Goal: Task Accomplishment & Management: Use online tool/utility

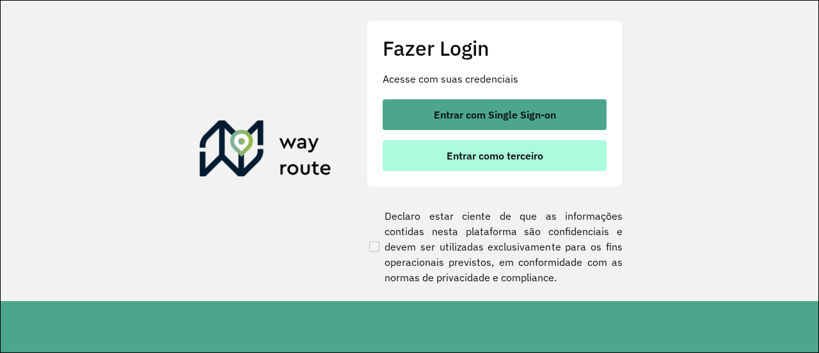
click at [518, 159] on span "Entrar como terceiro" at bounding box center [495, 155] width 97 height 10
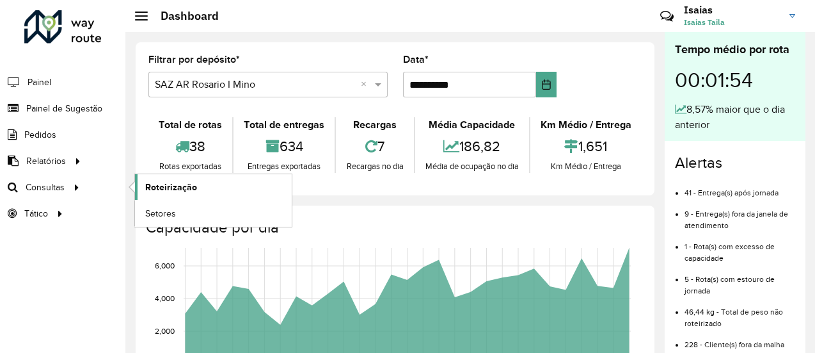
click at [161, 186] on span "Roteirização" at bounding box center [171, 186] width 52 height 13
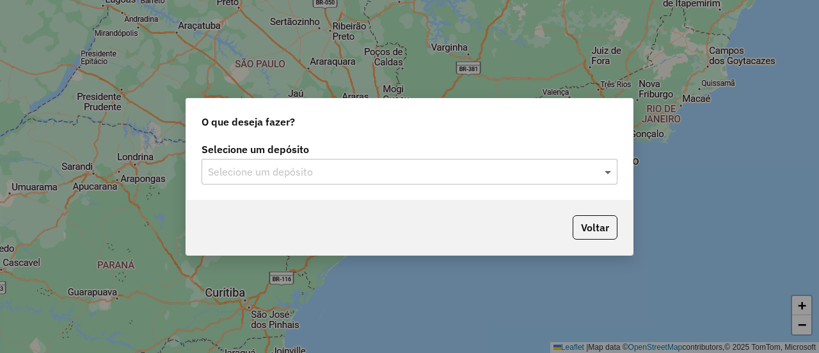
click at [611, 172] on span at bounding box center [610, 171] width 16 height 15
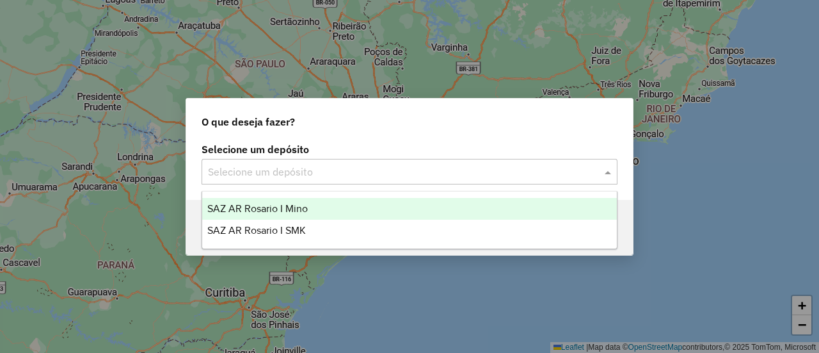
click at [298, 207] on span "SAZ AR Rosario I Mino" at bounding box center [257, 208] width 100 height 11
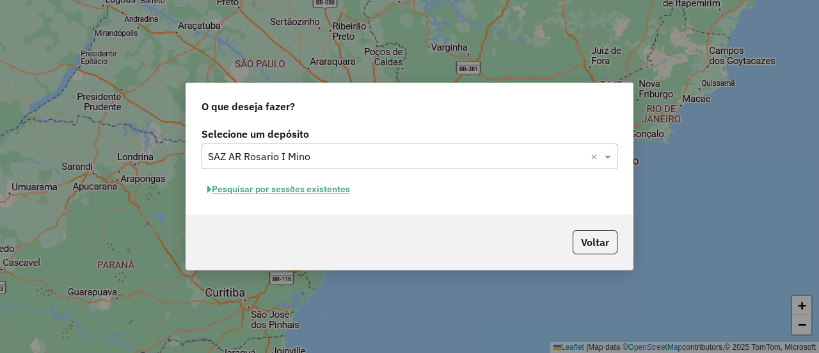
click at [324, 189] on button "Pesquisar por sessões existentes" at bounding box center [279, 189] width 154 height 20
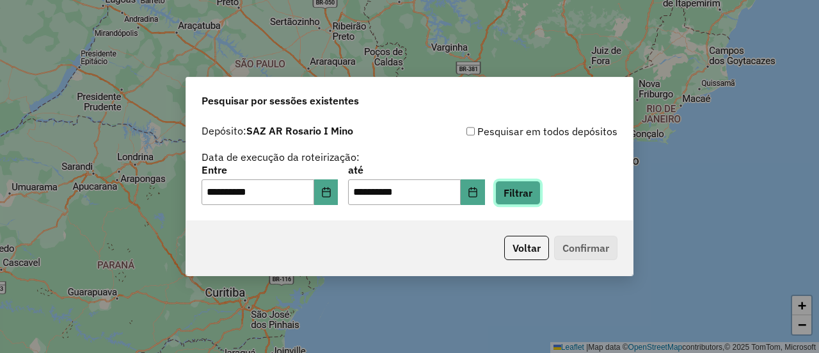
click at [539, 196] on button "Filtrar" at bounding box center [517, 192] width 45 height 24
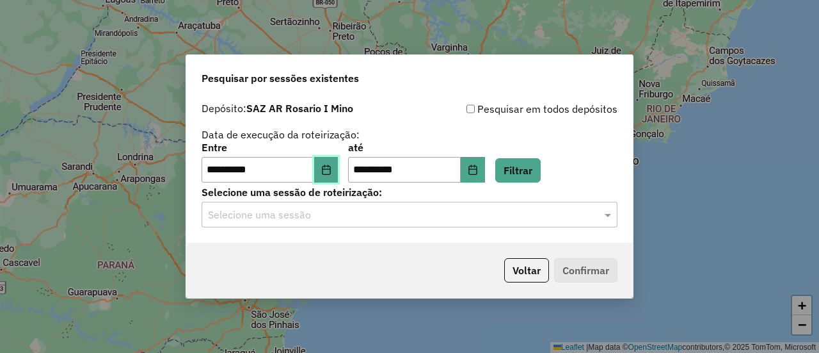
click at [335, 163] on button "Choose Date" at bounding box center [326, 170] width 24 height 26
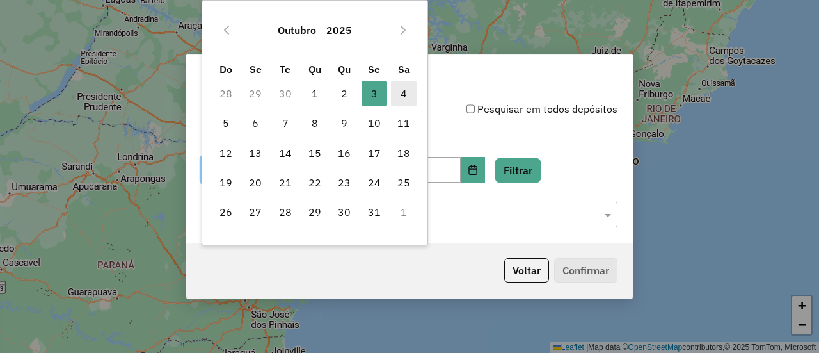
click at [403, 93] on span "4" at bounding box center [404, 94] width 26 height 26
type input "**********"
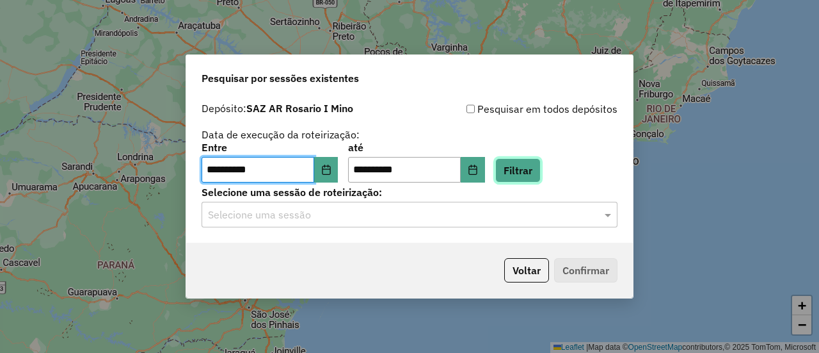
click at [536, 172] on button "Filtrar" at bounding box center [517, 170] width 45 height 24
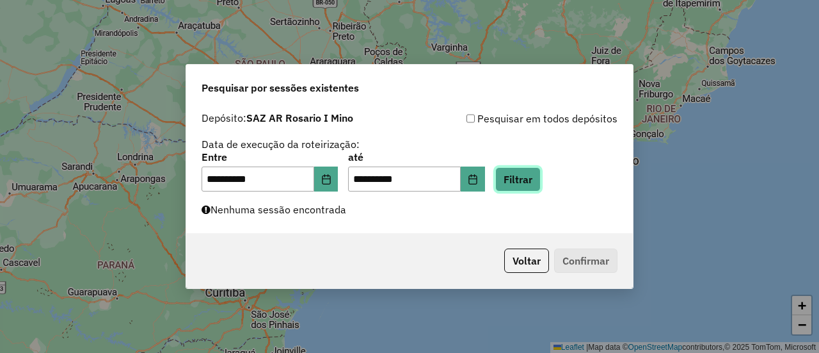
click at [541, 178] on button "Filtrar" at bounding box center [517, 179] width 45 height 24
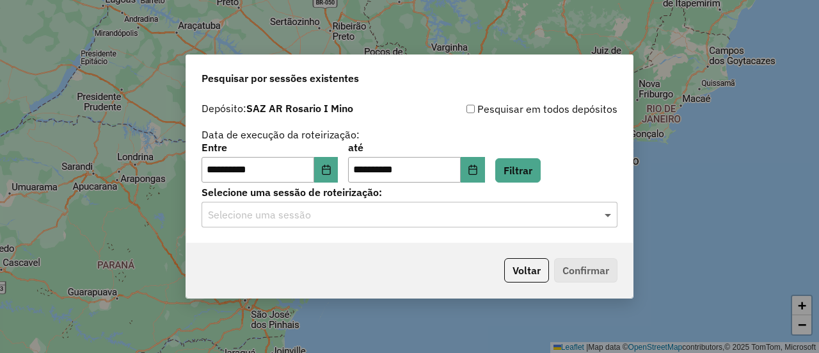
click at [607, 211] on span at bounding box center [610, 214] width 16 height 15
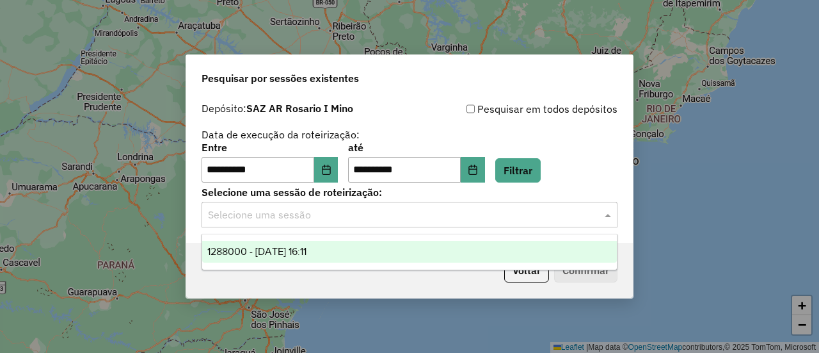
click at [307, 249] on span "1288000 - 04/10/2025 16:11" at bounding box center [256, 251] width 99 height 11
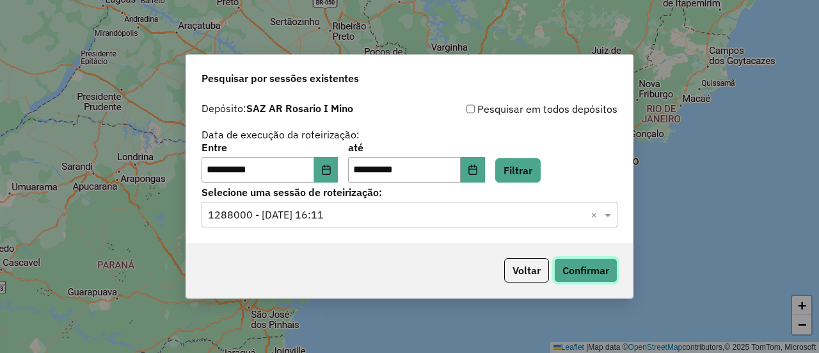
click at [582, 270] on button "Confirmar" at bounding box center [585, 270] width 63 height 24
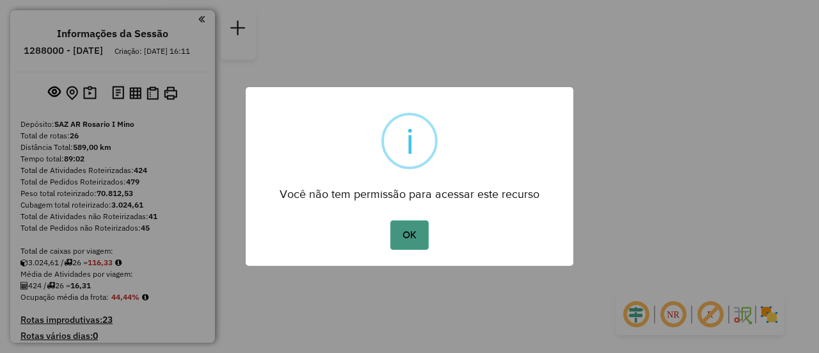
click at [408, 235] on button "OK" at bounding box center [409, 234] width 38 height 29
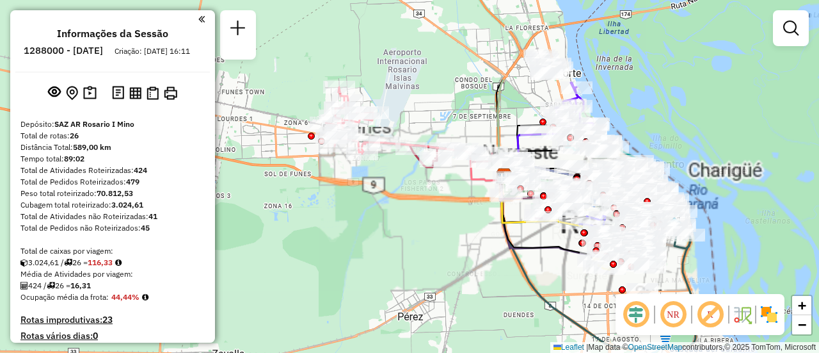
drag, startPoint x: 382, startPoint y: 135, endPoint x: 399, endPoint y: 246, distance: 112.0
click at [400, 253] on div "Janela de atendimento Grade de atendimento Capacidade Transportadoras Veículos …" at bounding box center [409, 176] width 819 height 353
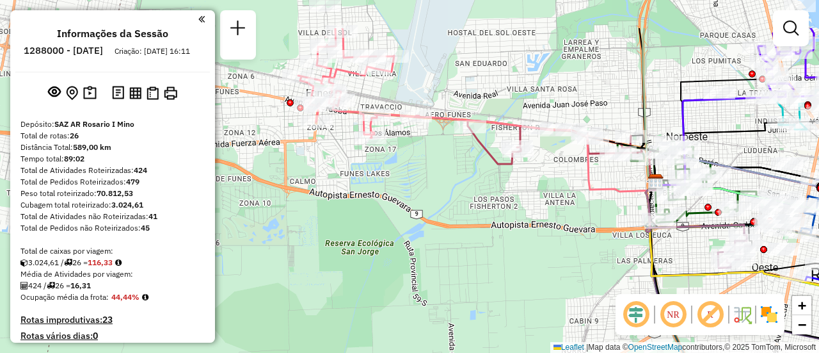
drag, startPoint x: 365, startPoint y: 104, endPoint x: 477, endPoint y: 243, distance: 177.9
click at [474, 258] on div "Janela de atendimento Grade de atendimento Capacidade Transportadoras Veículos …" at bounding box center [409, 176] width 819 height 353
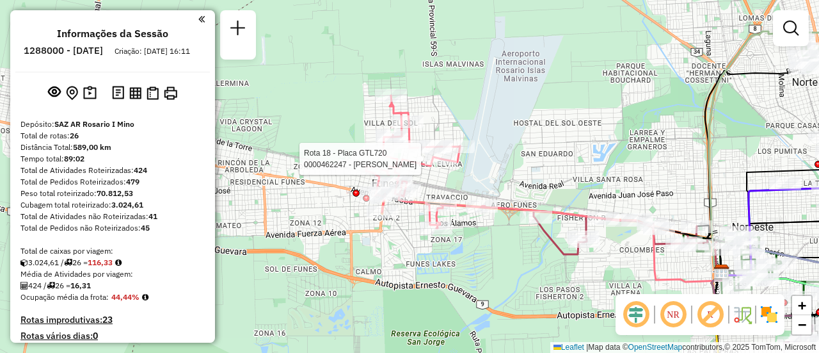
select select "**********"
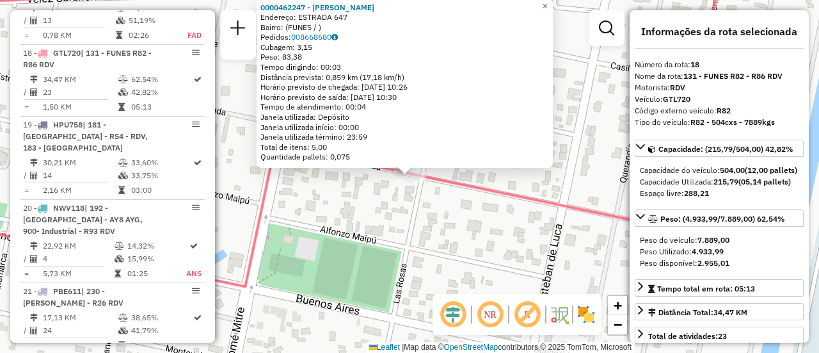
scroll to position [128, 0]
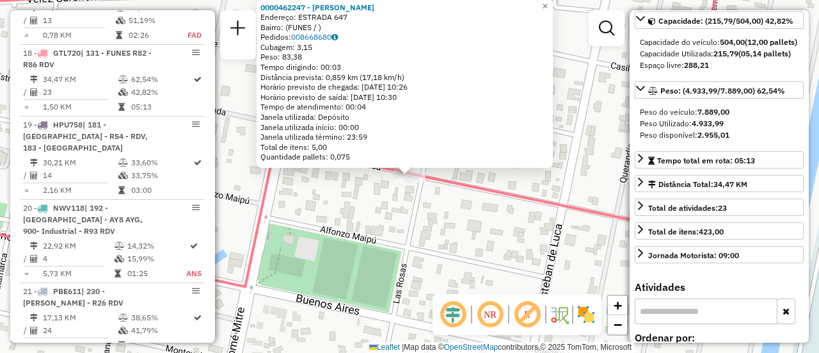
click at [495, 255] on div "0000462247 - Segovia Evelin Roxana Endereço: ESTRADA 647 Bairro: (FUNES / ) Ped…" at bounding box center [409, 176] width 819 height 353
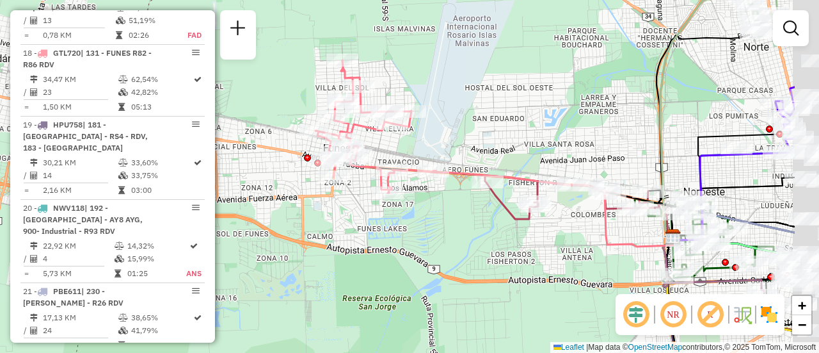
drag, startPoint x: 554, startPoint y: 146, endPoint x: 362, endPoint y: 104, distance: 196.6
click at [361, 104] on div "Janela de atendimento Grade de atendimento Capacidade Transportadoras Veículos …" at bounding box center [409, 176] width 819 height 353
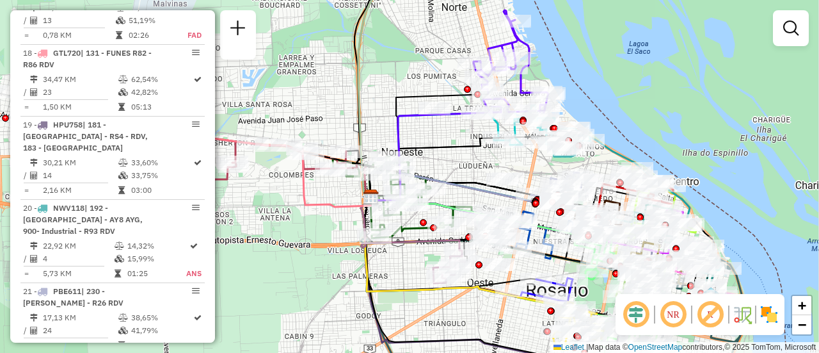
drag, startPoint x: 576, startPoint y: 162, endPoint x: 481, endPoint y: 166, distance: 95.5
click at [481, 166] on div "Janela de atendimento Grade de atendimento Capacidade Transportadoras Veículos …" at bounding box center [409, 176] width 819 height 353
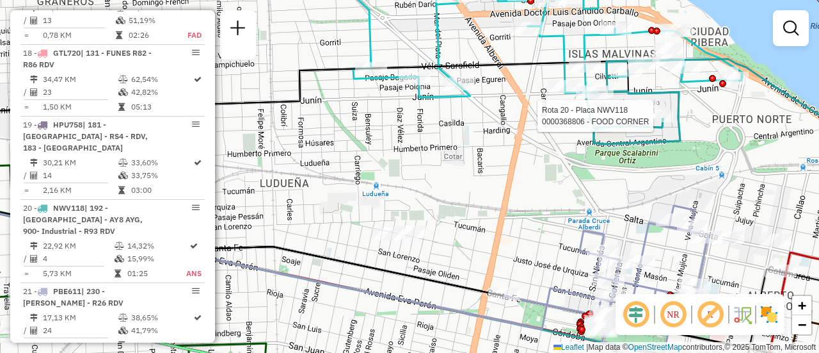
select select "**********"
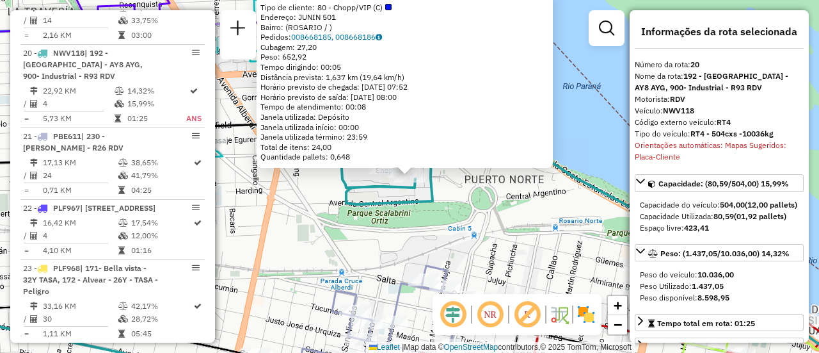
scroll to position [64, 0]
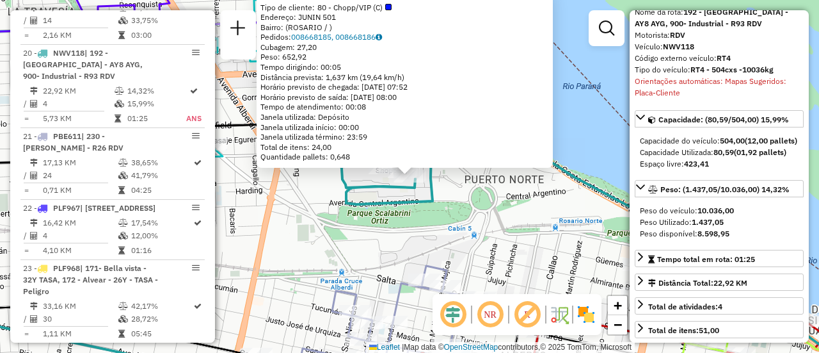
click at [456, 191] on div "0000368806 - FOOD CORNER Tipo de cliente: 80 - Chopp/VIP (C) Endereço: JUNIN 50…" at bounding box center [409, 176] width 819 height 353
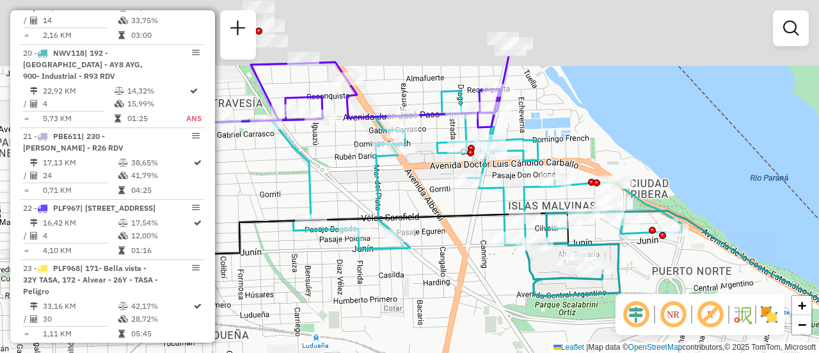
drag, startPoint x: 329, startPoint y: 251, endPoint x: 462, endPoint y: 296, distance: 140.6
click at [462, 296] on div "Janela de atendimento Grade de atendimento Capacidade Transportadoras Veículos …" at bounding box center [409, 176] width 819 height 353
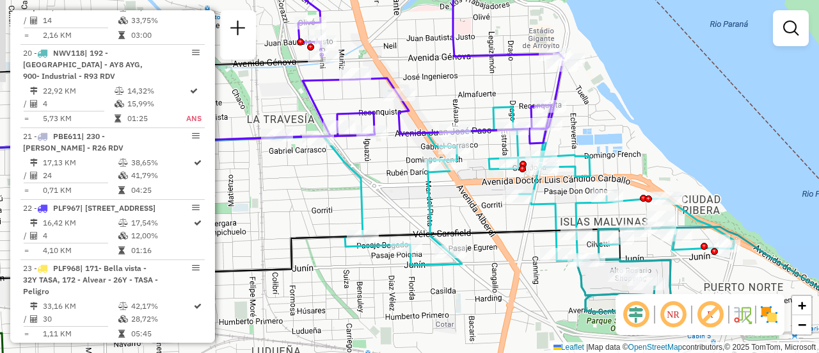
drag, startPoint x: 330, startPoint y: 172, endPoint x: 552, endPoint y: 216, distance: 225.6
click at [550, 216] on div "Janela de atendimento Grade de atendimento Capacidade Transportadoras Veículos …" at bounding box center [409, 176] width 819 height 353
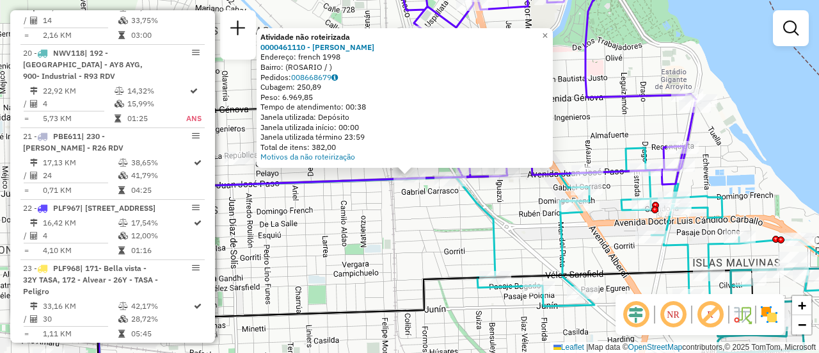
drag, startPoint x: 582, startPoint y: 258, endPoint x: 627, endPoint y: 271, distance: 47.4
click at [582, 259] on div "Atividade não roteirizada 0000461110 - Gonzales Emanuel - RDV Endereço: french …" at bounding box center [409, 176] width 819 height 353
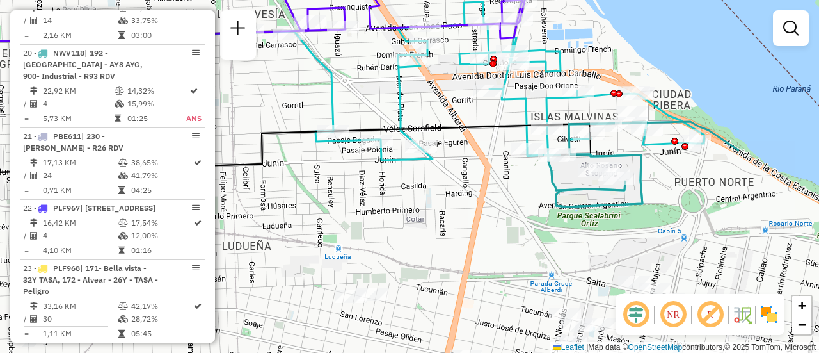
drag, startPoint x: 657, startPoint y: 257, endPoint x: 495, endPoint y: 111, distance: 217.5
click at [493, 109] on div "Rota 2 - Placa AB951JU 0000059195 - BARBERA LILIANA Janela de atendimento Grade…" at bounding box center [409, 176] width 819 height 353
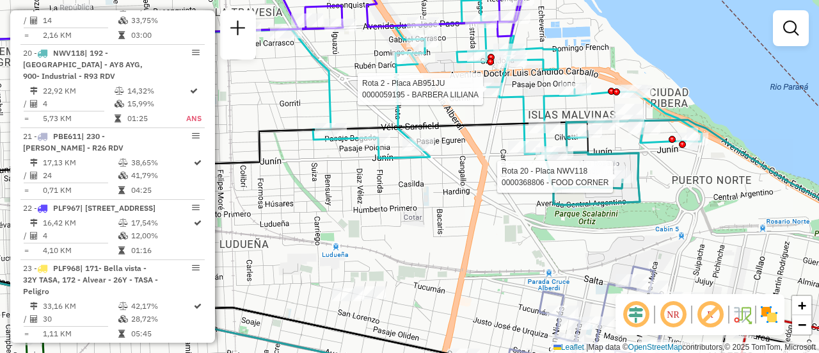
select select "**********"
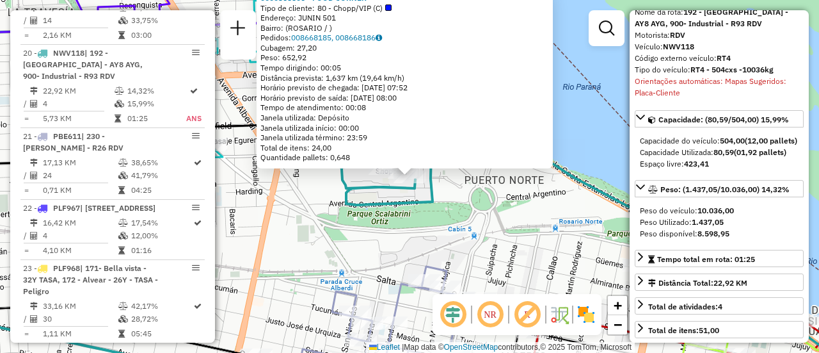
click at [512, 228] on div "0000368806 - FOOD CORNER Tipo de cliente: 80 - Chopp/VIP (C) Endereço: JUNIN 50…" at bounding box center [409, 176] width 819 height 353
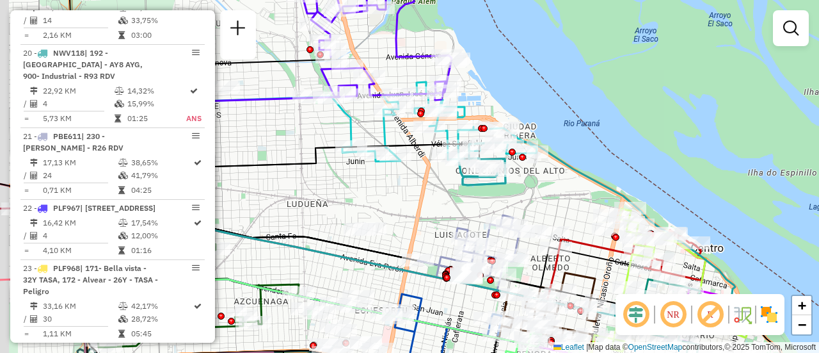
drag, startPoint x: 386, startPoint y: 233, endPoint x: 440, endPoint y: 209, distance: 59.3
click at [440, 209] on div "Janela de atendimento Grade de atendimento Capacidade Transportadoras Veículos …" at bounding box center [409, 176] width 819 height 353
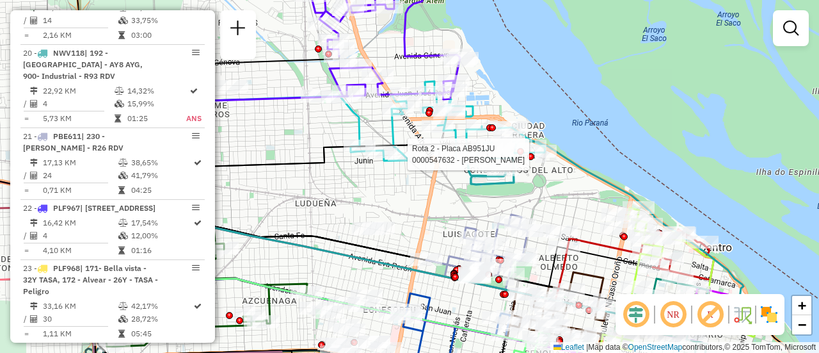
select select "**********"
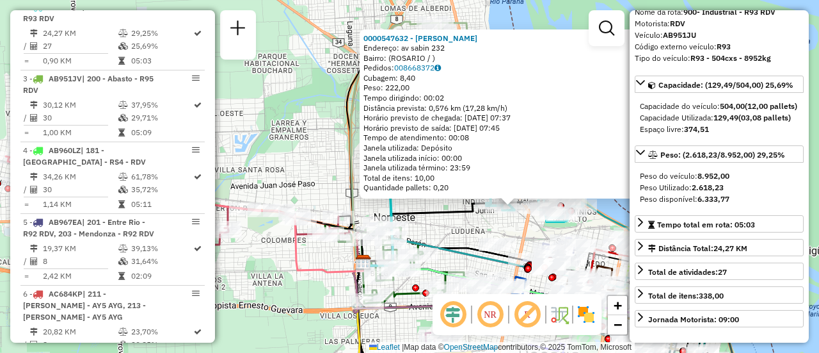
click at [459, 236] on div "0000547632 - WANG QINGMEI Endereço: av sabin 232 Bairro: (ROSARIO / ) Pedidos: …" at bounding box center [409, 176] width 819 height 353
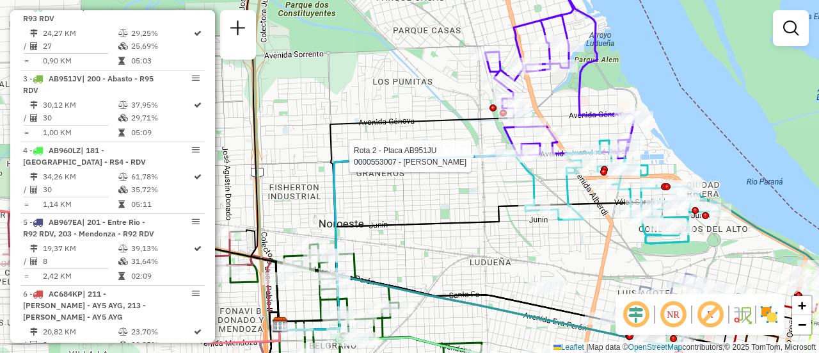
select select "**********"
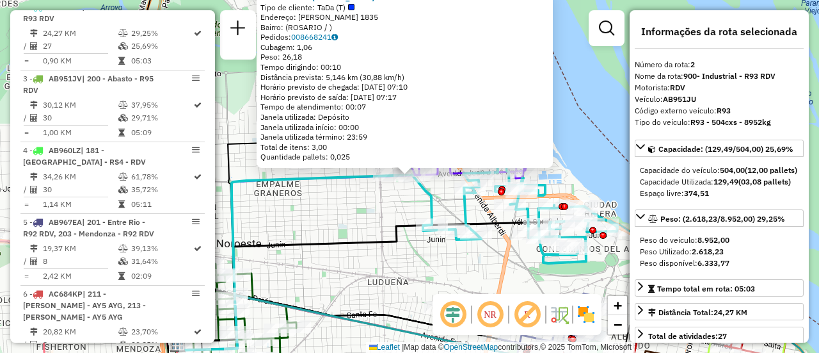
click at [344, 215] on div "0000553007 - MONTOYA EVER LEANDRO Tipo de cliente: TaDa (T) Endereço: JUAN JOSE…" at bounding box center [409, 176] width 819 height 353
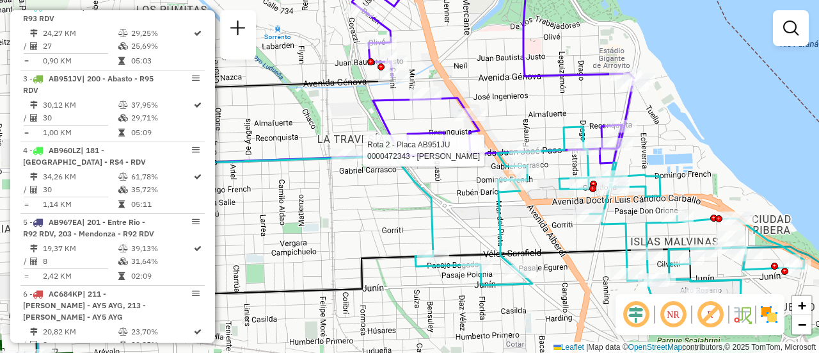
select select "**********"
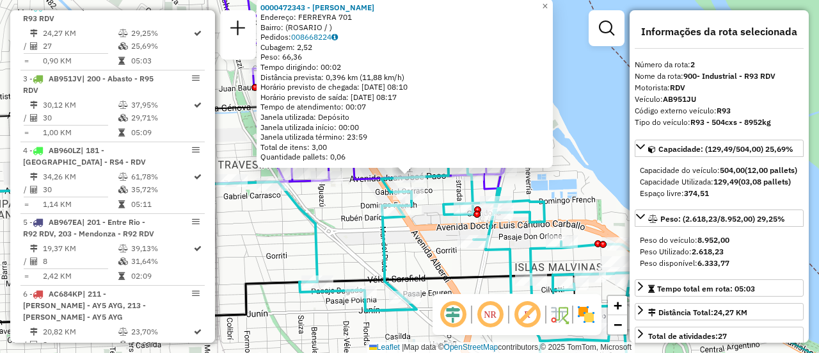
click at [338, 229] on div "0000472343 - GALIMBERTI JORGE OMAR Endereço: FERREYRA 701 Bairro: (ROSARIO / ) …" at bounding box center [409, 176] width 819 height 353
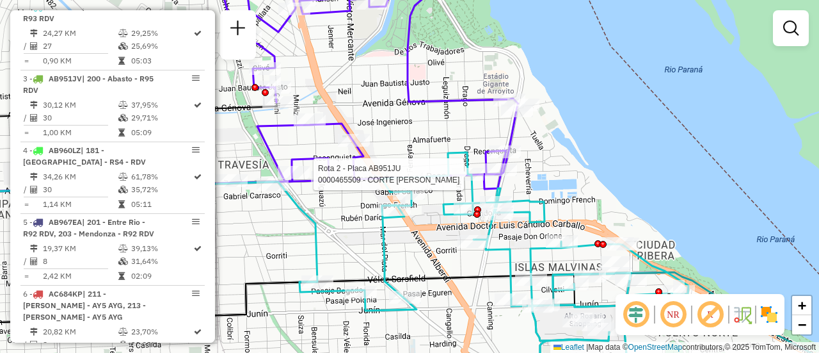
select select "**********"
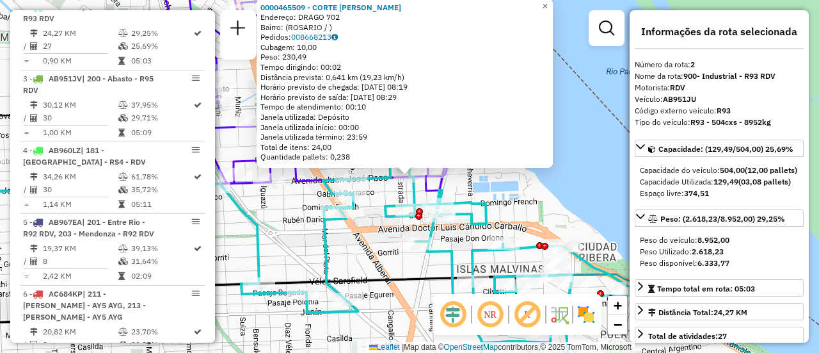
click at [284, 217] on div "0000465509 - CORTE MICAELA YAMILE Endereço: DRAGO 702 Bairro: (ROSARIO / ) Pedi…" at bounding box center [409, 176] width 819 height 353
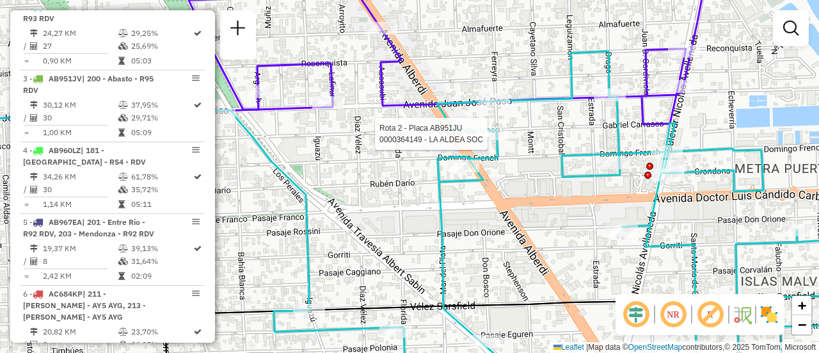
select select "**********"
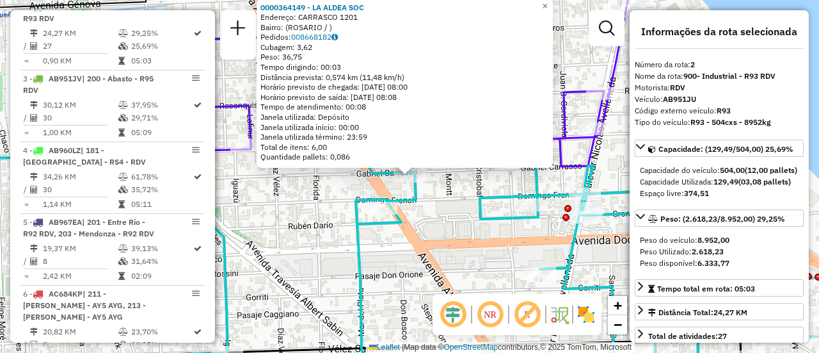
drag, startPoint x: 308, startPoint y: 216, endPoint x: 365, endPoint y: 214, distance: 56.4
click at [309, 216] on div "0000364149 - LA ALDEA SOC Endereço: CARRASCO 1201 Bairro: (ROSARIO / ) Pedidos:…" at bounding box center [409, 176] width 819 height 353
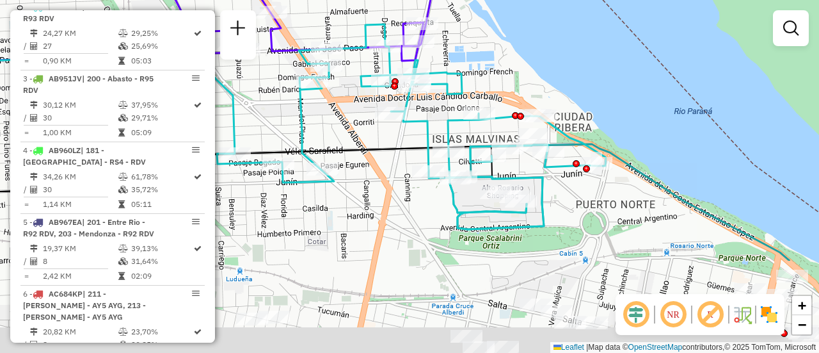
drag, startPoint x: 461, startPoint y: 256, endPoint x: 345, endPoint y: 129, distance: 171.7
click at [342, 127] on div "Janela de atendimento Grade de atendimento Capacidade Transportadoras Veículos …" at bounding box center [409, 176] width 819 height 353
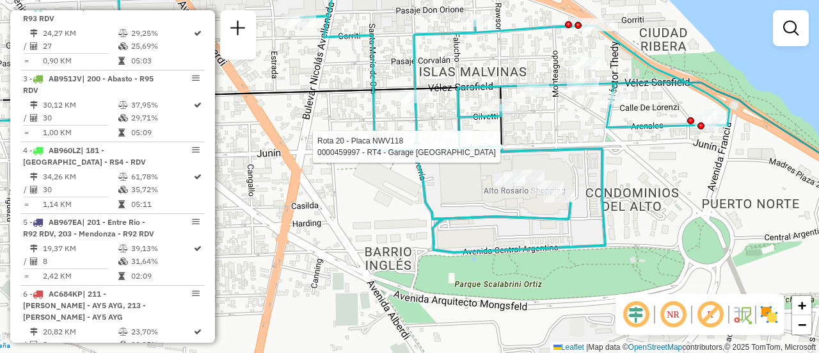
select select "**********"
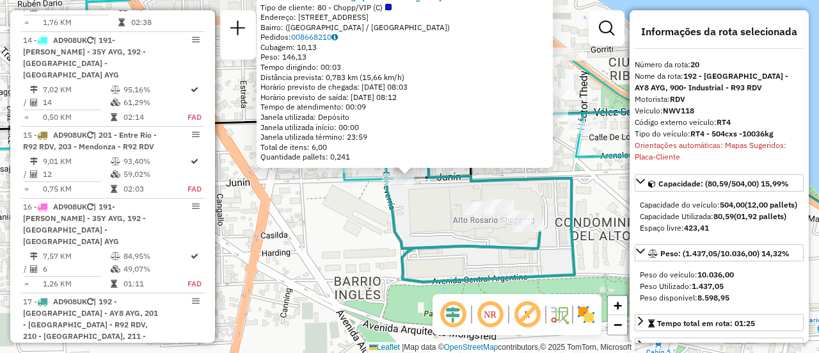
scroll to position [2013, 0]
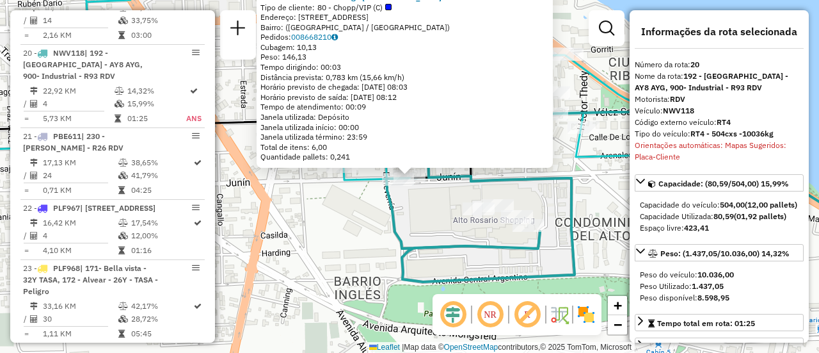
click at [346, 224] on div "0000459997 - RT4 - Garage Italia Tipo de cliente: 80 - Chopp/VIP (C) Endereço: …" at bounding box center [409, 176] width 819 height 353
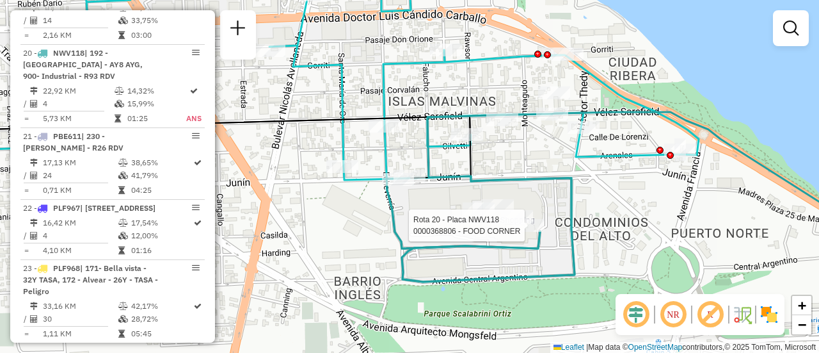
select select "**********"
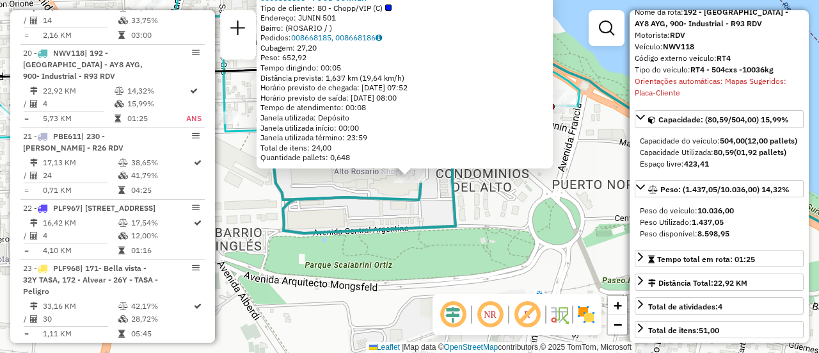
scroll to position [128, 0]
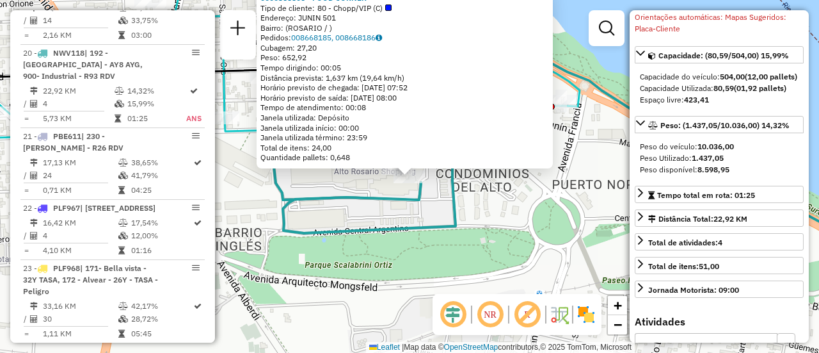
click at [516, 216] on div "0000368806 - FOOD CORNER Tipo de cliente: 80 - Chopp/VIP (C) Endereço: JUNIN 50…" at bounding box center [409, 176] width 819 height 353
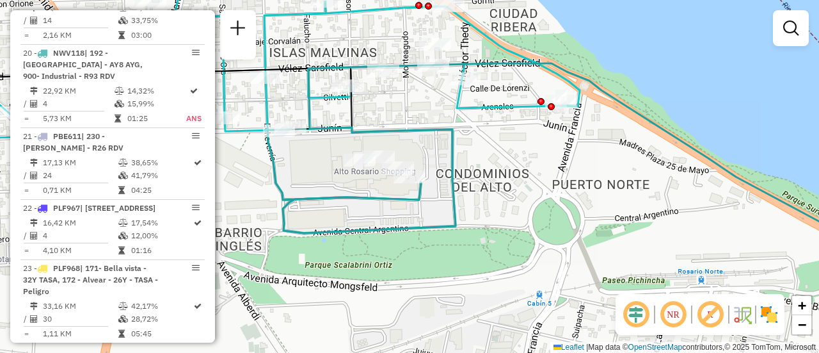
click at [511, 149] on div "Janela de atendimento Grade de atendimento Capacidade Transportadoras Veículos …" at bounding box center [409, 176] width 819 height 353
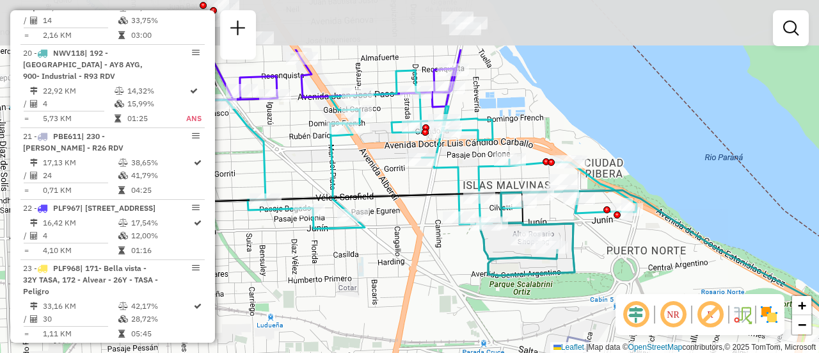
drag, startPoint x: 503, startPoint y: 173, endPoint x: 605, endPoint y: 261, distance: 134.3
click at [602, 261] on div "Janela de atendimento Grade de atendimento Capacidade Transportadoras Veículos …" at bounding box center [409, 176] width 819 height 353
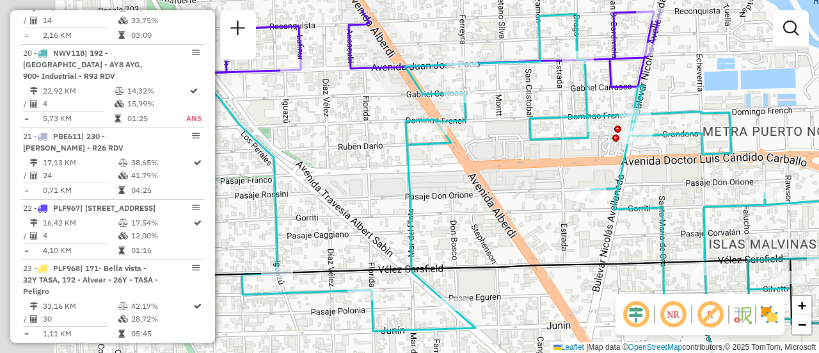
drag, startPoint x: 387, startPoint y: 121, endPoint x: 496, endPoint y: 151, distance: 113.5
click at [496, 151] on div "Janela de atendimento Grade de atendimento Capacidade Transportadoras Veículos …" at bounding box center [409, 176] width 819 height 353
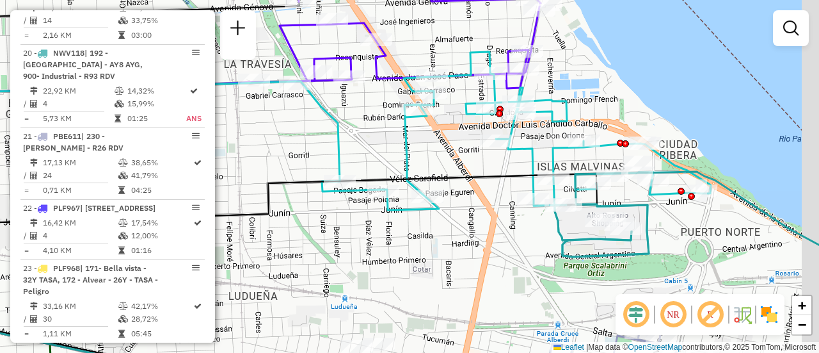
drag, startPoint x: 466, startPoint y: 168, endPoint x: 429, endPoint y: 142, distance: 45.5
click at [420, 138] on div "Janela de atendimento Grade de atendimento Capacidade Transportadoras Veículos …" at bounding box center [409, 176] width 819 height 353
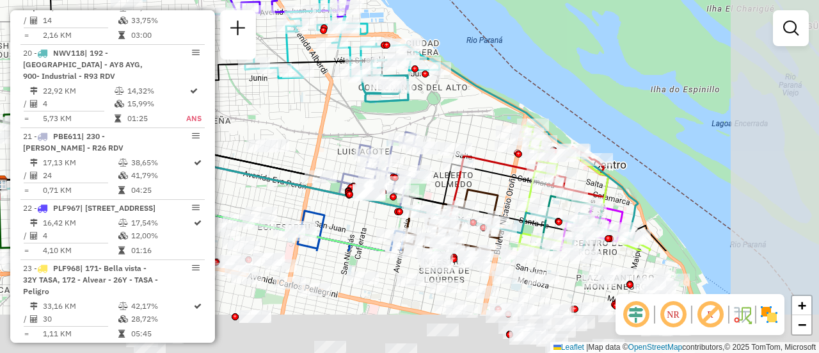
drag, startPoint x: 573, startPoint y: 246, endPoint x: 410, endPoint y: 112, distance: 211.0
click at [393, 108] on div "Janela de atendimento Grade de atendimento Capacidade Transportadoras Veículos …" at bounding box center [409, 176] width 819 height 353
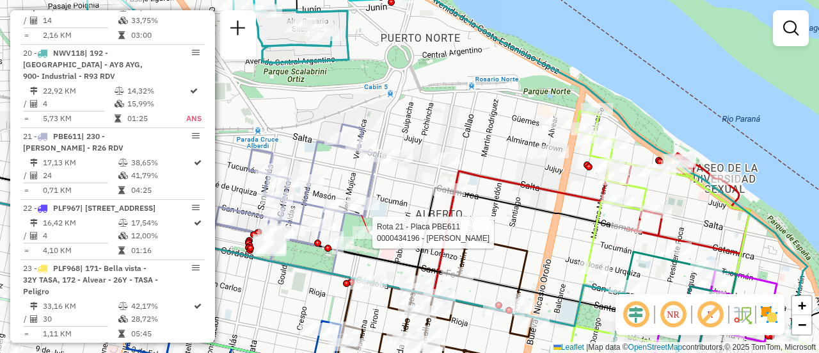
select select "**********"
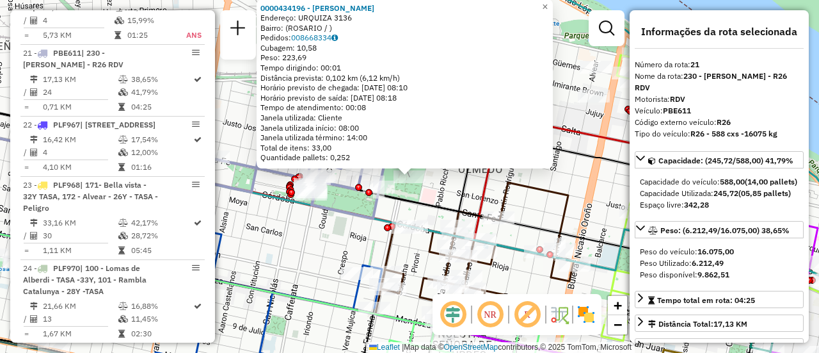
scroll to position [64, 0]
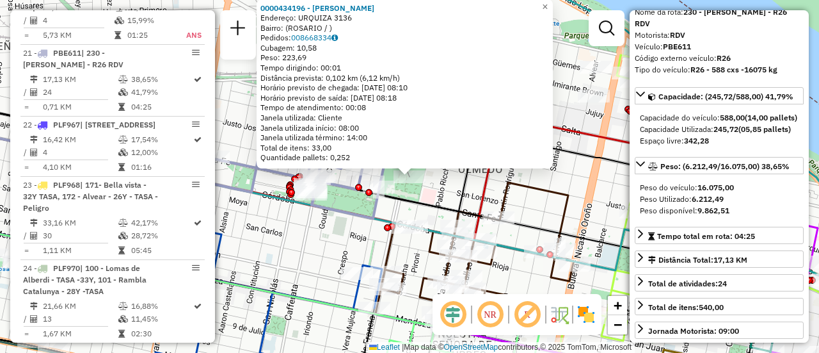
click at [305, 255] on div "0000434196 - BARREIRO MILAGROS AYLEN Endereço: URQUIZA 3136 Bairro: (ROSARIO / …" at bounding box center [409, 176] width 819 height 353
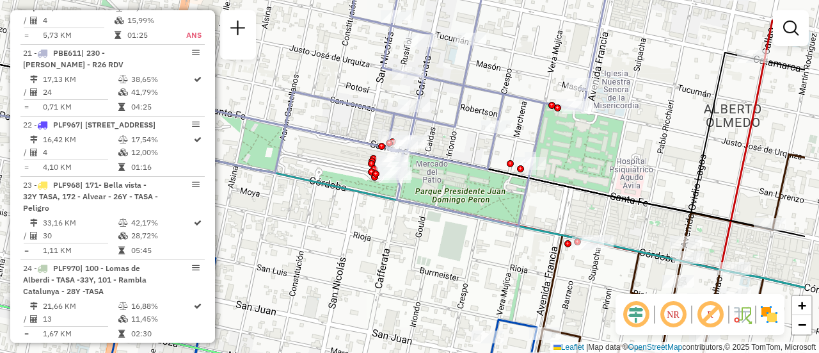
drag, startPoint x: 636, startPoint y: 189, endPoint x: 391, endPoint y: 175, distance: 245.5
click at [383, 181] on div "Janela de atendimento Grade de atendimento Capacidade Transportadoras Veículos …" at bounding box center [409, 176] width 819 height 353
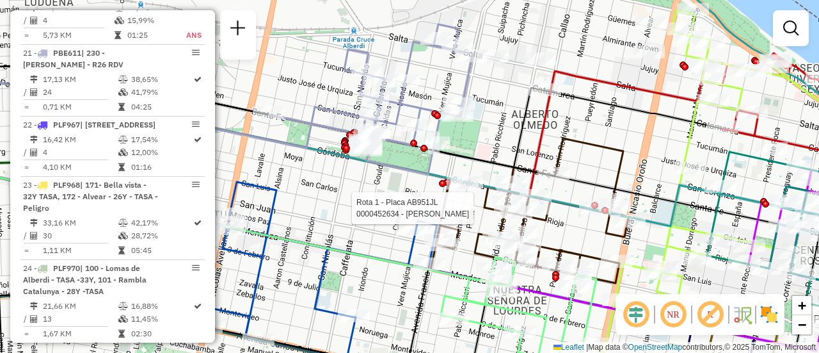
select select "**********"
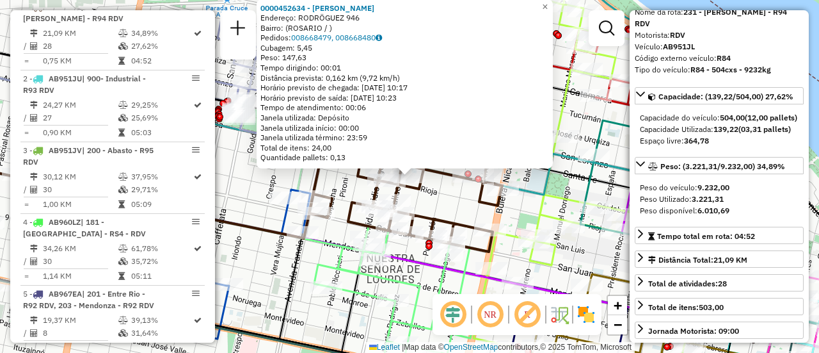
scroll to position [192, 0]
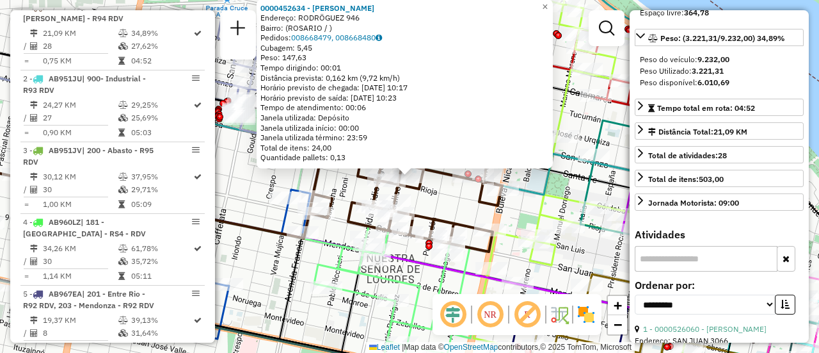
click at [543, 205] on icon at bounding box center [638, 184] width 328 height 408
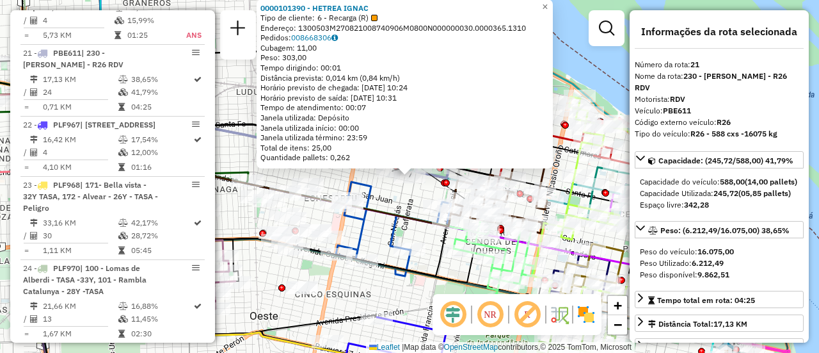
scroll to position [64, 0]
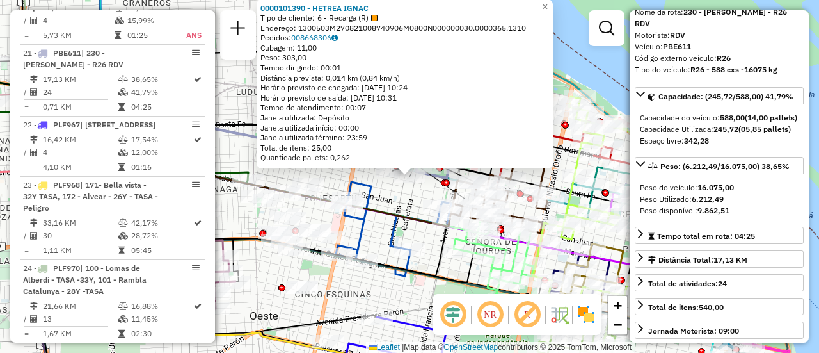
click at [400, 201] on div "0000101390 - HETREA IGNAC Tipo de cliente: 6 - Recarga (R) Endereço: 1300503M27…" at bounding box center [409, 176] width 819 height 353
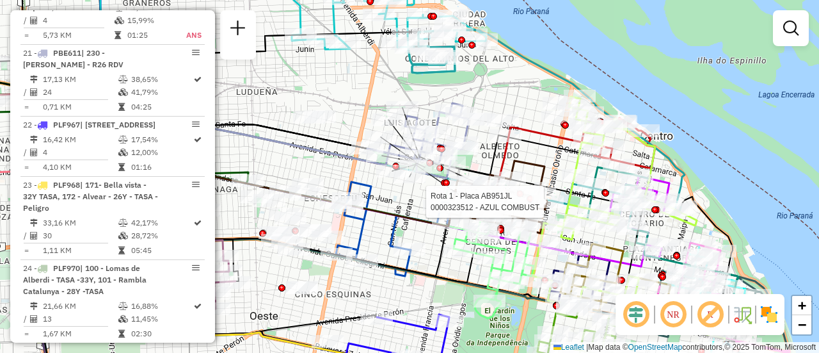
select select "**********"
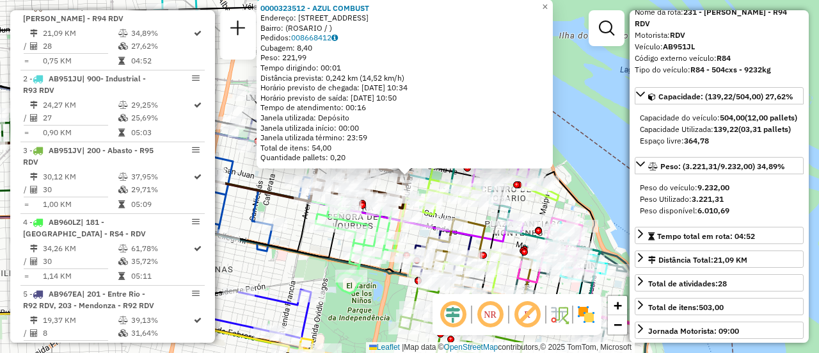
scroll to position [192, 0]
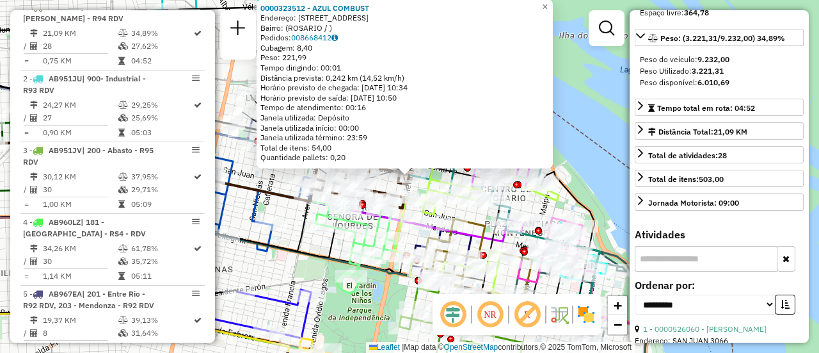
click at [290, 235] on div "0000323512 - AZUL COMBUST Endereço: AVDA CORDOBA 2201 Bairro: (ROSARIO / ) Pedi…" at bounding box center [409, 176] width 819 height 353
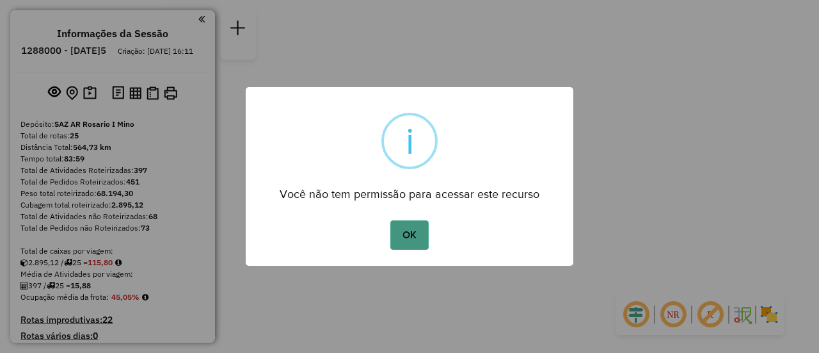
click at [400, 237] on button "OK" at bounding box center [409, 234] width 38 height 29
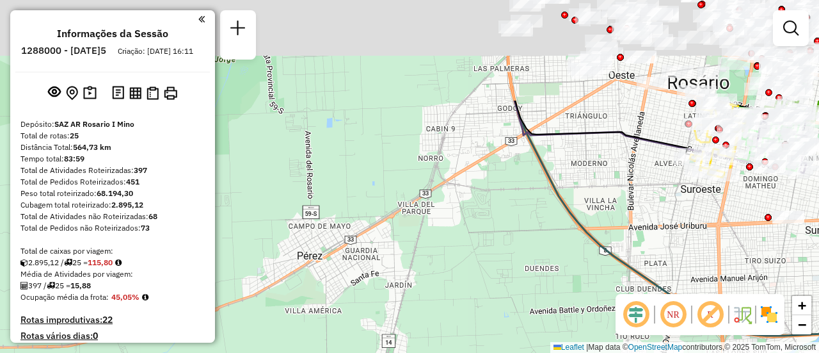
drag, startPoint x: 372, startPoint y: 109, endPoint x: 552, endPoint y: 372, distance: 318.6
click at [552, 352] on html "Aguarde... Pop-up bloqueado! Seu navegador bloqueou automáticamente a abertura …" at bounding box center [409, 176] width 819 height 353
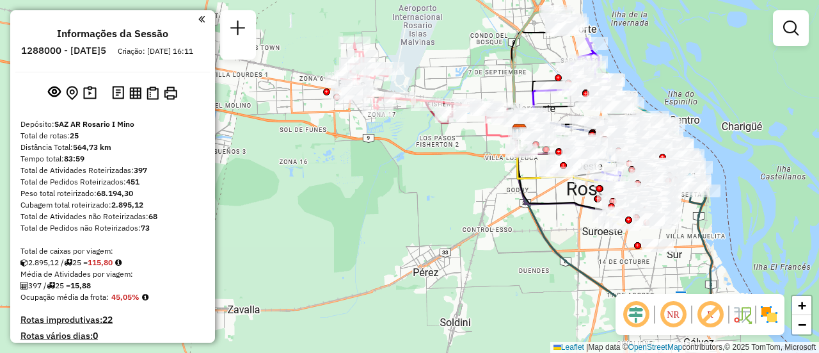
drag, startPoint x: 486, startPoint y: 111, endPoint x: 462, endPoint y: 77, distance: 42.3
click at [462, 77] on div "Janela de atendimento Grade de atendimento Capacidade Transportadoras Veículos …" at bounding box center [409, 176] width 819 height 353
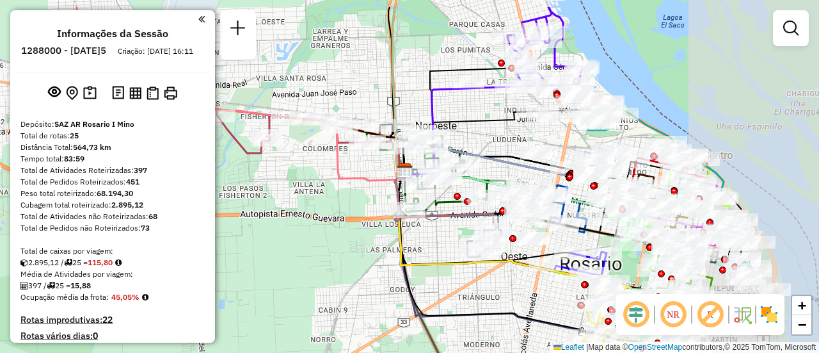
drag, startPoint x: 608, startPoint y: 92, endPoint x: 486, endPoint y: 147, distance: 134.0
click at [486, 146] on div "Janela de atendimento Grade de atendimento Capacidade Transportadoras Veículos …" at bounding box center [409, 176] width 819 height 353
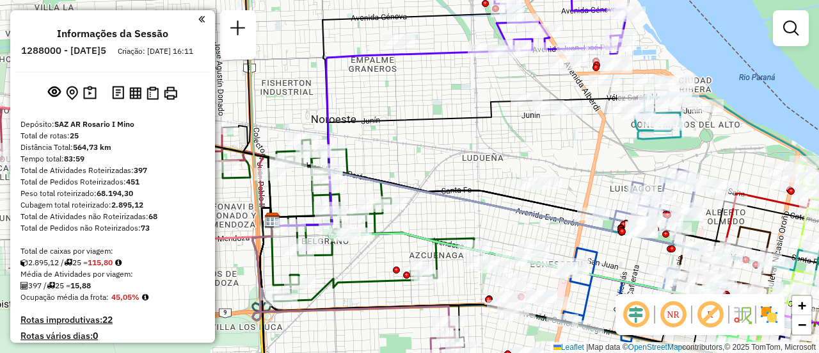
click at [530, 134] on div "Janela de atendimento Grade de atendimento Capacidade Transportadoras Veículos …" at bounding box center [409, 176] width 819 height 353
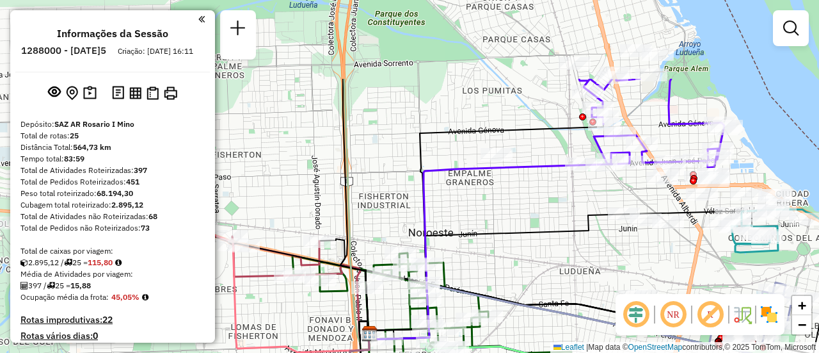
drag, startPoint x: 404, startPoint y: 77, endPoint x: 504, endPoint y: 172, distance: 137.6
click at [498, 172] on icon at bounding box center [499, 250] width 261 height 177
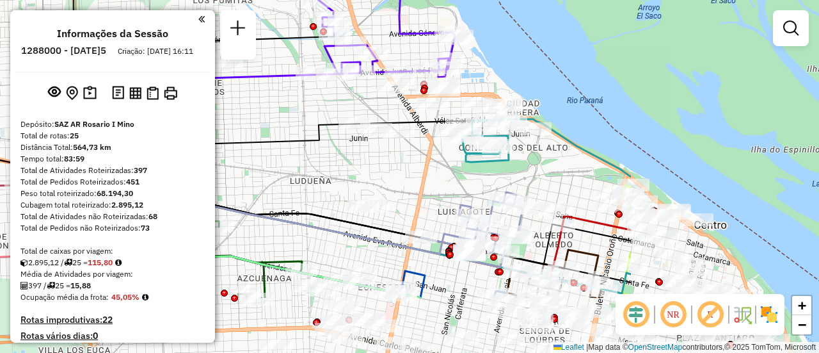
drag, startPoint x: 674, startPoint y: 264, endPoint x: 403, endPoint y: 173, distance: 285.5
click at [403, 173] on div "Janela de atendimento Grade de atendimento Capacidade Transportadoras Veículos …" at bounding box center [409, 176] width 819 height 353
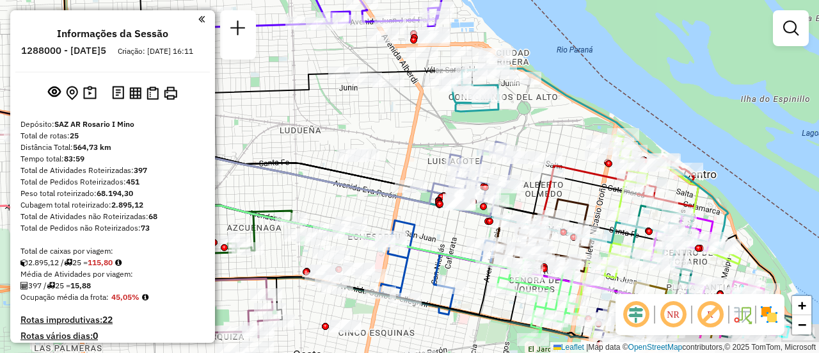
drag, startPoint x: 578, startPoint y: 244, endPoint x: 543, endPoint y: 134, distance: 114.8
click at [543, 199] on icon at bounding box center [543, 235] width 96 height 72
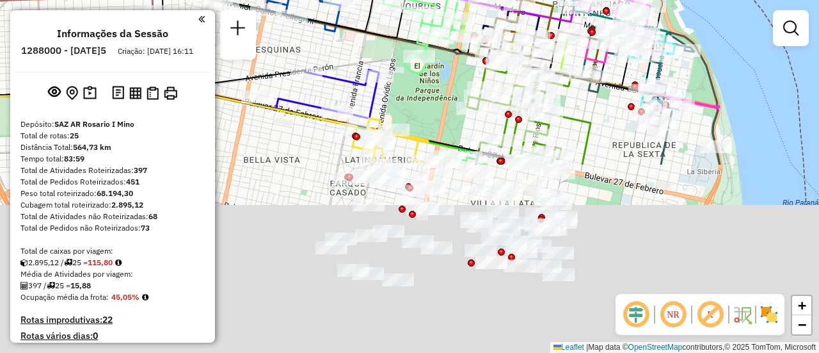
drag, startPoint x: 619, startPoint y: 218, endPoint x: 530, endPoint y: -6, distance: 241.0
click at [530, 0] on html "Aguarde... Pop-up bloqueado! Seu navegador bloqueou automáticamente a abertura …" at bounding box center [409, 176] width 819 height 353
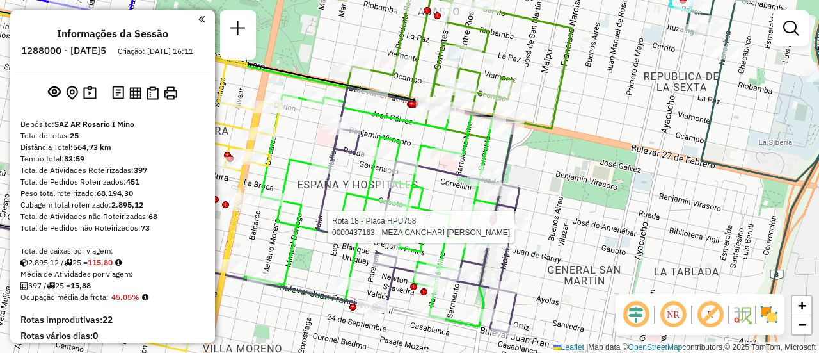
select select "**********"
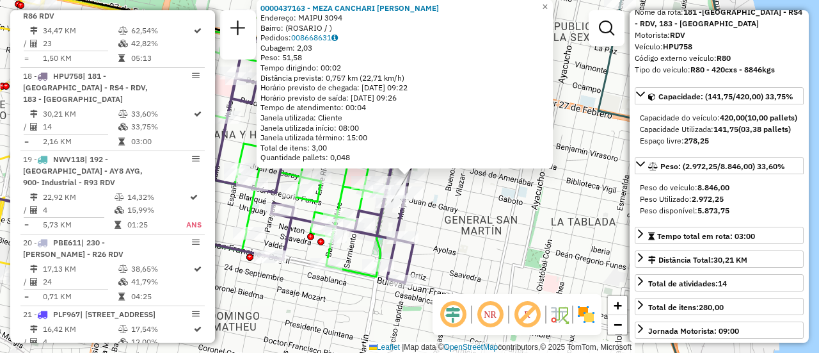
scroll to position [128, 0]
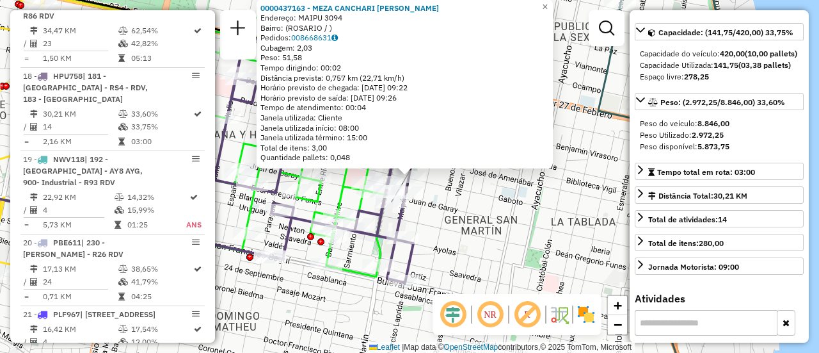
click at [499, 196] on div "0000437163 - MEZA CANCHARI GINA FIORELLA Endereço: MAIPU 3094 Bairro: (ROSARIO …" at bounding box center [409, 176] width 819 height 353
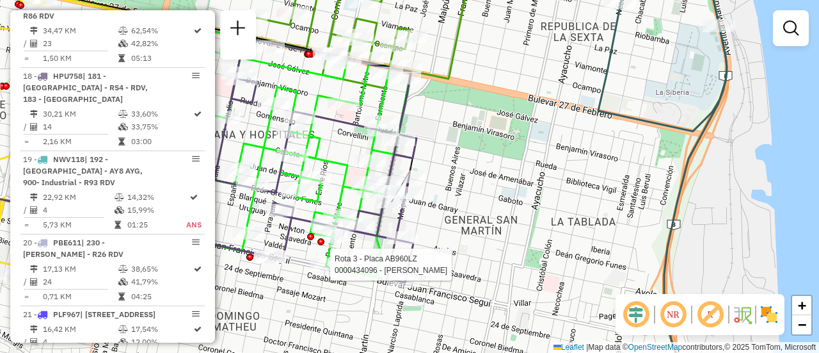
select select "**********"
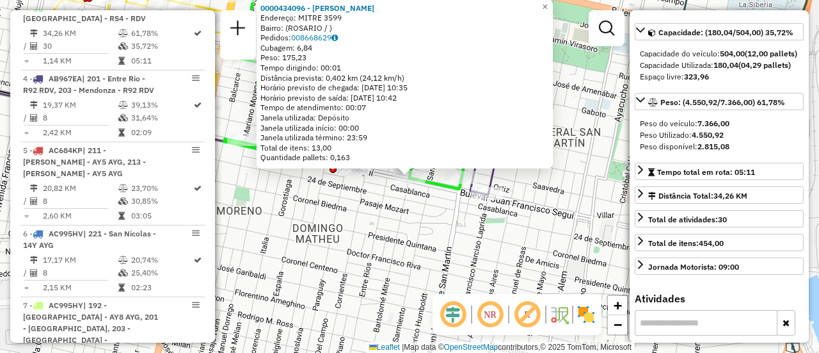
click at [401, 230] on div "0000434096 - BEJNAR ALBERTO GABRIEL Endereço: MITRE 3599 Bairro: (ROSARIO / ) P…" at bounding box center [409, 176] width 819 height 353
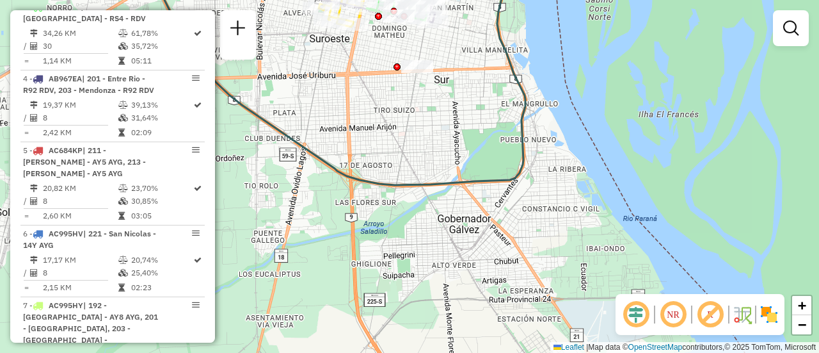
drag, startPoint x: 438, startPoint y: 336, endPoint x: 435, endPoint y: 138, distance: 198.4
click at [435, 138] on div "Janela de atendimento Grade de atendimento Capacidade Transportadoras Veículos …" at bounding box center [409, 176] width 819 height 353
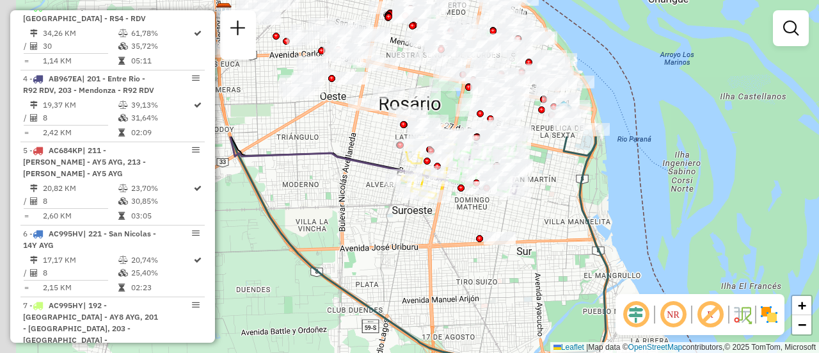
drag, startPoint x: 403, startPoint y: 188, endPoint x: 475, endPoint y: 313, distance: 143.9
click at [476, 333] on div "Janela de atendimento Grade de atendimento Capacidade Transportadoras Veículos …" at bounding box center [409, 176] width 819 height 353
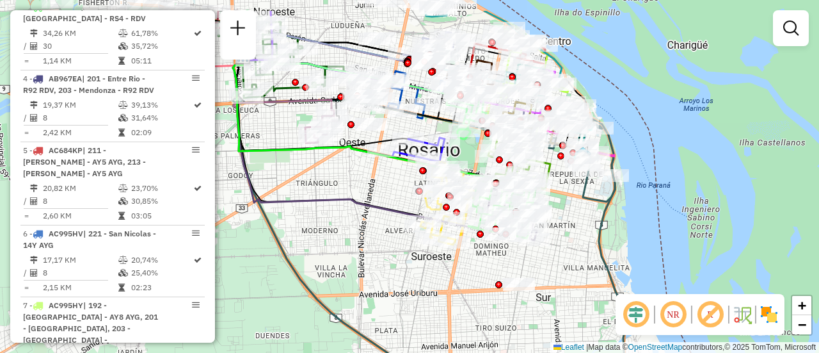
drag, startPoint x: 356, startPoint y: 205, endPoint x: 419, endPoint y: 344, distance: 152.0
click at [419, 234] on icon at bounding box center [370, 145] width 274 height 177
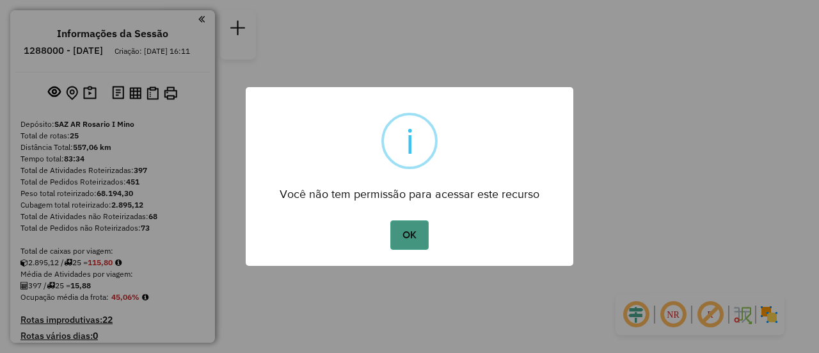
click at [410, 231] on button "OK" at bounding box center [409, 234] width 38 height 29
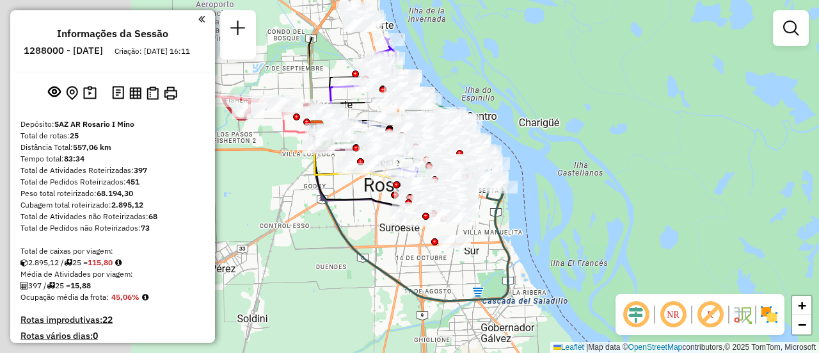
drag, startPoint x: 411, startPoint y: 184, endPoint x: 638, endPoint y: 237, distance: 232.8
click at [664, 269] on div "Janela de atendimento Grade de atendimento Capacidade Transportadoras Veículos …" at bounding box center [409, 176] width 819 height 353
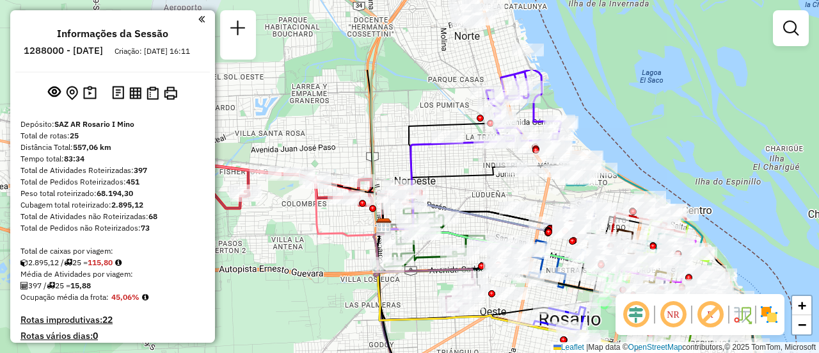
drag, startPoint x: 530, startPoint y: 75, endPoint x: 468, endPoint y: 182, distance: 123.3
click at [468, 182] on icon at bounding box center [479, 194] width 192 height 61
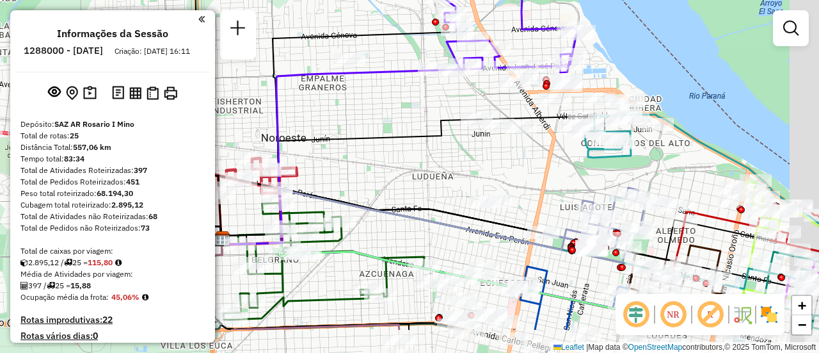
drag, startPoint x: 638, startPoint y: 237, endPoint x: 520, endPoint y: 140, distance: 152.8
click at [522, 141] on div "Janela de atendimento Grade de atendimento Capacidade Transportadoras Veículos …" at bounding box center [409, 176] width 819 height 353
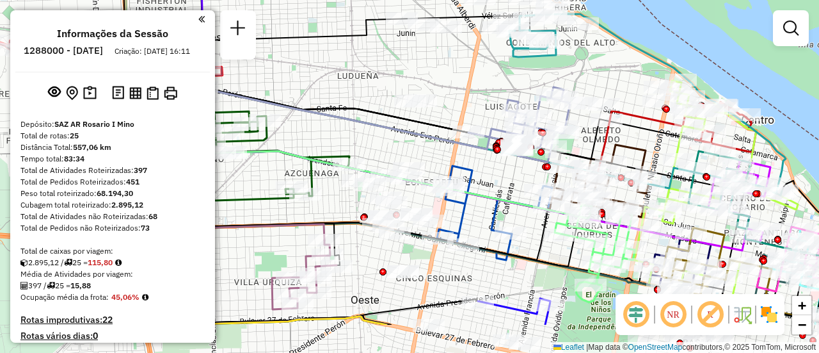
drag, startPoint x: 675, startPoint y: 175, endPoint x: 648, endPoint y: 114, distance: 66.5
click at [648, 114] on icon at bounding box center [417, 131] width 540 height 84
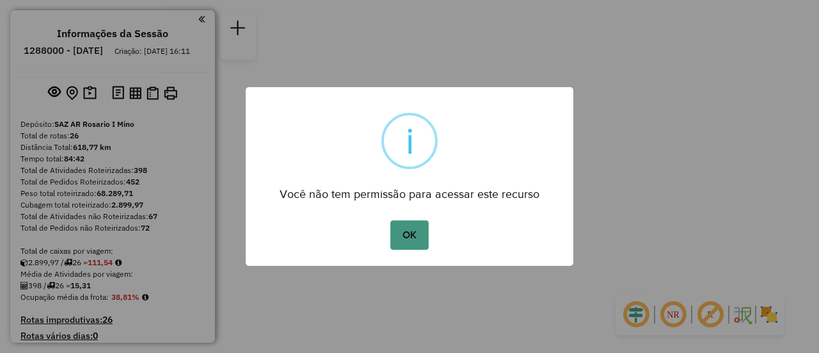
click at [412, 239] on button "OK" at bounding box center [409, 234] width 38 height 29
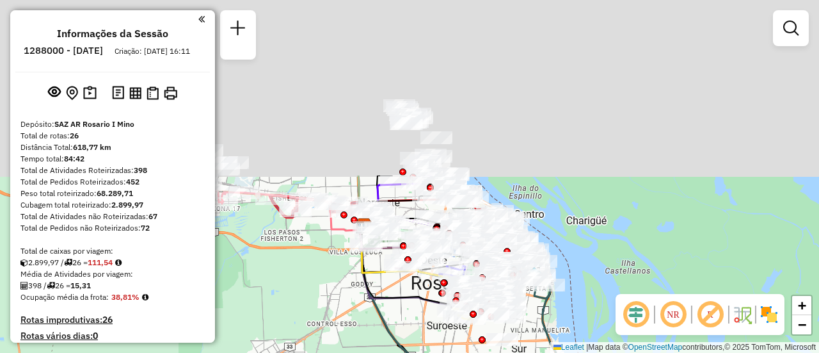
drag, startPoint x: 445, startPoint y: 164, endPoint x: 388, endPoint y: 383, distance: 225.7
click at [388, 352] on html "Aguarde... Pop-up bloqueado! Seu navegador bloqueou automáticamente a abertura …" at bounding box center [409, 176] width 819 height 353
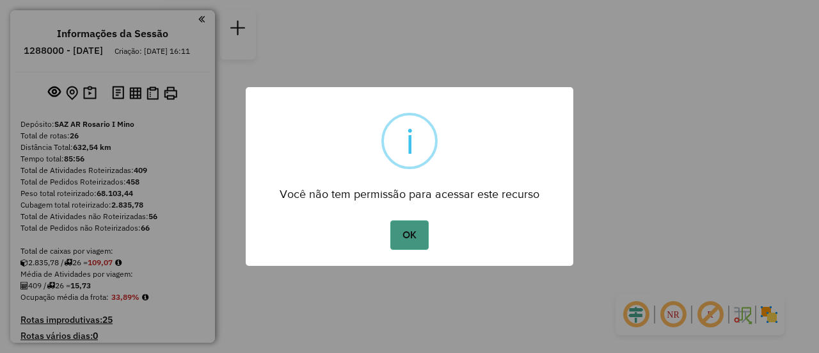
click at [418, 229] on button "OK" at bounding box center [409, 234] width 38 height 29
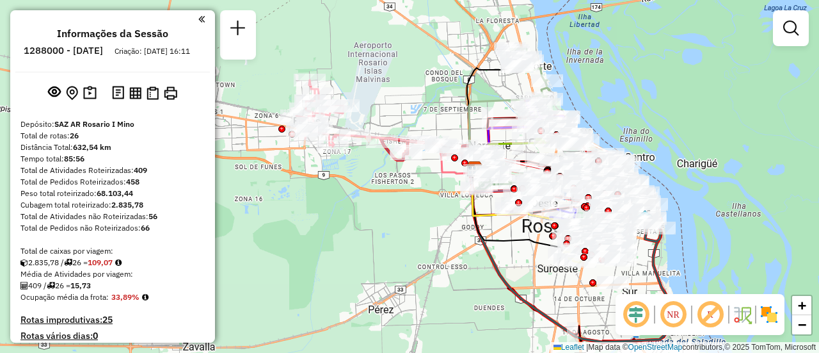
drag, startPoint x: 301, startPoint y: 172, endPoint x: 487, endPoint y: 223, distance: 192.5
click at [487, 223] on div "Janela de atendimento Grade de atendimento Capacidade Transportadoras Veículos …" at bounding box center [409, 176] width 819 height 353
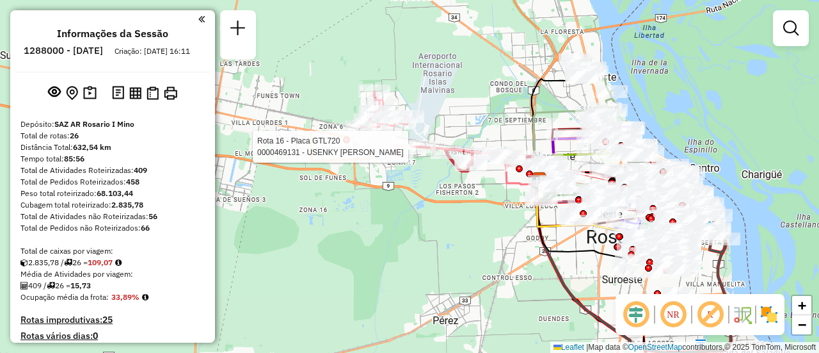
select select "**********"
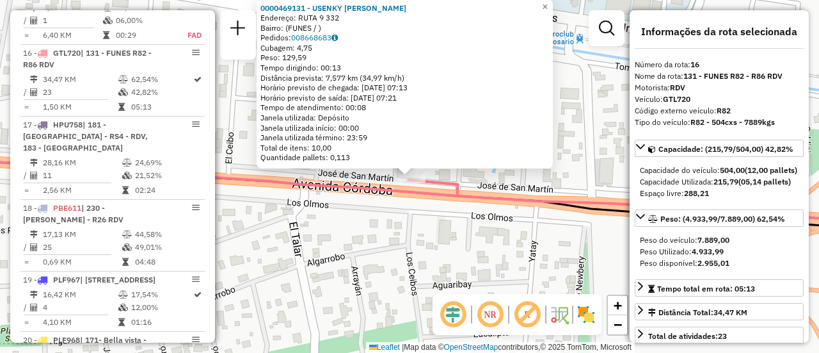
scroll to position [192, 0]
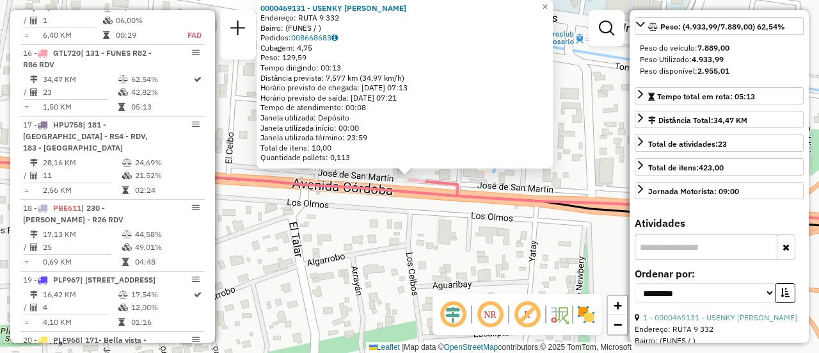
click at [512, 250] on div "0000469131 - USENKY [PERSON_NAME]: RUTA 9 332 Bairro: (FUNES / ) Pedidos: 00866…" at bounding box center [409, 176] width 819 height 353
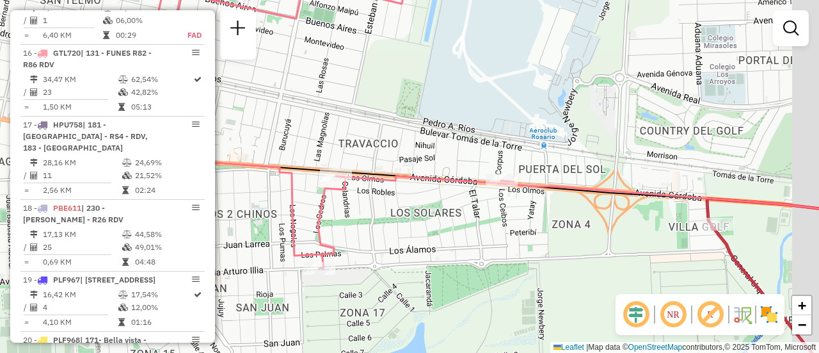
drag, startPoint x: 584, startPoint y: 142, endPoint x: 512, endPoint y: 182, distance: 82.8
click at [512, 182] on div "Janela de atendimento Grade de atendimento Capacidade Transportadoras Veículos …" at bounding box center [409, 176] width 819 height 353
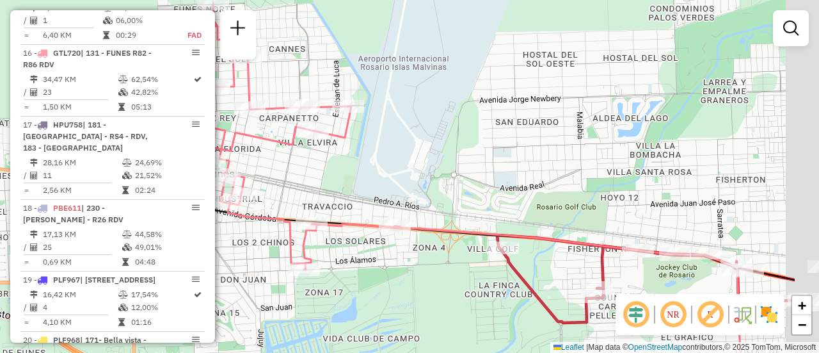
drag, startPoint x: 559, startPoint y: 159, endPoint x: 430, endPoint y: 186, distance: 132.0
click at [379, 191] on div "Janela de atendimento Grade de atendimento Capacidade Transportadoras Veículos …" at bounding box center [409, 176] width 819 height 353
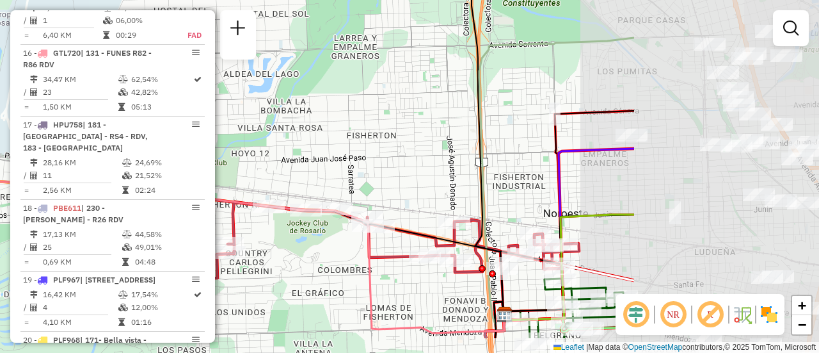
drag, startPoint x: 633, startPoint y: 187, endPoint x: 366, endPoint y: 138, distance: 271.5
click at [366, 138] on div "Janela de atendimento Grade de atendimento Capacidade Transportadoras Veículos …" at bounding box center [409, 176] width 819 height 353
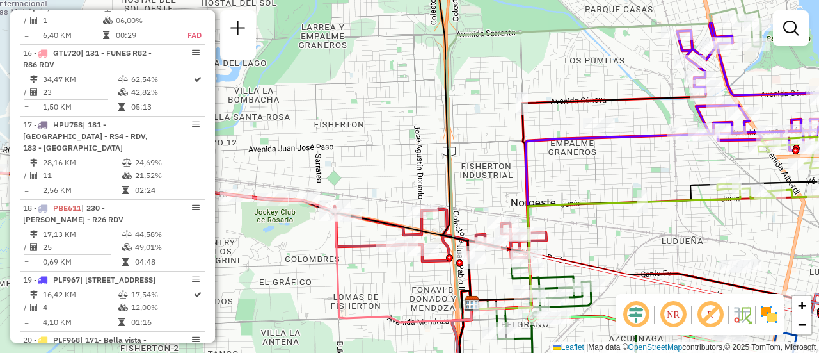
drag, startPoint x: 598, startPoint y: 188, endPoint x: 568, endPoint y: 176, distance: 31.8
click at [564, 177] on div "Janela de atendimento Grade de atendimento Capacidade Transportadoras Veículos …" at bounding box center [409, 176] width 819 height 353
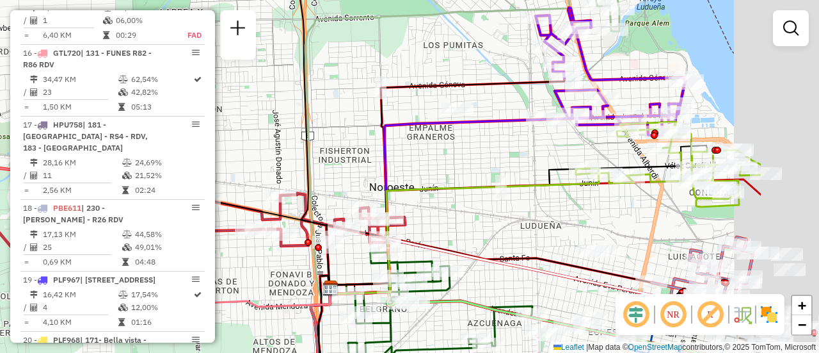
drag, startPoint x: 532, startPoint y: 186, endPoint x: 419, endPoint y: 162, distance: 115.7
click at [406, 166] on div "Janela de atendimento Grade de atendimento Capacidade Transportadoras Veículos …" at bounding box center [409, 176] width 819 height 353
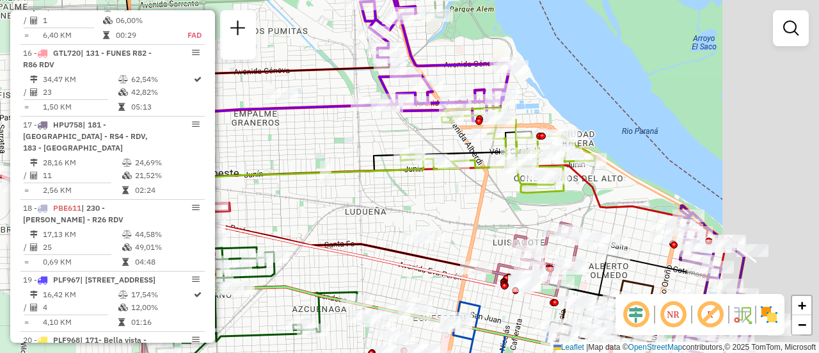
drag, startPoint x: 588, startPoint y: 200, endPoint x: 447, endPoint y: 196, distance: 141.5
click at [447, 196] on div "Janela de atendimento Grade de atendimento Capacidade Transportadoras Veículos …" at bounding box center [409, 176] width 819 height 353
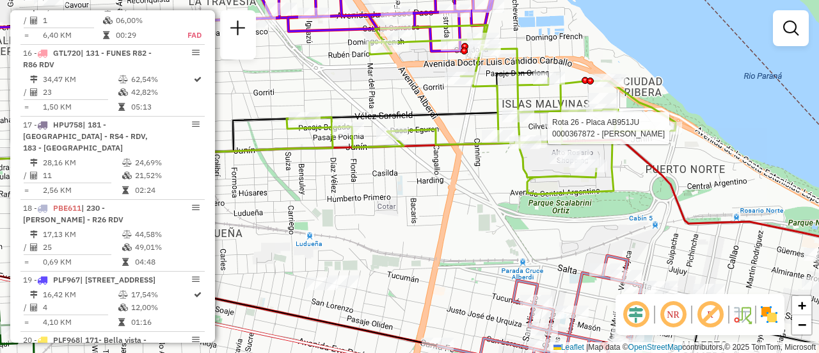
select select "**********"
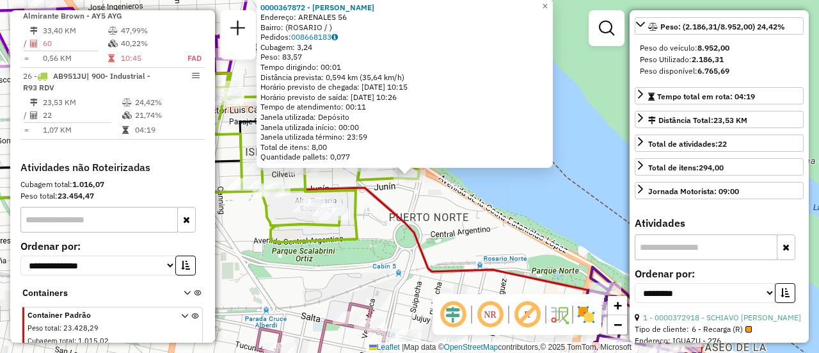
click at [447, 234] on div "0000367872 - MOREIRA HEDI Endereço: ARENALES 56 Bairro: (ROSARIO / ) Pedidos: 0…" at bounding box center [409, 176] width 819 height 353
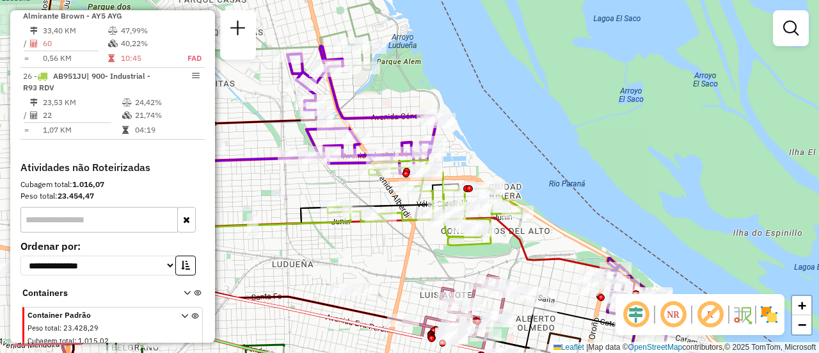
drag, startPoint x: 324, startPoint y: 248, endPoint x: 419, endPoint y: 259, distance: 95.3
click at [419, 259] on div "Janela de atendimento Grade de atendimento Capacidade Transportadoras Veículos …" at bounding box center [409, 176] width 819 height 353
select select "**********"
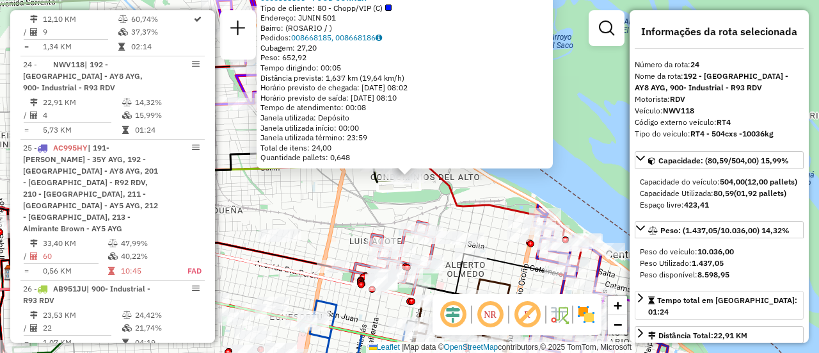
scroll to position [128, 0]
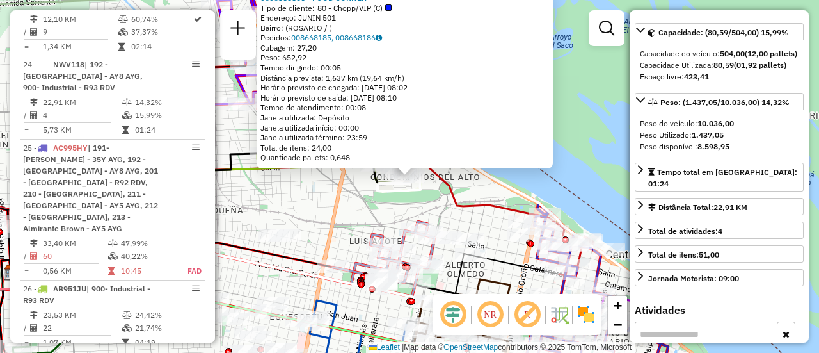
click at [376, 204] on div "0000368806 - FOOD CORNER Tipo de cliente: 80 - Chopp/VIP (C) Endereço: JUNIN 50…" at bounding box center [409, 176] width 819 height 353
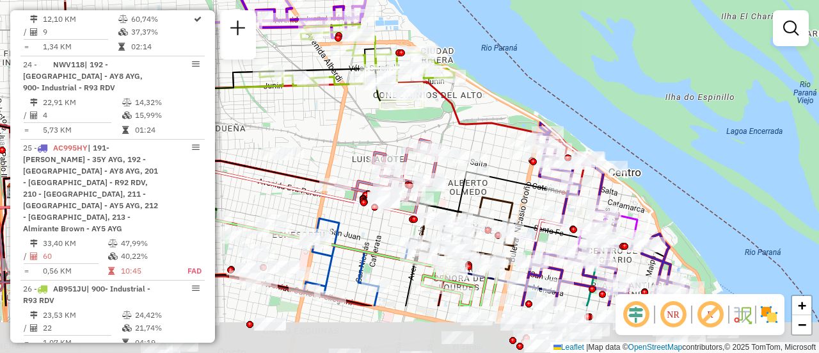
drag, startPoint x: 477, startPoint y: 227, endPoint x: 479, endPoint y: 138, distance: 89.0
click at [479, 138] on div "Janela de atendimento Grade de atendimento Capacidade Transportadoras Veículos …" at bounding box center [409, 176] width 819 height 353
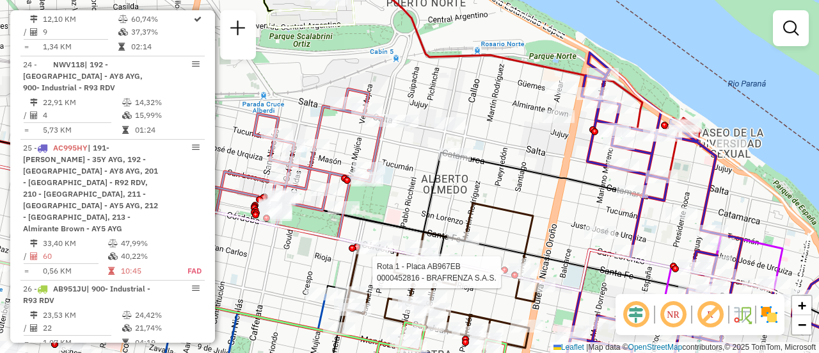
select select "**********"
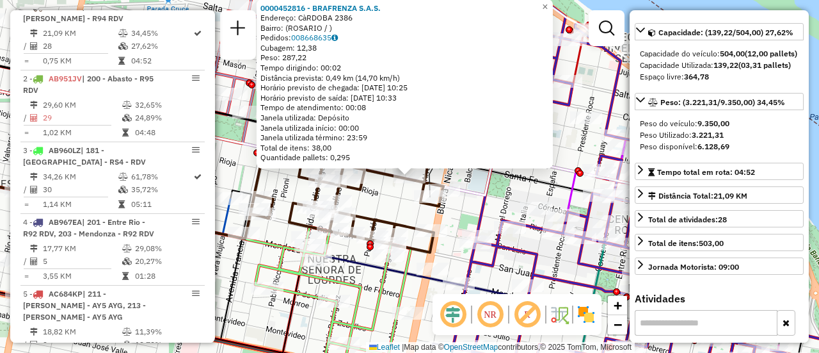
click at [467, 200] on div "0000452816 - BRAFRENZA S.A.S. Endereço: CàRDOBA 2386 Bairro: (ROSARIO / ) Pedid…" at bounding box center [409, 176] width 819 height 353
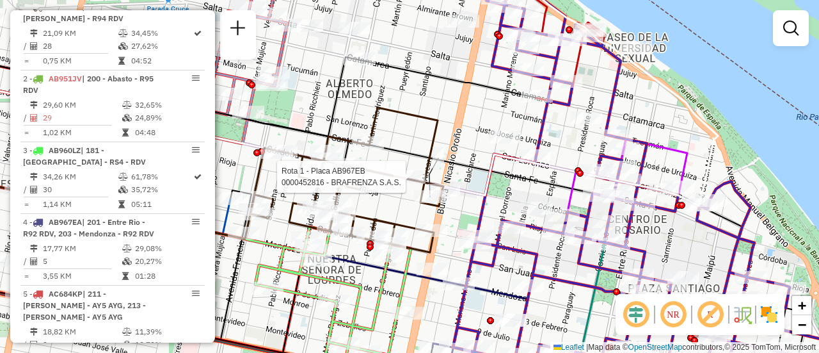
select select "**********"
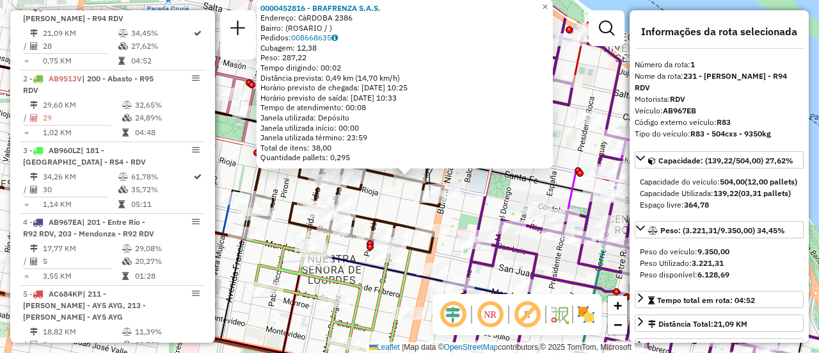
scroll to position [64, 0]
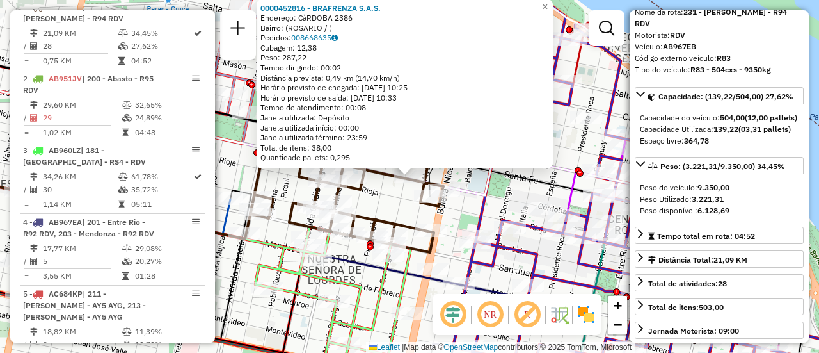
click at [467, 204] on div "0000452816 - BRAFRENZA S.A.S. Endereço: CàRDOBA 2386 Bairro: (ROSARIO / ) Pedid…" at bounding box center [409, 176] width 819 height 353
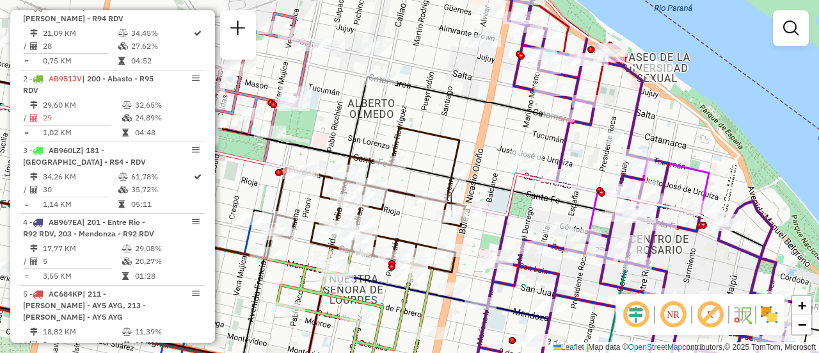
drag, startPoint x: 419, startPoint y: 157, endPoint x: 558, endPoint y: 225, distance: 154.3
click at [549, 223] on div "Janela de atendimento Grade de atendimento Capacidade Transportadoras Veículos …" at bounding box center [409, 176] width 819 height 353
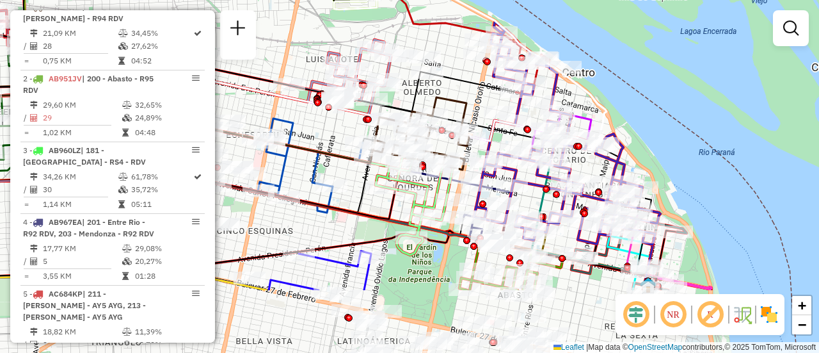
drag, startPoint x: 439, startPoint y: 237, endPoint x: 262, endPoint y: 75, distance: 239.6
click at [255, 84] on div "Janela de atendimento Grade de atendimento Capacidade Transportadoras Veículos …" at bounding box center [409, 176] width 819 height 353
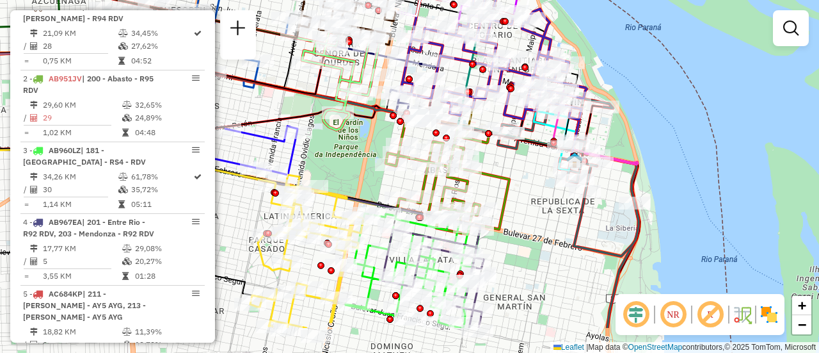
drag, startPoint x: 525, startPoint y: 267, endPoint x: 522, endPoint y: 142, distance: 125.5
click at [522, 142] on div "Janela de atendimento Grade de atendimento Capacidade Transportadoras Veículos …" at bounding box center [409, 176] width 819 height 353
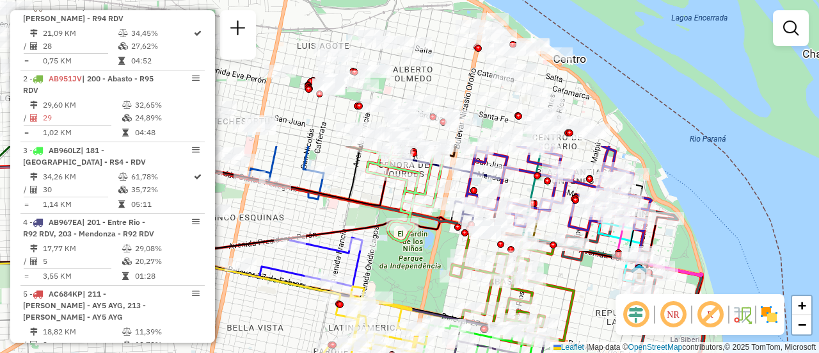
drag, startPoint x: 538, startPoint y: 289, endPoint x: 596, endPoint y: 375, distance: 104.2
click at [596, 352] on html "Aguarde... Pop-up bloqueado! Seu navegador bloqueou automáticamente a abertura …" at bounding box center [409, 176] width 819 height 353
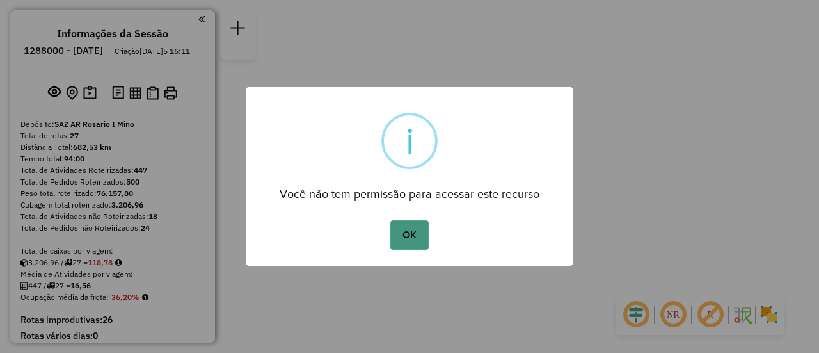
click at [415, 236] on button "OK" at bounding box center [409, 234] width 38 height 29
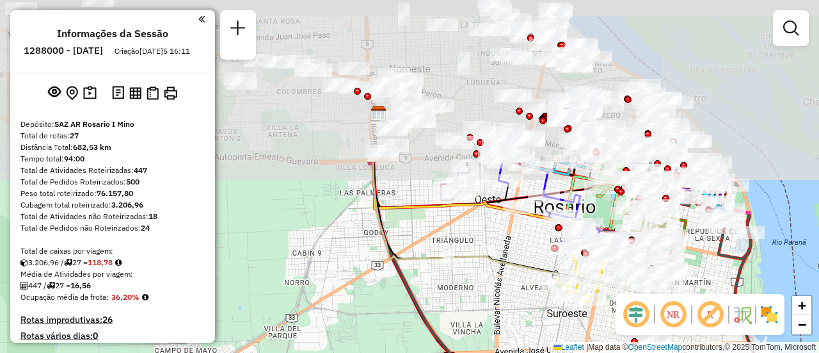
drag, startPoint x: 463, startPoint y: 113, endPoint x: 419, endPoint y: 289, distance: 182.1
click at [387, 294] on div "Janela de atendimento Grade de atendimento Capacidade Transportadoras Veículos …" at bounding box center [409, 176] width 819 height 353
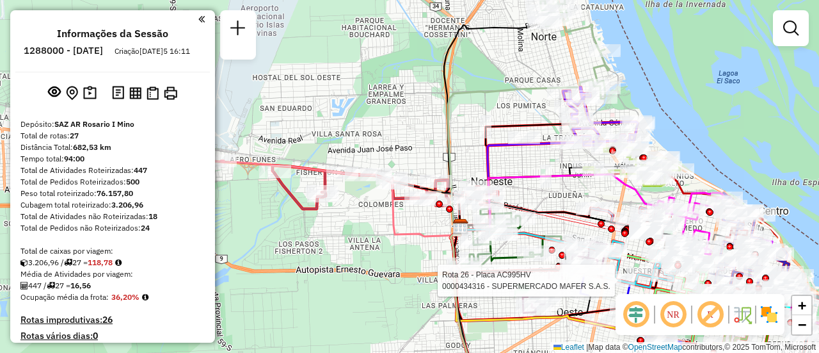
drag, startPoint x: 419, startPoint y: 227, endPoint x: 557, endPoint y: 212, distance: 139.6
click at [557, 212] on icon at bounding box center [576, 217] width 234 height 44
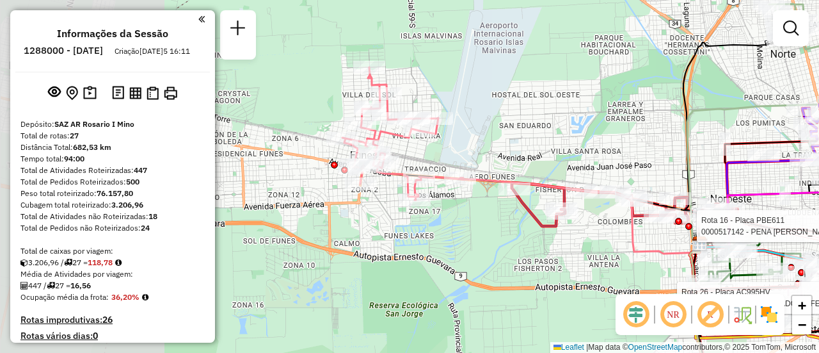
drag, startPoint x: 451, startPoint y: 127, endPoint x: 616, endPoint y: 152, distance: 166.2
click at [631, 152] on div "Rota 26 - Placa AC995HV 0000434316 - SUPERMERCADO MAFER S.A.S. Rota 16 - Placa …" at bounding box center [409, 176] width 819 height 353
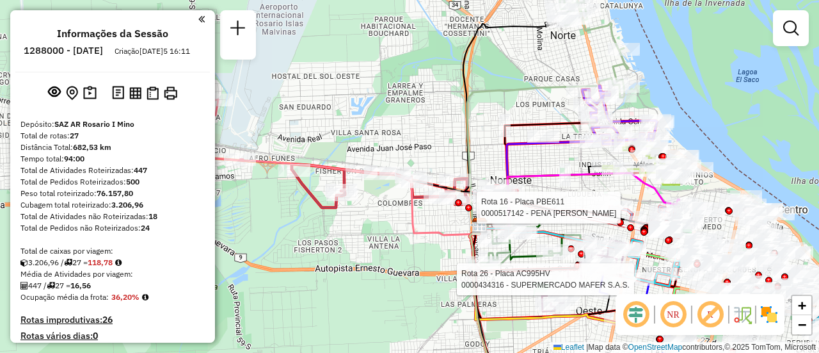
drag, startPoint x: 609, startPoint y: 157, endPoint x: 403, endPoint y: 140, distance: 206.7
click at [403, 140] on div "Rota 26 - Placa AC995HV 0000434316 - SUPERMERCADO MAFER S.A.S. Rota 16 - Placa …" at bounding box center [409, 176] width 819 height 353
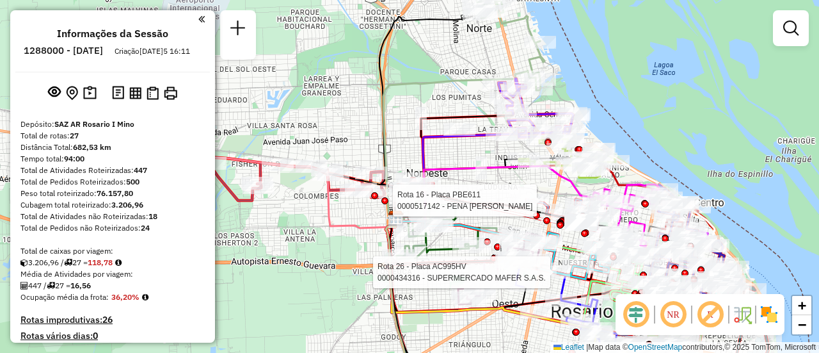
drag, startPoint x: 594, startPoint y: 189, endPoint x: 468, endPoint y: 182, distance: 126.3
click at [468, 182] on div "Rota 26 - Placa AC995HV 0000434316 - SUPERMERCADO MAFER S.A.S. Rota 16 - Placa …" at bounding box center [409, 176] width 819 height 353
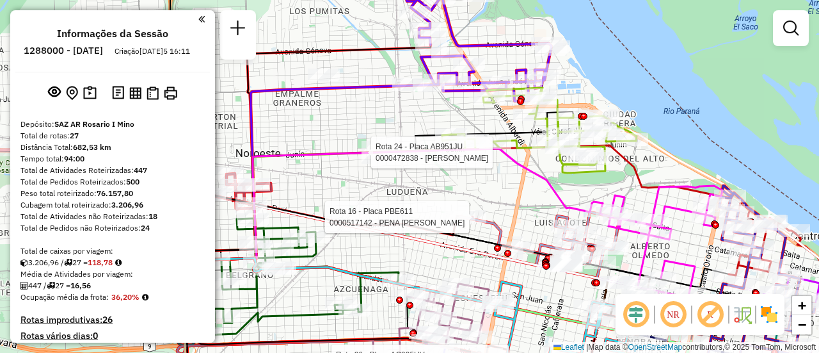
click at [496, 188] on div "Rota 26 - Placa AC995HV 0000434316 - SUPERMERCADO MAFER S.A.S. Rota 16 - Placa …" at bounding box center [409, 176] width 819 height 353
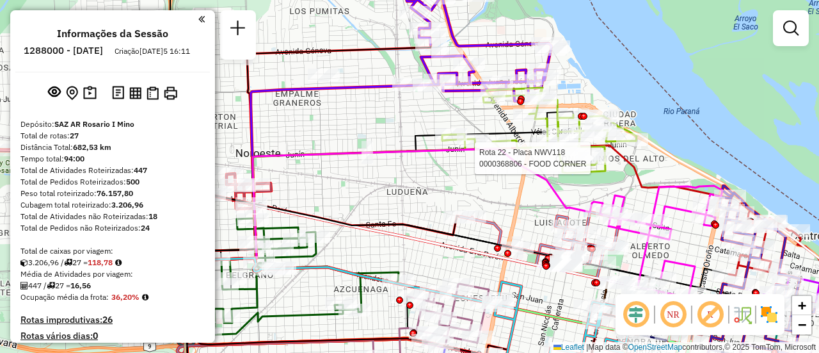
select select "**********"
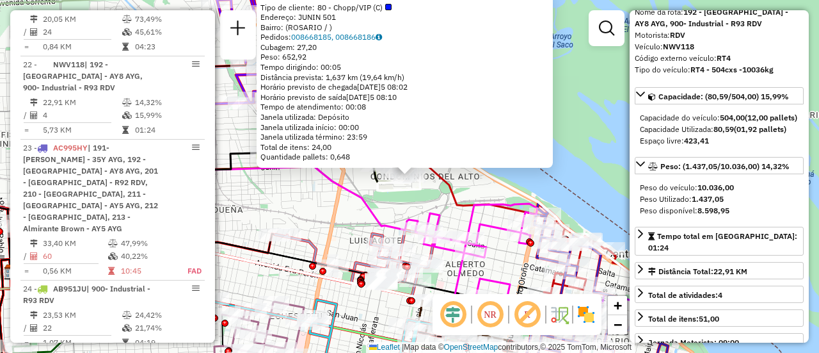
scroll to position [128, 0]
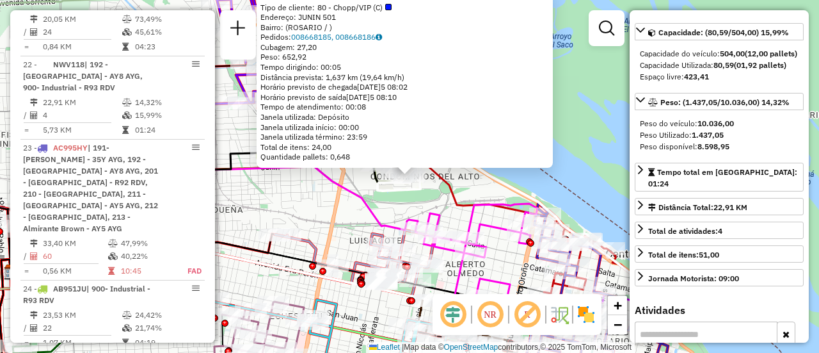
click at [347, 214] on div "0000368806 - FOOD CORNER Tipo de cliente: 80 - Chopp/VIP (C) Endereço: JUNIN 50…" at bounding box center [409, 176] width 819 height 353
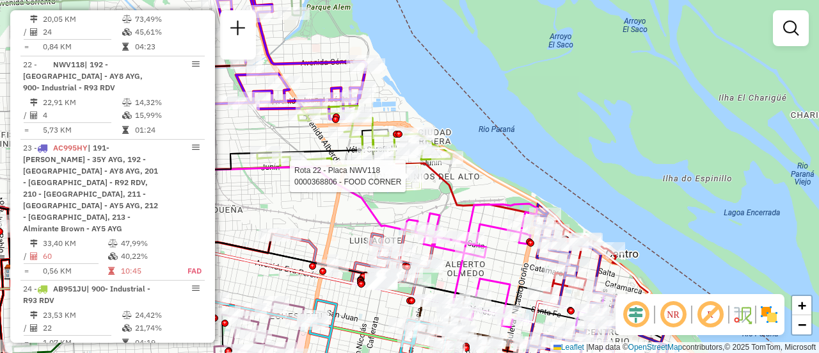
select select "**********"
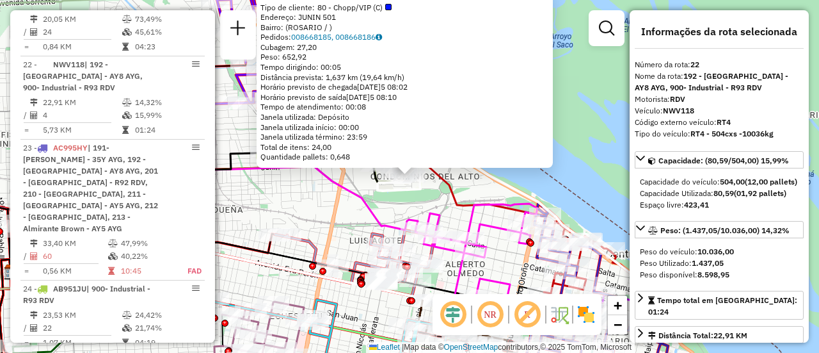
click at [333, 212] on div "0000368806 - FOOD CORNER Tipo de cliente: 80 - Chopp/VIP (C) Endereço: JUNIN 50…" at bounding box center [409, 176] width 819 height 353
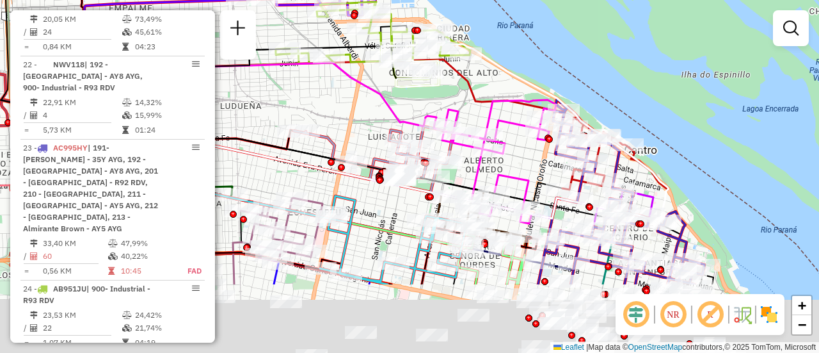
drag, startPoint x: 498, startPoint y: 268, endPoint x: 519, endPoint y: 101, distance: 168.3
click at [519, 103] on div "Janela de atendimento Grade de atendimento Capacidade Transportadoras Veículos …" at bounding box center [409, 176] width 819 height 353
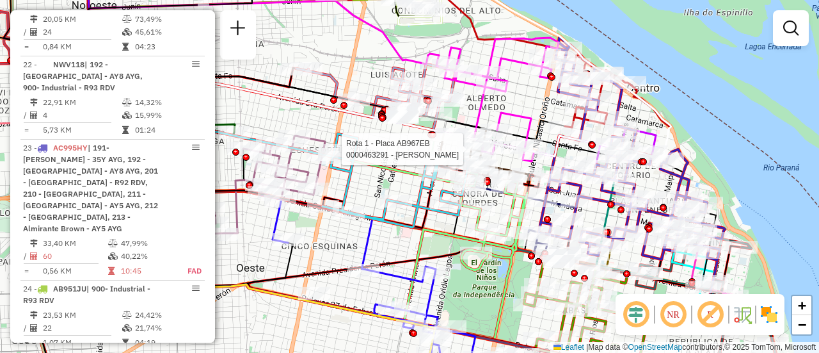
select select "**********"
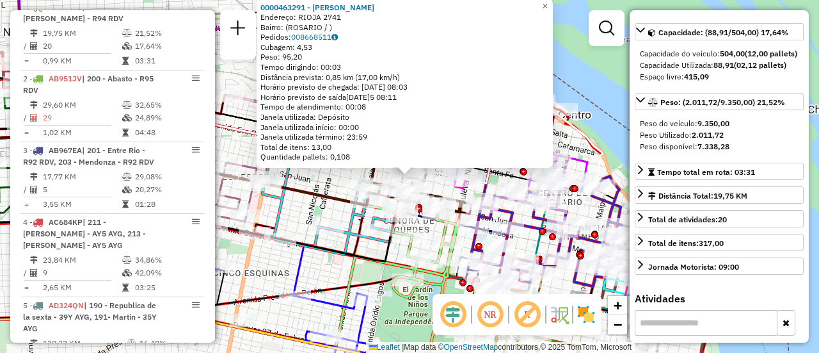
click at [331, 204] on icon at bounding box center [167, 169] width 406 height 72
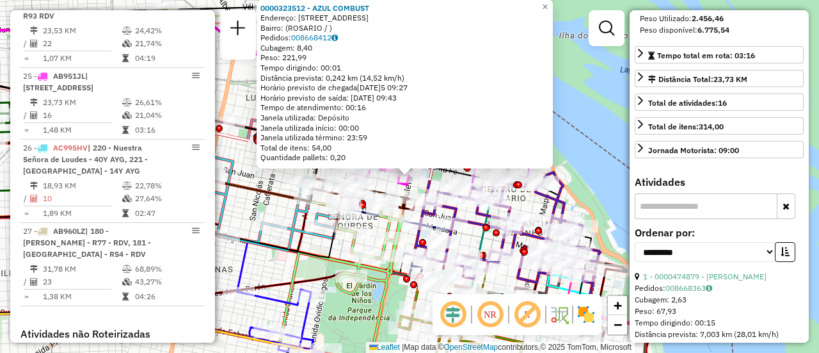
scroll to position [180, 0]
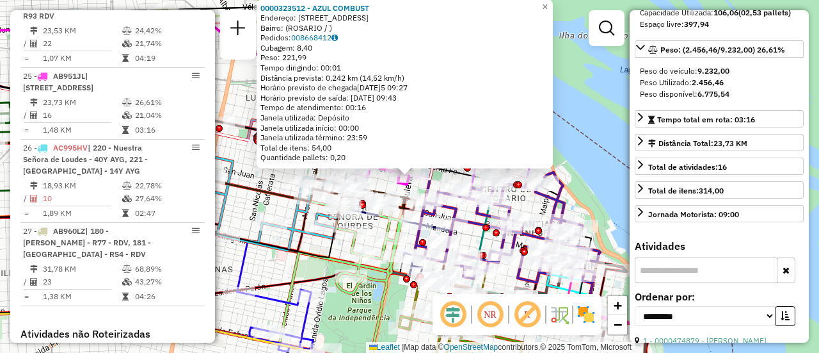
click at [306, 246] on icon at bounding box center [133, 212] width 430 height 90
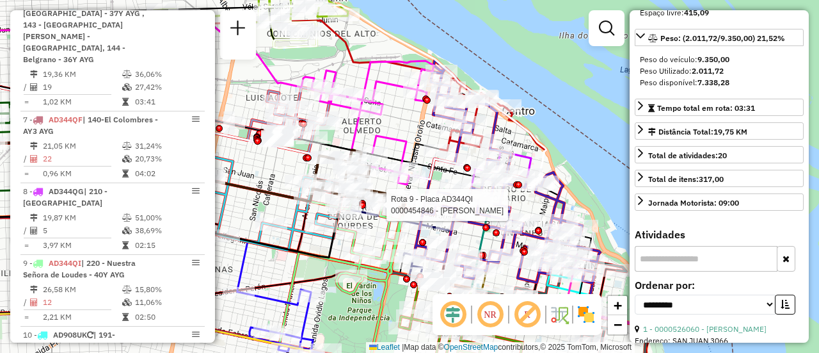
scroll to position [456, 0]
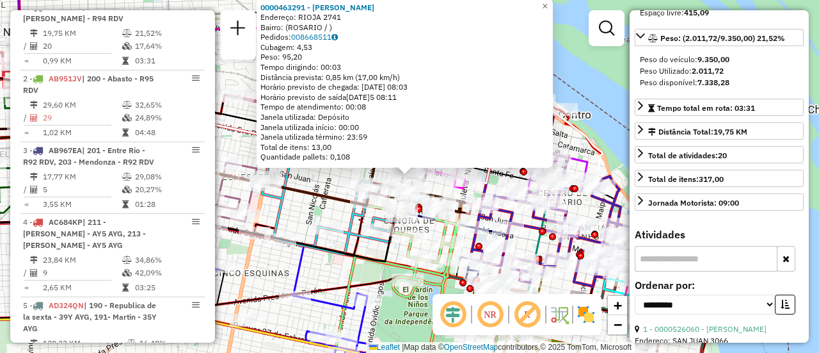
click at [297, 212] on div "0000463291 - [PERSON_NAME]: [GEOGRAPHIC_DATA] 2741 Bairro: ([GEOGRAPHIC_DATA] /…" at bounding box center [409, 176] width 819 height 353
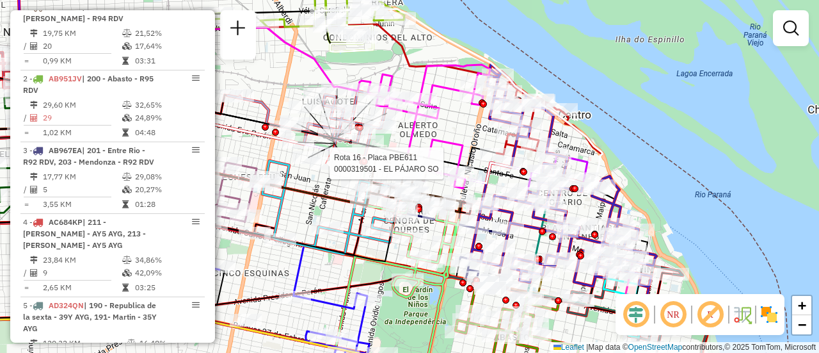
select select "**********"
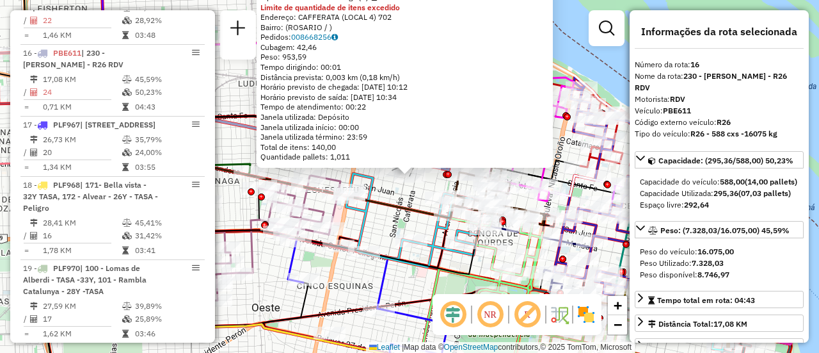
scroll to position [64, 0]
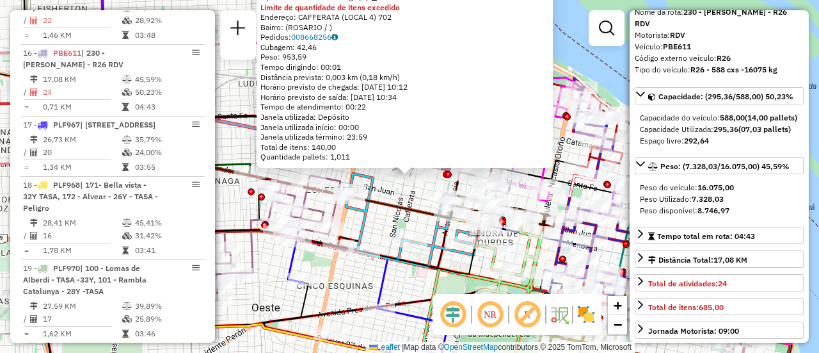
click at [378, 225] on div "0000319501 - EL PÁJARO SO Tipo de cliente: 6 - Recarga (R) Limite de quantidade…" at bounding box center [409, 176] width 819 height 353
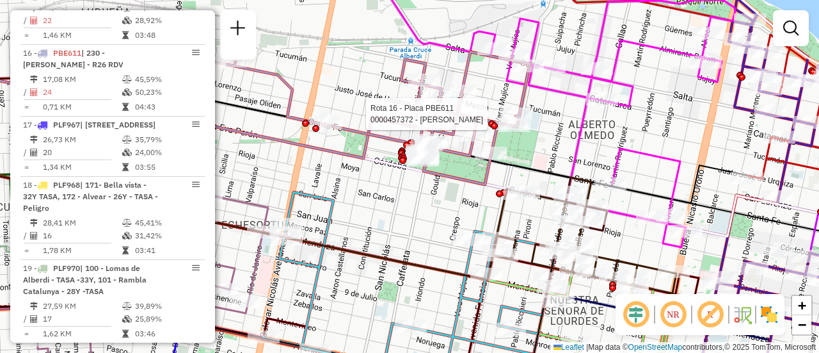
select select "**********"
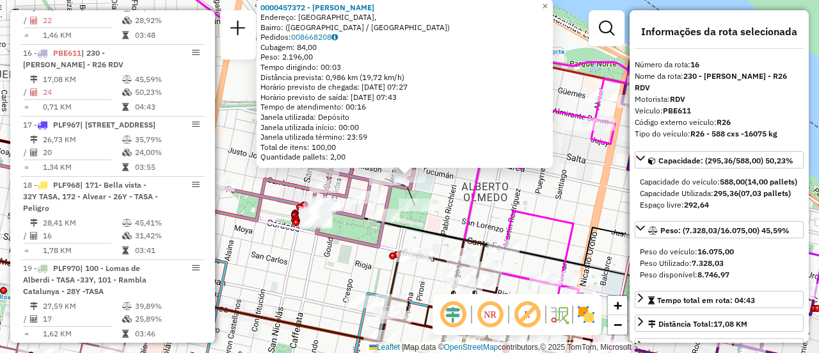
click at [455, 202] on div "0000457372 - RUIZ FRANCO NICOLAS Endereço: Boulevard Rondeau, Bairro: (Rosario …" at bounding box center [409, 176] width 819 height 353
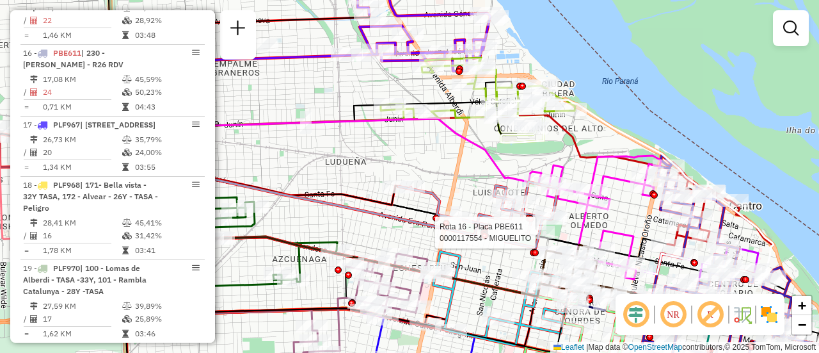
select select "**********"
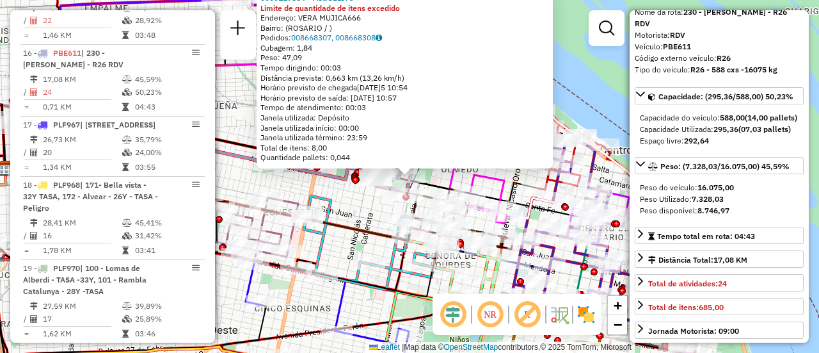
click at [358, 214] on div "0000117554 - MIGUELITO Limite de quantidade de itens excedido Endereço: VERA MU…" at bounding box center [409, 176] width 819 height 353
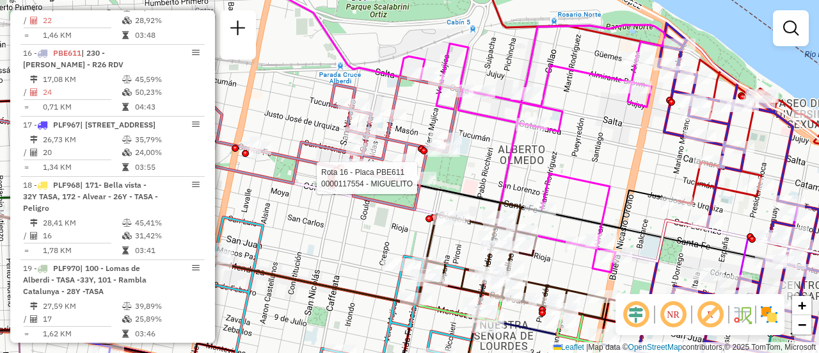
select select "**********"
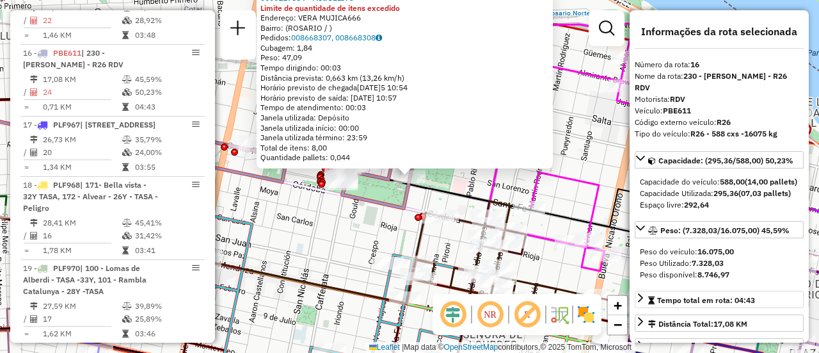
scroll to position [128, 0]
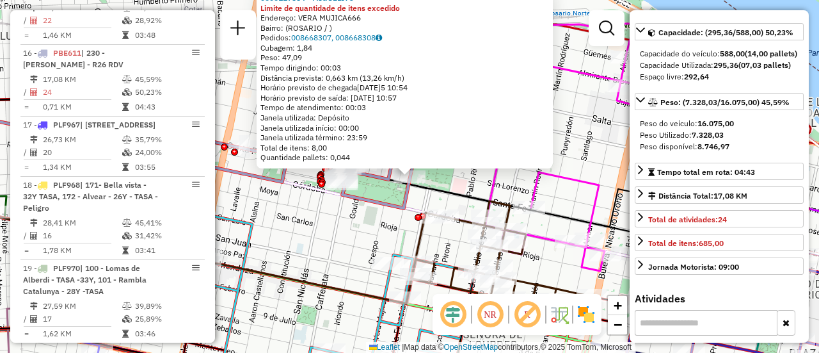
click at [355, 231] on div "0000117554 - MIGUELITO Limite de quantidade de itens excedido Endereço: VERA MU…" at bounding box center [409, 176] width 819 height 353
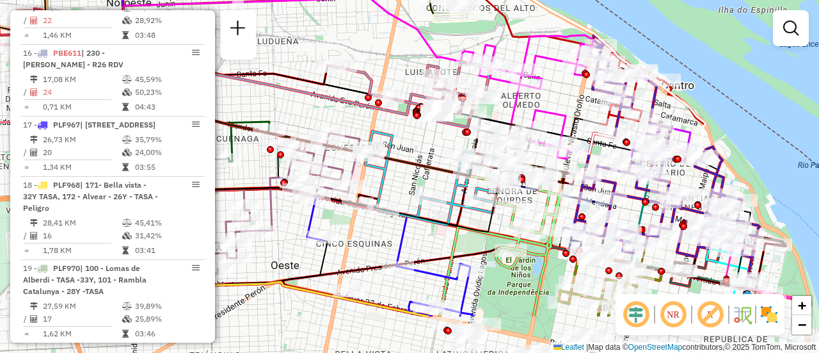
drag, startPoint x: 583, startPoint y: 152, endPoint x: 543, endPoint y: 29, distance: 129.3
click at [545, 40] on icon at bounding box center [356, 97] width 587 height 114
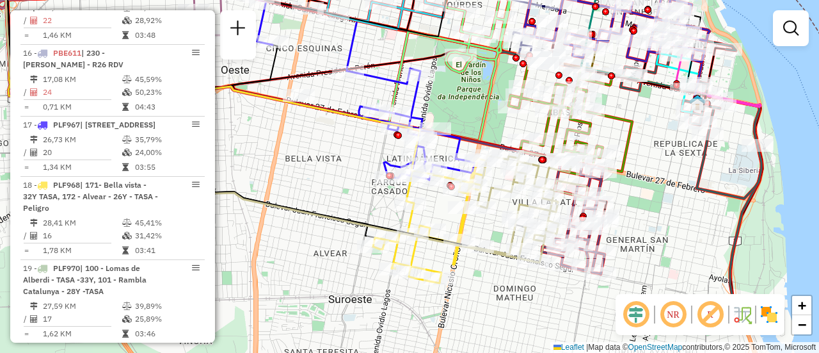
drag, startPoint x: 658, startPoint y: 246, endPoint x: 643, endPoint y: 154, distance: 94.1
click at [644, 156] on div "Janela de atendimento Grade de atendimento Capacidade Transportadoras Veículos …" at bounding box center [409, 176] width 819 height 353
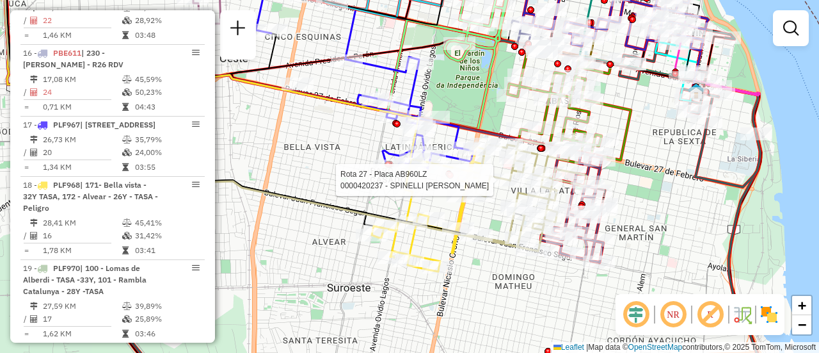
select select "**********"
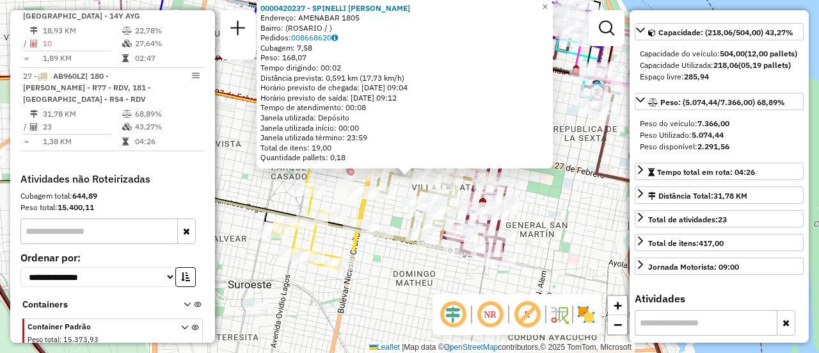
click at [568, 214] on div "0000420237 - SPINELLI ALEJANDRO RUBEN Endereço: AMENABAR 1805 Bairro: (ROSARIO …" at bounding box center [409, 176] width 819 height 353
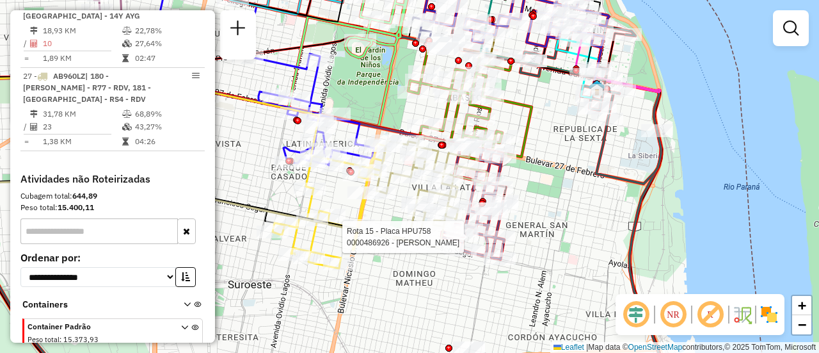
select select "**********"
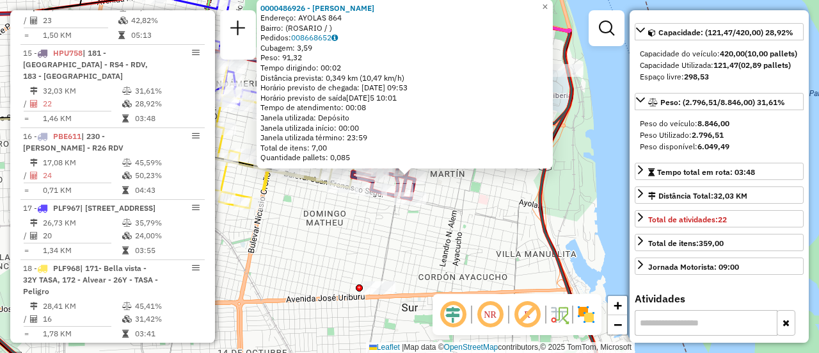
click at [484, 214] on div "0000486926 - BORSELLINO VALENTINO Endereço: AYOLAS 864 Bairro: (ROSARIO / ) Ped…" at bounding box center [409, 176] width 819 height 353
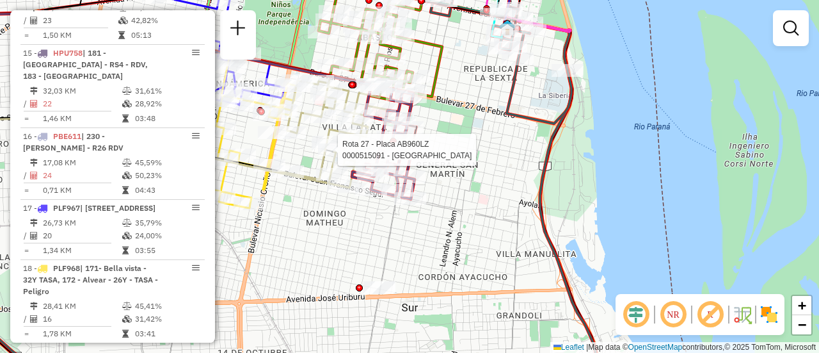
select select "**********"
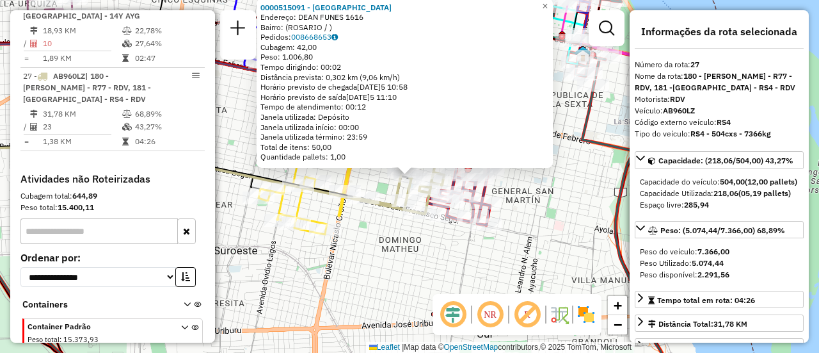
scroll to position [64, 0]
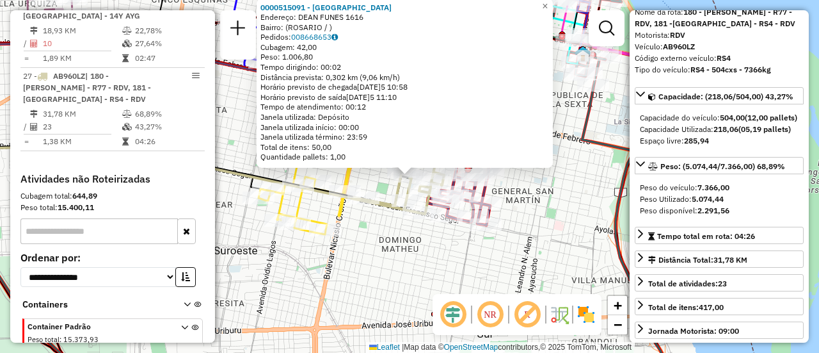
click at [542, 216] on div "0000515091 - GUAN XIANGNAN Endereço: DEAN FUNES 1616 Bairro: (ROSARIO / ) Pedid…" at bounding box center [409, 176] width 819 height 353
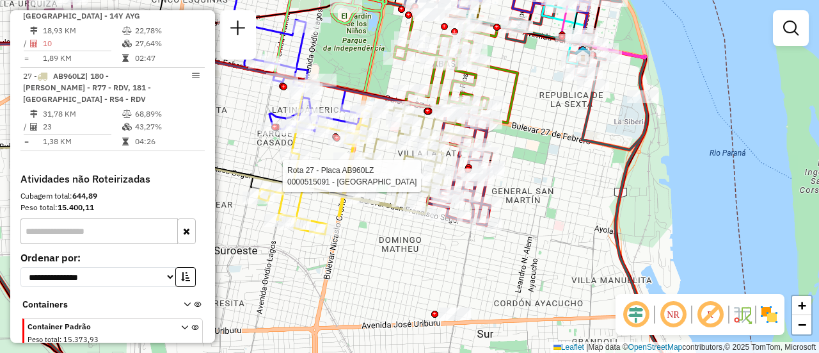
select select "**********"
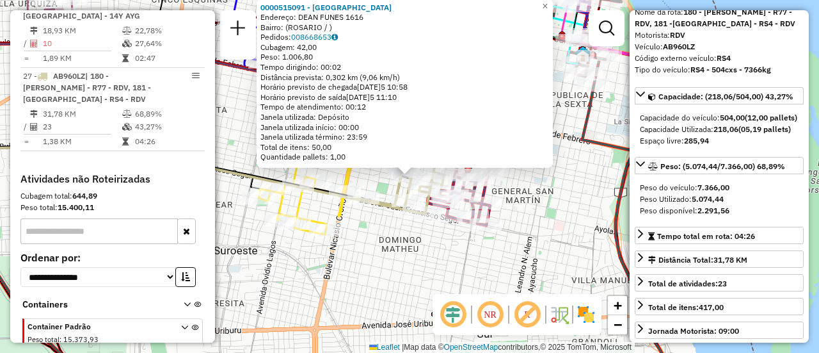
click at [527, 213] on div "0000515091 - GUAN XIANGNAN Endereço: DEAN FUNES 1616 Bairro: (ROSARIO / ) Pedid…" at bounding box center [409, 176] width 819 height 353
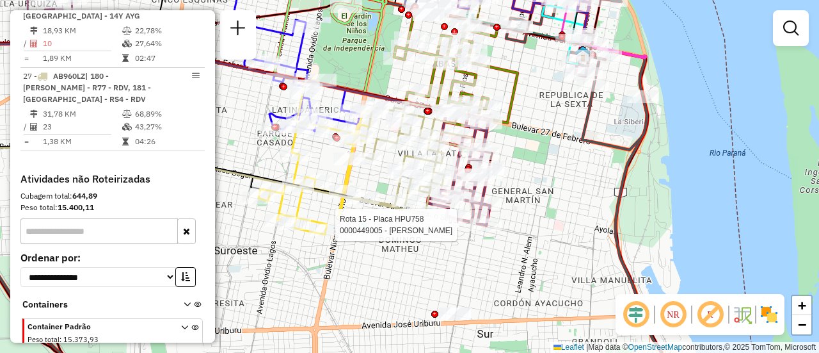
select select "**********"
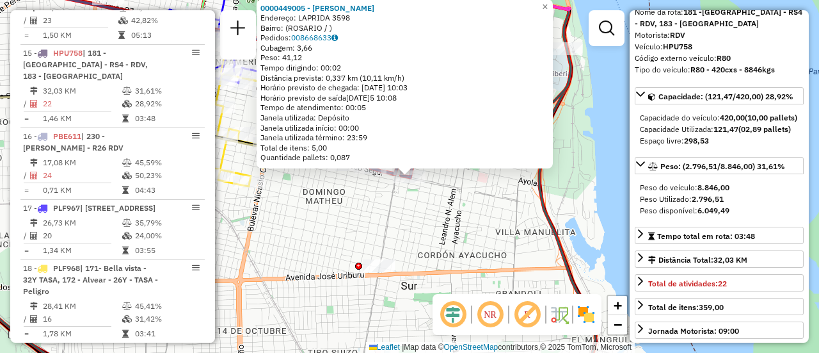
click at [447, 213] on div "0000449005 - GARCIA SONIA SUSANA Endereço: LAPRIDA 3598 Bairro: (ROSARIO / ) Pe…" at bounding box center [409, 176] width 819 height 353
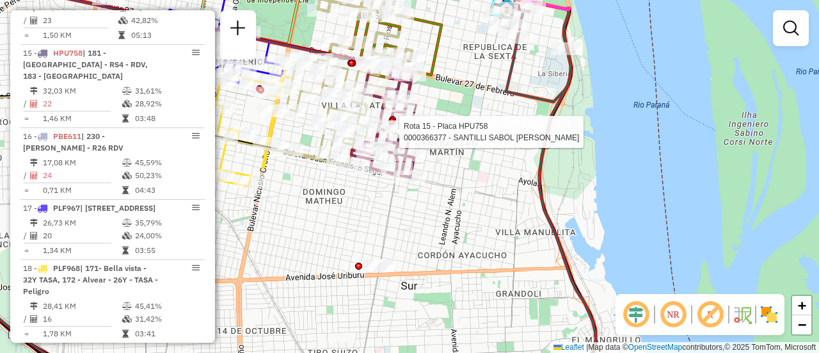
select select "**********"
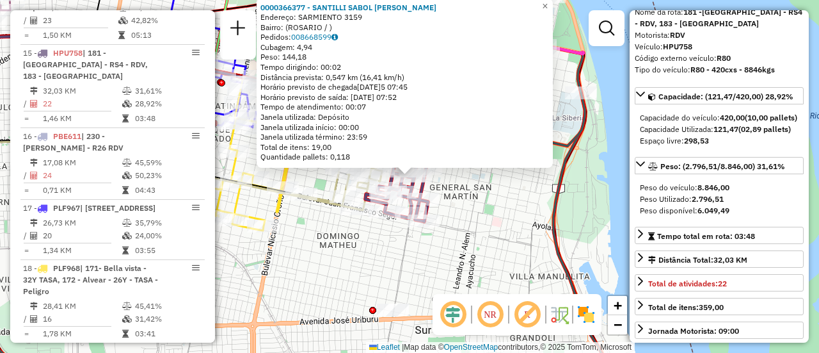
click at [493, 212] on div "0000366377 - SANTILLI SABOL FRANCO LEONEL Endereço: SARMIENTO 3159 Bairro: (ROS…" at bounding box center [409, 176] width 819 height 353
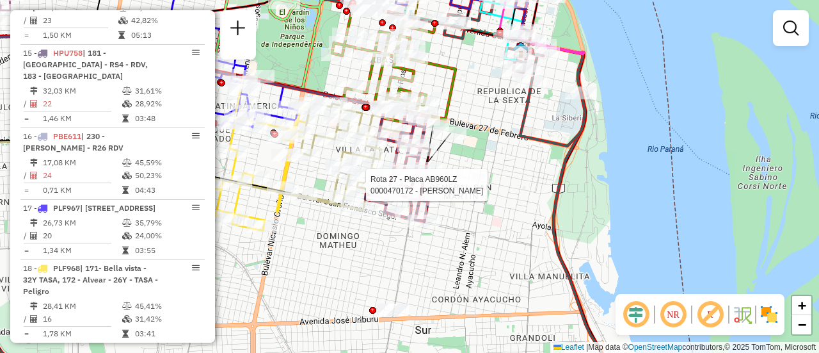
select select "**********"
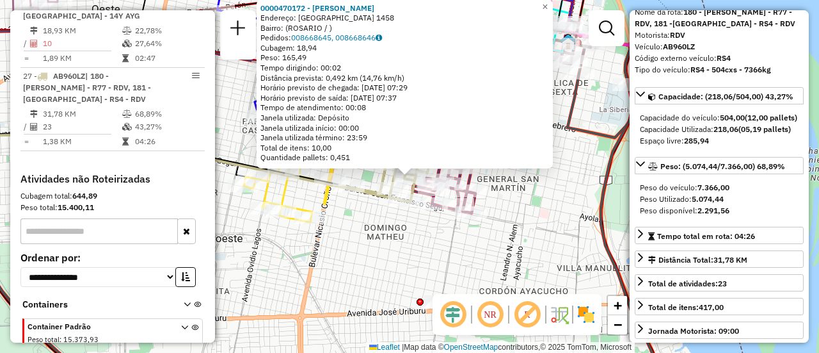
click at [516, 225] on div "0000470172 - SCOPONI MARIA JIMENA Endereço: URUGUAY 1458 Bairro: (ROSARIO / ) P…" at bounding box center [409, 176] width 819 height 353
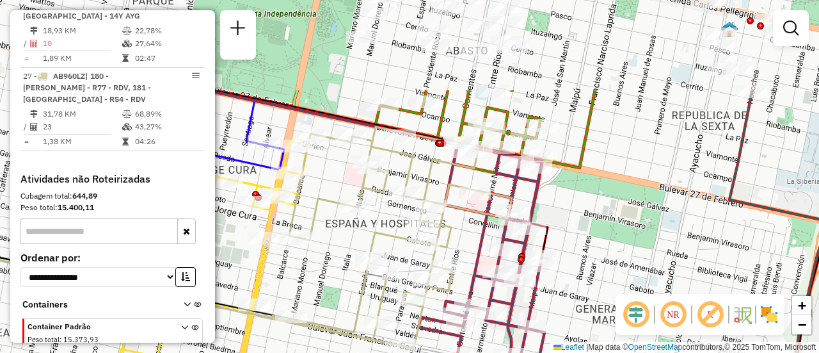
drag, startPoint x: 445, startPoint y: 37, endPoint x: 488, endPoint y: 163, distance: 132.3
click at [488, 163] on div "Janela de atendimento Grade de atendimento Capacidade Transportadoras Veículos …" at bounding box center [409, 176] width 819 height 353
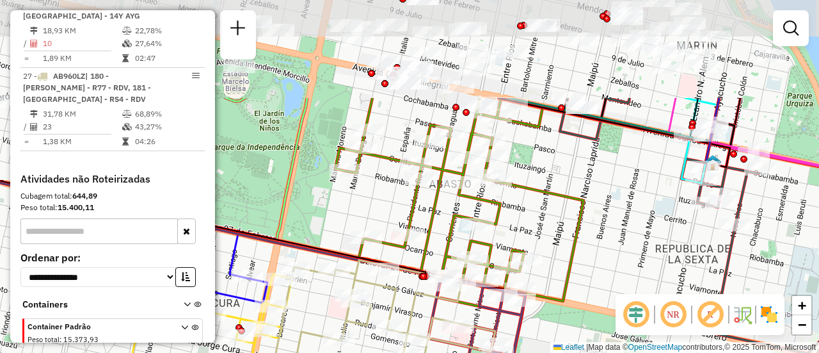
drag, startPoint x: 453, startPoint y: 122, endPoint x: 436, endPoint y: 255, distance: 134.1
click at [436, 255] on div "Rota 2 - Placa AB951JV 0000396841 - G N C ROSARIO SA Janela de atendimento Grad…" at bounding box center [409, 176] width 819 height 353
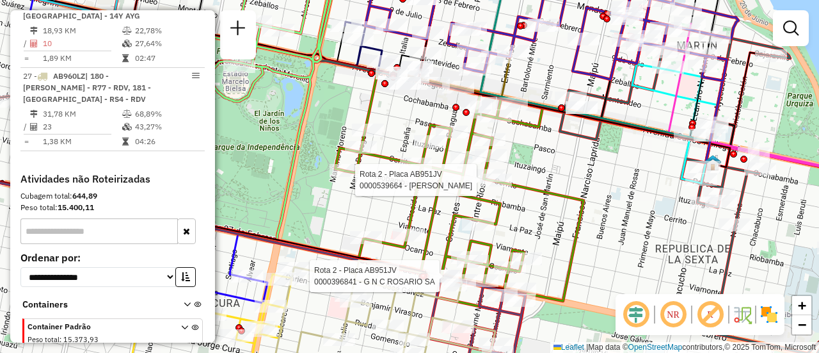
select select "**********"
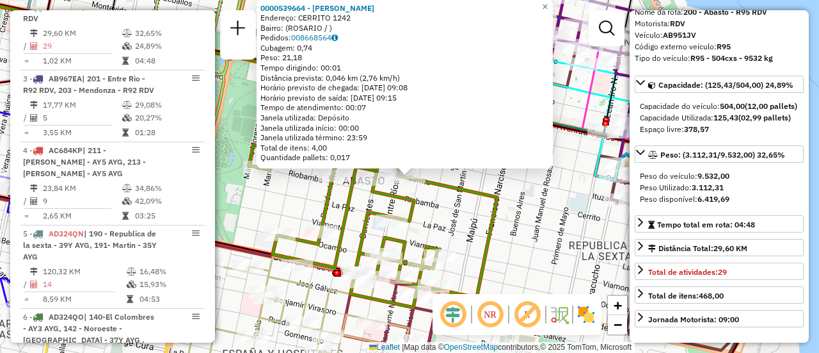
click at [530, 215] on div "0000539664 - Yosia Francisco Tomas Endereço: CERRITO 1242 Bairro: (ROSARIO / ) …" at bounding box center [409, 176] width 819 height 353
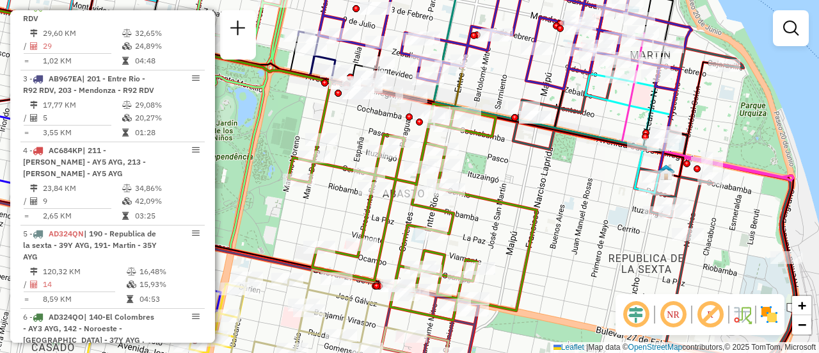
drag, startPoint x: 465, startPoint y: 161, endPoint x: 505, endPoint y: 174, distance: 41.9
click at [505, 174] on div "Janela de atendimento Grade de atendimento Capacidade Transportadoras Veículos …" at bounding box center [409, 176] width 819 height 353
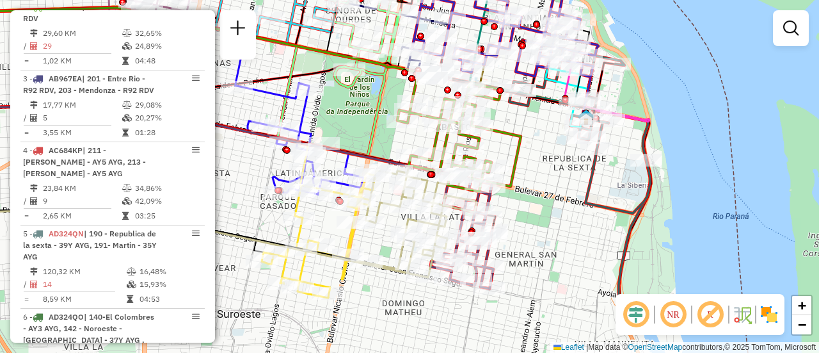
drag, startPoint x: 386, startPoint y: 218, endPoint x: 400, endPoint y: 131, distance: 88.2
click at [396, 133] on div "Rota 2 - Placa AB951JV 0000460970 - YANG TIANCHUN Janela de atendimento Grade d…" at bounding box center [409, 176] width 819 height 353
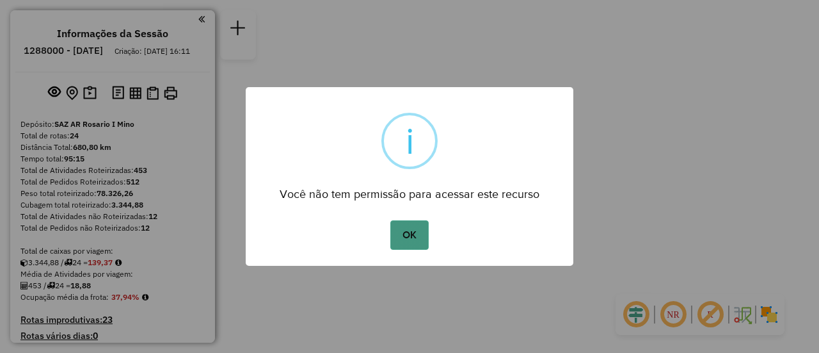
click at [418, 232] on button "OK" at bounding box center [409, 234] width 38 height 29
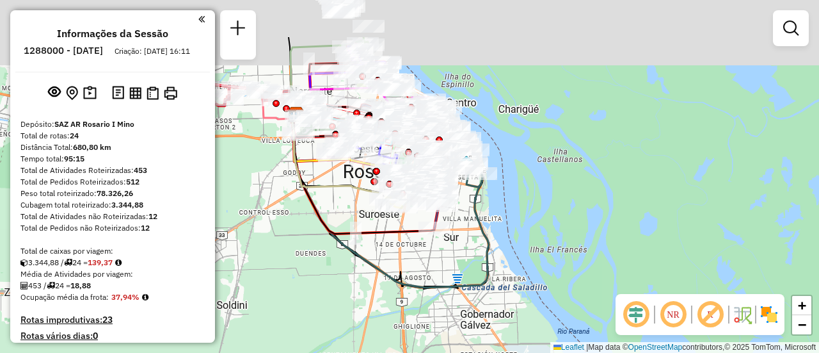
drag, startPoint x: 455, startPoint y: 245, endPoint x: 461, endPoint y: 261, distance: 17.0
click at [464, 267] on div "Janela de atendimento Grade de atendimento Capacidade Transportadoras Veículos …" at bounding box center [409, 176] width 819 height 353
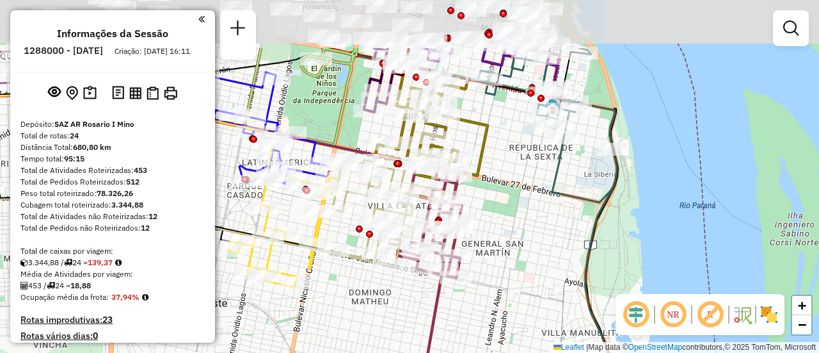
drag, startPoint x: 456, startPoint y: 171, endPoint x: 520, endPoint y: 269, distance: 117.0
click at [516, 271] on div "Janela de atendimento Grade de atendimento Capacidade Transportadoras Veículos …" at bounding box center [409, 176] width 819 height 353
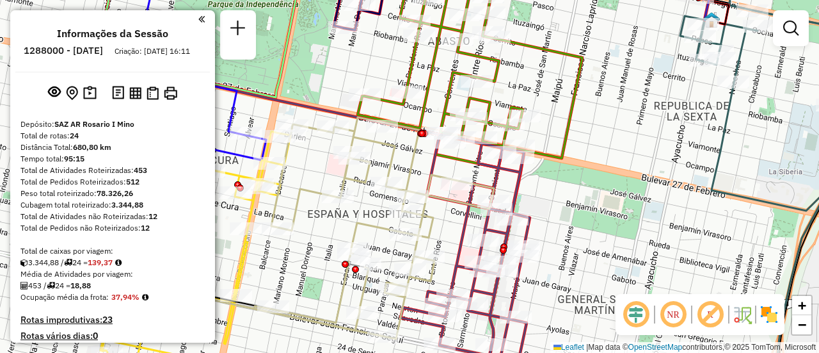
drag, startPoint x: 503, startPoint y: 212, endPoint x: 598, endPoint y: 244, distance: 100.0
click at [597, 244] on div "Janela de atendimento Grade de atendimento Capacidade Transportadoras Veículos …" at bounding box center [409, 176] width 819 height 353
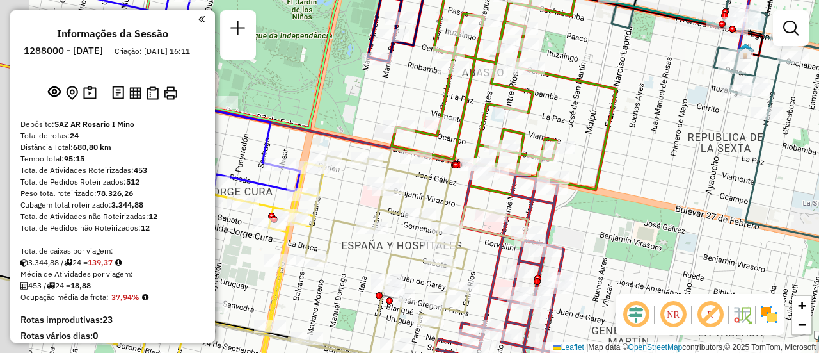
drag, startPoint x: 587, startPoint y: 205, endPoint x: 639, endPoint y: 236, distance: 61.1
click at [638, 236] on div "Janela de atendimento Grade de atendimento Capacidade Transportadoras Veículos …" at bounding box center [409, 176] width 819 height 353
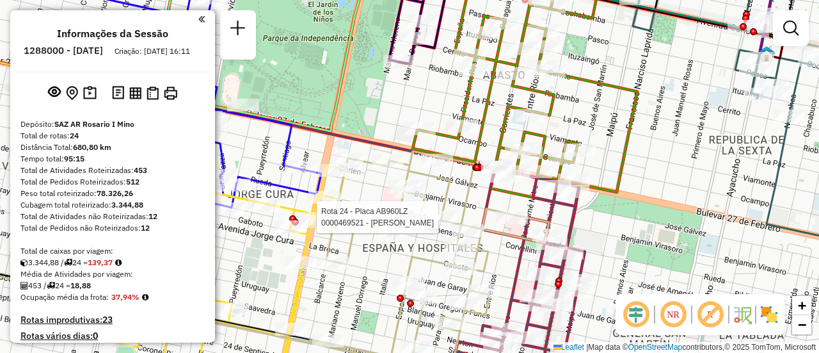
select select "**********"
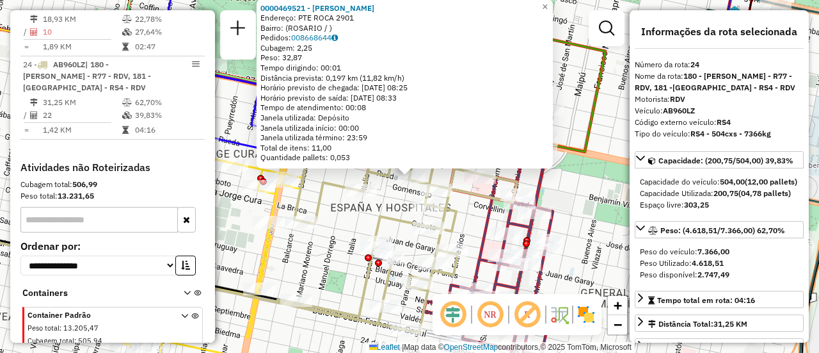
scroll to position [128, 0]
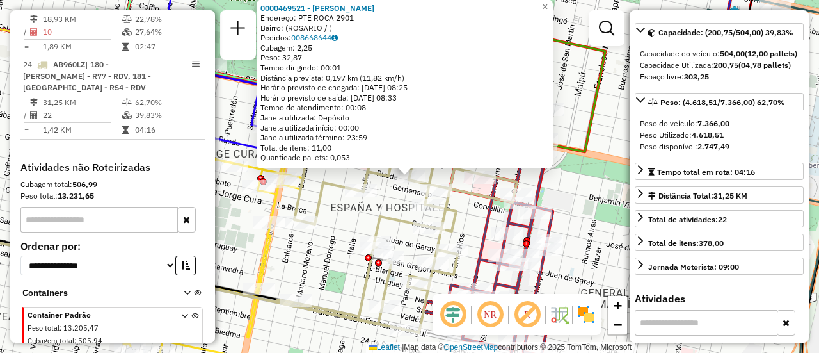
click at [579, 210] on div "0000469521 - VILCHE [PERSON_NAME]: PTE ROCA 2901 Bairro: ([GEOGRAPHIC_DATA] / )…" at bounding box center [409, 176] width 819 height 353
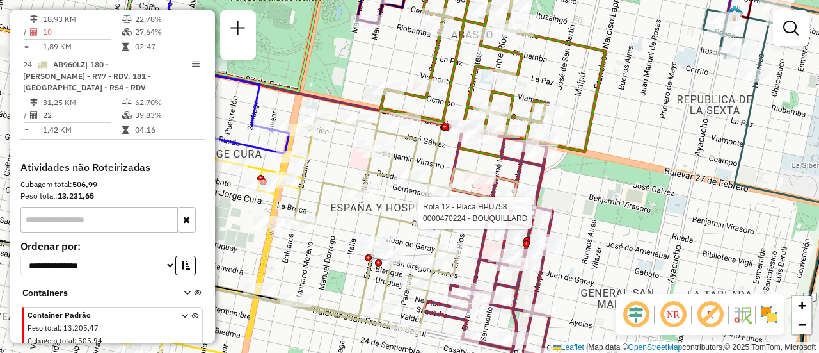
select select "**********"
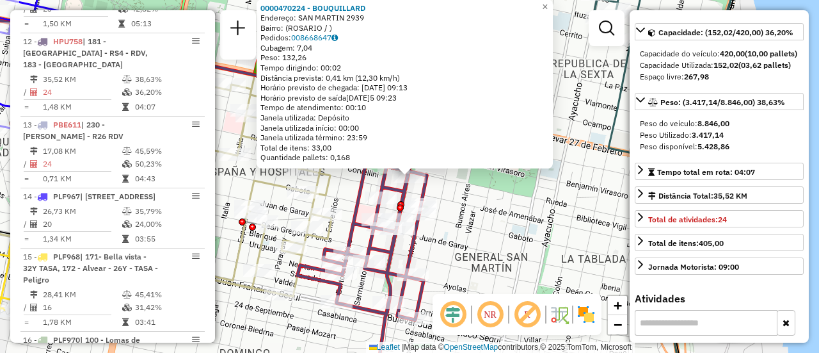
click at [492, 200] on div "0000470224 - BOUQUILLARD Endereço: SAN MARTIN 2939 Bairro: ([GEOGRAPHIC_DATA] /…" at bounding box center [409, 176] width 819 height 353
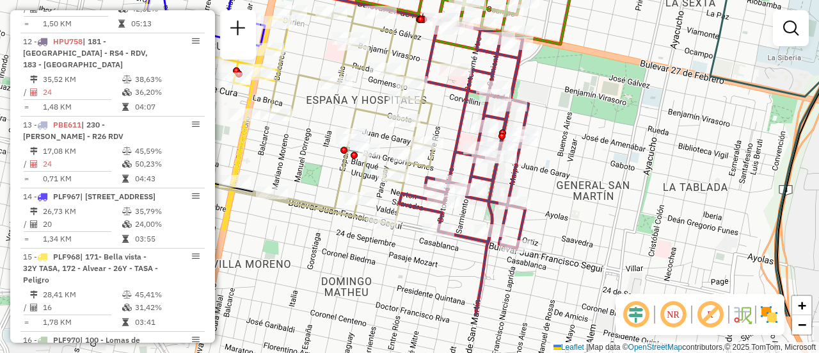
drag, startPoint x: 429, startPoint y: 143, endPoint x: 531, endPoint y: 71, distance: 124.5
click at [531, 71] on div "Janela de atendimento Grade de atendimento Capacidade Transportadoras Veículos …" at bounding box center [409, 176] width 819 height 353
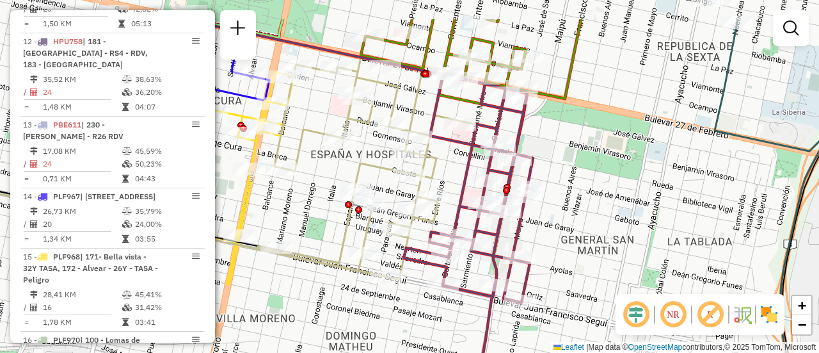
drag, startPoint x: 473, startPoint y: 52, endPoint x: 478, endPoint y: 124, distance: 72.5
click at [478, 124] on icon at bounding box center [468, 258] width 129 height 367
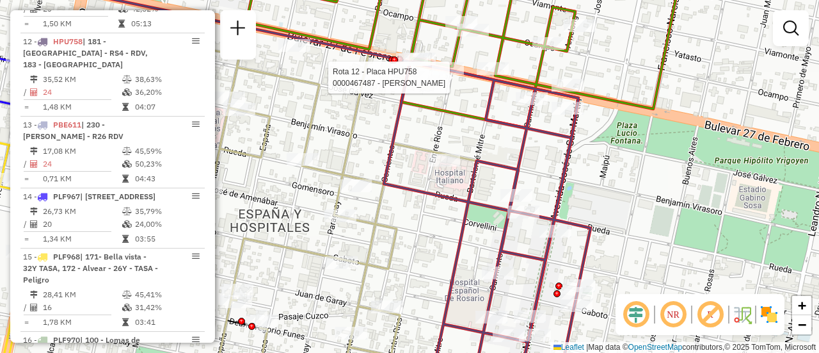
select select "**********"
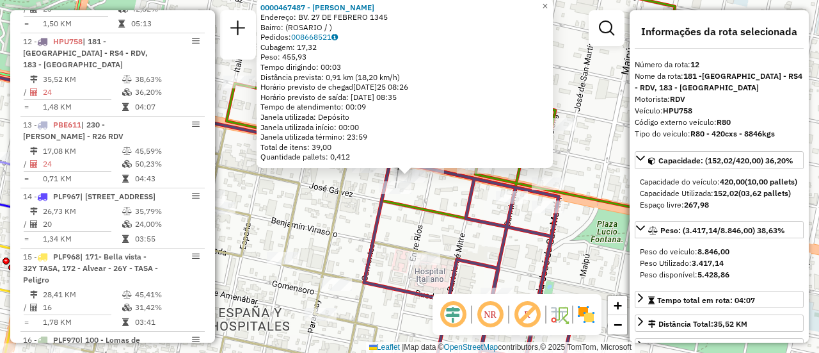
click at [436, 213] on icon at bounding box center [451, 96] width 449 height 262
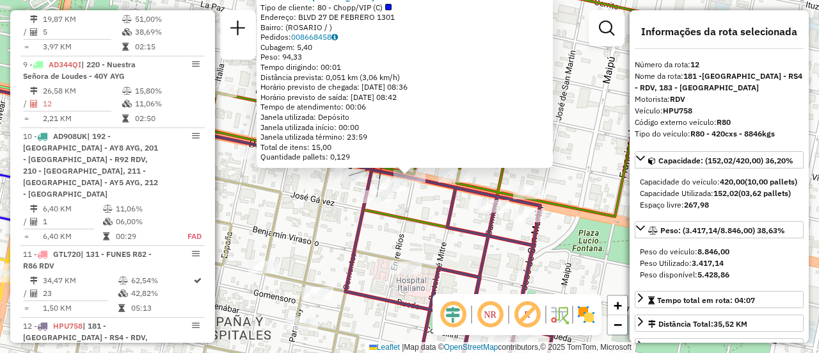
scroll to position [1336, 0]
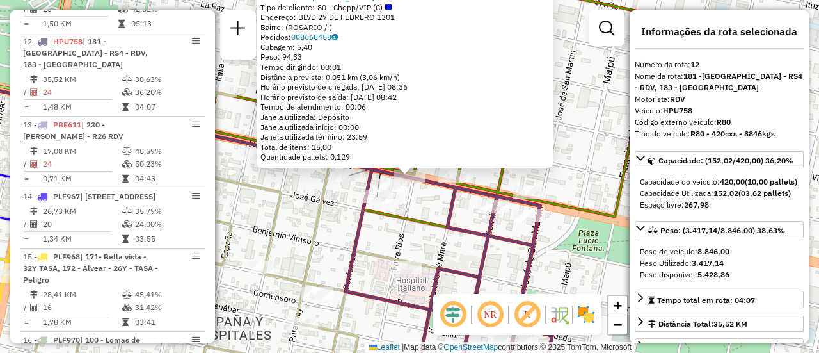
click at [426, 202] on div "0000434922 - [PERSON_NAME] de cliente: 80 - Chopp/VIP (C) Endereço: BLVD 27 DE …" at bounding box center [409, 176] width 819 height 353
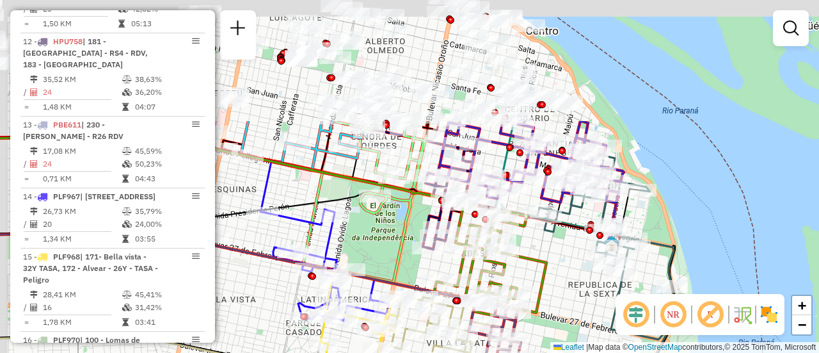
drag, startPoint x: 529, startPoint y: 116, endPoint x: 558, endPoint y: 273, distance: 159.4
click at [546, 279] on icon at bounding box center [491, 263] width 112 height 108
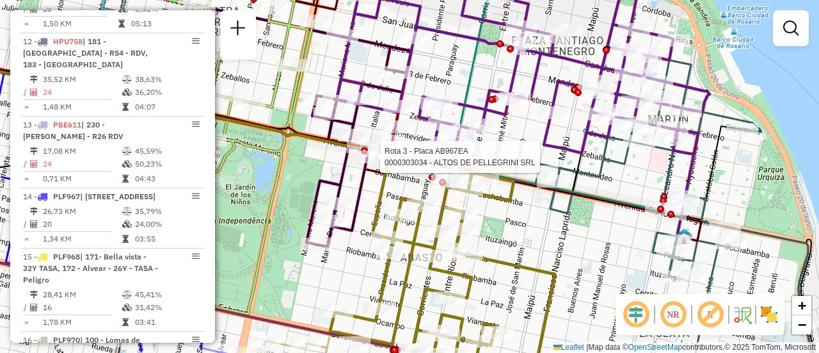
select select "**********"
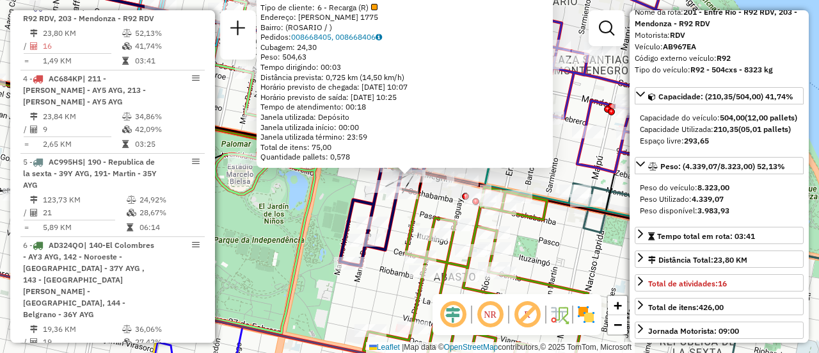
scroll to position [128, 0]
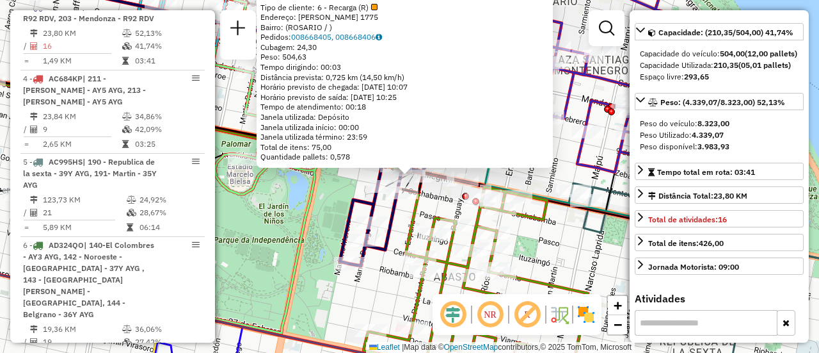
click at [565, 226] on div "0000303034 - ALTOS DE PELLEGRINI SRL Tipo de cliente: 6 - Recarga (R) Endereço:…" at bounding box center [409, 176] width 819 height 353
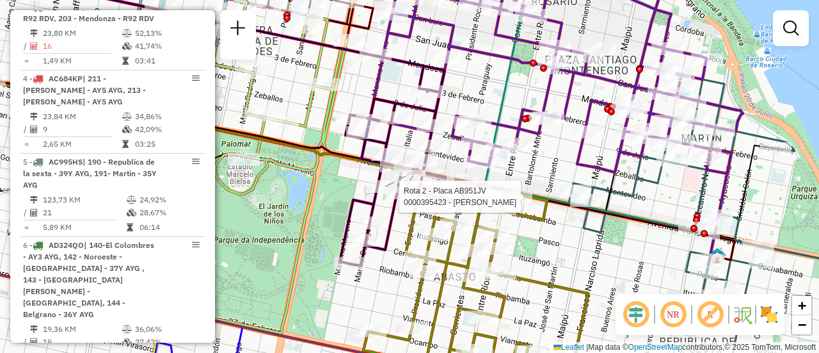
select select "**********"
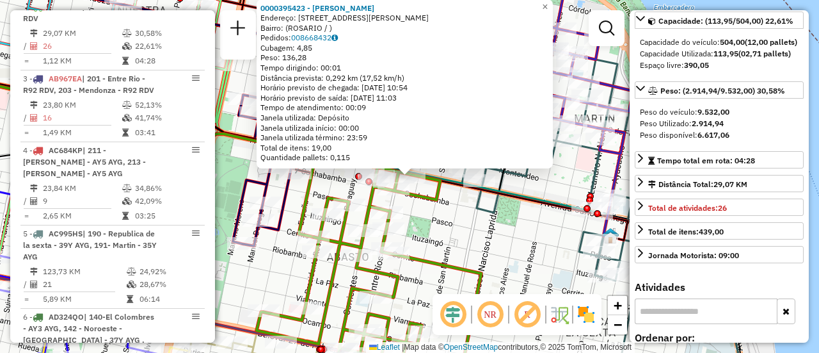
click at [516, 232] on div "0000395423 - CARBO PABLO Endereço: AV PELLEGRINI 1247 Bairro: (ROSARIO / ) Pedi…" at bounding box center [409, 176] width 819 height 353
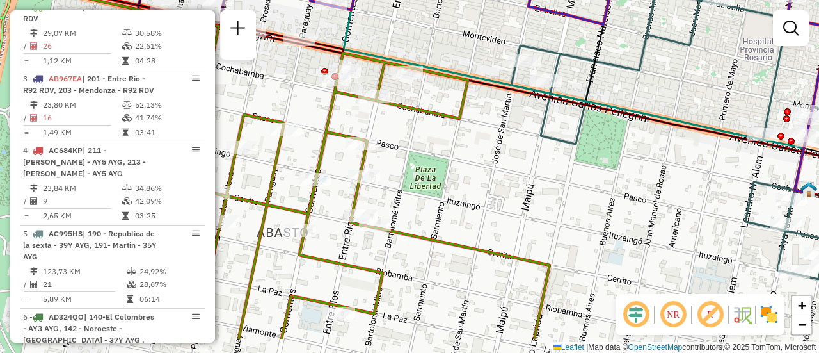
drag, startPoint x: 430, startPoint y: 184, endPoint x: 498, endPoint y: 44, distance: 156.3
click at [493, 45] on div "Janela de atendimento Grade de atendimento Capacidade Transportadoras Veículos …" at bounding box center [409, 176] width 819 height 353
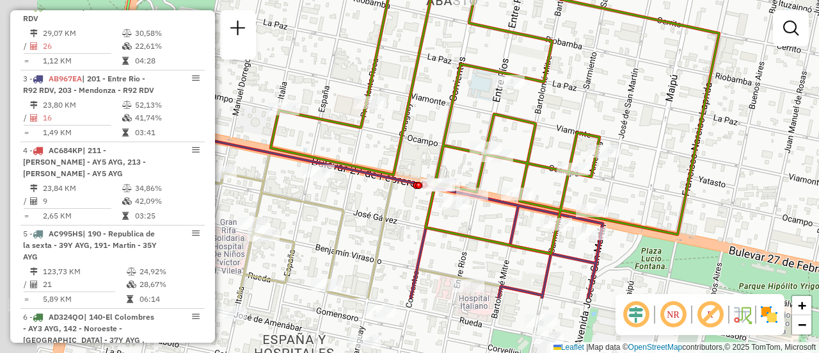
drag, startPoint x: 408, startPoint y: 199, endPoint x: 505, endPoint y: 120, distance: 125.5
click at [506, 111] on icon at bounding box center [495, 64] width 449 height 378
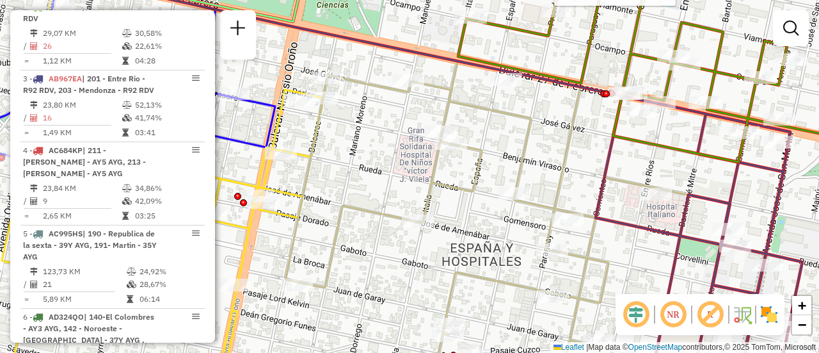
drag, startPoint x: 426, startPoint y: 145, endPoint x: 367, endPoint y: 178, distance: 67.6
click at [363, 179] on div "Rota 2 - Placa AB951JV 0000503246 - RODRIGUEZ CARLOS Janela de atendimento Grad…" at bounding box center [409, 176] width 819 height 353
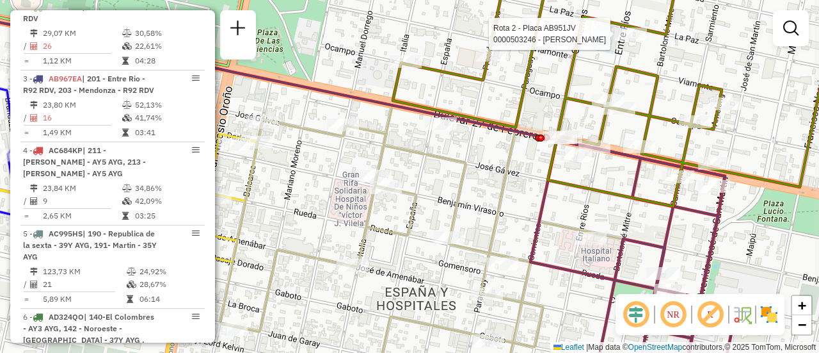
drag, startPoint x: 509, startPoint y: 163, endPoint x: 470, endPoint y: 181, distance: 43.5
click at [466, 187] on icon at bounding box center [442, 259] width 445 height 308
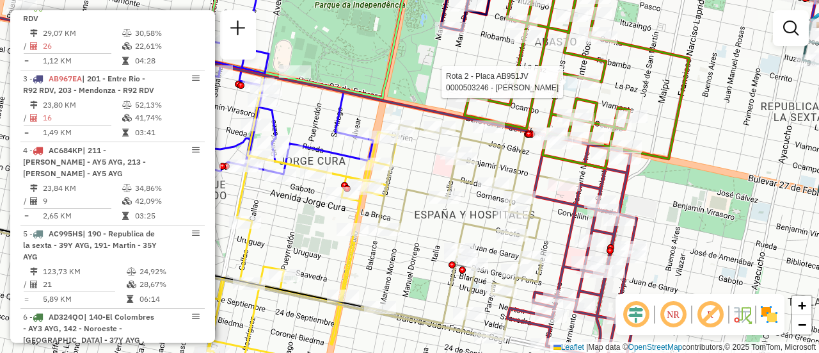
drag, startPoint x: 388, startPoint y: 202, endPoint x: 422, endPoint y: 172, distance: 45.8
click at [419, 175] on div "Rota 2 - Placa AB951JV 0000503246 - RODRIGUEZ CARLOS Janela de atendimento Grad…" at bounding box center [409, 176] width 819 height 353
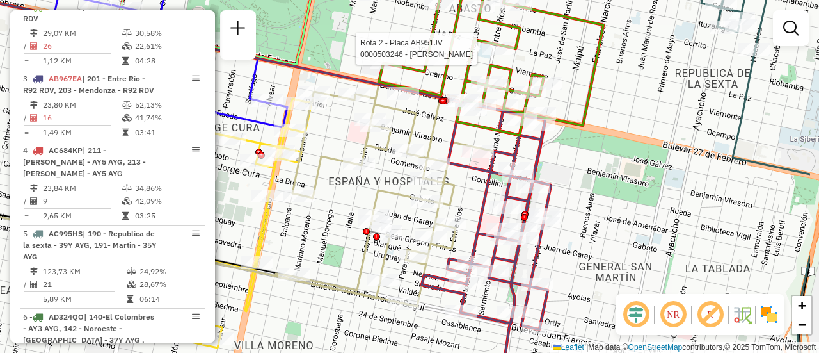
drag, startPoint x: 514, startPoint y: 158, endPoint x: 422, endPoint y: 131, distance: 96.2
click at [422, 131] on div "Rota 2 - Placa AB951JV 0000503246 - RODRIGUEZ CARLOS Janela de atendimento Grad…" at bounding box center [409, 176] width 819 height 353
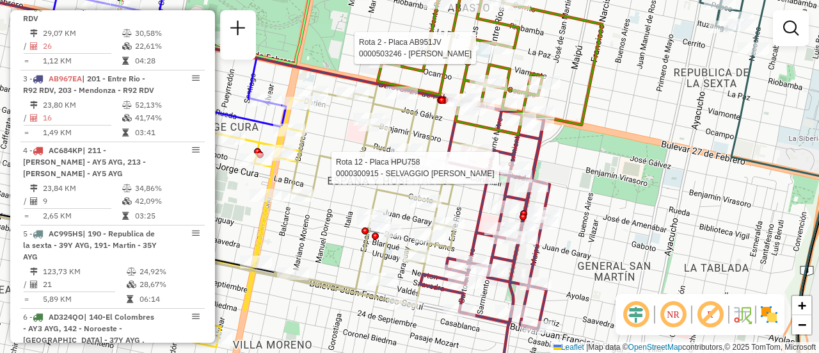
select select "**********"
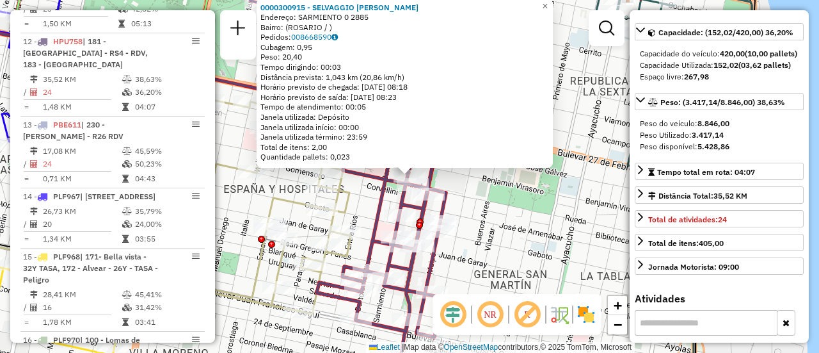
drag, startPoint x: 495, startPoint y: 215, endPoint x: 392, endPoint y: 196, distance: 104.2
click at [494, 215] on div "0000300915 - SELVAGGIO ALEJANDRO ANGEL Endereço: SARMIENTO 0 2885 Bairro: (ROSA…" at bounding box center [409, 176] width 819 height 353
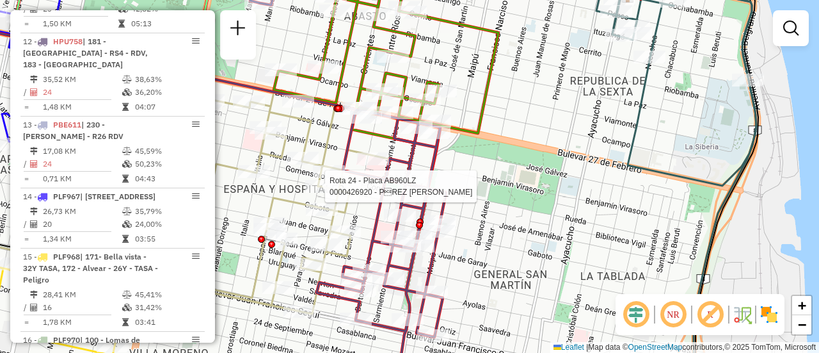
select select "**********"
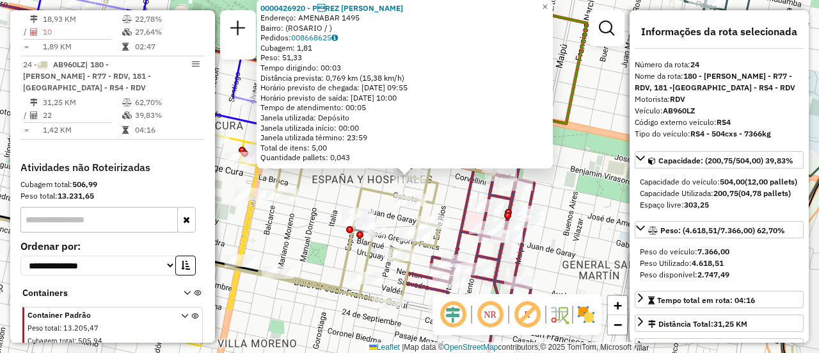
scroll to position [64, 0]
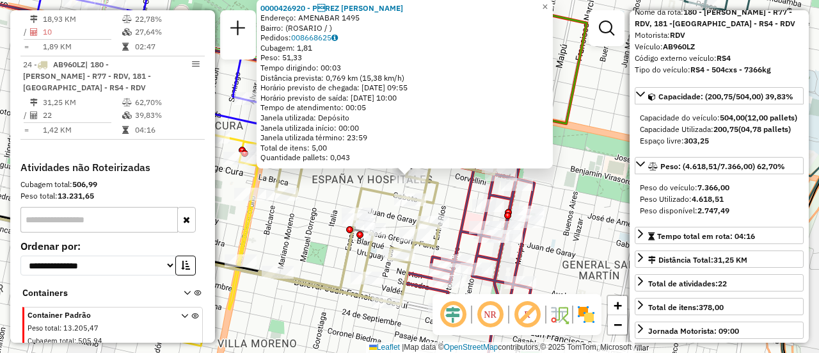
click at [557, 223] on div "0000426920 - PREZ DIEGO GERMµN Endereço: AMENABAR 1495 Bairro: (ROSARIO / ) Pe…" at bounding box center [409, 176] width 819 height 353
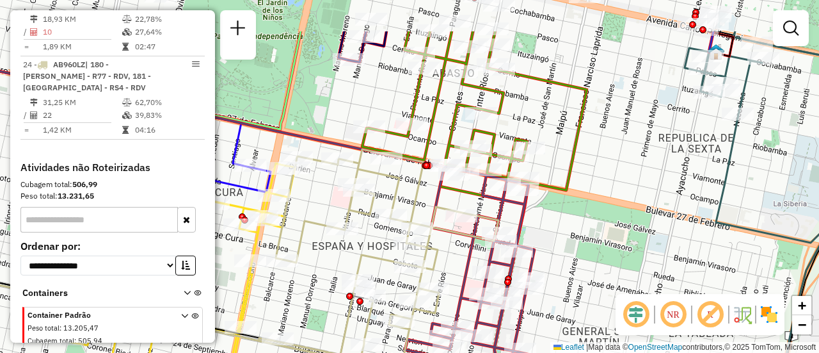
drag, startPoint x: 397, startPoint y: 139, endPoint x: 410, endPoint y: 290, distance: 151.6
click at [409, 295] on icon at bounding box center [379, 259] width 240 height 221
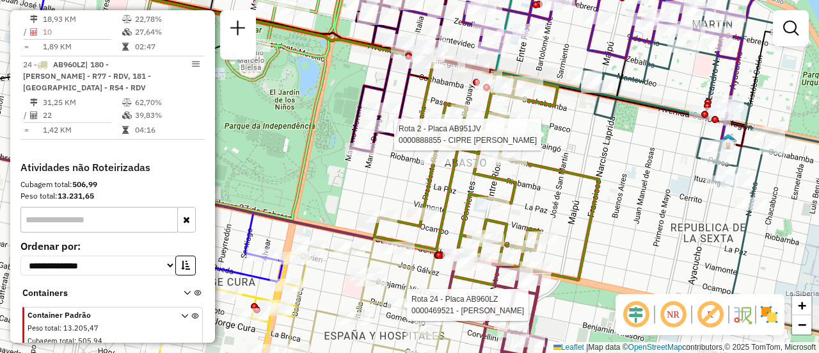
select select "**********"
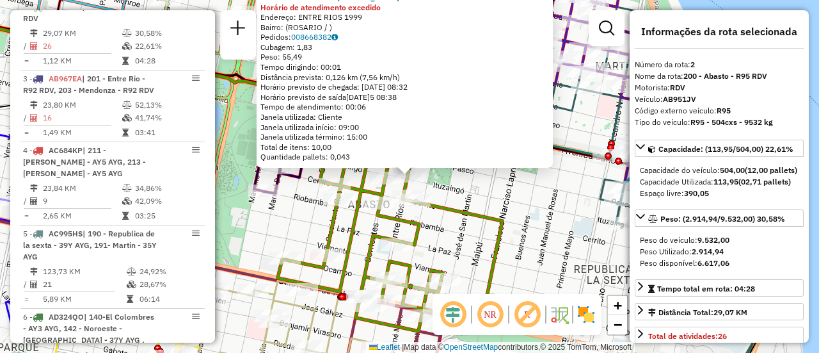
scroll to position [128, 0]
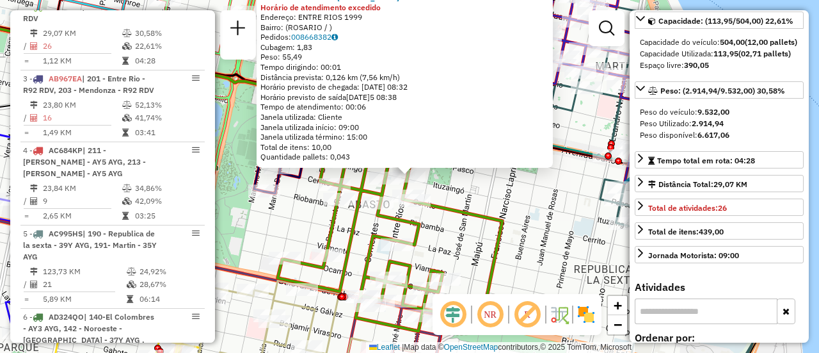
click at [475, 196] on div "0000888855 - CIPRE MARIA Horário de atendimento excedido Endereço: ENTRE RIOS 1…" at bounding box center [409, 176] width 819 height 353
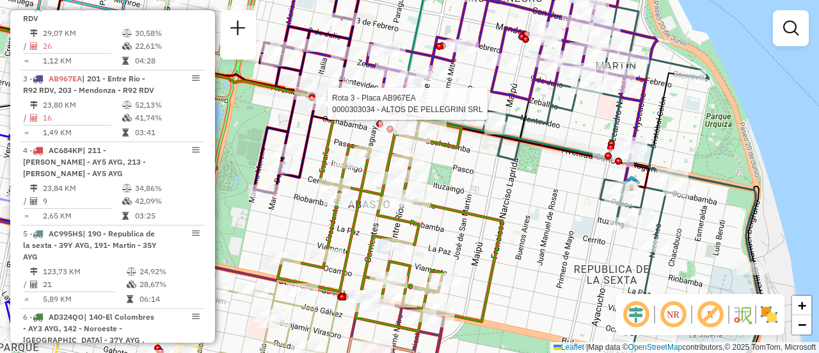
select select "**********"
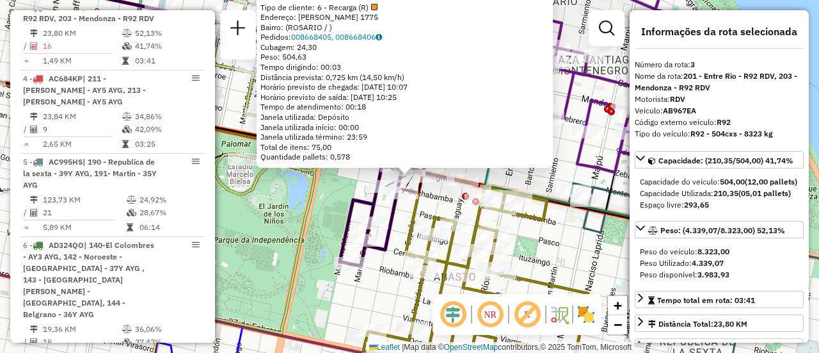
scroll to position [64, 0]
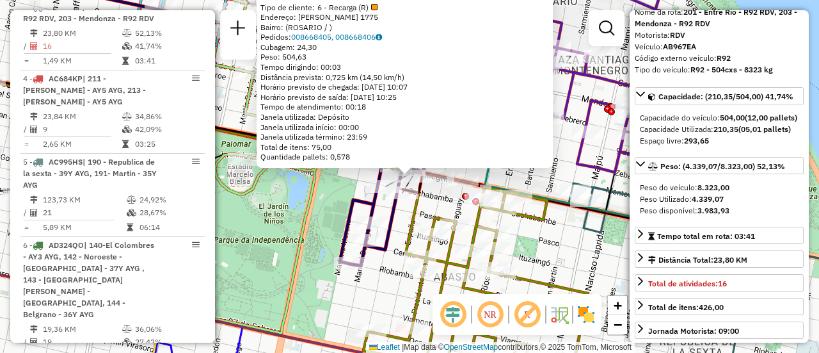
click at [551, 239] on div "0000303034 - ALTOS DE PELLEGRINI SRL Tipo de cliente: 6 - Recarga (R) Endereço:…" at bounding box center [409, 176] width 819 height 353
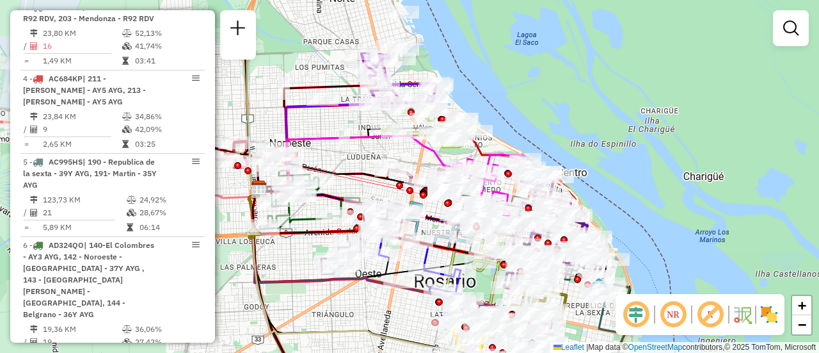
drag, startPoint x: 443, startPoint y: 158, endPoint x: 458, endPoint y: 252, distance: 95.2
click at [459, 243] on div at bounding box center [466, 236] width 32 height 13
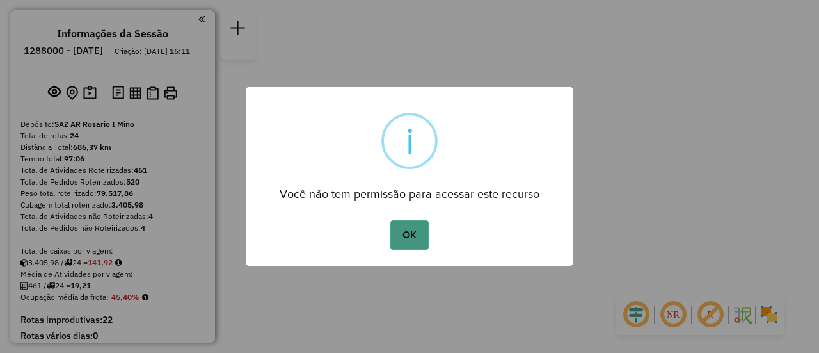
drag, startPoint x: 404, startPoint y: 230, endPoint x: 402, endPoint y: 221, distance: 9.3
click at [404, 229] on button "OK" at bounding box center [409, 234] width 38 height 29
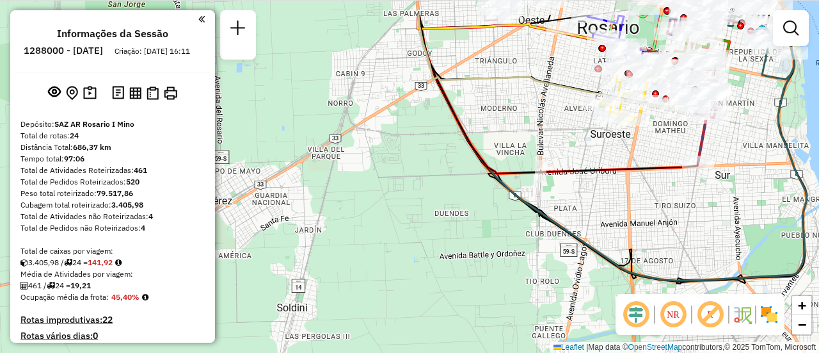
drag, startPoint x: 435, startPoint y: 84, endPoint x: 454, endPoint y: 254, distance: 171.3
click at [438, 273] on div "Janela de atendimento Grade de atendimento Capacidade Transportadoras Veículos …" at bounding box center [409, 176] width 819 height 353
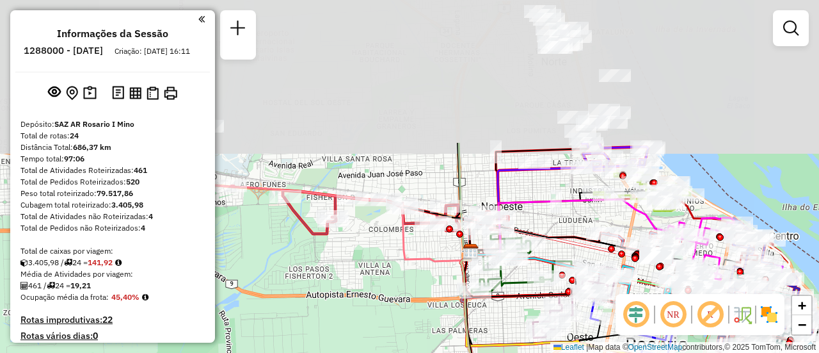
drag, startPoint x: 477, startPoint y: 127, endPoint x: 540, endPoint y: 294, distance: 179.2
click at [520, 307] on div "Janela de atendimento Grade de atendimento Capacidade Transportadoras Veículos …" at bounding box center [409, 176] width 819 height 353
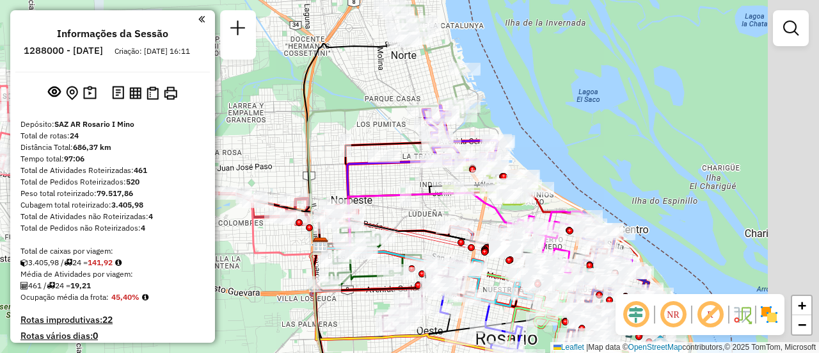
drag, startPoint x: 427, startPoint y: 159, endPoint x: 333, endPoint y: 159, distance: 94.7
click at [283, 152] on div "Janela de atendimento Grade de atendimento Capacidade Transportadoras Veículos …" at bounding box center [409, 176] width 819 height 353
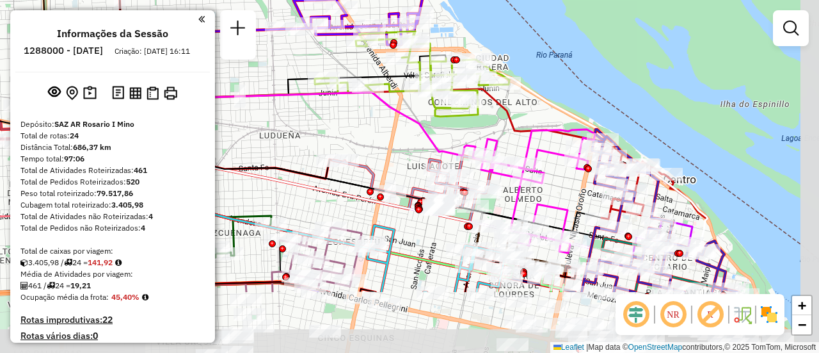
drag, startPoint x: 652, startPoint y: 231, endPoint x: 514, endPoint y: 135, distance: 168.3
click at [514, 135] on icon at bounding box center [339, 146] width 543 height 115
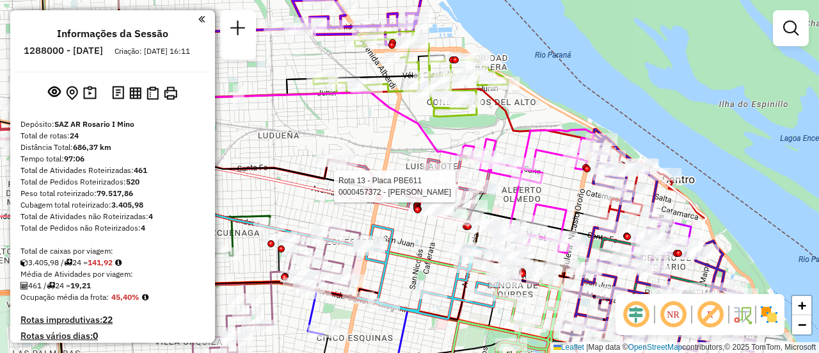
select select "**********"
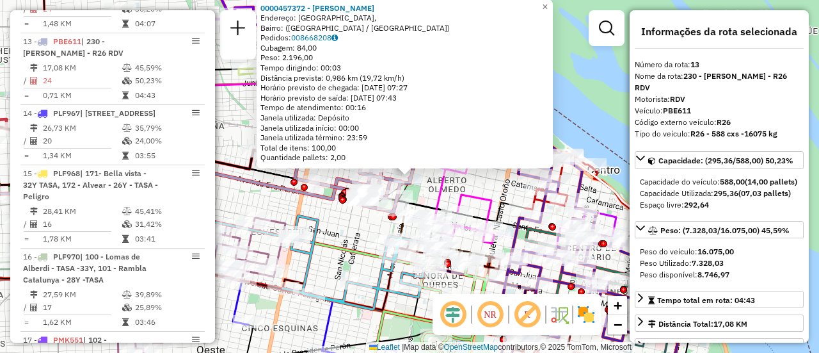
scroll to position [128, 0]
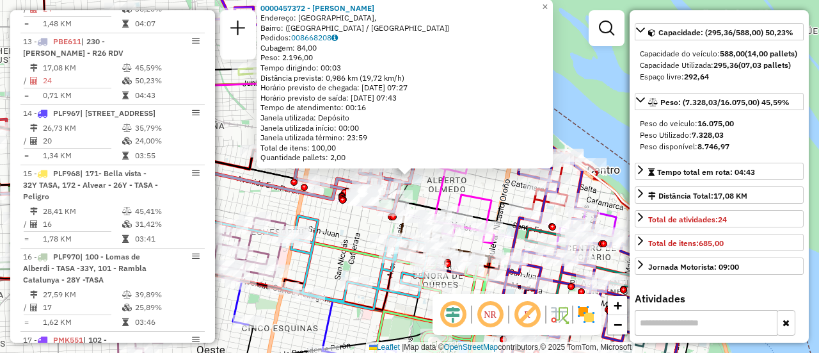
click at [488, 186] on div "0000457372 - [PERSON_NAME]: [GEOGRAPHIC_DATA], Bairro: ([GEOGRAPHIC_DATA] / [GE…" at bounding box center [409, 176] width 819 height 353
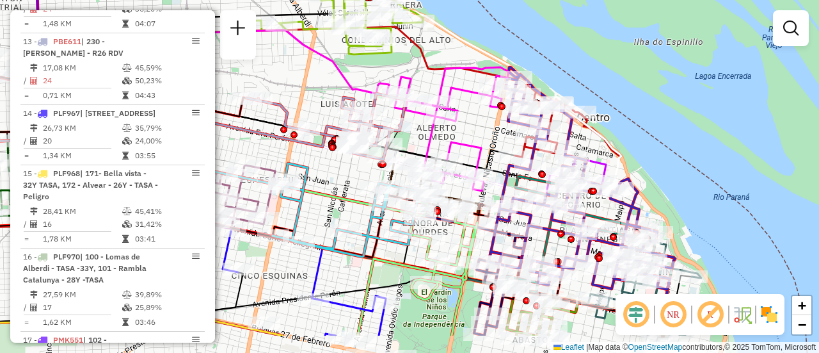
drag, startPoint x: 490, startPoint y: 173, endPoint x: 500, endPoint y: 108, distance: 66.8
click at [482, 105] on icon at bounding box center [448, 129] width 122 height 124
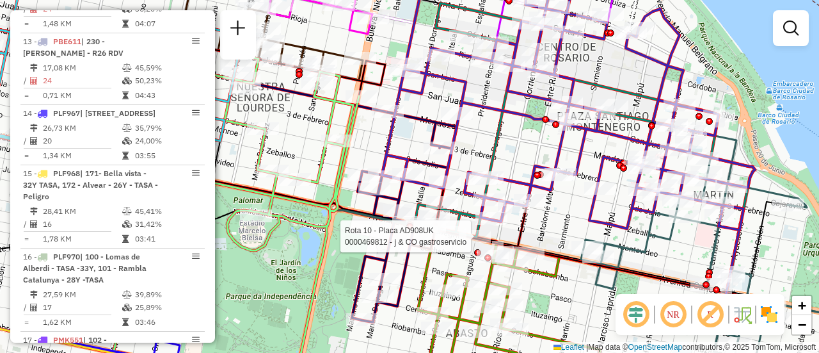
select select "**********"
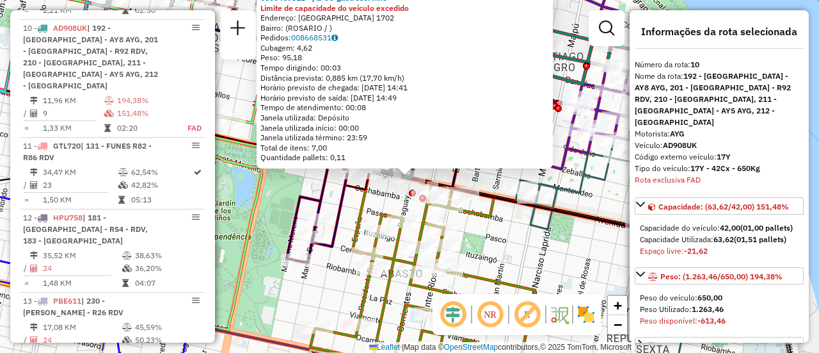
scroll to position [1158, 0]
click at [491, 252] on div "0000469812 - j & CO gastroservicio Limite de capacidade do veículo excedido End…" at bounding box center [409, 176] width 819 height 353
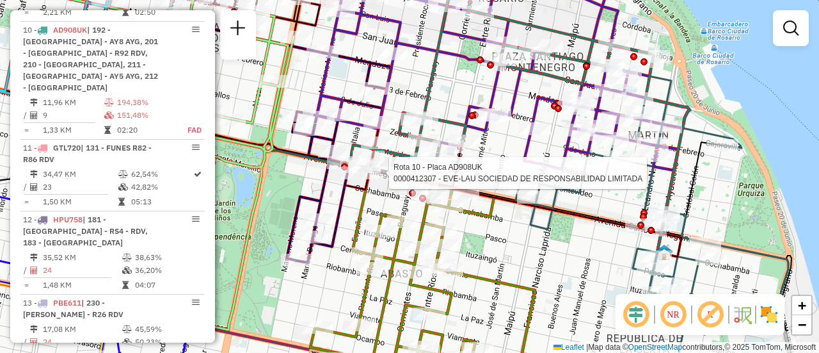
select select "**********"
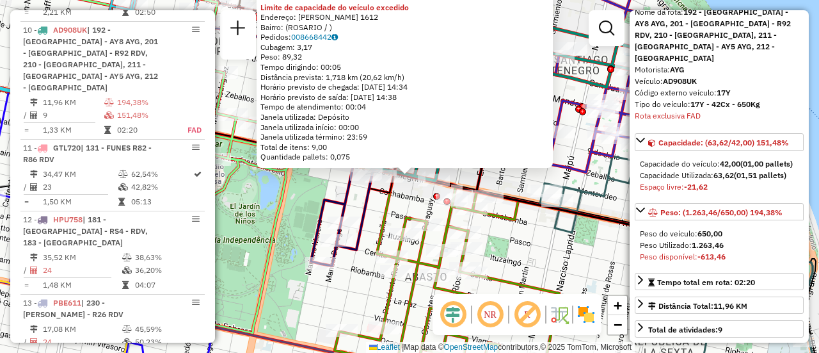
scroll to position [128, 0]
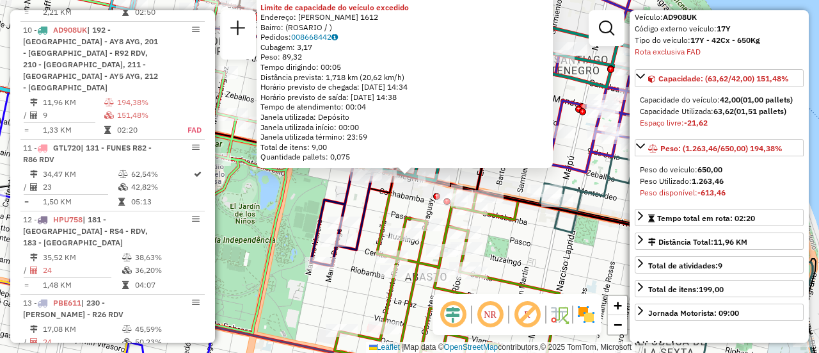
click at [522, 257] on div "0000412307 - EVE-LAU SOCIEDAD DE RESPONSABILIDAD LIMITADA Limite de capacidade …" at bounding box center [409, 176] width 819 height 353
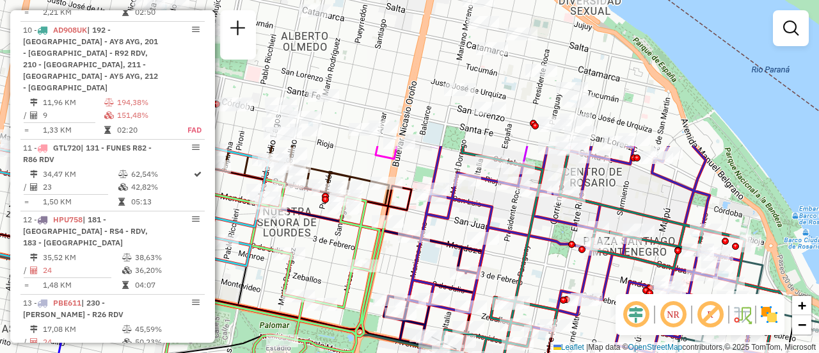
drag, startPoint x: 575, startPoint y: 33, endPoint x: 646, endPoint y: 232, distance: 211.5
click at [646, 232] on icon at bounding box center [593, 254] width 304 height 216
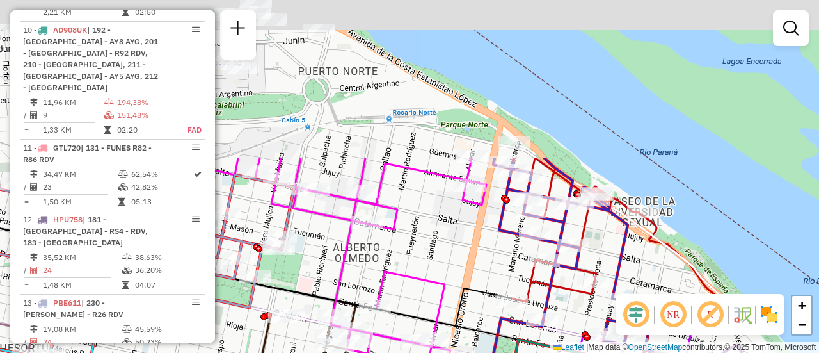
drag, startPoint x: 587, startPoint y: 70, endPoint x: 637, endPoint y: 262, distance: 198.4
click at [635, 264] on div "Rota 10 - Placa AD908UK 0000466349 - ELALPRE S. R. L. Janela de atendimento Gra…" at bounding box center [409, 176] width 819 height 353
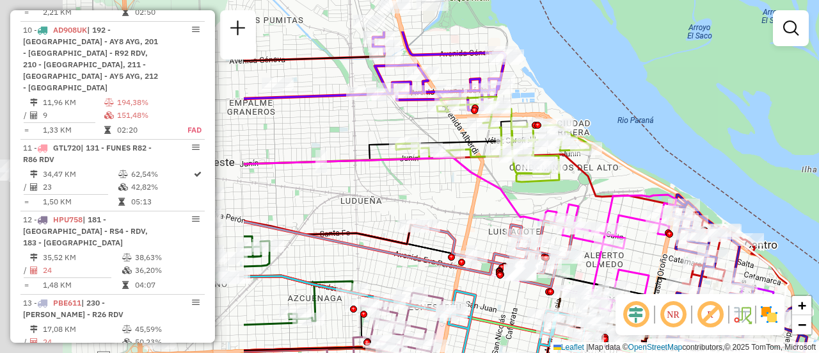
drag, startPoint x: 280, startPoint y: 138, endPoint x: 617, endPoint y: 206, distance: 343.5
click at [614, 207] on icon at bounding box center [615, 257] width 122 height 124
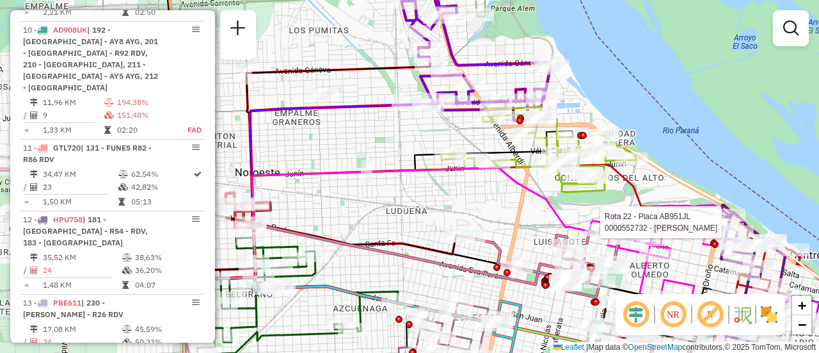
drag, startPoint x: 479, startPoint y: 208, endPoint x: 610, endPoint y: 225, distance: 132.2
click at [586, 224] on div "Rota 10 - Placa AD908UK 0000466349 - ELALPRE S. R. L. Rota 22 - Placa AB951JL 0…" at bounding box center [409, 176] width 819 height 353
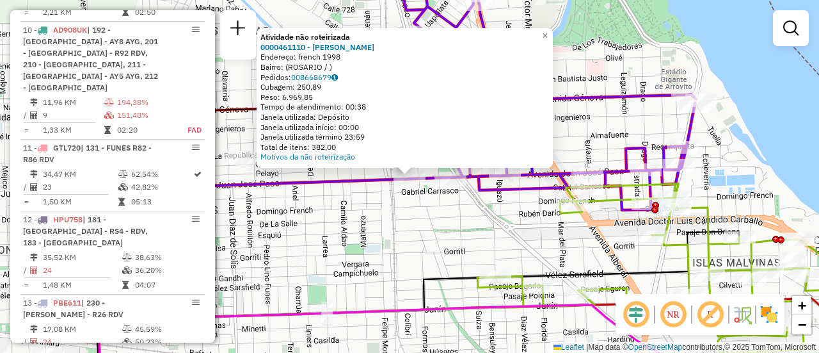
click at [426, 228] on div "Atividade não roteirizada 0000461110 - Gonzales Emanuel - RDV Endereço: french …" at bounding box center [409, 176] width 819 height 353
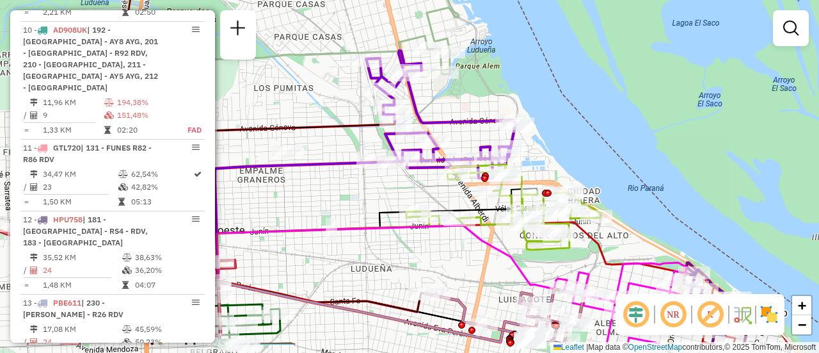
drag, startPoint x: 385, startPoint y: 170, endPoint x: 341, endPoint y: 129, distance: 59.8
click at [341, 129] on icon at bounding box center [276, 226] width 235 height 209
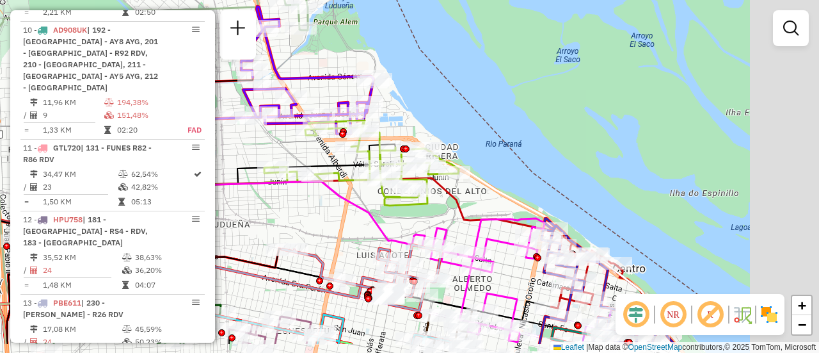
drag, startPoint x: 415, startPoint y: 189, endPoint x: 273, endPoint y: 145, distance: 148.8
click at [273, 145] on div "Janela de atendimento Grade de atendimento Capacidade Transportadoras Veículos …" at bounding box center [409, 176] width 819 height 353
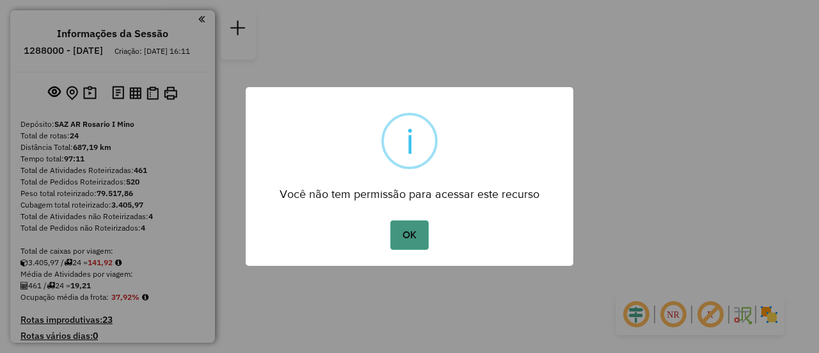
click at [406, 236] on button "OK" at bounding box center [409, 234] width 38 height 29
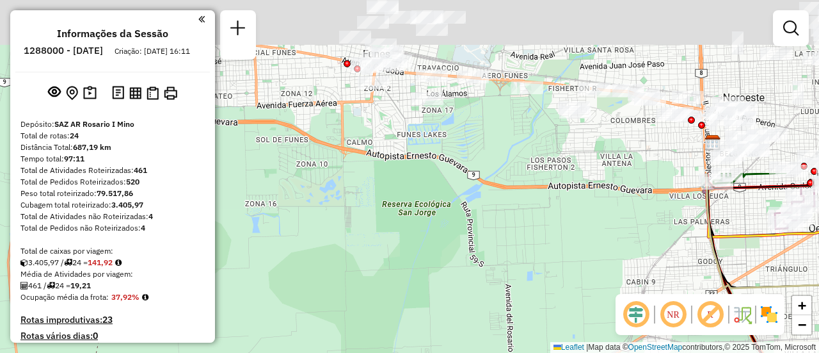
drag, startPoint x: 411, startPoint y: 121, endPoint x: 379, endPoint y: 322, distance: 203.5
click at [372, 330] on div "Janela de atendimento Grade de atendimento Capacidade Transportadoras Veículos …" at bounding box center [409, 176] width 819 height 353
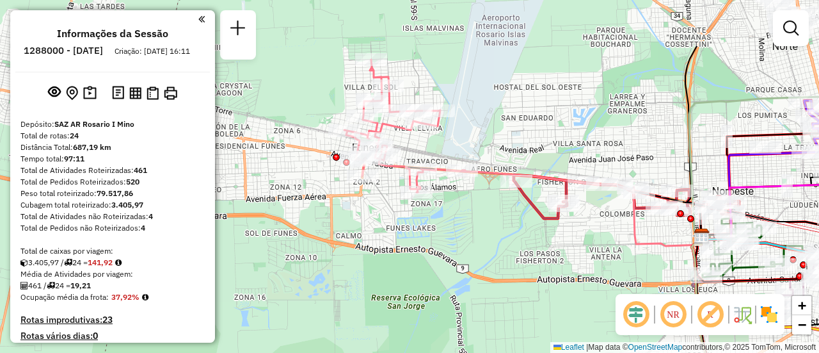
drag, startPoint x: 438, startPoint y: 223, endPoint x: 445, endPoint y: 241, distance: 19.8
click at [436, 250] on div "Janela de atendimento Grade de atendimento Capacidade Transportadoras Veículos …" at bounding box center [409, 176] width 819 height 353
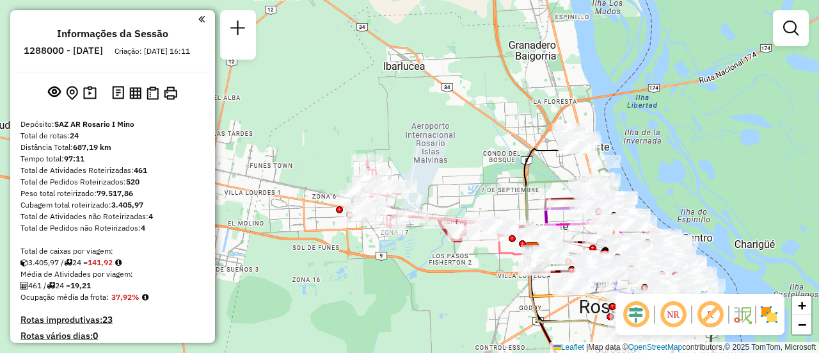
drag, startPoint x: 477, startPoint y: 178, endPoint x: 397, endPoint y: 219, distance: 89.6
click at [406, 200] on div "Janela de atendimento Grade de atendimento Capacidade Transportadoras Veículos …" at bounding box center [409, 176] width 819 height 353
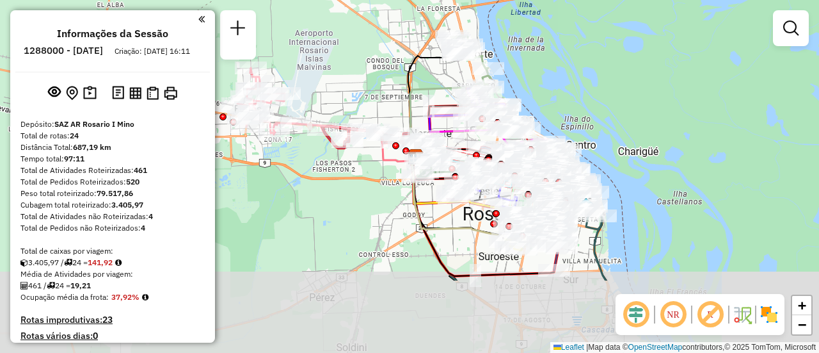
drag, startPoint x: 414, startPoint y: 273, endPoint x: 337, endPoint y: 147, distance: 147.6
click at [337, 147] on div "Janela de atendimento Grade de atendimento Capacidade Transportadoras Veículos …" at bounding box center [409, 176] width 819 height 353
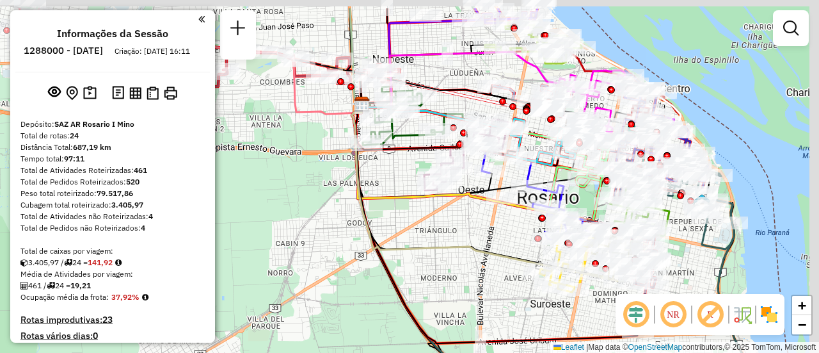
drag, startPoint x: 390, startPoint y: 180, endPoint x: 388, endPoint y: 230, distance: 49.3
click at [355, 239] on icon at bounding box center [464, 171] width 225 height 135
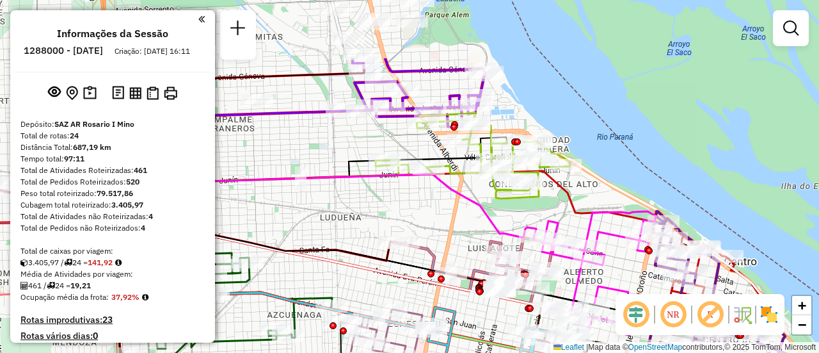
drag, startPoint x: 545, startPoint y: 127, endPoint x: 451, endPoint y: 221, distance: 132.6
click at [451, 221] on div "Janela de atendimento Grade de atendimento Capacidade Transportadoras Veículos …" at bounding box center [409, 176] width 819 height 353
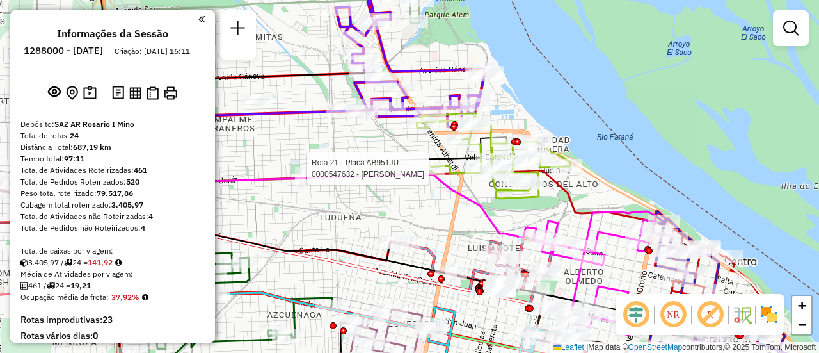
select select "**********"
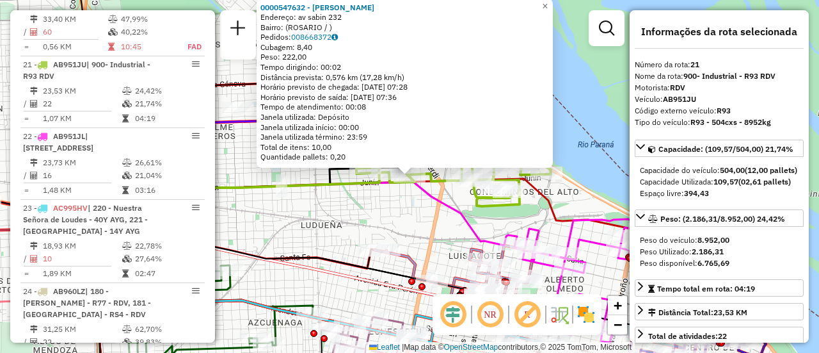
scroll to position [64, 0]
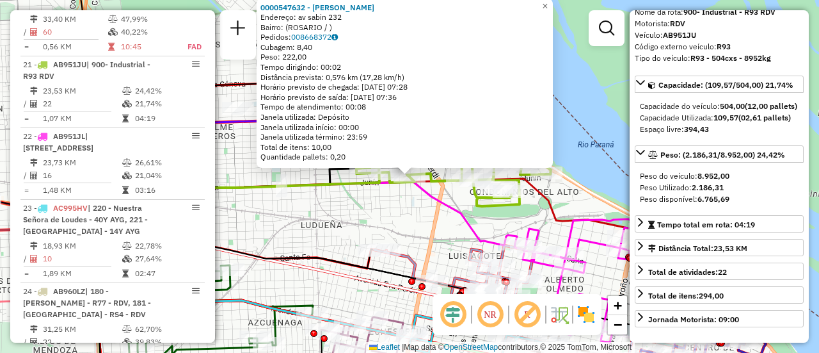
click at [410, 228] on div "0000547632 - WANG QINGMEI Endereço: av sabin 232 Bairro: (ROSARIO / ) Pedidos: …" at bounding box center [409, 176] width 819 height 353
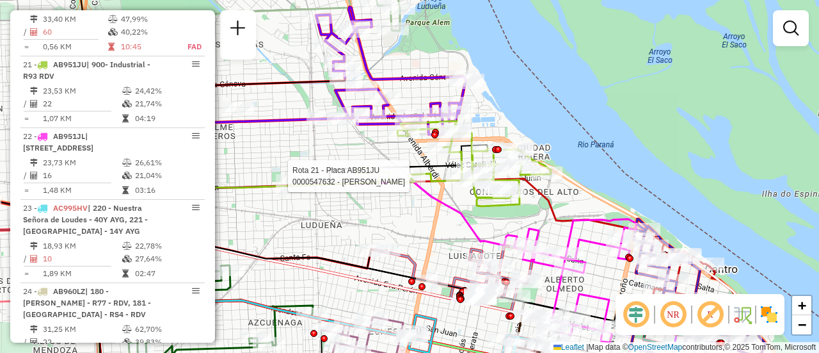
select select "**********"
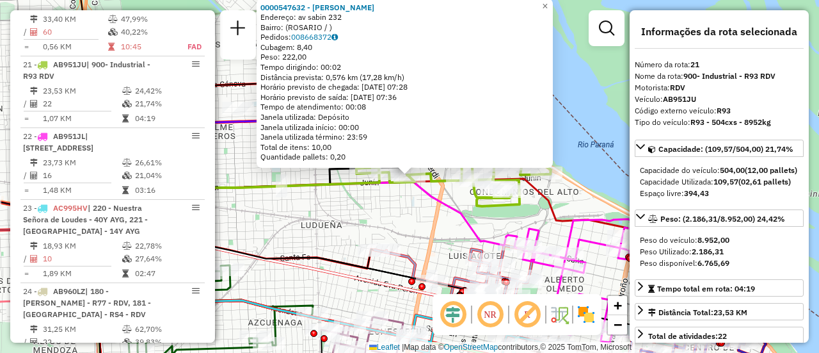
click at [404, 216] on div "0000547632 - WANG QINGMEI Endereço: av sabin 232 Bairro: (ROSARIO / ) Pedidos: …" at bounding box center [409, 176] width 819 height 353
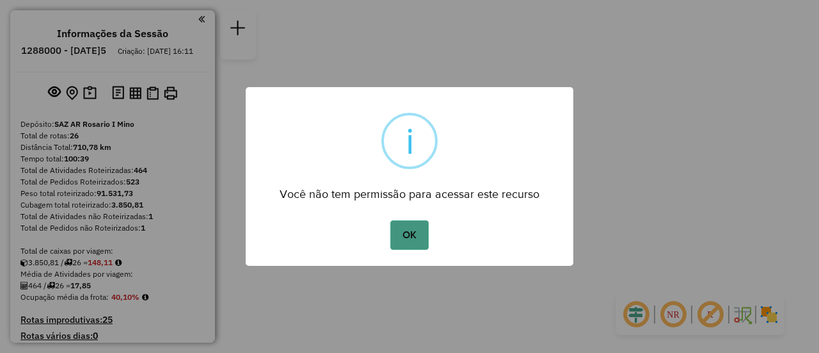
click at [403, 232] on button "OK" at bounding box center [409, 234] width 38 height 29
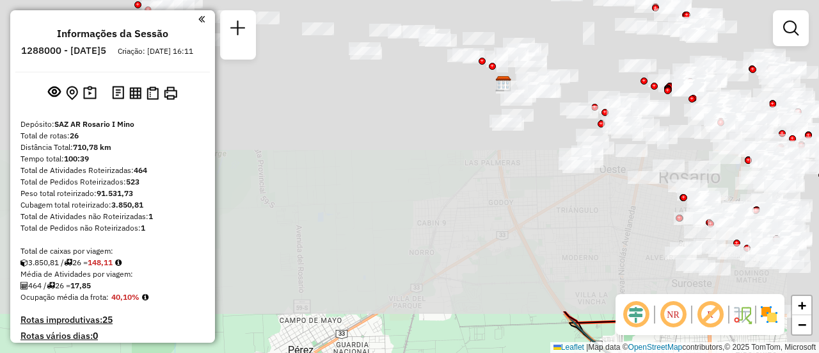
drag, startPoint x: 485, startPoint y: 79, endPoint x: 366, endPoint y: 383, distance: 326.4
click at [366, 352] on html "Aguarde... Pop-up bloqueado! Seu navegador bloqueou automáticamente a abertura …" at bounding box center [409, 176] width 819 height 353
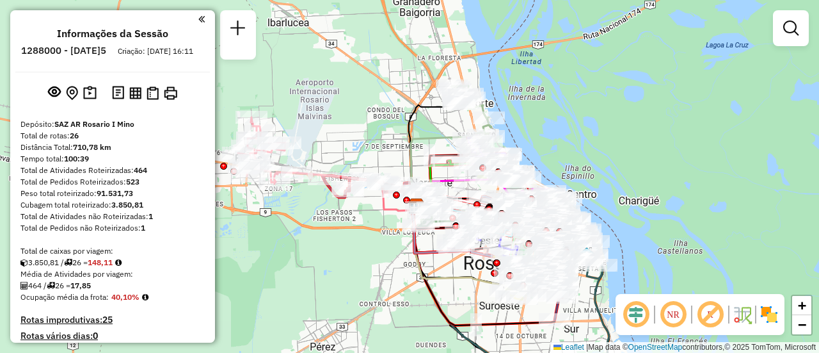
drag, startPoint x: 429, startPoint y: 168, endPoint x: 359, endPoint y: 235, distance: 96.8
click at [359, 235] on div "Janela de atendimento Grade de atendimento Capacidade Transportadoras Veículos …" at bounding box center [409, 176] width 819 height 353
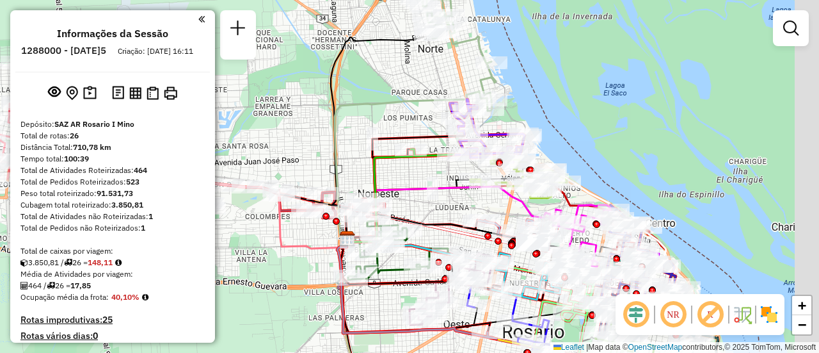
drag, startPoint x: 520, startPoint y: 138, endPoint x: 414, endPoint y: 170, distance: 110.9
click at [414, 169] on div "Janela de atendimento Grade de atendimento Capacidade Transportadoras Veículos …" at bounding box center [409, 176] width 819 height 353
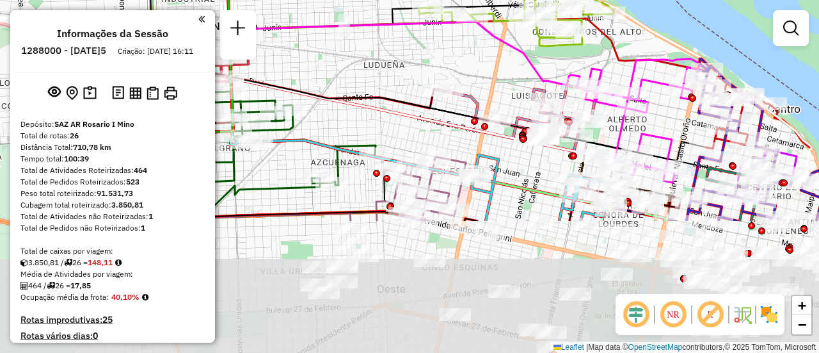
drag, startPoint x: 553, startPoint y: 243, endPoint x: 449, endPoint y: 13, distance: 252.0
click at [461, 26] on div "Janela de atendimento Grade de atendimento Capacidade Transportadoras Veículos …" at bounding box center [409, 176] width 819 height 353
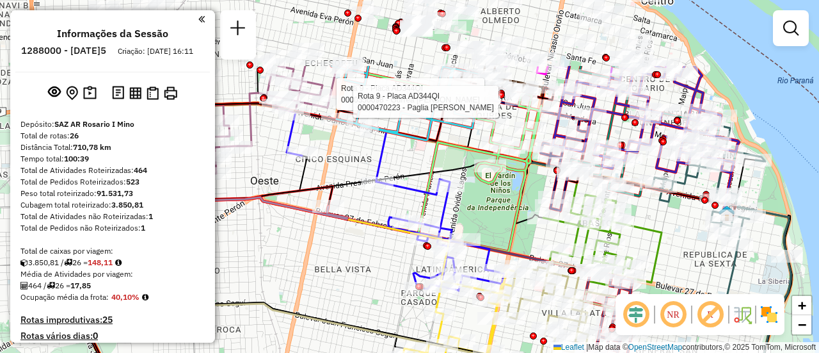
drag, startPoint x: 387, startPoint y: 53, endPoint x: 482, endPoint y: 309, distance: 273.4
click at [478, 308] on div "Rota 9 - Placa AD344QI 0000550698 - Gurrea Leonardo Adrian Rota 9 - Placa AD344…" at bounding box center [409, 176] width 819 height 353
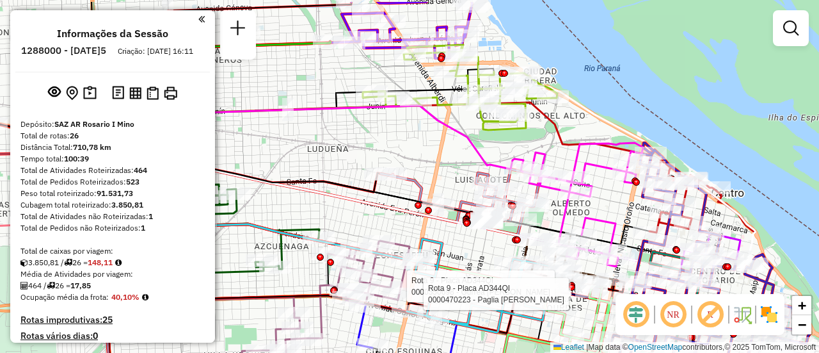
drag, startPoint x: 408, startPoint y: 110, endPoint x: 501, endPoint y: 309, distance: 219.6
click at [499, 310] on div "Rota 9 - Placa AD344QI 0000550698 - Gurrea Leonardo Adrian Rota 9 - Placa AD344…" at bounding box center [409, 176] width 819 height 353
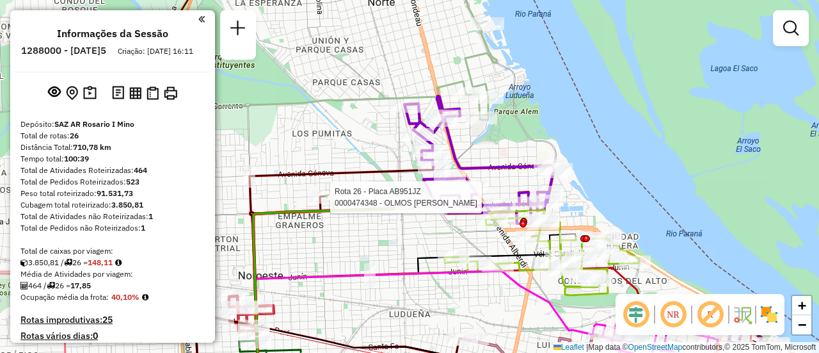
select select "**********"
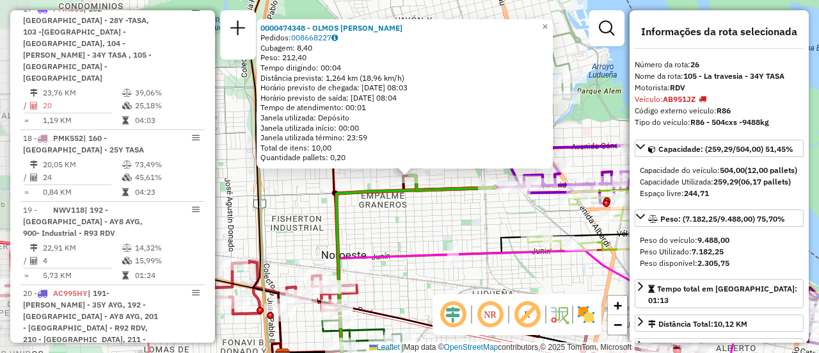
scroll to position [2501, 0]
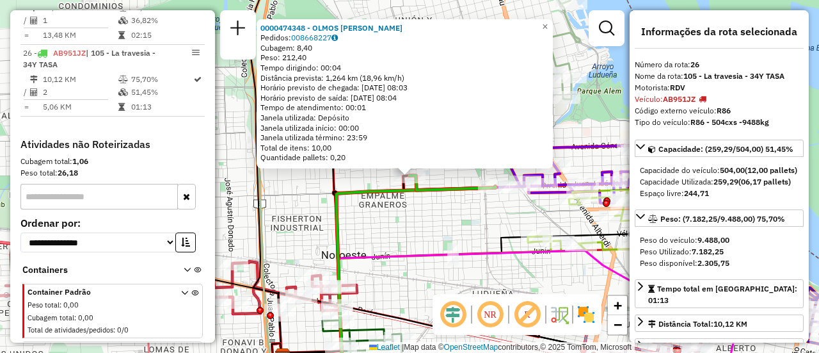
click at [419, 230] on div "0000474348 - OLMOS NADIA GISELA Pedidos: 008668227 Cubagem: 8,40 Peso: 212,40 T…" at bounding box center [409, 176] width 819 height 353
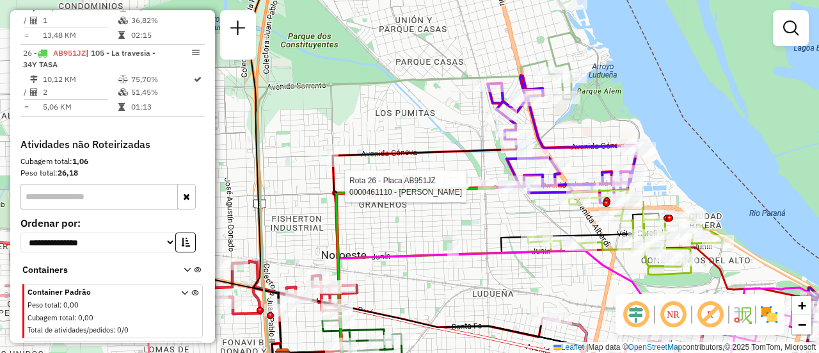
select select "**********"
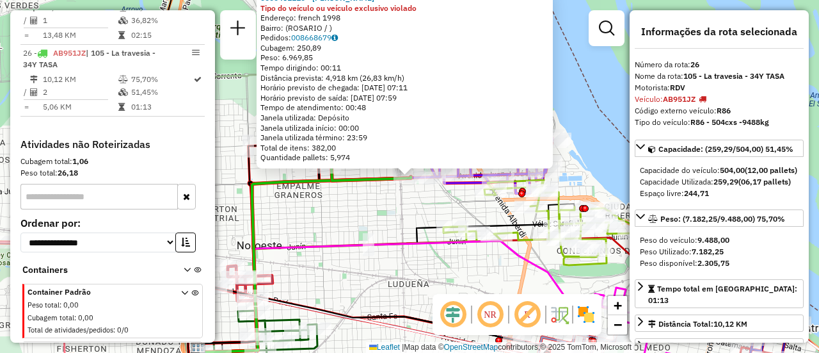
click at [367, 225] on div "0000461110 - Gonzales Emanuel - RDV Tipo do veículo ou veículo exclusivo violad…" at bounding box center [409, 176] width 819 height 353
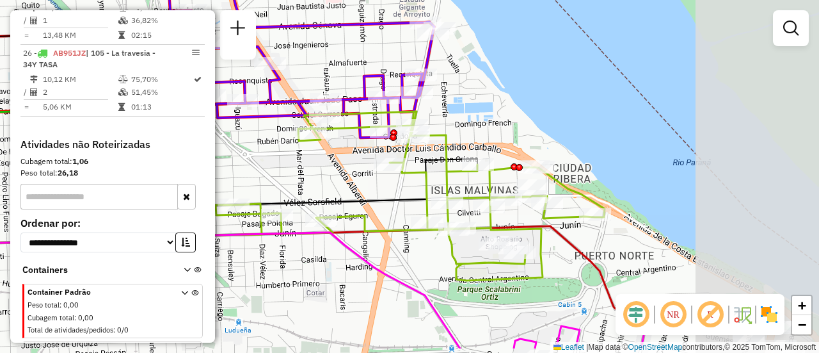
drag, startPoint x: 477, startPoint y: 203, endPoint x: 244, endPoint y: 166, distance: 236.5
click at [238, 168] on div "Janela de atendimento Grade de atendimento Capacidade Transportadoras Veículos …" at bounding box center [409, 176] width 819 height 353
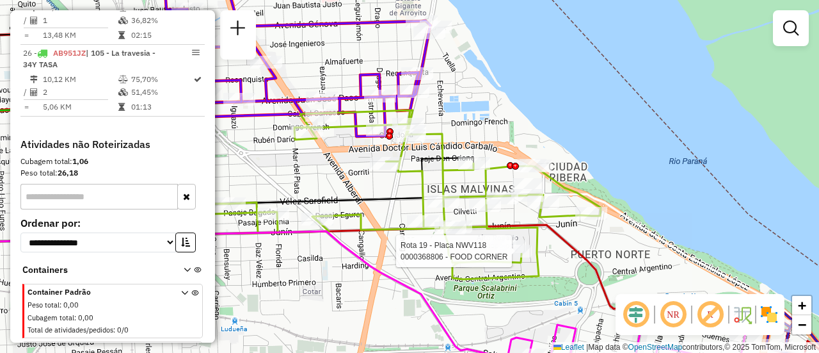
select select "**********"
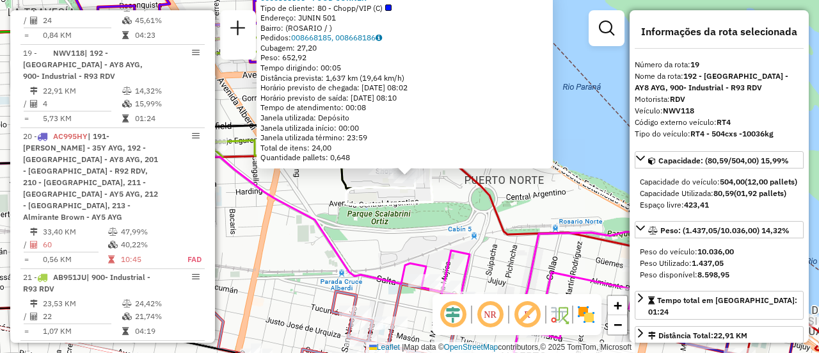
scroll to position [64, 0]
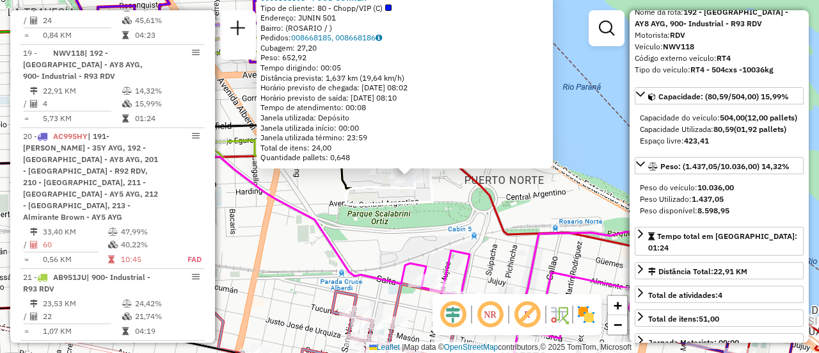
click at [434, 221] on div "0000368806 - FOOD CORNER Tipo de cliente: 80 - Chopp/VIP (C) Endereço: JUNIN 50…" at bounding box center [409, 176] width 819 height 353
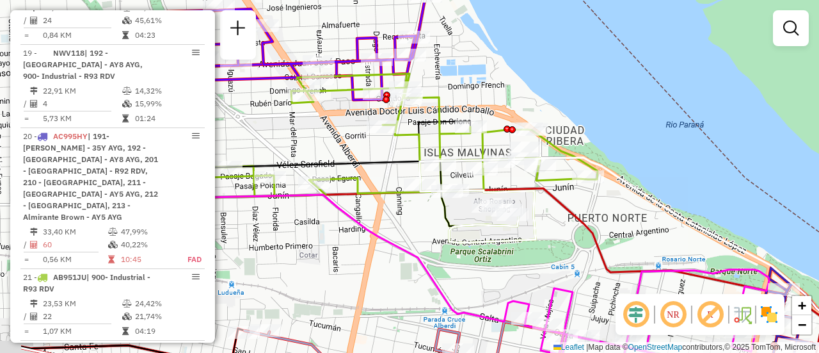
drag, startPoint x: 307, startPoint y: 190, endPoint x: 509, endPoint y: 235, distance: 206.5
click at [507, 235] on div "Janela de atendimento Grade de atendimento Capacidade Transportadoras Veículos …" at bounding box center [409, 176] width 819 height 353
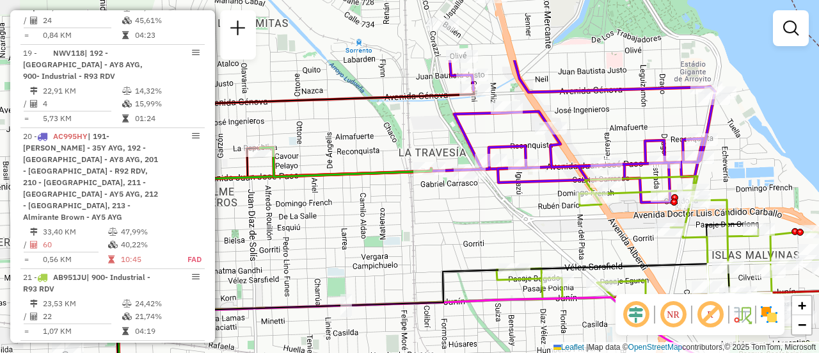
drag, startPoint x: 288, startPoint y: 134, endPoint x: 493, endPoint y: 232, distance: 227.6
click at [479, 230] on div "Janela de atendimento Grade de atendimento Capacidade Transportadoras Veículos …" at bounding box center [409, 176] width 819 height 353
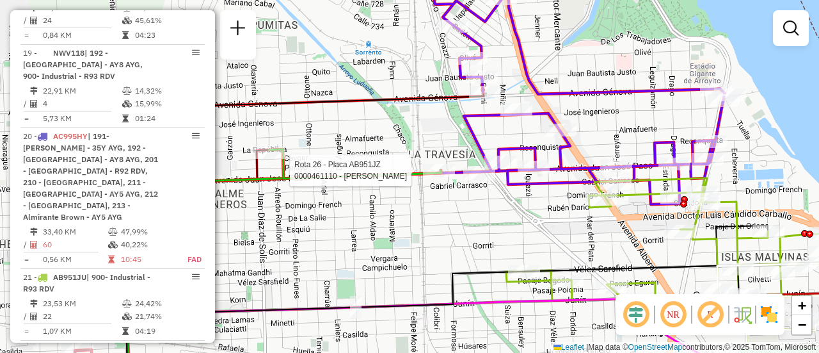
select select "**********"
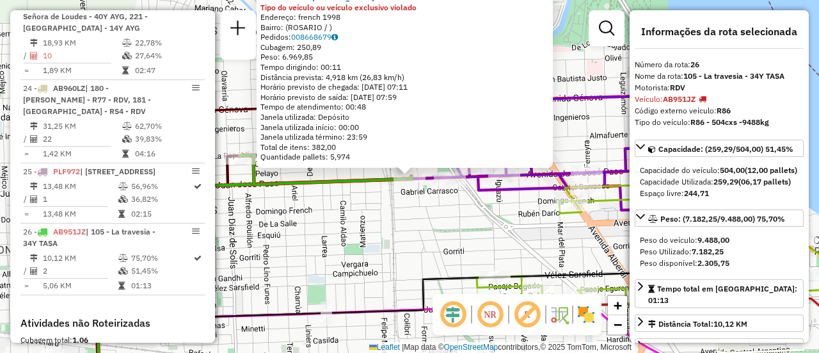
scroll to position [2501, 0]
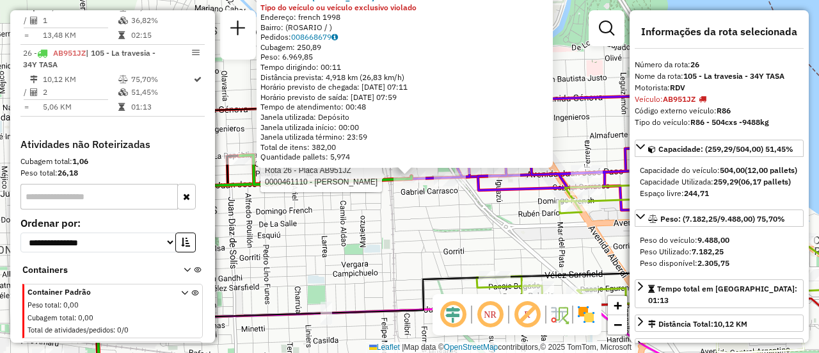
click at [433, 250] on div "Rota 26 - Placa AB951JZ 0000461110 - Gonzales Emanuel - RDV 0000461110 - Gonzal…" at bounding box center [409, 176] width 819 height 353
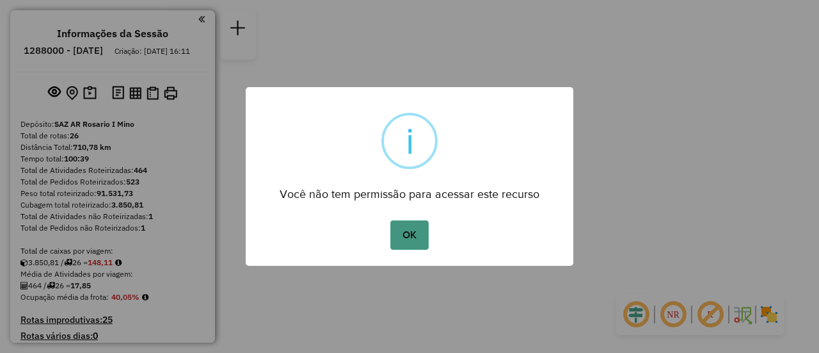
click at [419, 234] on button "OK" at bounding box center [409, 234] width 38 height 29
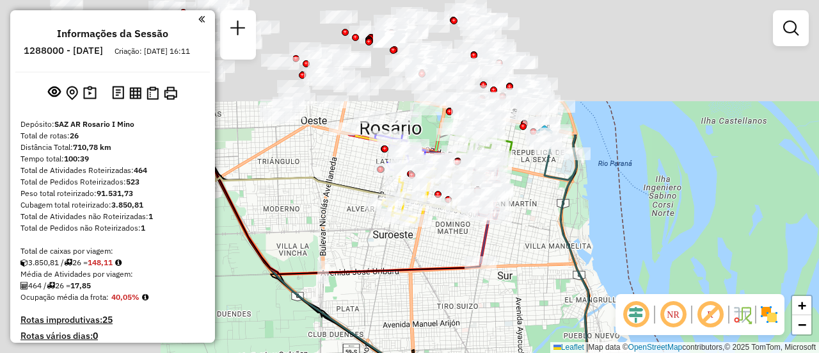
drag, startPoint x: 384, startPoint y: 83, endPoint x: 699, endPoint y: 278, distance: 371.3
click at [691, 278] on div "Janela de atendimento Grade de atendimento Capacidade Transportadoras Veículos …" at bounding box center [409, 176] width 819 height 353
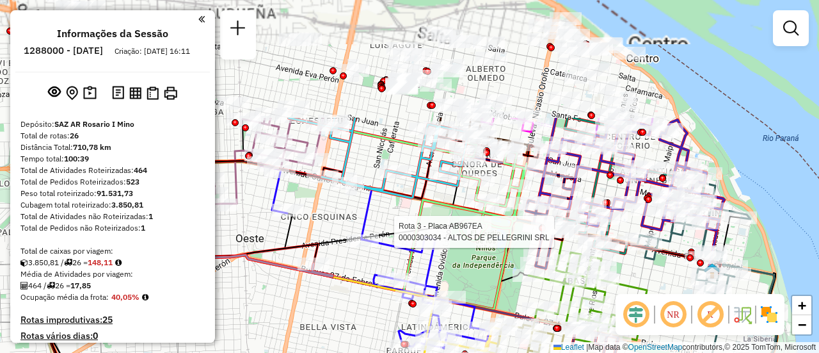
drag, startPoint x: 541, startPoint y: 116, endPoint x: 581, endPoint y: 341, distance: 228.7
click at [574, 238] on div at bounding box center [558, 231] width 32 height 13
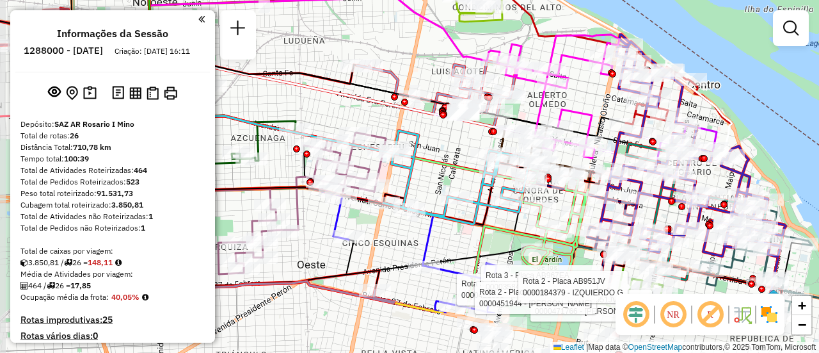
drag, startPoint x: 560, startPoint y: 176, endPoint x: 592, endPoint y: 84, distance: 97.5
click at [592, 84] on div "Rota 3 - Placa AB967EA 0000421393 - TAYLOR ANTON ERIC Rota 3 - Placa AB967EA 00…" at bounding box center [409, 176] width 819 height 353
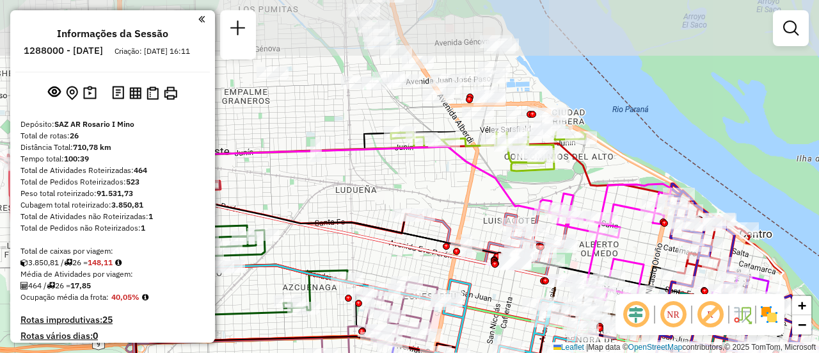
drag, startPoint x: 593, startPoint y: 81, endPoint x: 643, endPoint y: 247, distance: 173.9
click at [643, 247] on div "Rota 3 - Placa AB967EA 0000421393 - TAYLOR ANTON ERIC Rota 3 - Placa AB967EA 00…" at bounding box center [409, 176] width 819 height 353
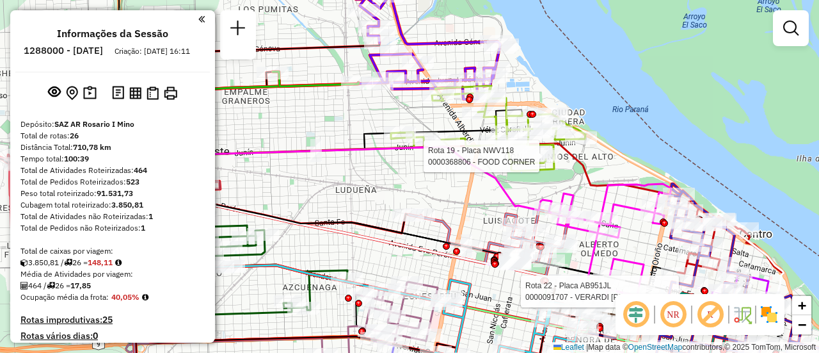
select select "**********"
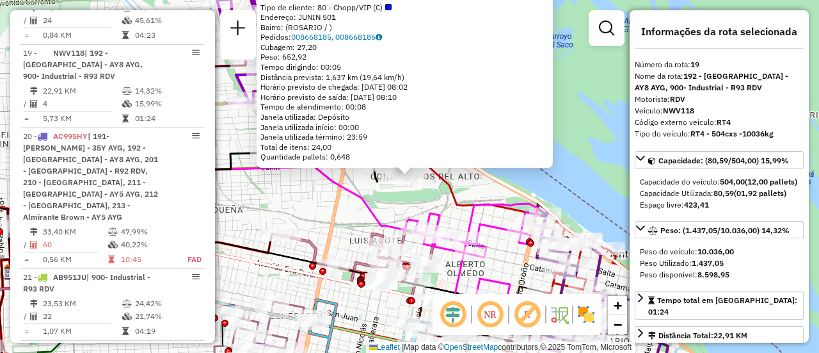
scroll to position [64, 0]
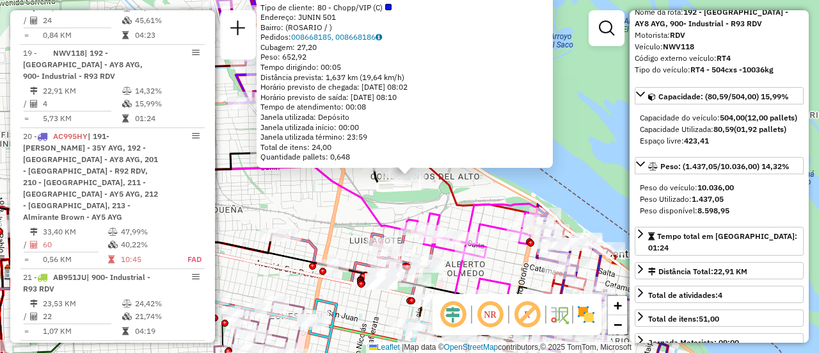
click at [602, 182] on div "0000368806 - FOOD CORNER Tipo de cliente: 80 - Chopp/VIP (C) Endereço: JUNIN 50…" at bounding box center [409, 176] width 819 height 353
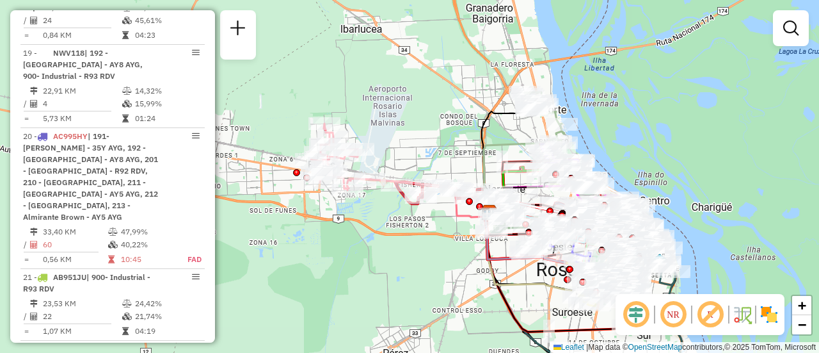
drag, startPoint x: 308, startPoint y: 143, endPoint x: 520, endPoint y: 143, distance: 212.5
click at [507, 145] on div "Janela de atendimento Grade de atendimento Capacidade Transportadoras Veículos …" at bounding box center [409, 176] width 819 height 353
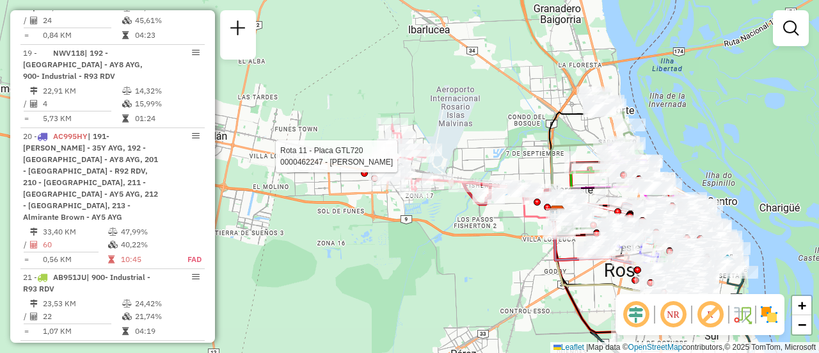
select select "**********"
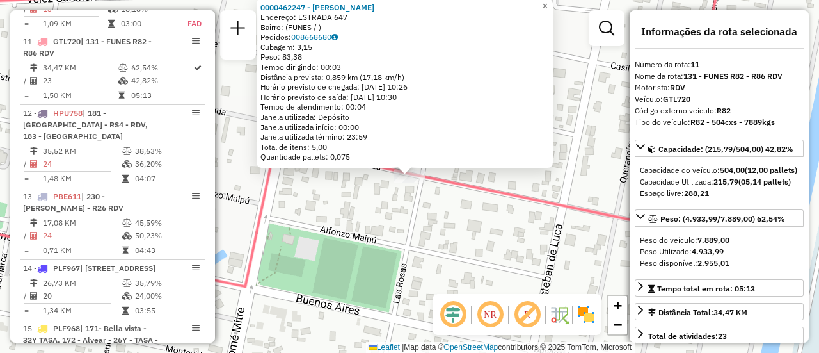
scroll to position [128, 0]
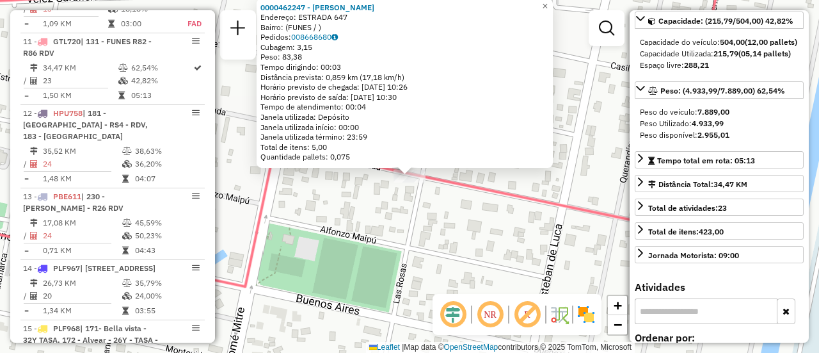
click at [475, 234] on div "0000462247 - Segovia Evelin Roxana Endereço: ESTRADA 647 Bairro: (FUNES / ) Ped…" at bounding box center [409, 176] width 819 height 353
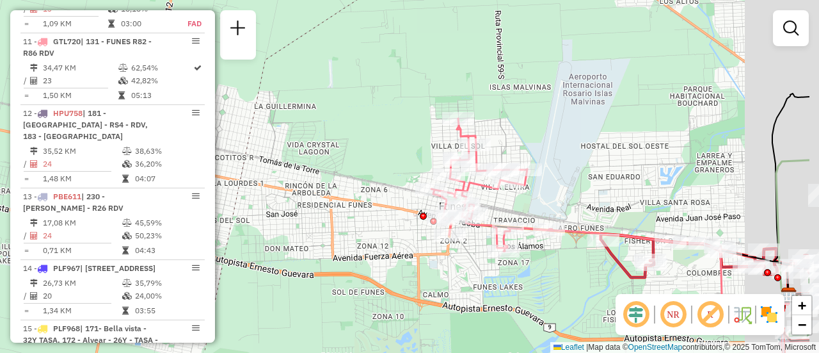
drag, startPoint x: 653, startPoint y: 194, endPoint x: 445, endPoint y: 152, distance: 211.5
click at [459, 156] on div "Janela de atendimento Grade de atendimento Capacidade Transportadoras Veículos …" at bounding box center [409, 176] width 819 height 353
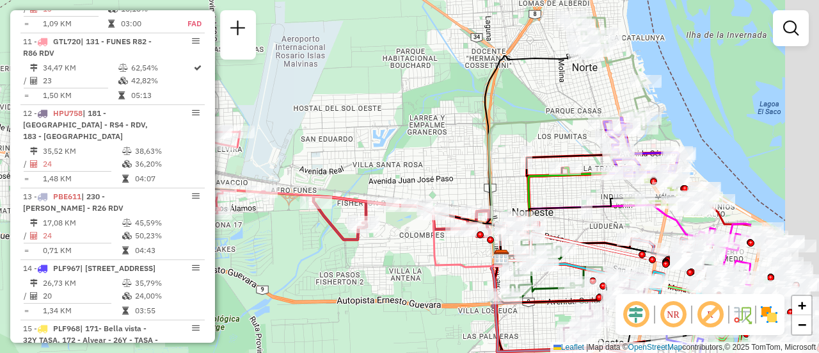
drag, startPoint x: 548, startPoint y: 170, endPoint x: 415, endPoint y: 170, distance: 132.5
click at [389, 171] on div "Janela de atendimento Grade de atendimento Capacidade Transportadoras Veículos …" at bounding box center [409, 176] width 819 height 353
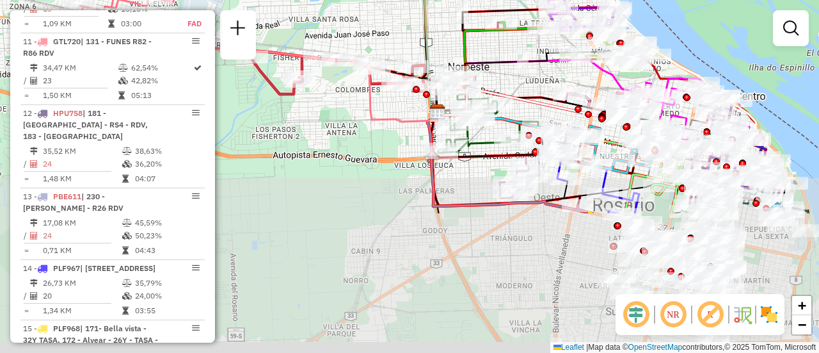
drag, startPoint x: 633, startPoint y: 252, endPoint x: 529, endPoint y: 24, distance: 251.1
click at [529, 24] on div "Janela de atendimento Grade de atendimento Capacidade Transportadoras Veículos …" at bounding box center [409, 176] width 819 height 353
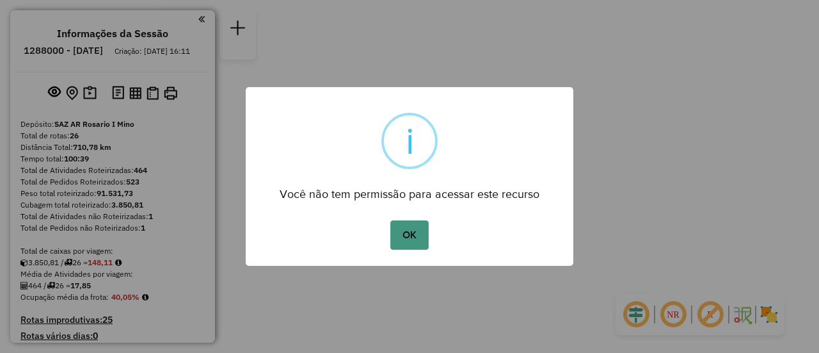
click at [411, 237] on button "OK" at bounding box center [409, 234] width 38 height 29
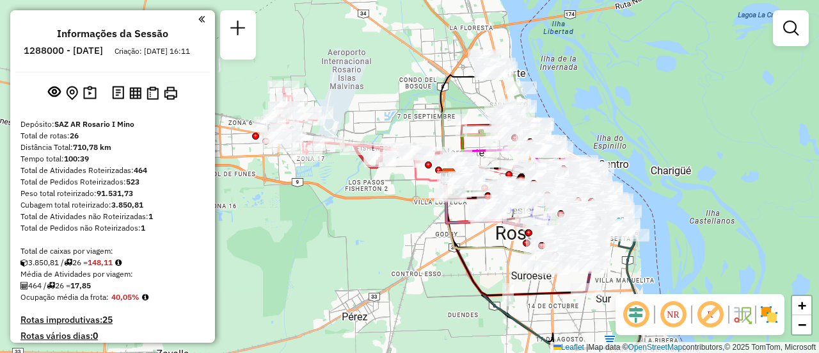
drag, startPoint x: 314, startPoint y: 187, endPoint x: 387, endPoint y: 225, distance: 82.1
click at [387, 225] on div "Janela de atendimento Grade de atendimento Capacidade Transportadoras Veículos …" at bounding box center [409, 176] width 819 height 353
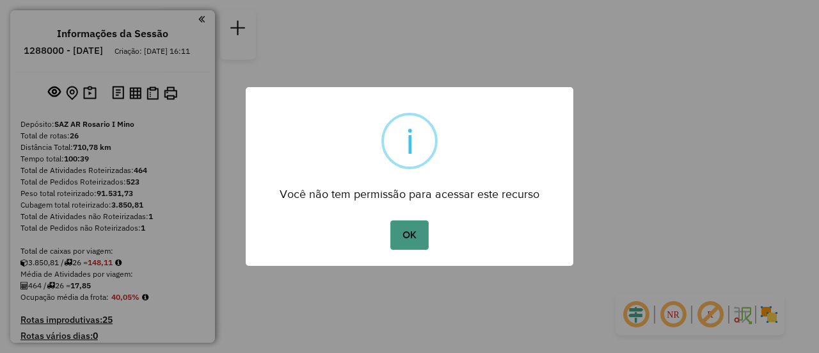
click at [414, 227] on button "OK" at bounding box center [409, 234] width 38 height 29
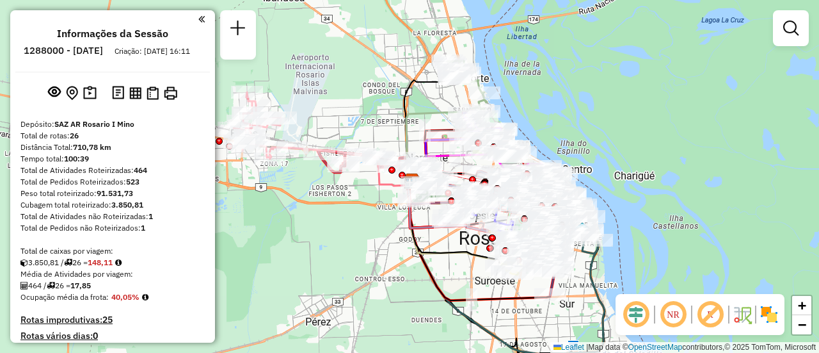
drag, startPoint x: 461, startPoint y: 162, endPoint x: 401, endPoint y: 275, distance: 128.5
click at [410, 264] on icon at bounding box center [457, 221] width 94 height 86
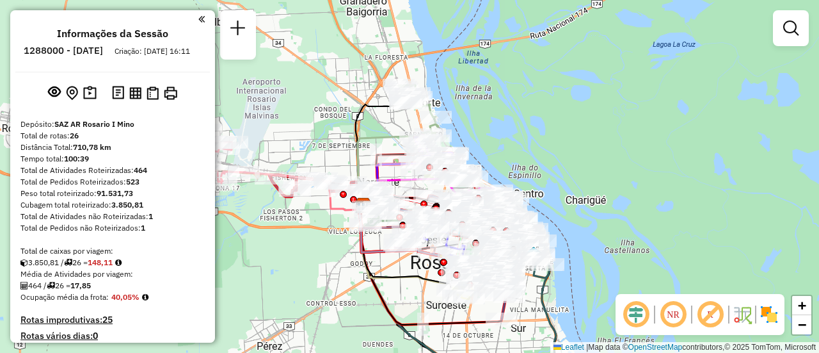
drag, startPoint x: 365, startPoint y: 156, endPoint x: 351, endPoint y: 159, distance: 14.3
click at [358, 159] on icon at bounding box center [394, 170] width 73 height 77
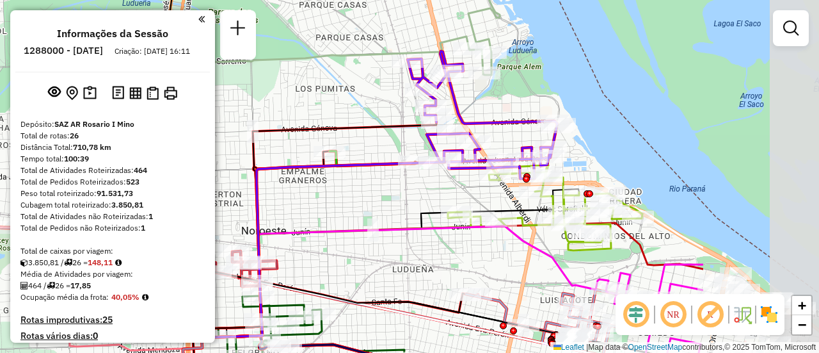
drag, startPoint x: 590, startPoint y: 209, endPoint x: 392, endPoint y: 193, distance: 198.4
click at [392, 193] on div "Janela de atendimento Grade de atendimento Capacidade Transportadoras Veículos …" at bounding box center [409, 176] width 819 height 353
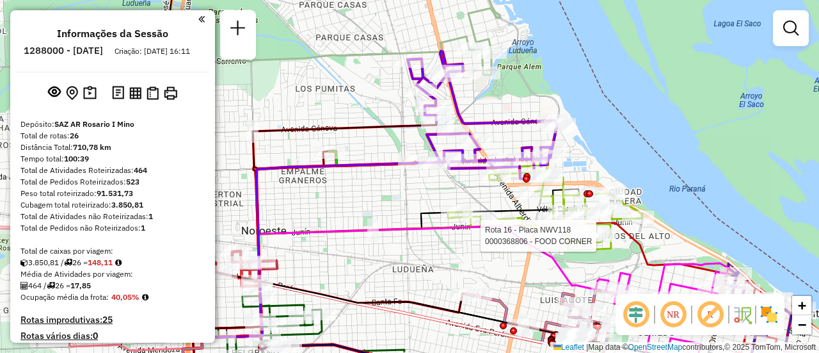
select select "**********"
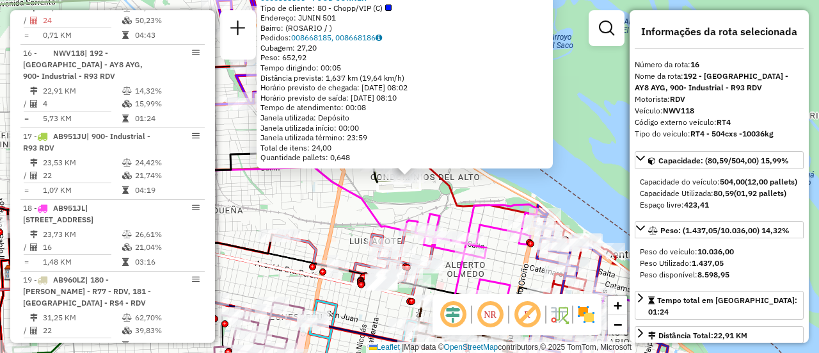
scroll to position [128, 0]
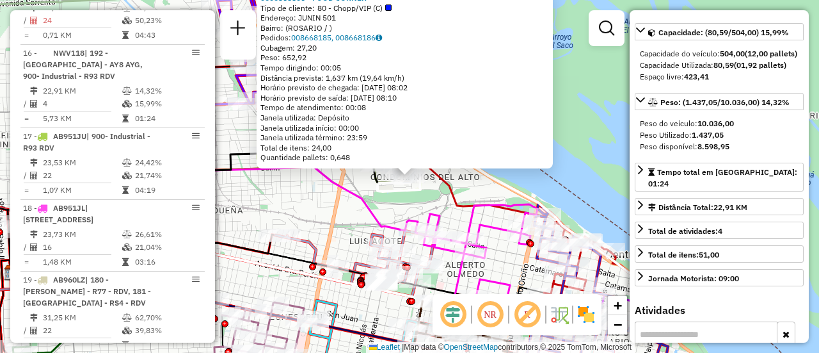
click at [349, 206] on div "0000368806 - FOOD CORNER Tipo de cliente: 80 - Chopp/VIP (C) Endereço: JUNIN 50…" at bounding box center [409, 176] width 819 height 353
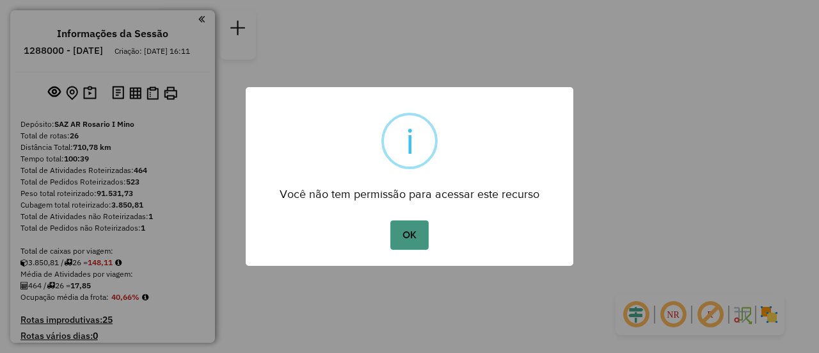
click at [410, 236] on button "OK" at bounding box center [409, 234] width 38 height 29
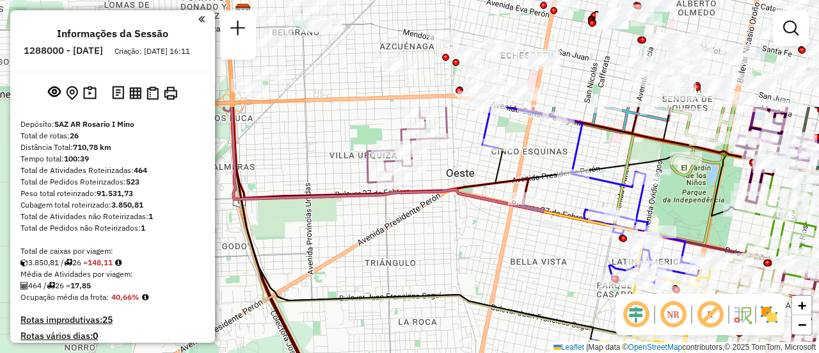
drag, startPoint x: 541, startPoint y: 13, endPoint x: 561, endPoint y: 342, distance: 328.9
click at [559, 340] on div "Janela de atendimento Grade de atendimento Capacidade Transportadoras Veículos …" at bounding box center [409, 176] width 819 height 353
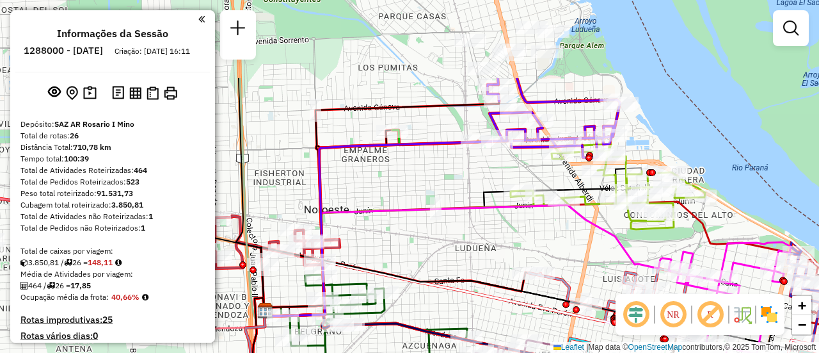
drag, startPoint x: 563, startPoint y: 223, endPoint x: 563, endPoint y: 267, distance: 44.2
click at [563, 267] on div "Janela de atendimento Grade de atendimento Capacidade Transportadoras Veículos …" at bounding box center [409, 176] width 819 height 353
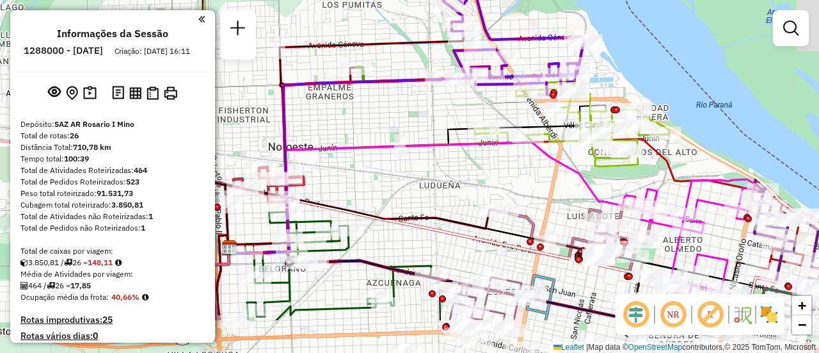
drag, startPoint x: 637, startPoint y: 239, endPoint x: 505, endPoint y: 47, distance: 233.8
click at [506, 81] on icon at bounding box center [572, 123] width 195 height 85
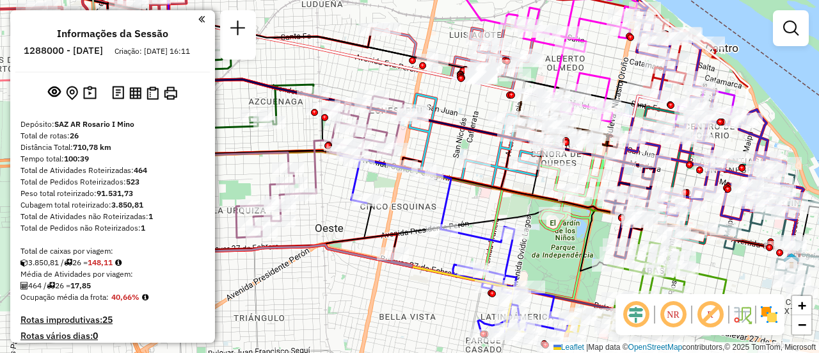
drag, startPoint x: 616, startPoint y: 80, endPoint x: 546, endPoint y: -3, distance: 109.0
click at [546, 0] on html "Aguarde... Pop-up bloqueado! Seu navegador bloqueou automáticamente a abertura …" at bounding box center [409, 176] width 819 height 353
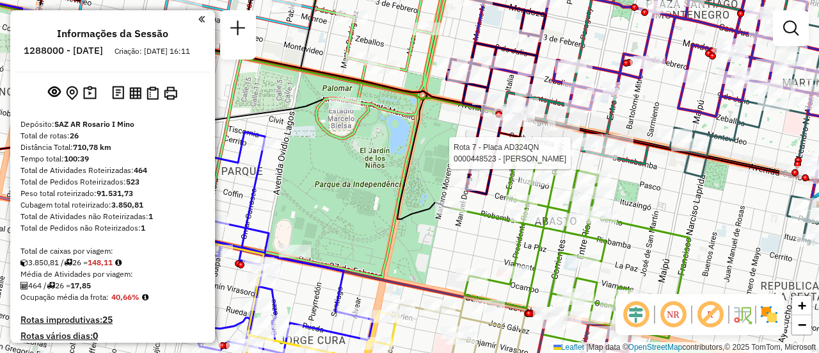
select select "**********"
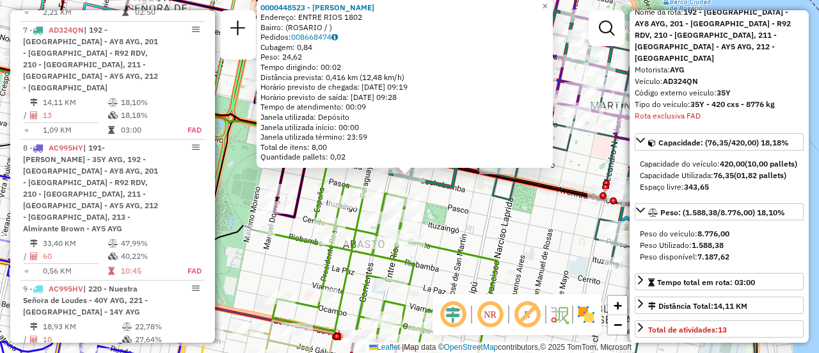
scroll to position [128, 0]
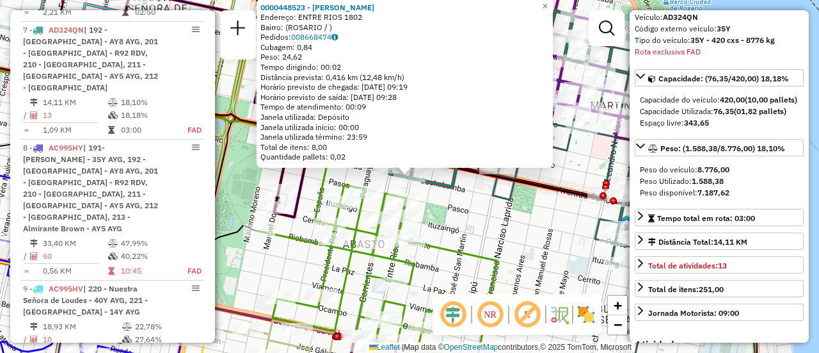
click at [539, 213] on div "0000448523 - PANUNCIO LUIS ADRIAN Endereço: ENTRE RIOS 1802 Bairro: (ROSARIO / …" at bounding box center [409, 176] width 819 height 353
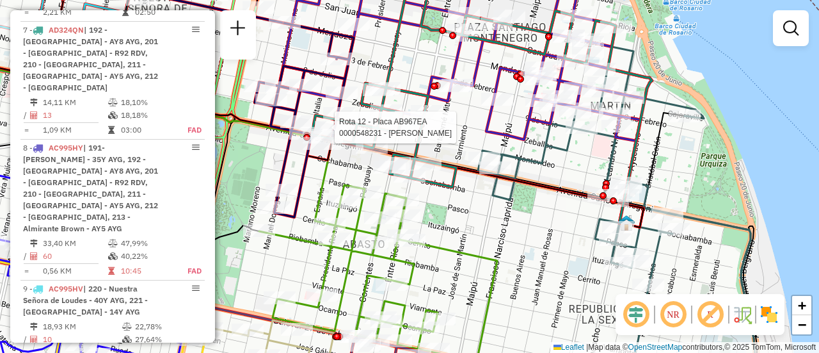
select select "**********"
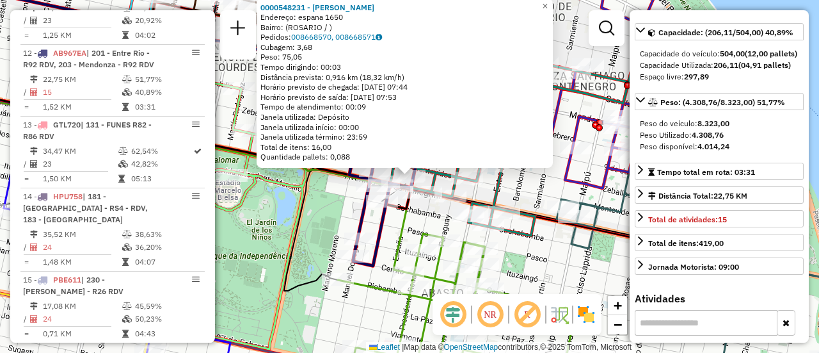
scroll to position [192, 0]
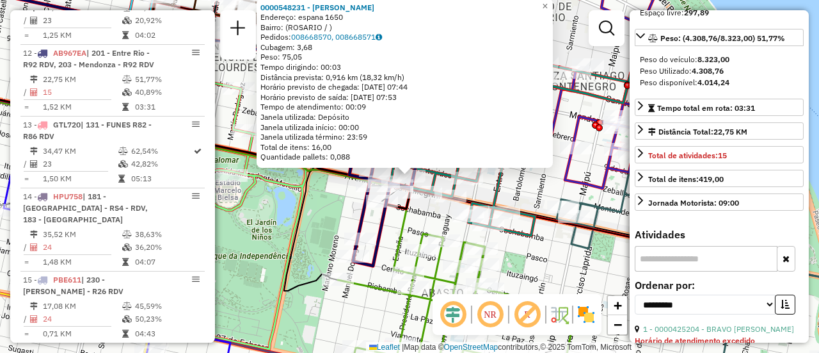
click at [528, 193] on div "0000548231 - JEAN RUBENS Endereço: espana 1650 Bairro: (ROSARIO / ) Pedidos: 00…" at bounding box center [409, 176] width 819 height 353
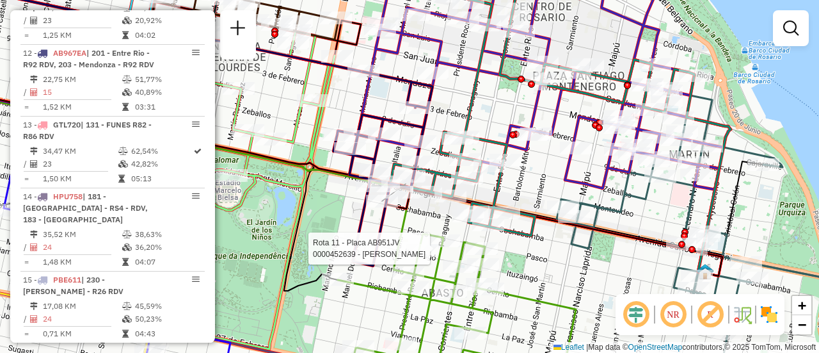
select select "**********"
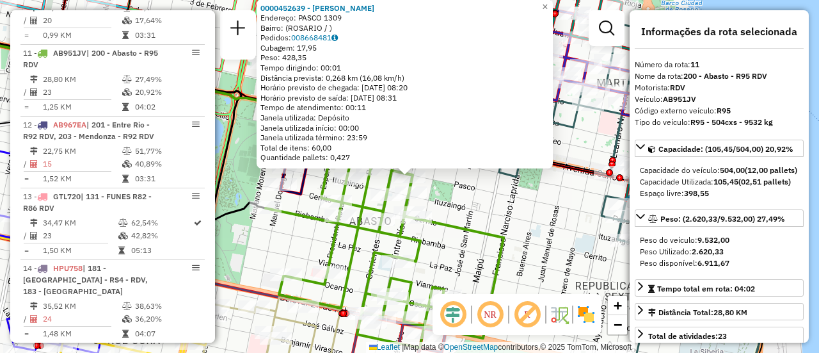
scroll to position [128, 0]
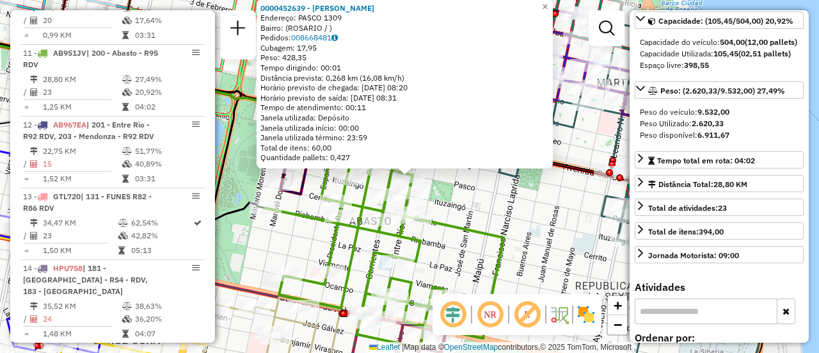
click at [517, 221] on div "0000452639 - ORNA ROBLES JAVIER MARIO Endereço: PASCO 1309 Bairro: (ROSARIO / )…" at bounding box center [409, 176] width 819 height 353
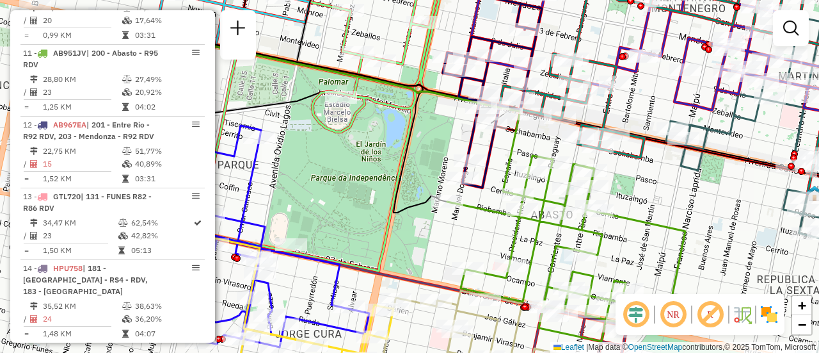
drag, startPoint x: 461, startPoint y: 205, endPoint x: 642, endPoint y: 199, distance: 181.8
click at [642, 199] on div "Janela de atendimento Grade de atendimento Capacidade Transportadoras Veículos …" at bounding box center [409, 176] width 819 height 353
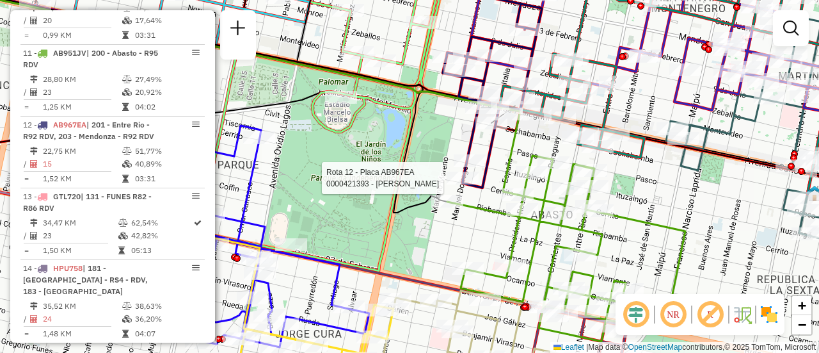
select select "**********"
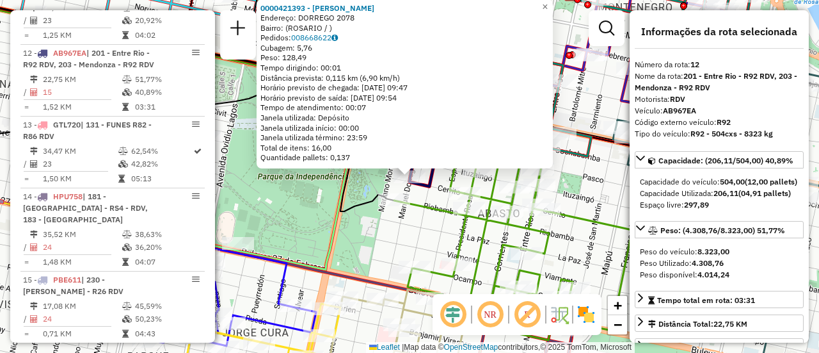
scroll to position [64, 0]
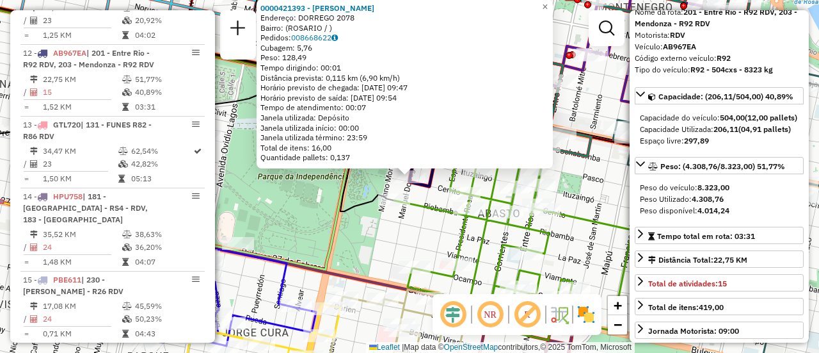
click at [402, 234] on div "0000421393 - TAYLOR ANTON ERIC Endereço: DORREGO 2078 Bairro: (ROSARIO / ) Pedi…" at bounding box center [409, 176] width 819 height 353
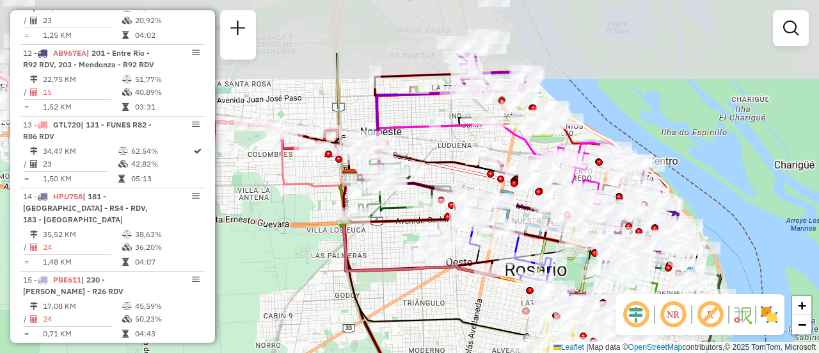
drag, startPoint x: 417, startPoint y: 215, endPoint x: 483, endPoint y: 303, distance: 110.2
click at [483, 303] on div "Janela de atendimento Grade de atendimento Capacidade Transportadoras Veículos …" at bounding box center [409, 176] width 819 height 353
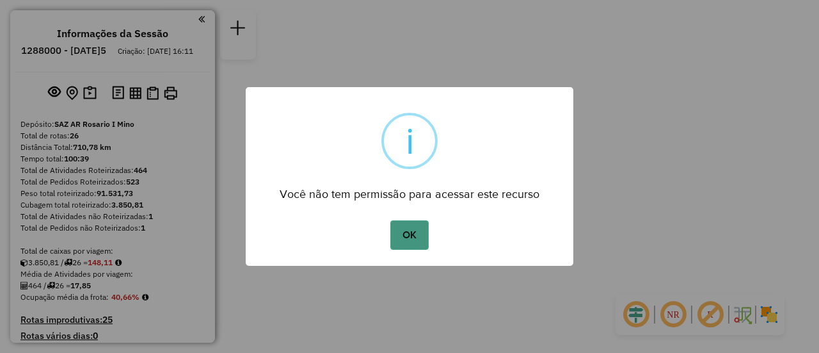
click at [426, 234] on button "OK" at bounding box center [409, 234] width 38 height 29
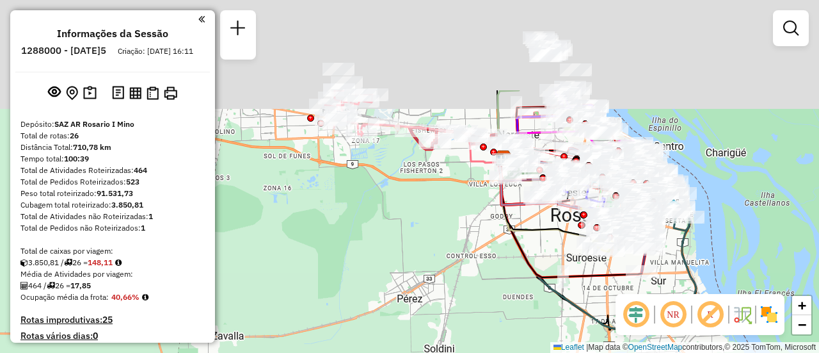
drag, startPoint x: 384, startPoint y: 123, endPoint x: 444, endPoint y: 299, distance: 186.6
click at [444, 299] on div "Janela de atendimento Grade de atendimento Capacidade Transportadoras Veículos …" at bounding box center [409, 176] width 819 height 353
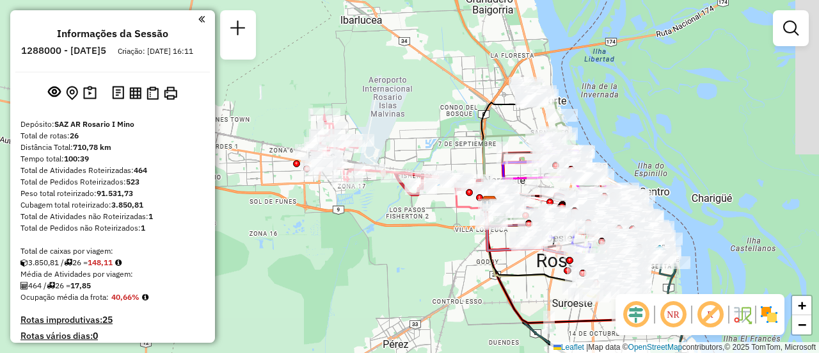
drag, startPoint x: 497, startPoint y: 164, endPoint x: 424, endPoint y: 152, distance: 74.5
click at [424, 152] on div "Janela de atendimento Grade de atendimento Capacidade Transportadoras Veículos …" at bounding box center [409, 176] width 819 height 353
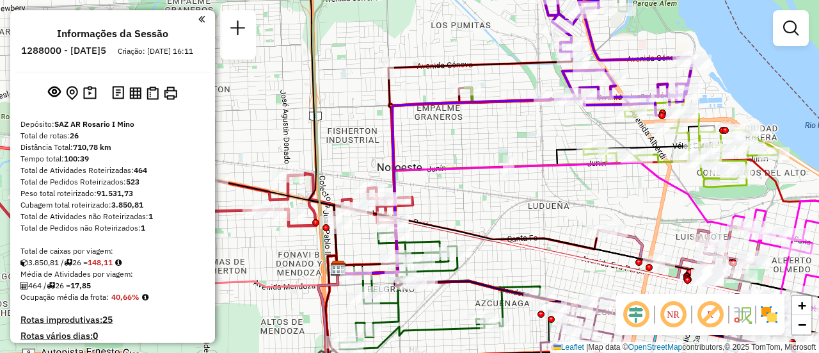
drag, startPoint x: 616, startPoint y: 164, endPoint x: 423, endPoint y: 138, distance: 194.4
click at [423, 138] on icon at bounding box center [526, 196] width 378 height 143
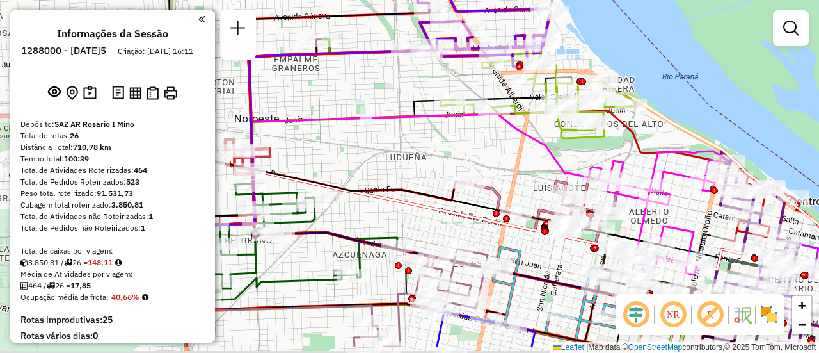
drag, startPoint x: 655, startPoint y: 206, endPoint x: 609, endPoint y: 116, distance: 101.0
click at [609, 118] on div "Janela de atendimento Grade de atendimento Capacidade Transportadoras Veículos …" at bounding box center [409, 176] width 819 height 353
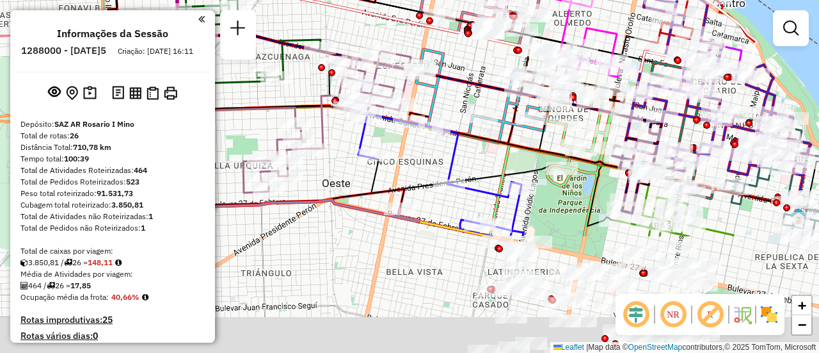
drag, startPoint x: 651, startPoint y: 134, endPoint x: 621, endPoint y: 20, distance: 117.6
click at [621, 21] on div "Janela de atendimento Grade de atendimento Capacidade Transportadoras Veículos …" at bounding box center [409, 176] width 819 height 353
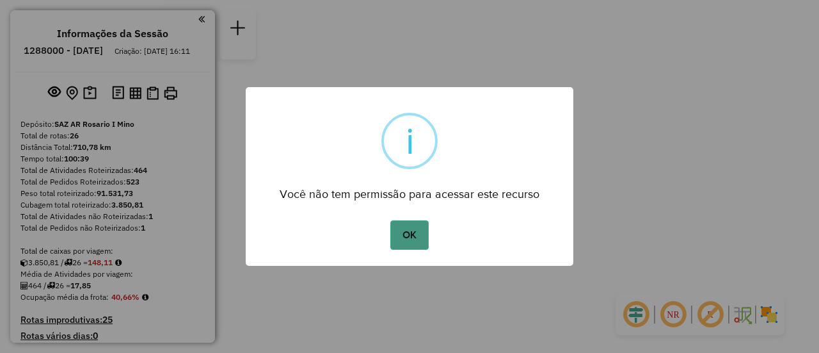
click at [420, 233] on button "OK" at bounding box center [409, 234] width 38 height 29
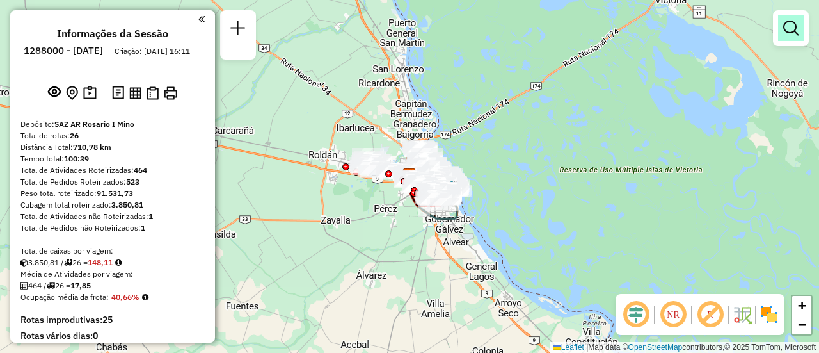
click at [790, 32] on em at bounding box center [790, 27] width 15 height 15
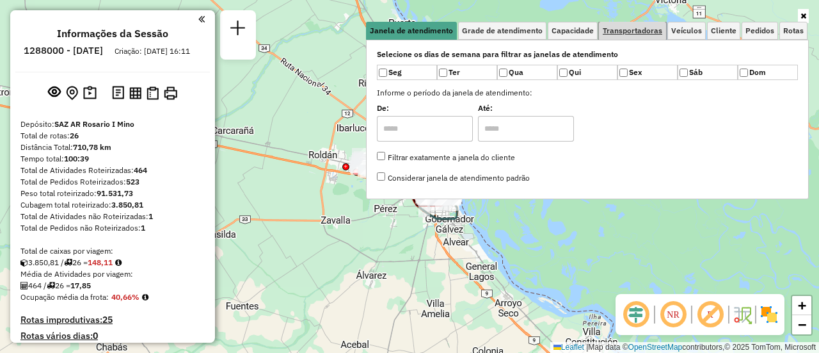
click at [655, 32] on span "Transportadoras" at bounding box center [633, 31] width 60 height 8
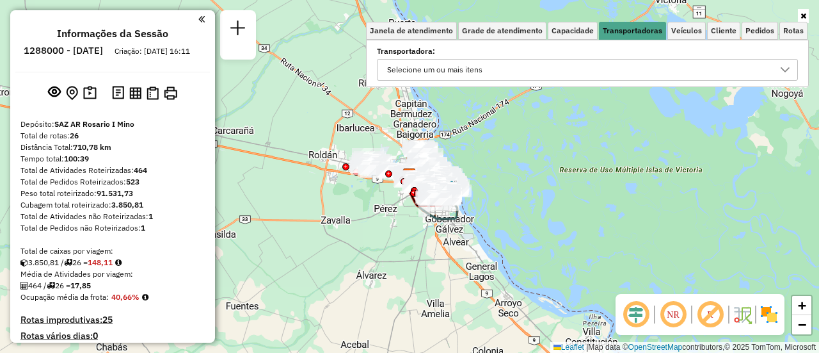
click at [784, 69] on icon at bounding box center [785, 70] width 10 height 10
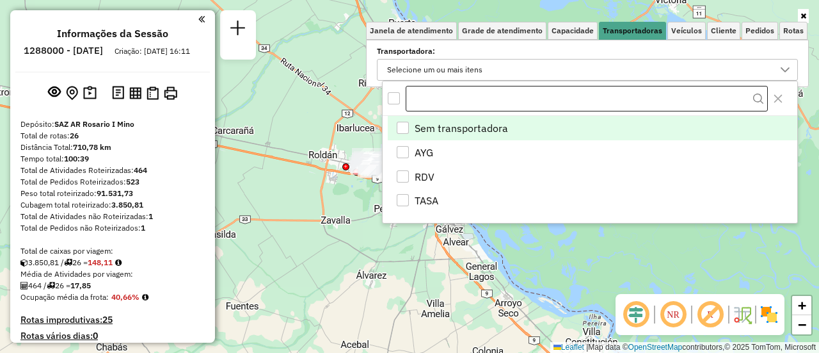
scroll to position [8, 44]
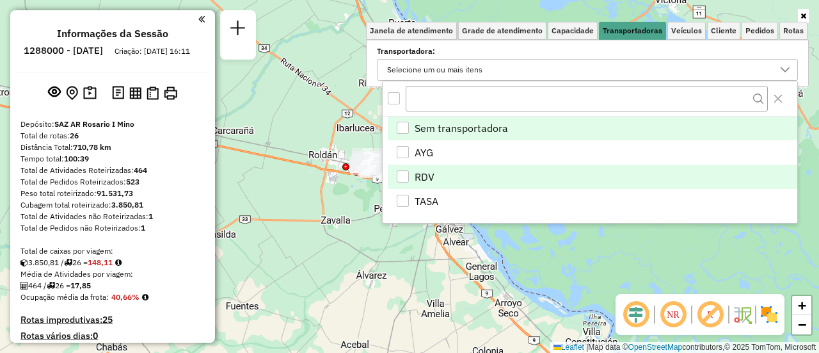
click at [399, 175] on div "RDV" at bounding box center [403, 176] width 12 height 12
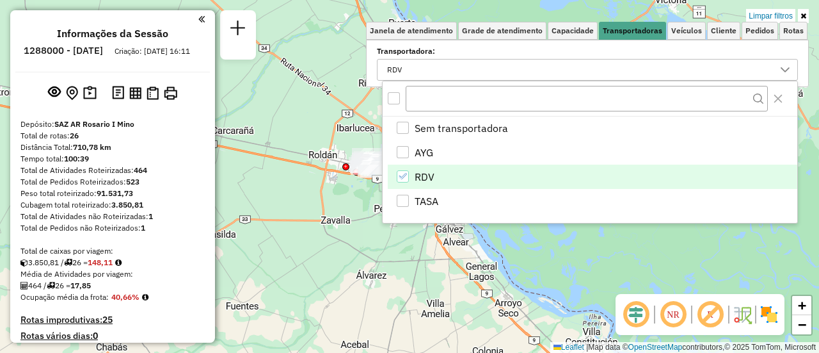
click at [362, 241] on div "Limpar filtros Janela de atendimento Grade de atendimento Capacidade Transporta…" at bounding box center [409, 176] width 819 height 353
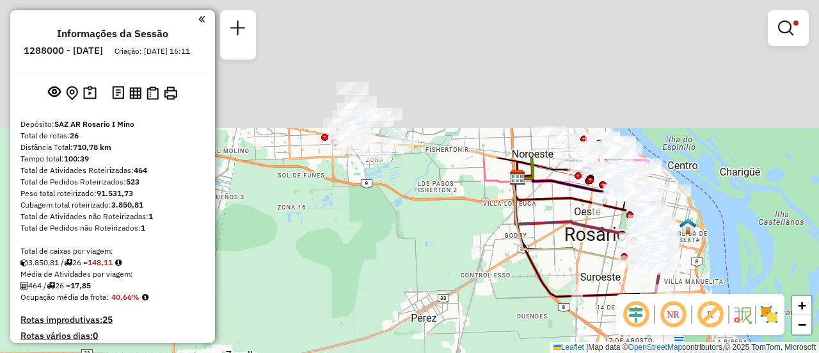
drag, startPoint x: 443, startPoint y: 90, endPoint x: 416, endPoint y: 282, distance: 194.5
click at [416, 282] on div "Limpar filtros Janela de atendimento Grade de atendimento Capacidade Transporta…" at bounding box center [409, 176] width 819 height 353
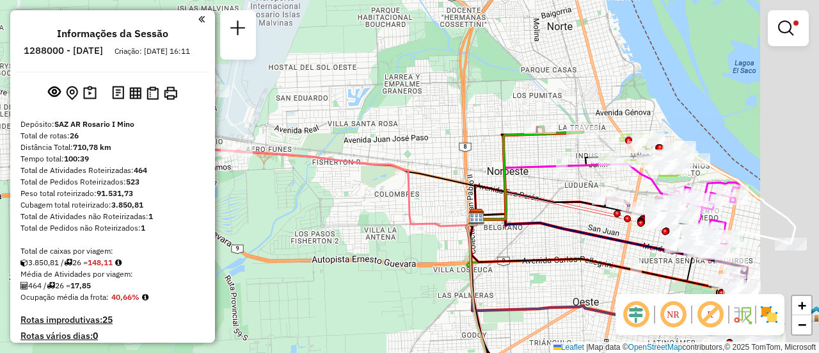
drag, startPoint x: 491, startPoint y: 136, endPoint x: 409, endPoint y: 135, distance: 82.6
click at [404, 135] on div "Limpar filtros Janela de atendimento Grade de atendimento Capacidade Transporta…" at bounding box center [409, 176] width 819 height 353
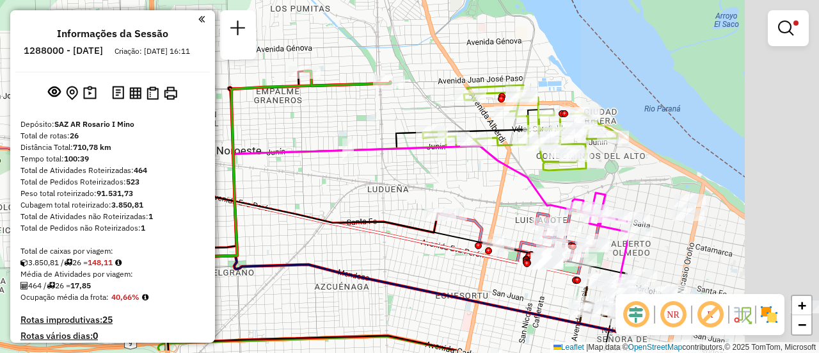
drag, startPoint x: 598, startPoint y: 156, endPoint x: 377, endPoint y: 129, distance: 223.1
click at [310, 114] on div "Limpar filtros Janela de atendimento Grade de atendimento Capacidade Transporta…" at bounding box center [409, 176] width 819 height 353
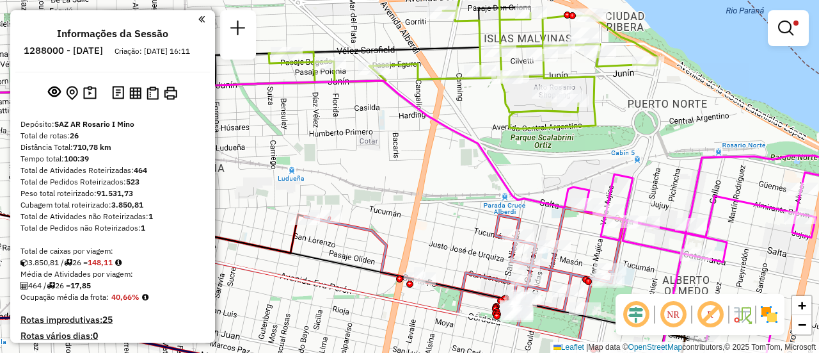
drag, startPoint x: 562, startPoint y: 163, endPoint x: 530, endPoint y: 140, distance: 39.8
click at [530, 140] on div "Limpar filtros Janela de atendimento Grade de atendimento Capacidade Transporta…" at bounding box center [409, 176] width 819 height 353
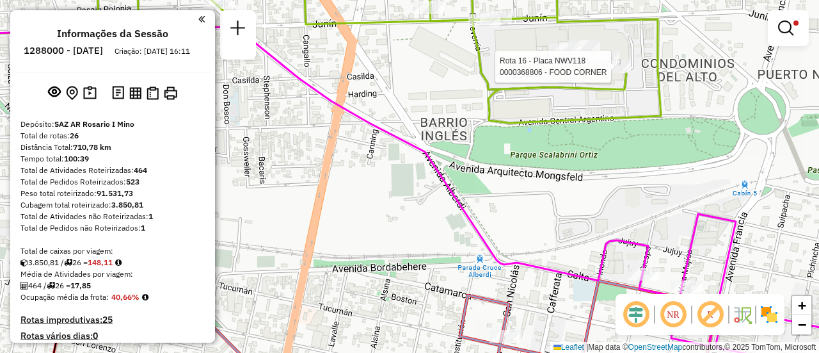
select select "**********"
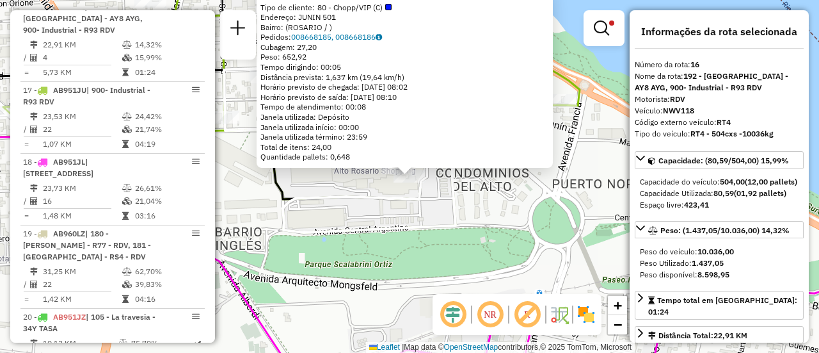
scroll to position [128, 0]
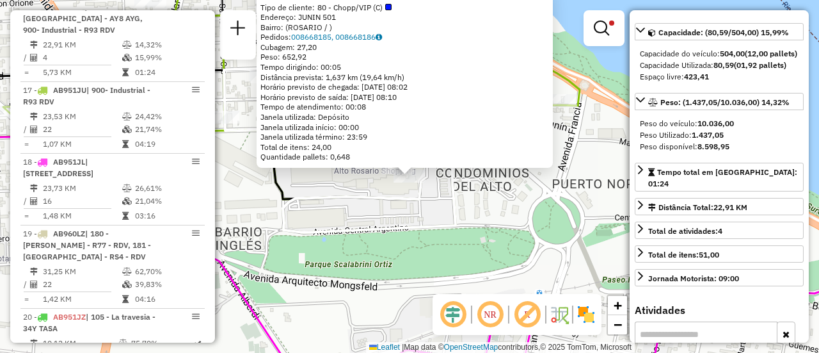
click at [459, 212] on icon at bounding box center [562, 164] width 677 height 202
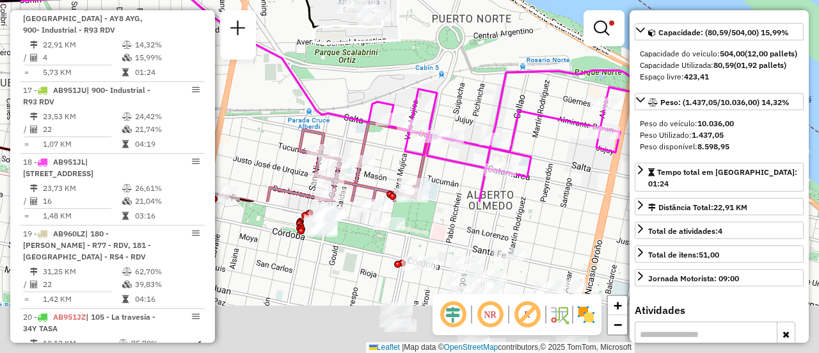
drag, startPoint x: 513, startPoint y: 234, endPoint x: 475, endPoint y: 82, distance: 156.4
click at [429, 40] on div "Limpar filtros Janela de atendimento Grade de atendimento Capacidade Transporta…" at bounding box center [409, 176] width 819 height 353
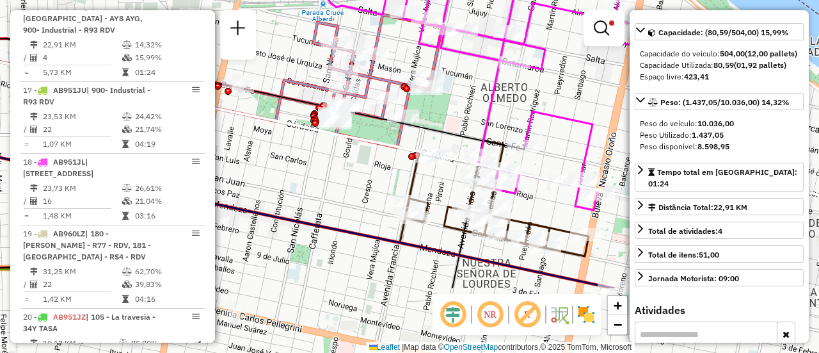
drag, startPoint x: 436, startPoint y: 192, endPoint x: 458, endPoint y: 75, distance: 119.2
click at [459, 75] on icon at bounding box center [234, 93] width 581 height 111
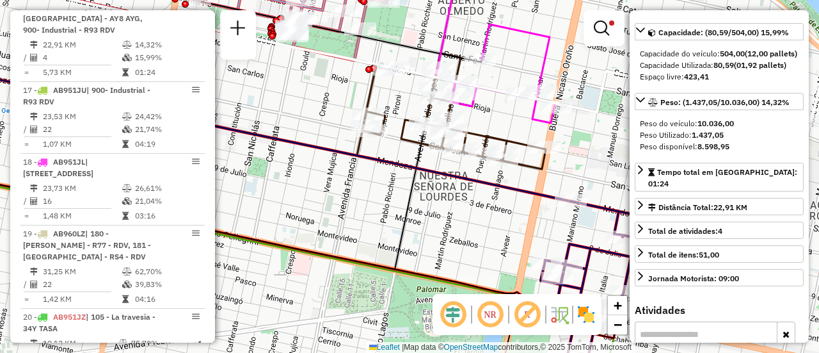
drag, startPoint x: 553, startPoint y: 147, endPoint x: 408, endPoint y: 21, distance: 191.9
click at [414, 24] on div "Limpar filtros Janela de atendimento Grade de atendimento Capacidade Transporta…" at bounding box center [409, 176] width 819 height 353
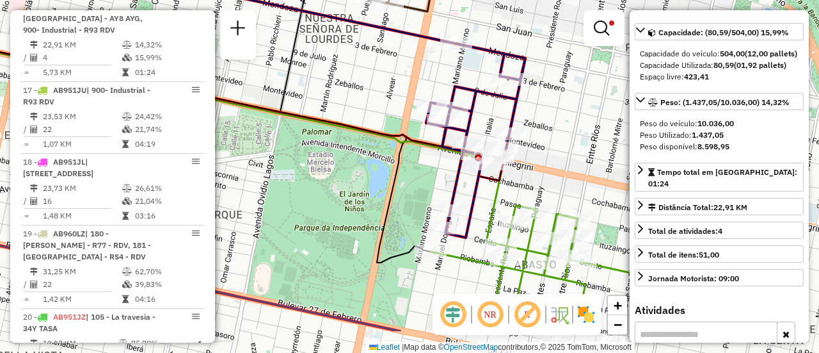
drag, startPoint x: 580, startPoint y: 127, endPoint x: 568, endPoint y: 38, distance: 90.3
click at [568, 38] on div "Limpar filtros Janela de atendimento Grade de atendimento Capacidade Transporta…" at bounding box center [409, 176] width 819 height 353
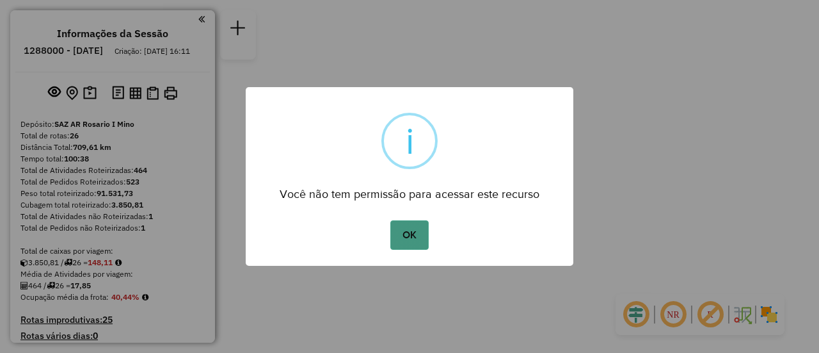
click at [403, 237] on button "OK" at bounding box center [409, 234] width 38 height 29
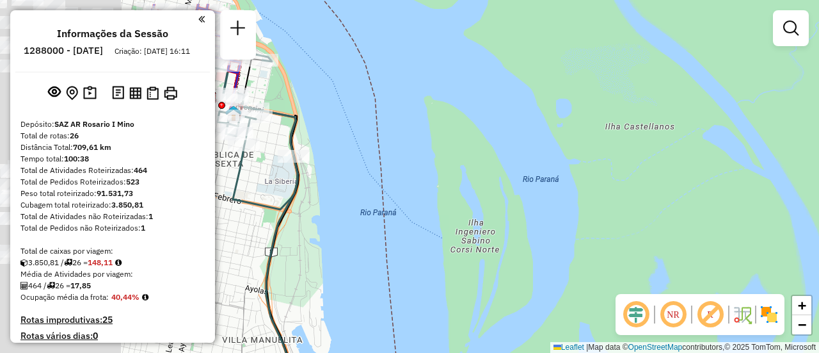
drag, startPoint x: 326, startPoint y: 147, endPoint x: 747, endPoint y: 208, distance: 425.5
click at [717, 211] on div "Janela de atendimento Grade de atendimento Capacidade Transportadoras Veículos …" at bounding box center [409, 176] width 819 height 353
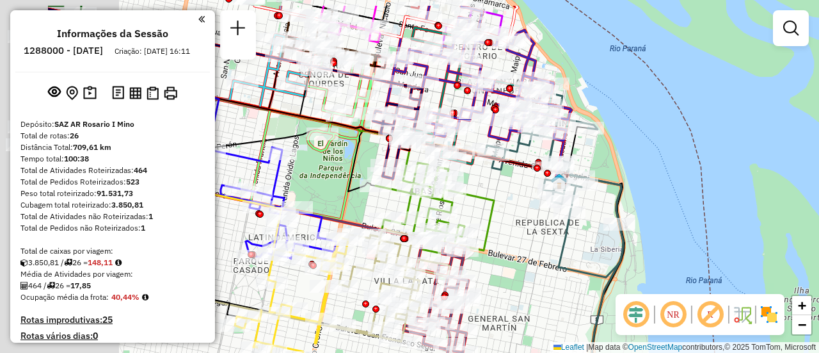
drag, startPoint x: 356, startPoint y: 148, endPoint x: 574, endPoint y: 207, distance: 226.0
click at [568, 207] on div "Janela de atendimento Grade de atendimento Capacidade Transportadoras Veículos …" at bounding box center [409, 176] width 819 height 353
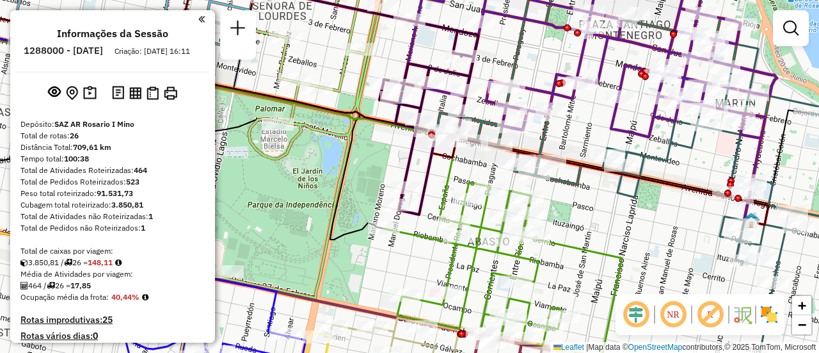
drag, startPoint x: 546, startPoint y: 67, endPoint x: 627, endPoint y: 298, distance: 244.3
click at [623, 292] on div "Janela de atendimento Grade de atendimento Capacidade Transportadoras Veículos …" at bounding box center [409, 176] width 819 height 353
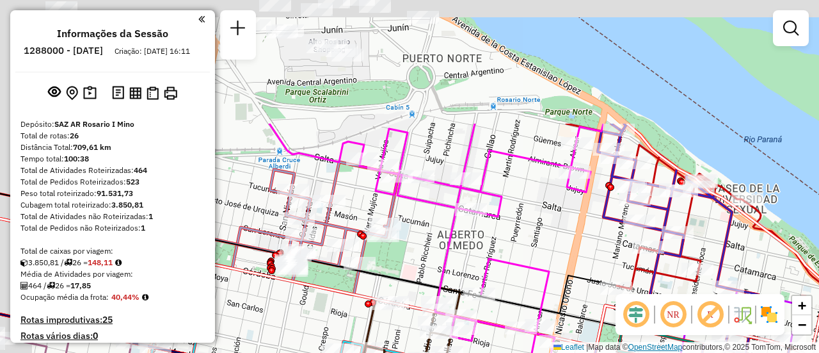
drag, startPoint x: 543, startPoint y: 198, endPoint x: 627, endPoint y: 348, distance: 172.2
click at [622, 352] on div "Rota 7 - Placa AD324QN 0000116480 - FRANZ SERGIO JAVIER Rota 8 - Placa AC995HY …" at bounding box center [409, 176] width 819 height 353
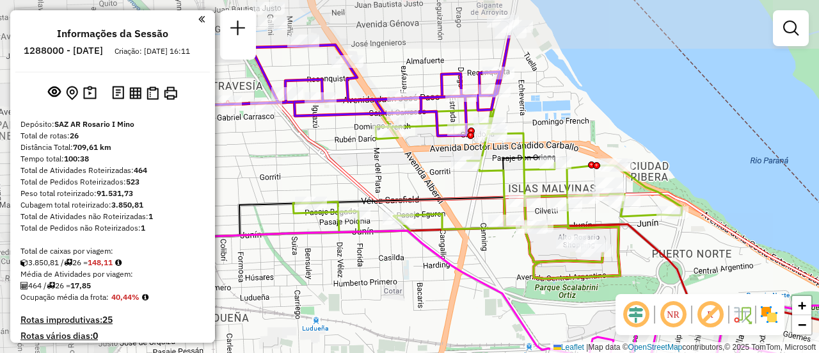
drag, startPoint x: 510, startPoint y: 228, endPoint x: 728, endPoint y: 309, distance: 232.9
click at [714, 307] on hb-router-mapa "Informações da Sessão 1288000 - 04/10/2025 Criação: 03/10/2025 16:11 Depósito: …" at bounding box center [409, 176] width 819 height 353
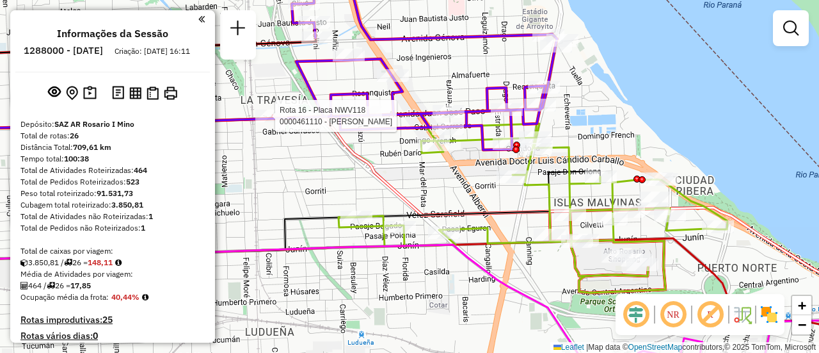
select select "**********"
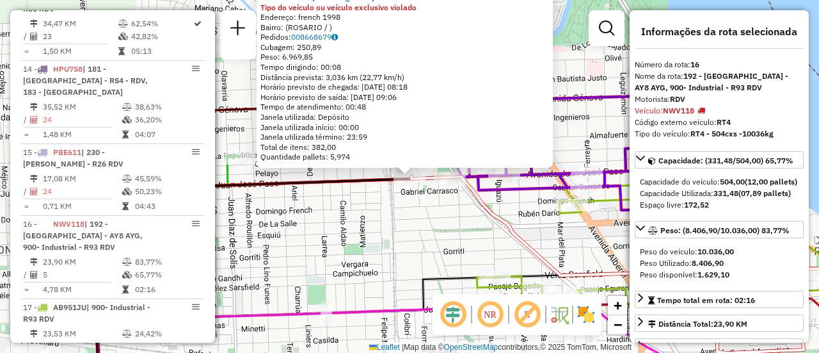
scroll to position [1703, 0]
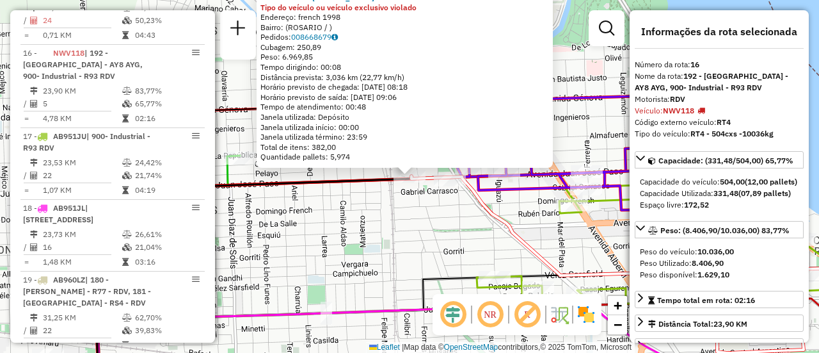
click at [423, 250] on div "0000461110 - [PERSON_NAME] - RDV Tipo do veículo ou veículo exclusivo violado E…" at bounding box center [409, 176] width 819 height 353
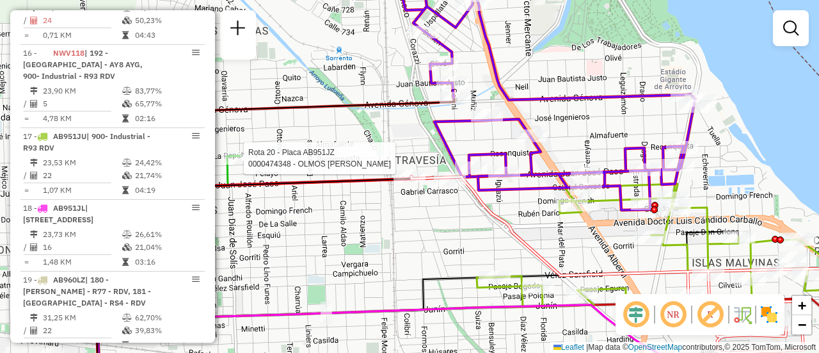
select select "**********"
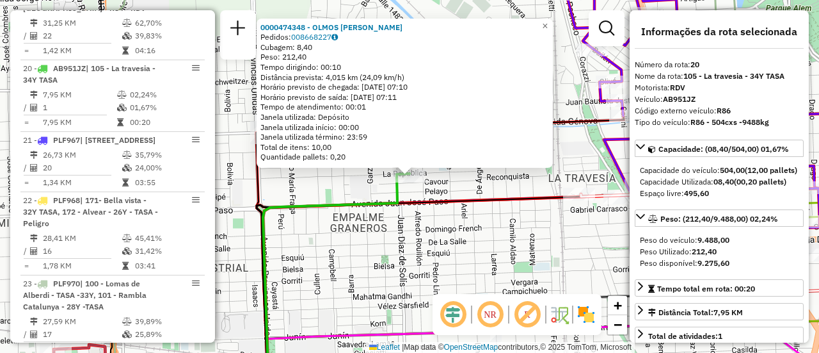
scroll to position [2013, 0]
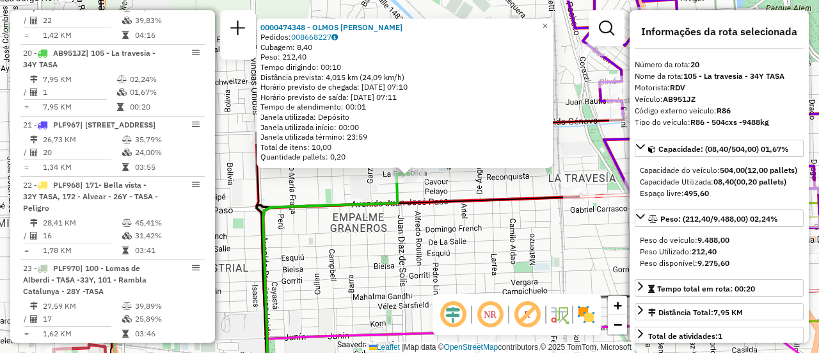
click at [534, 235] on div "0000474348 - OLMOS NADIA GISELA Pedidos: 008668227 Cubagem: 8,40 Peso: 212,40 T…" at bounding box center [409, 176] width 819 height 353
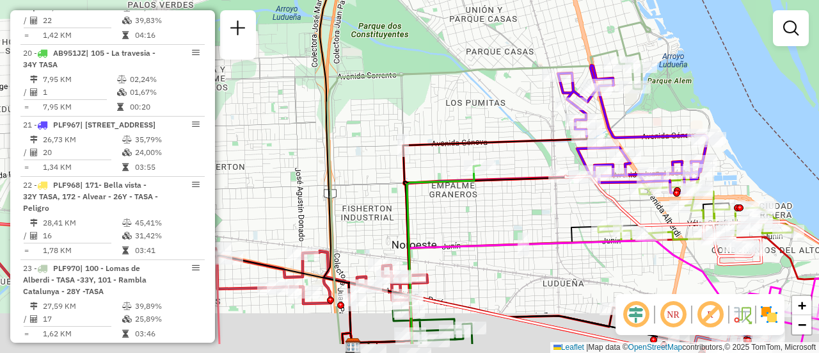
drag, startPoint x: 609, startPoint y: 257, endPoint x: 578, endPoint y: 164, distance: 96.9
click at [578, 164] on div "Janela de atendimento Grade de atendimento Capacidade Transportadoras Veículos …" at bounding box center [409, 176] width 819 height 353
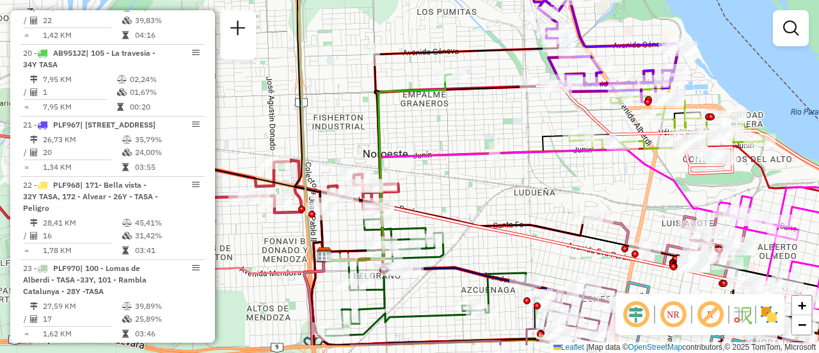
drag, startPoint x: 619, startPoint y: 238, endPoint x: 571, endPoint y: 147, distance: 103.3
click at [571, 148] on div "Janela de atendimento Grade de atendimento Capacidade Transportadoras Veículos …" at bounding box center [409, 176] width 819 height 353
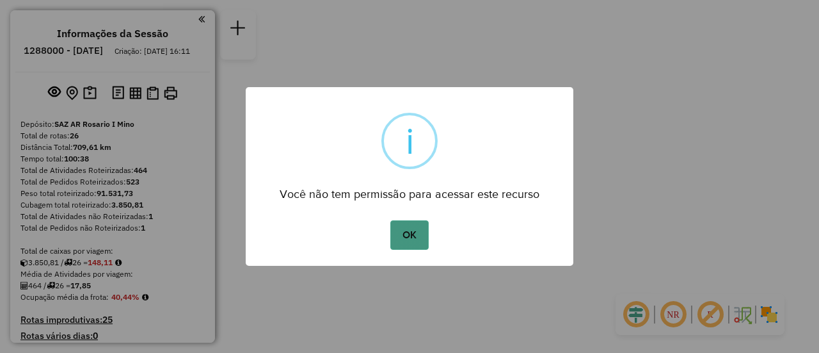
click at [415, 237] on button "OK" at bounding box center [409, 234] width 38 height 29
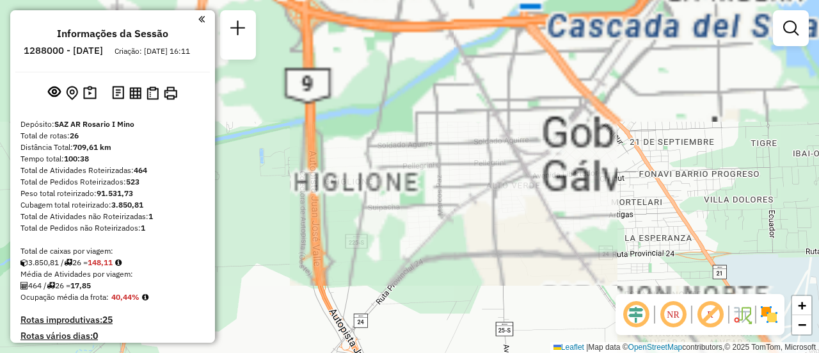
drag, startPoint x: 419, startPoint y: 72, endPoint x: 504, endPoint y: 371, distance: 310.9
click at [504, 352] on html "Aguarde... Pop-up bloqueado! Seu navegador bloqueou automáticamente a abertura …" at bounding box center [409, 176] width 819 height 353
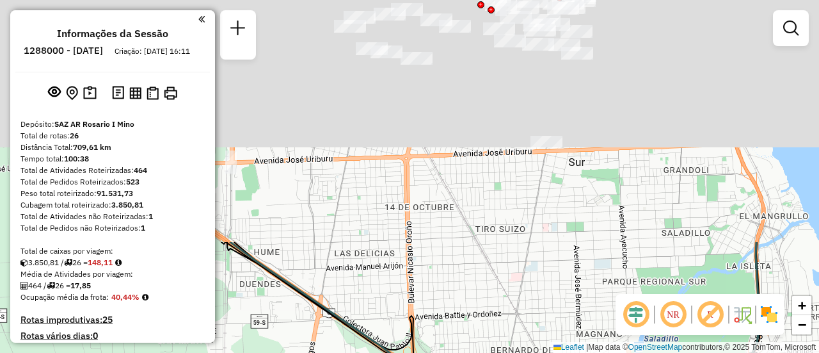
drag, startPoint x: 488, startPoint y: 83, endPoint x: 593, endPoint y: 383, distance: 317.9
click at [593, 352] on html "Aguarde... Pop-up bloqueado! Seu navegador bloqueou automáticamente a abertura …" at bounding box center [409, 176] width 819 height 353
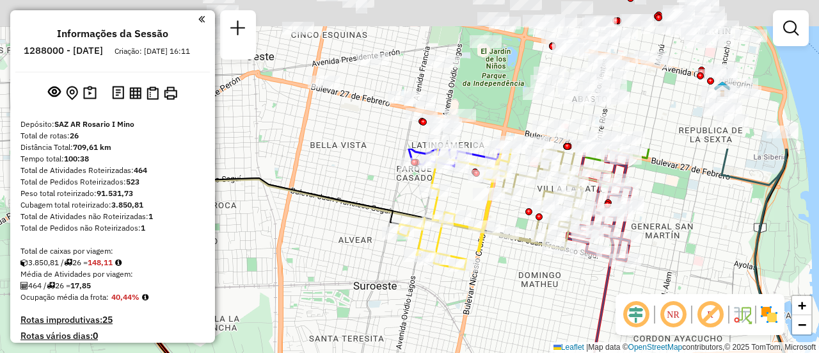
drag, startPoint x: 541, startPoint y: 235, endPoint x: 557, endPoint y: 360, distance: 125.2
click at [557, 352] on html "Aguarde... Pop-up bloqueado! Seu navegador bloqueou automáticamente a abertura …" at bounding box center [409, 176] width 819 height 353
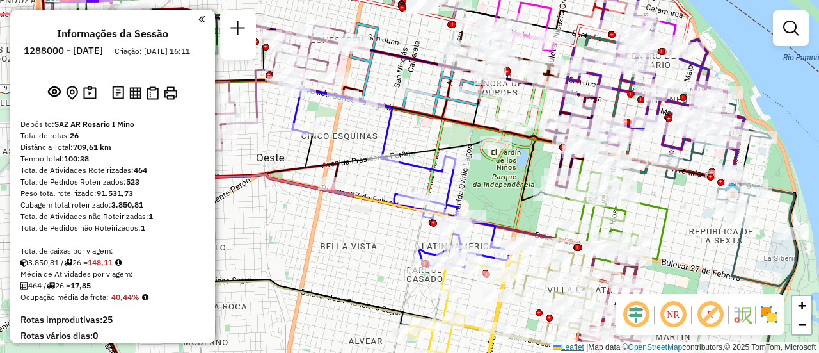
drag, startPoint x: 527, startPoint y: 177, endPoint x: 555, endPoint y: 347, distance: 172.4
click at [555, 348] on div "Janela de atendimento Grade de atendimento Capacidade Transportadoras Veículos …" at bounding box center [409, 176] width 819 height 353
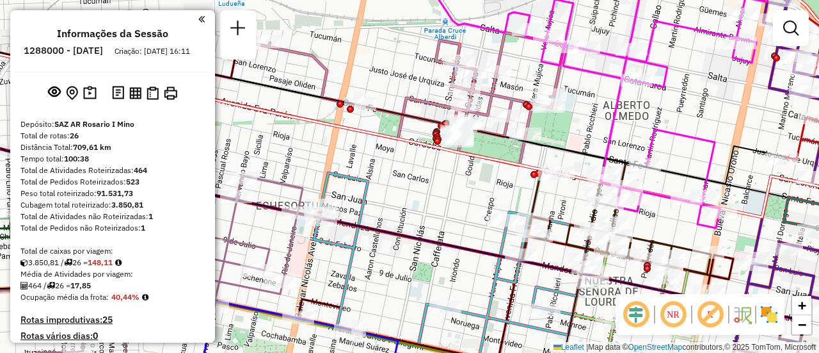
click at [687, 146] on div "Janela de atendimento Grade de atendimento Capacidade Transportadoras Veículos …" at bounding box center [409, 176] width 819 height 353
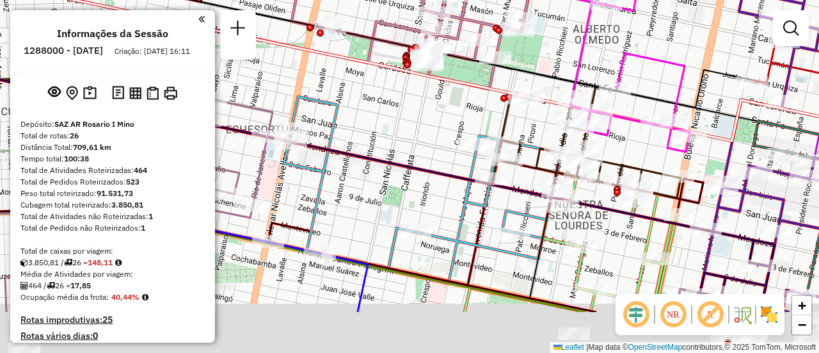
drag, startPoint x: 663, startPoint y: 212, endPoint x: 582, endPoint y: 92, distance: 144.8
click at [586, 93] on div "Janela de atendimento Grade de atendimento Capacidade Transportadoras Veículos …" at bounding box center [409, 176] width 819 height 353
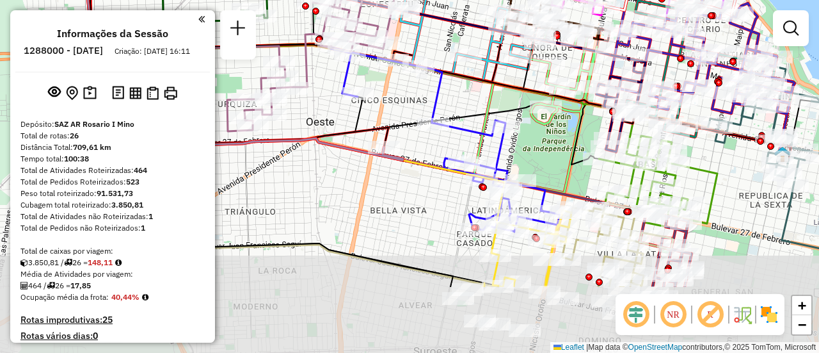
drag, startPoint x: 564, startPoint y: 181, endPoint x: 538, endPoint y: 82, distance: 102.8
click at [539, 86] on div "Janela de atendimento Grade de atendimento Capacidade Transportadoras Veículos …" at bounding box center [409, 176] width 819 height 353
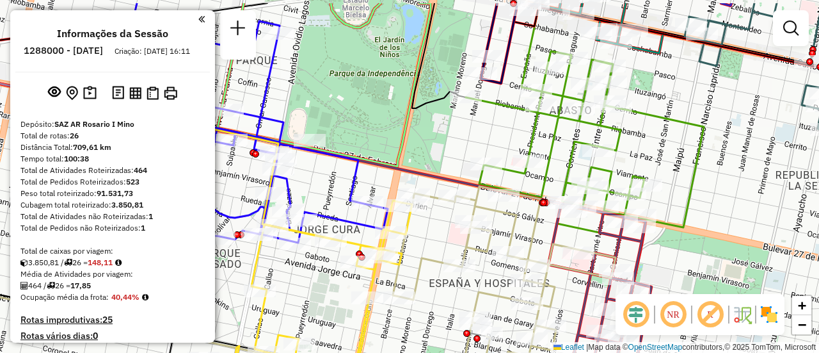
drag, startPoint x: 685, startPoint y: 74, endPoint x: 716, endPoint y: 230, distance: 159.3
click at [714, 225] on div "Janela de atendimento Grade de atendimento Capacidade Transportadoras Veículos …" at bounding box center [409, 176] width 819 height 353
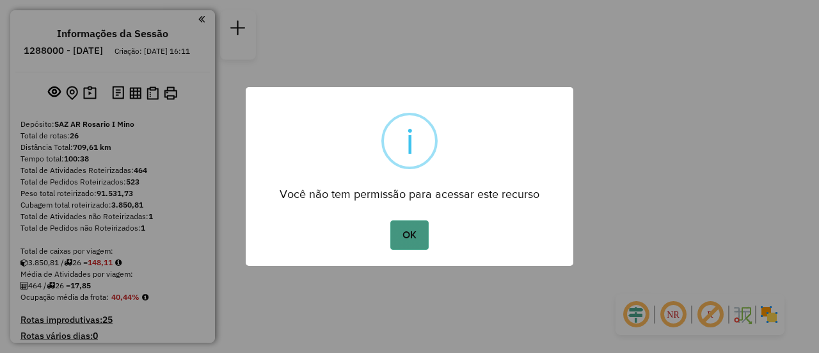
click at [402, 230] on button "OK" at bounding box center [409, 234] width 38 height 29
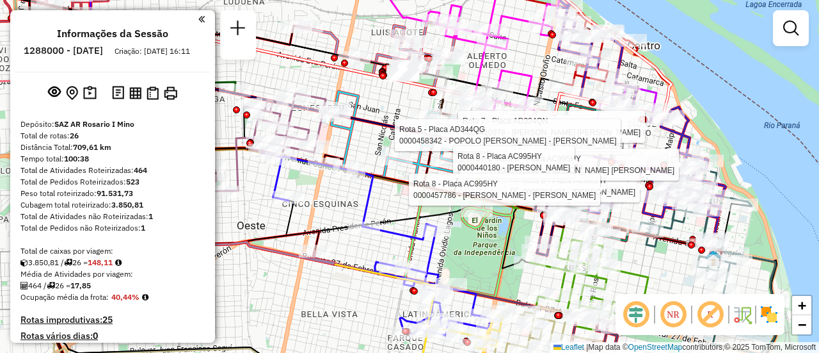
click at [390, 199] on div "Rota 8 - Placa AC995HY 0000317004 - BRETTO LEAND Rota 5 - Placa AD344QG 0000418…" at bounding box center [409, 176] width 819 height 353
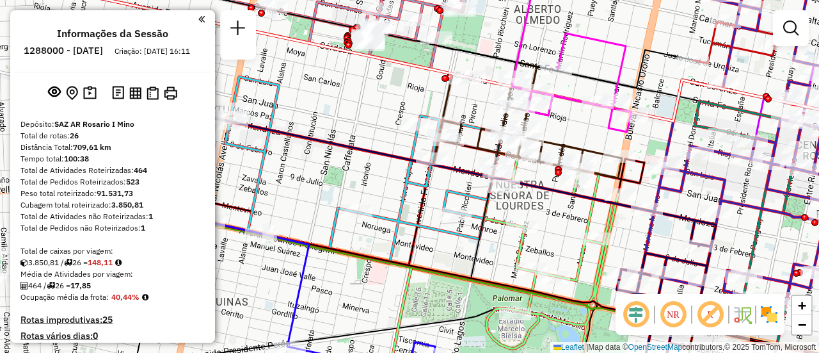
drag, startPoint x: 482, startPoint y: 100, endPoint x: 582, endPoint y: 125, distance: 102.4
click at [582, 125] on div "Janela de atendimento Grade de atendimento Capacidade Transportadoras Veículos …" at bounding box center [409, 176] width 819 height 353
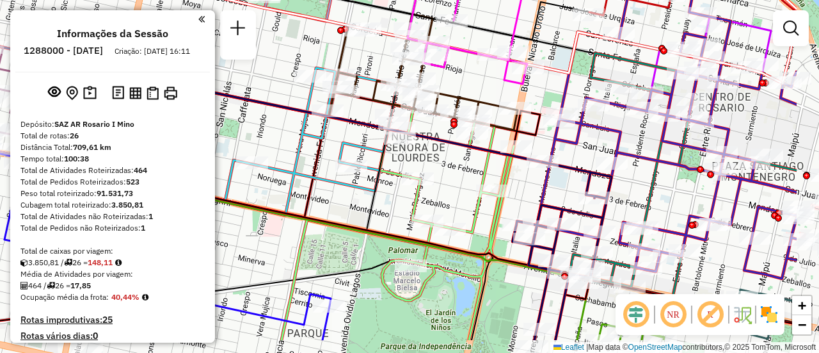
drag, startPoint x: 737, startPoint y: 186, endPoint x: 576, endPoint y: 81, distance: 192.1
click at [576, 81] on div "Janela de atendimento Grade de atendimento Capacidade Transportadoras Veículos …" at bounding box center [409, 176] width 819 height 353
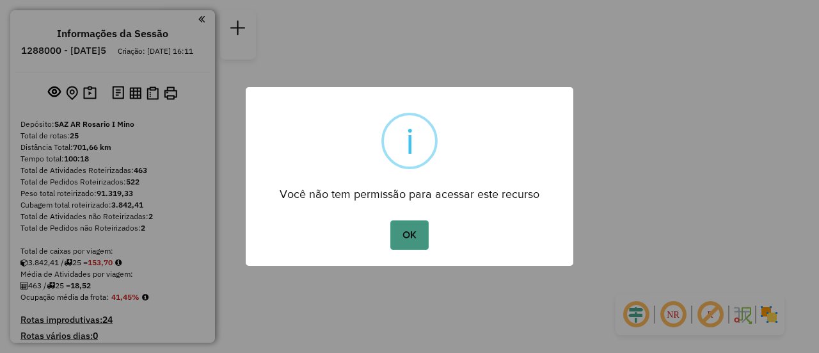
click at [415, 234] on button "OK" at bounding box center [409, 234] width 38 height 29
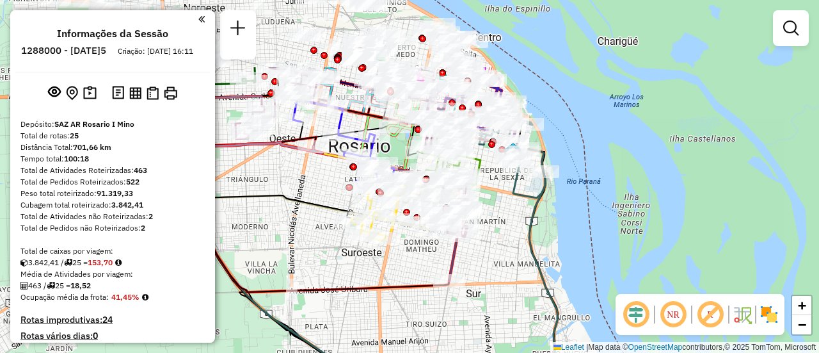
drag, startPoint x: 483, startPoint y: 168, endPoint x: 501, endPoint y: 209, distance: 44.7
click at [501, 209] on div "Janela de atendimento Grade de atendimento Capacidade Transportadoras Veículos …" at bounding box center [409, 176] width 819 height 353
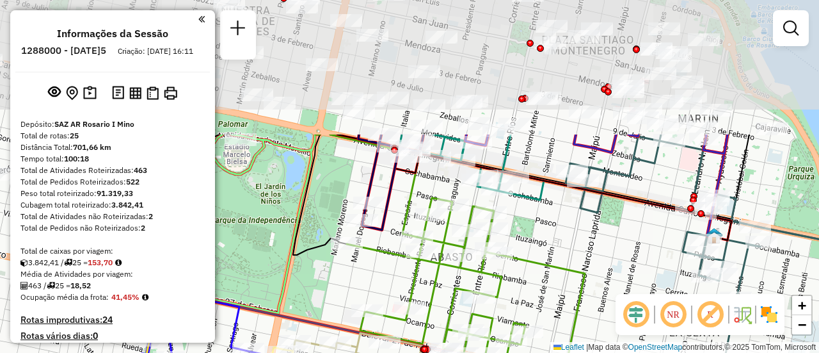
drag, startPoint x: 427, startPoint y: 81, endPoint x: 587, endPoint y: 276, distance: 252.8
click at [582, 273] on div "Janela de atendimento Grade de atendimento Capacidade Transportadoras Veículos …" at bounding box center [409, 176] width 819 height 353
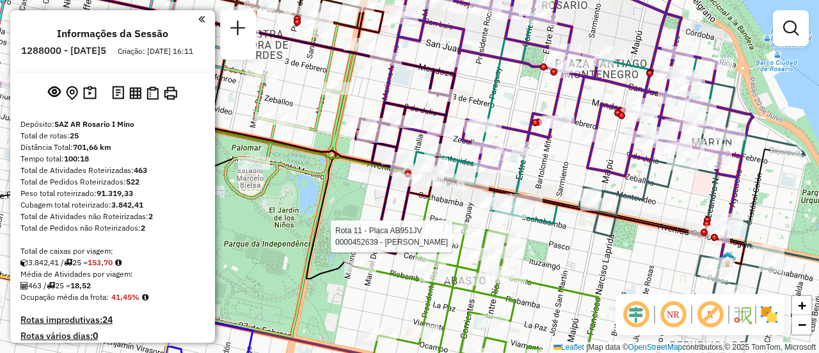
select select "**********"
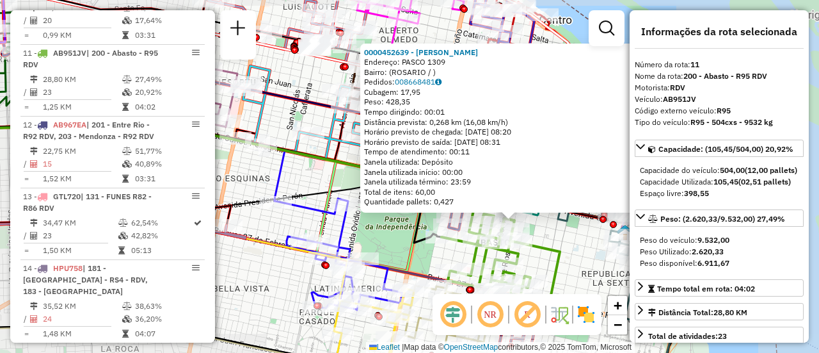
scroll to position [128, 0]
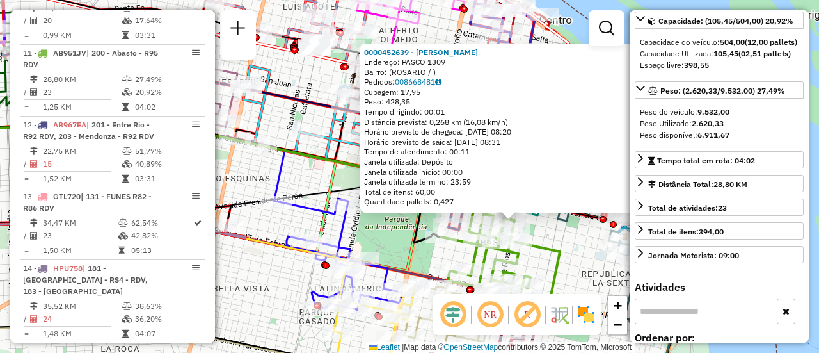
click at [584, 251] on div "0000452639 - [PERSON_NAME]: PASCO 1309 Bairro: ([GEOGRAPHIC_DATA] / ) Pedidos: …" at bounding box center [409, 176] width 819 height 353
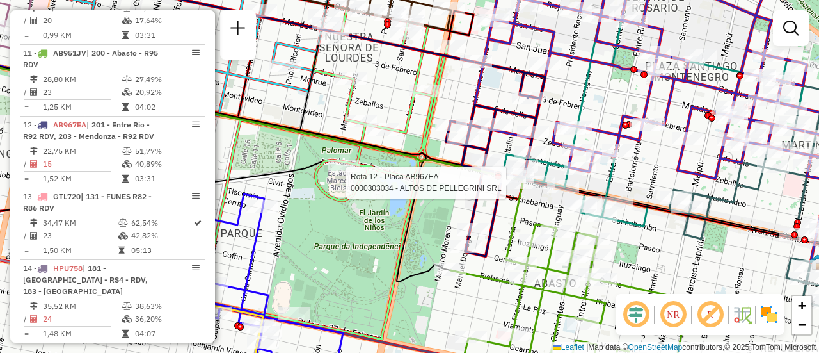
select select "**********"
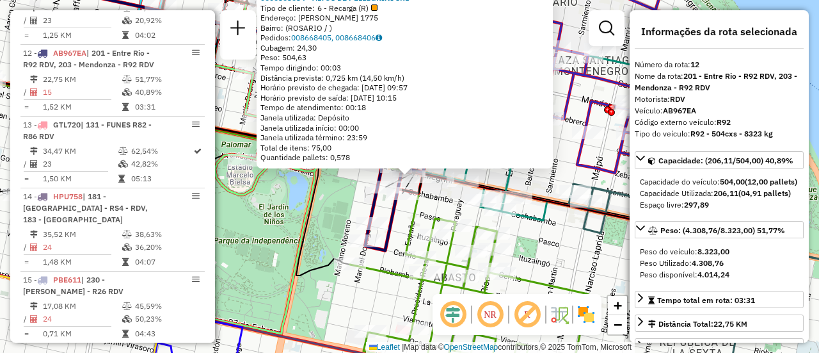
scroll to position [64, 0]
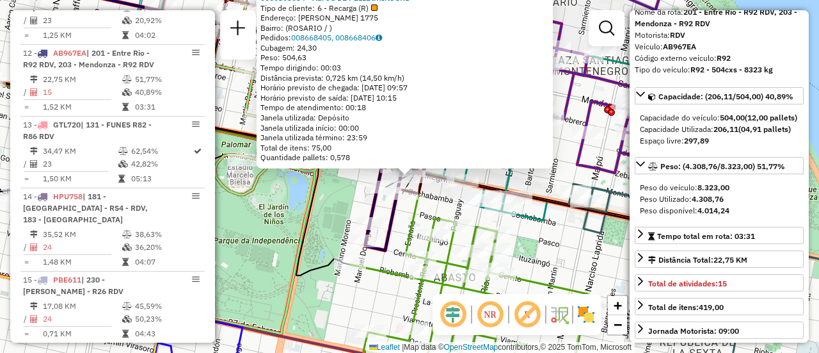
click at [557, 237] on div "0000303034 - ALTOS DE PELLEGRINI SRL Tipo de cliente: 6 - Recarga (R) Endereço:…" at bounding box center [409, 176] width 819 height 353
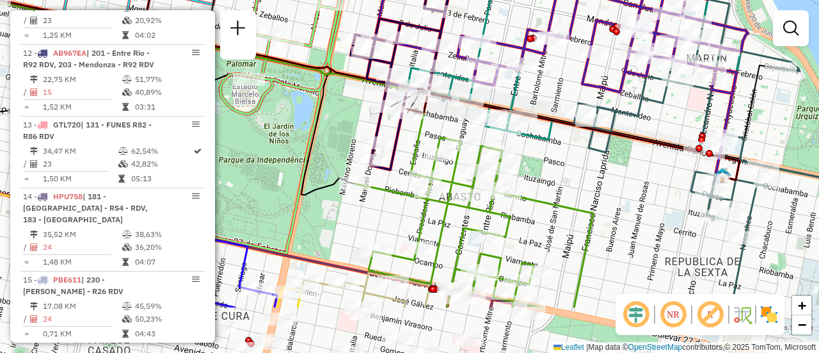
drag, startPoint x: 564, startPoint y: 246, endPoint x: 569, endPoint y: 166, distance: 80.8
click at [569, 166] on div "Janela de atendimento Grade de atendimento Capacidade Transportadoras Veículos …" at bounding box center [409, 176] width 819 height 353
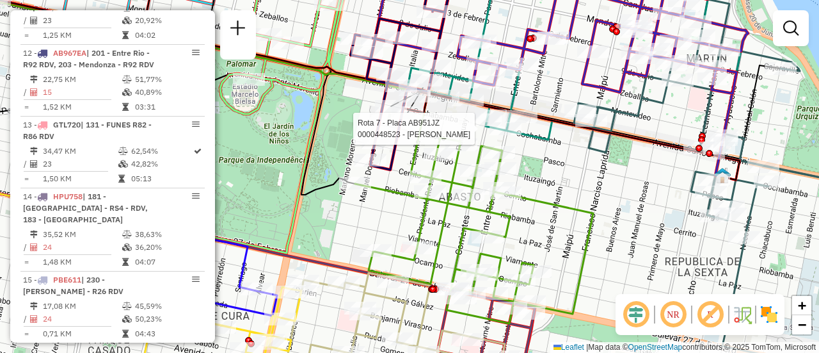
select select "**********"
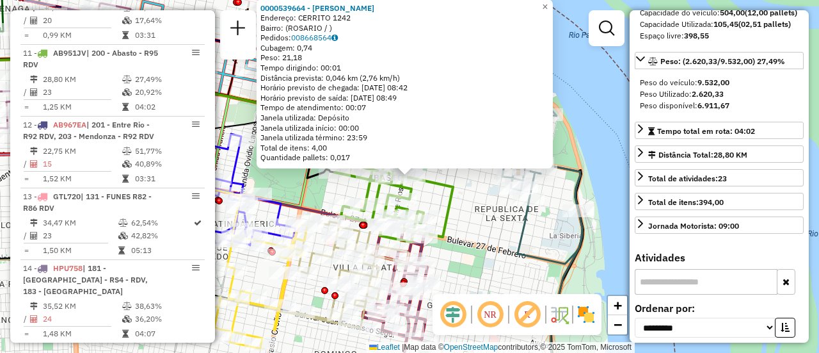
scroll to position [93, 0]
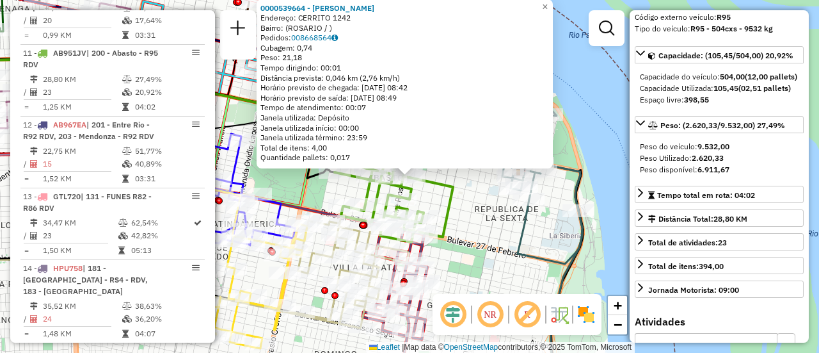
click at [461, 225] on div "0000539664 - Yosia Francisco Tomas Endereço: CERRITO 1242 Bairro: (ROSARIO / ) …" at bounding box center [409, 176] width 819 height 353
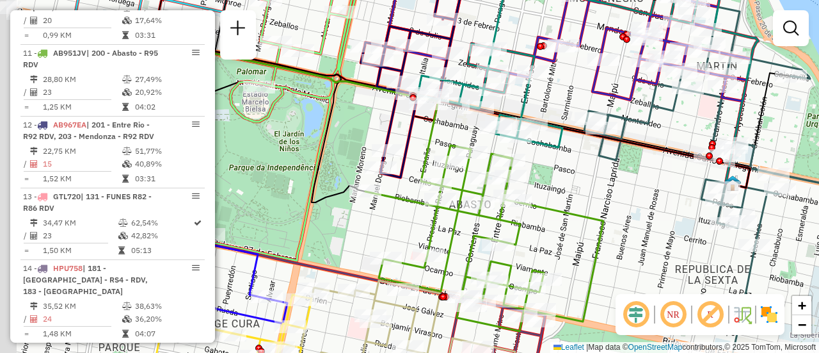
drag, startPoint x: 406, startPoint y: 80, endPoint x: 567, endPoint y: 108, distance: 163.0
click at [567, 108] on div "Janela de atendimento Grade de atendimento Capacidade Transportadoras Veículos …" at bounding box center [409, 176] width 819 height 353
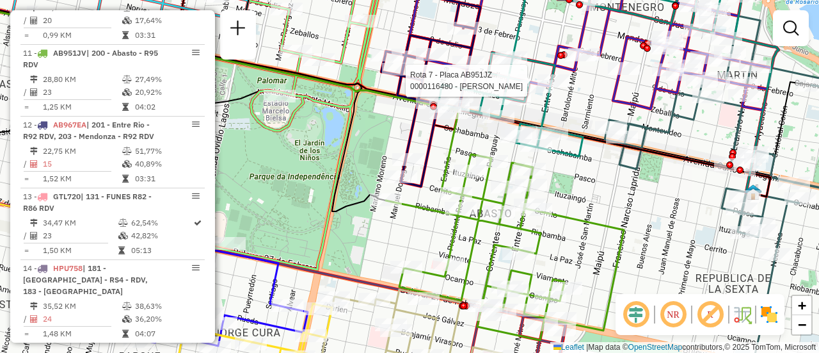
select select "**********"
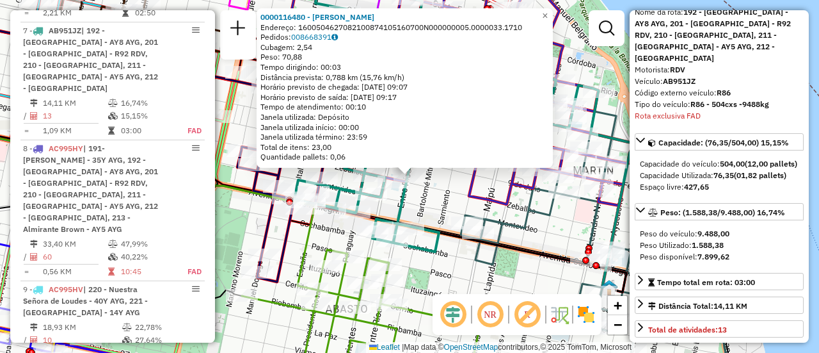
scroll to position [128, 0]
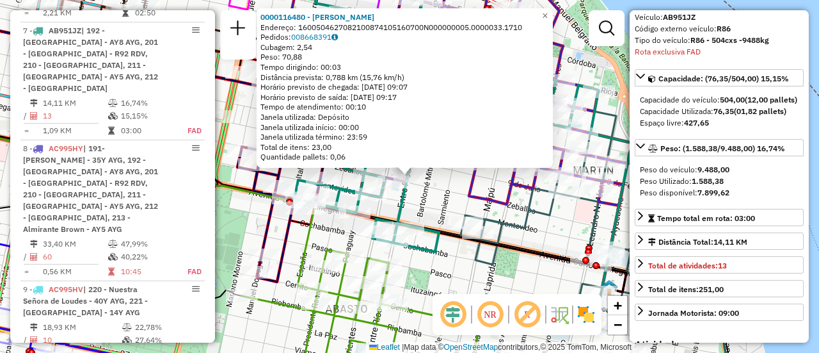
click at [436, 205] on div "0000116480 - FRANZ SERGIO JAVIER Endereço: 1600504627082100874105160700N0000000…" at bounding box center [409, 176] width 819 height 353
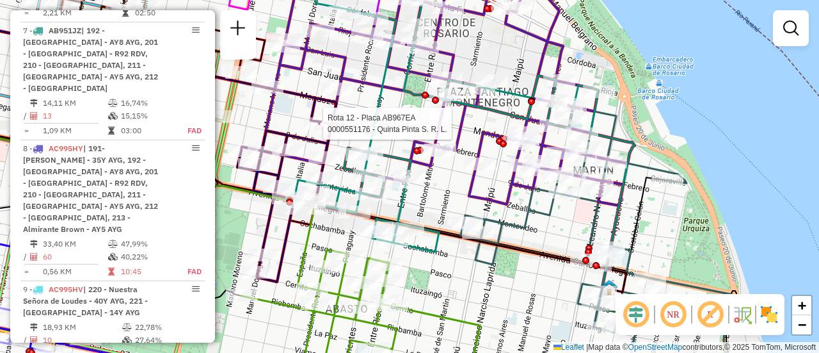
select select "**********"
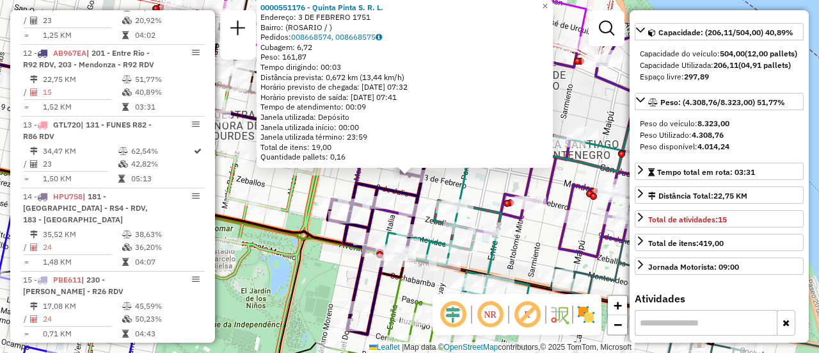
click at [499, 182] on div "0000551176 - Quinta Pinta S. R. L. Endereço: 3 DE FEBRERO 1751 Bairro: (ROSARIO…" at bounding box center [409, 176] width 819 height 353
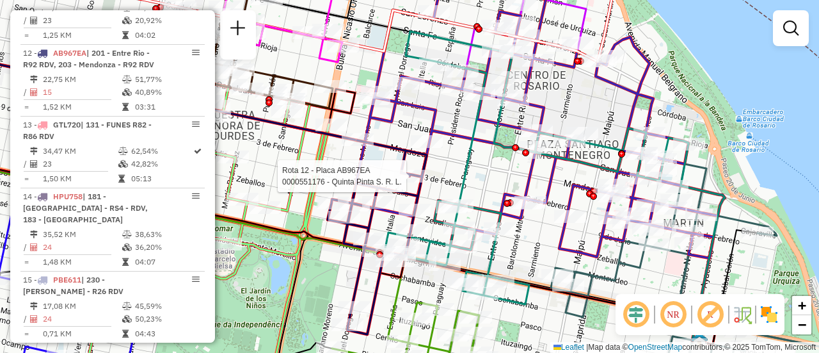
select select "**********"
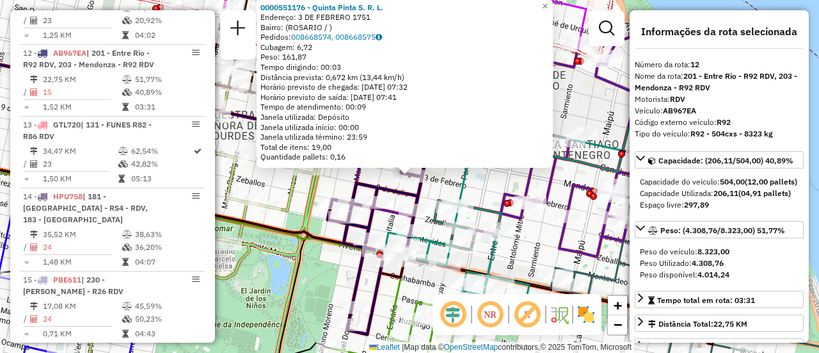
click at [467, 183] on icon at bounding box center [537, 167] width 304 height 273
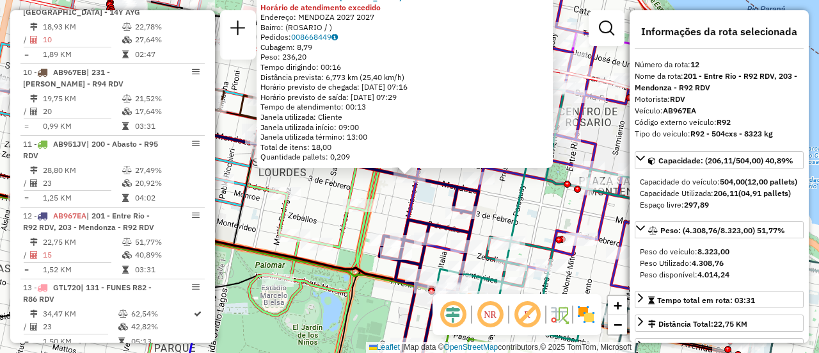
scroll to position [1405, 0]
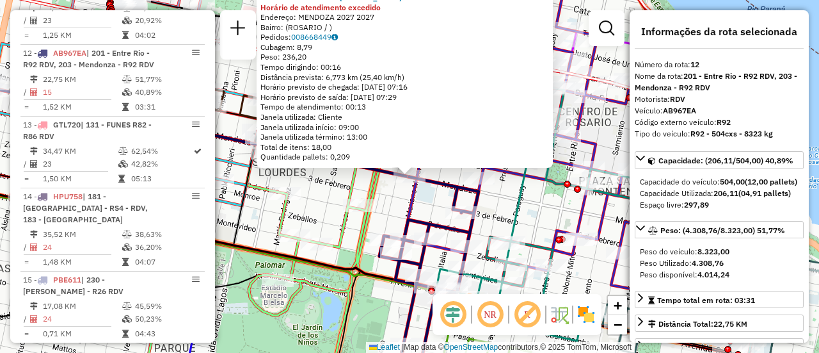
click at [522, 202] on icon at bounding box center [588, 204] width 304 height 273
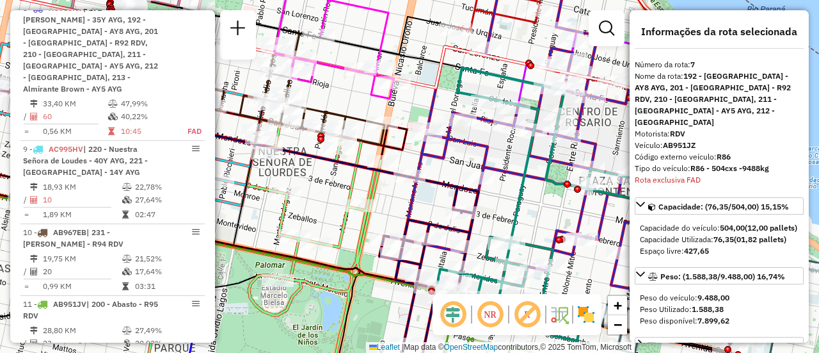
scroll to position [943, 0]
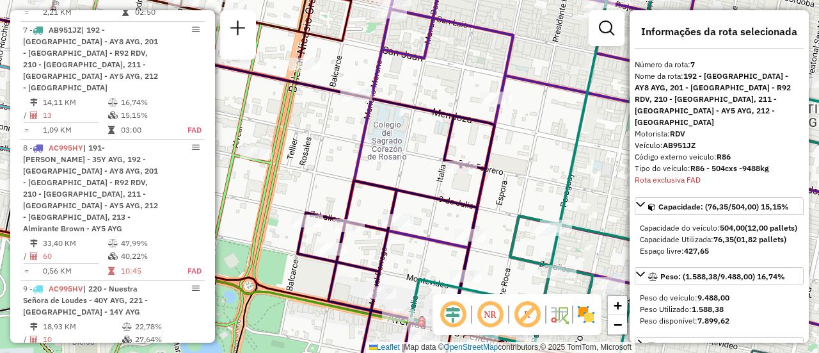
drag, startPoint x: 483, startPoint y: 187, endPoint x: 525, endPoint y: 168, distance: 46.1
click at [525, 168] on div "Janela de atendimento Grade de atendimento Capacidade Transportadoras Veículos …" at bounding box center [409, 176] width 819 height 353
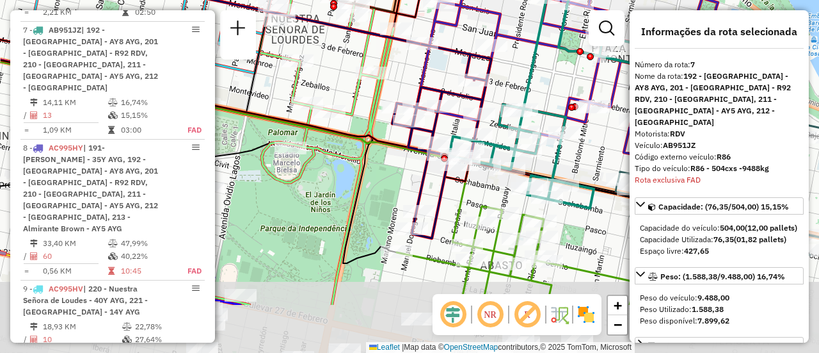
drag, startPoint x: 434, startPoint y: 246, endPoint x: 421, endPoint y: 163, distance: 84.2
click at [421, 165] on icon at bounding box center [441, 141] width 99 height 194
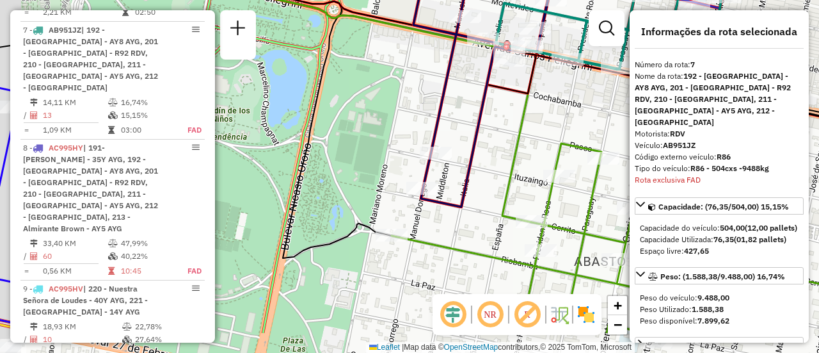
drag, startPoint x: 453, startPoint y: 165, endPoint x: 442, endPoint y: 193, distance: 29.6
click at [474, 140] on icon at bounding box center [475, 58] width 184 height 297
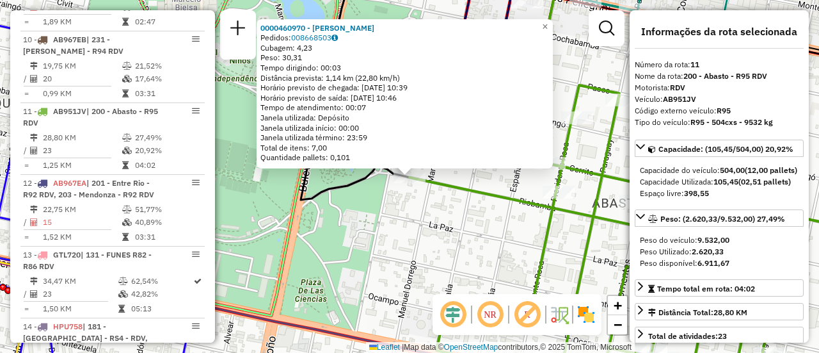
scroll to position [1334, 0]
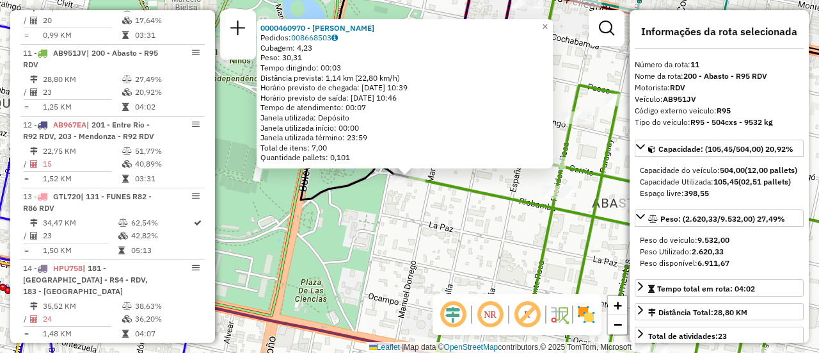
click at [431, 216] on div "0000460970 - YANG TIANCHUN Pedidos: 008668503 Cubagem: 4,23 Peso: 30,31 Tempo d…" at bounding box center [409, 176] width 819 height 353
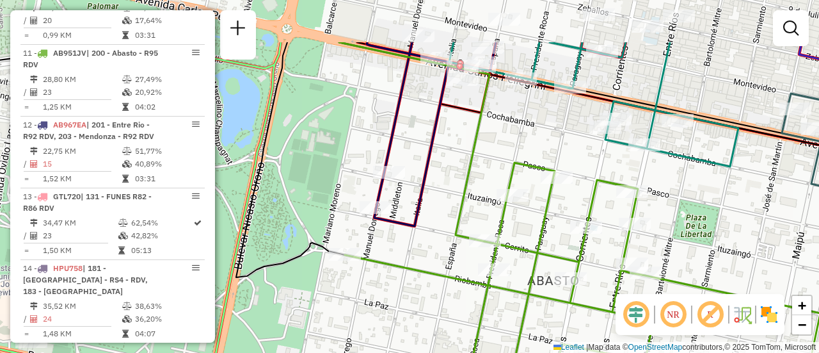
drag, startPoint x: 616, startPoint y: 147, endPoint x: 552, endPoint y: 225, distance: 100.9
click at [552, 225] on div "Janela de atendimento Grade de atendimento Capacidade Transportadoras Veículos …" at bounding box center [409, 176] width 819 height 353
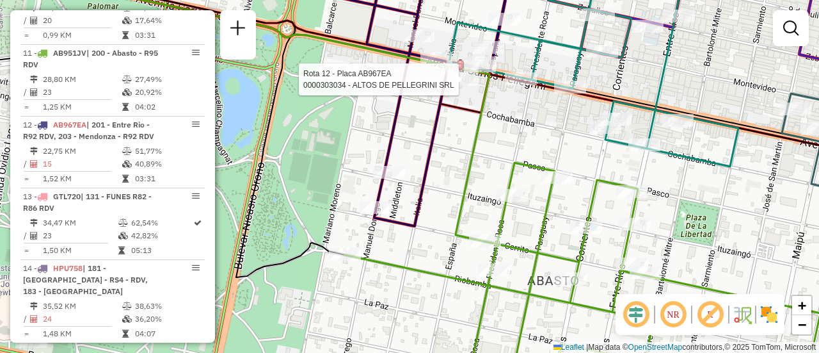
select select "**********"
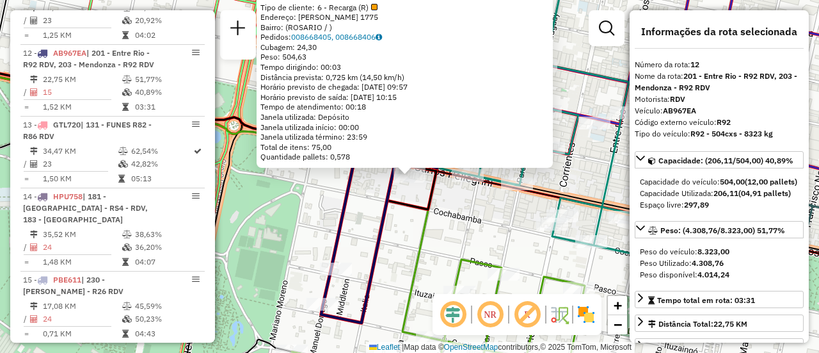
scroll to position [64, 0]
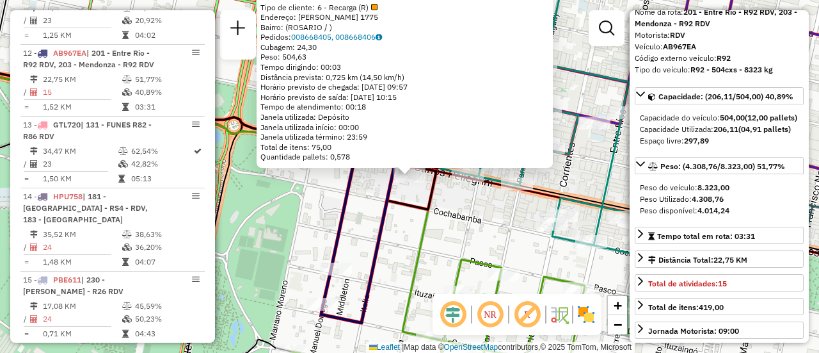
click at [431, 242] on div "0000303034 - ALTOS DE PELLEGRINI SRL Tipo de cliente: 6 - Recarga (R) Endereço:…" at bounding box center [409, 176] width 819 height 353
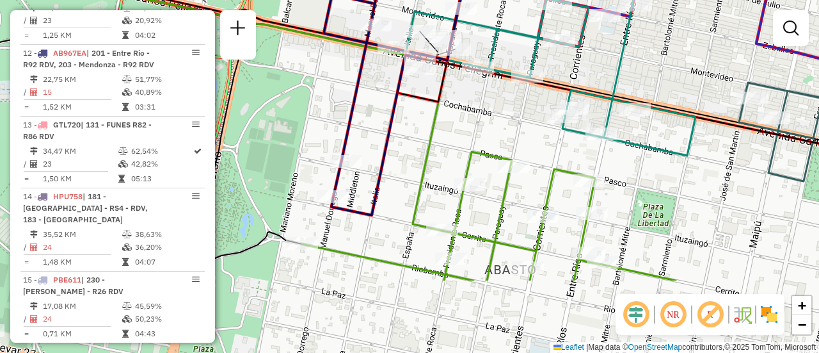
drag, startPoint x: 385, startPoint y: 261, endPoint x: 395, endPoint y: 154, distance: 108.0
click at [395, 154] on div "Janela de atendimento Grade de atendimento Capacidade Transportadoras Veículos …" at bounding box center [409, 176] width 819 height 353
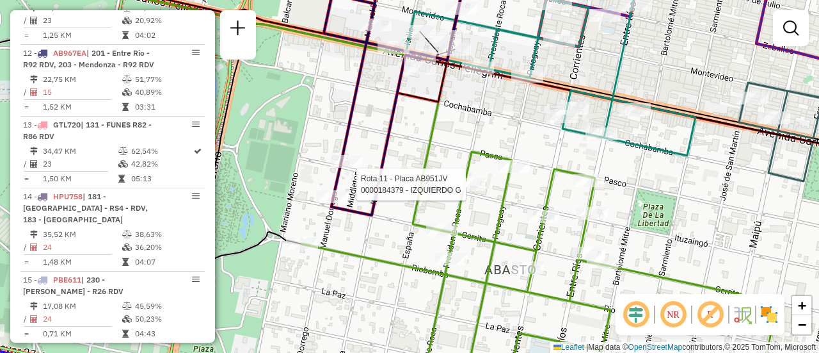
select select "**********"
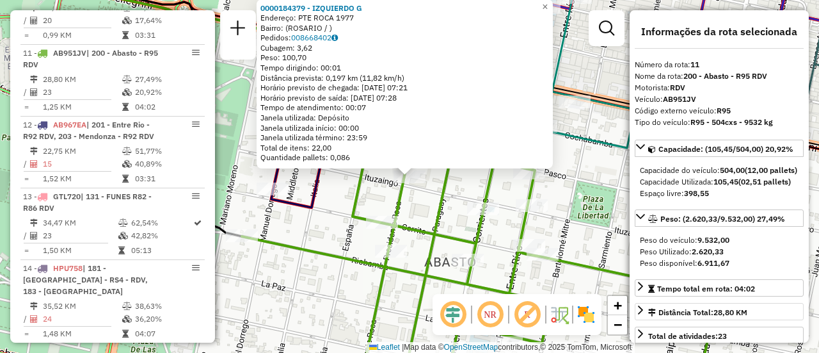
scroll to position [128, 0]
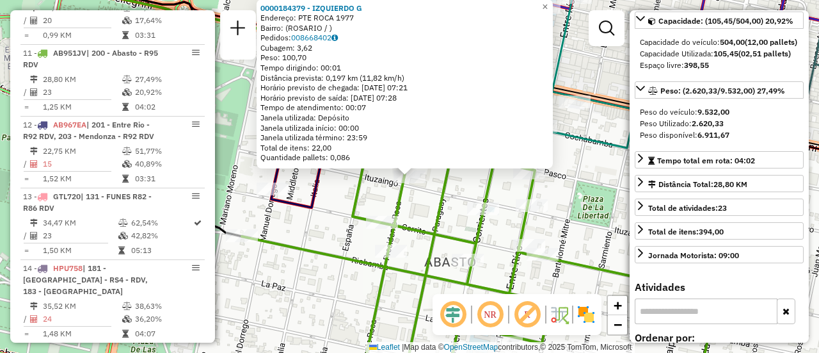
click at [438, 212] on icon at bounding box center [479, 266] width 475 height 244
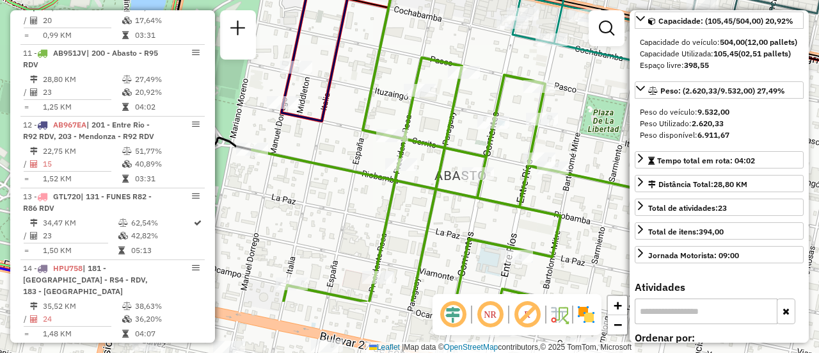
drag, startPoint x: 359, startPoint y: 147, endPoint x: 369, endPoint y: 61, distance: 87.0
click at [369, 61] on div "Janela de atendimento Grade de atendimento Capacidade Transportadoras Veículos …" at bounding box center [409, 176] width 819 height 353
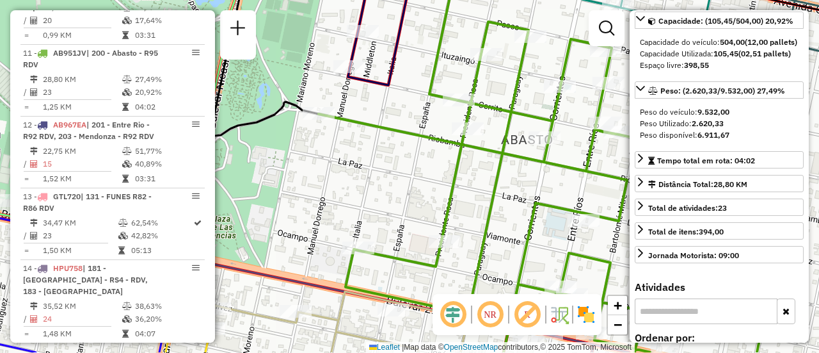
drag, startPoint x: 297, startPoint y: 143, endPoint x: 360, endPoint y: 109, distance: 71.6
click at [360, 109] on div "Janela de atendimento Grade de atendimento Capacidade Transportadoras Veículos …" at bounding box center [409, 176] width 819 height 353
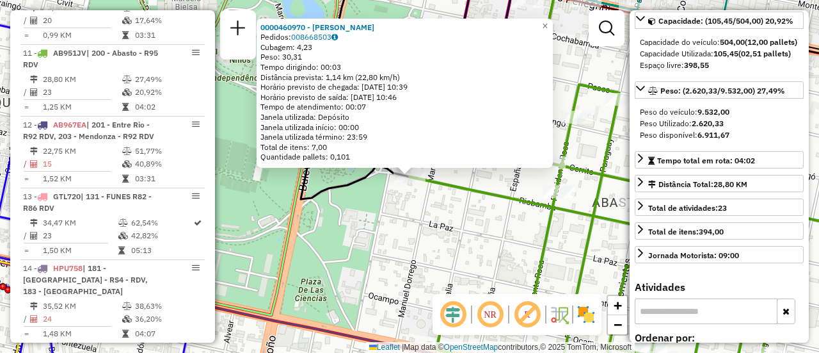
click at [527, 264] on div "Rota 11 - Placa AB951JV 0000460970 - YANG TIANCHUN 0000460970 - YANG TIANCHUN P…" at bounding box center [409, 176] width 819 height 353
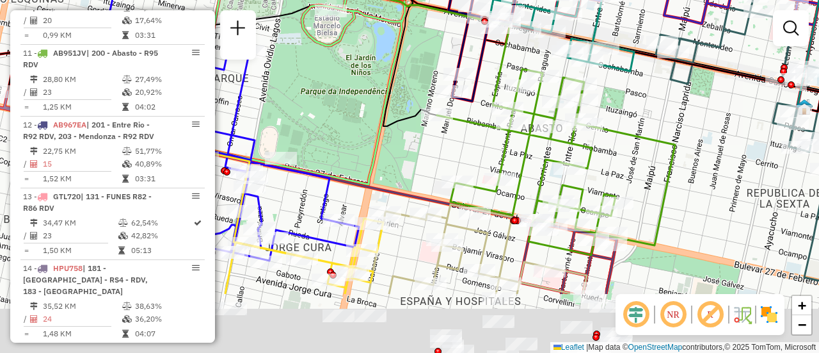
drag, startPoint x: 570, startPoint y: 218, endPoint x: 542, endPoint y: 122, distance: 99.4
click at [542, 122] on div "Rota 11 - Placa AB951JV 0000503246 - RODRIGUEZ CARLOS Janela de atendimento Gra…" at bounding box center [409, 176] width 819 height 353
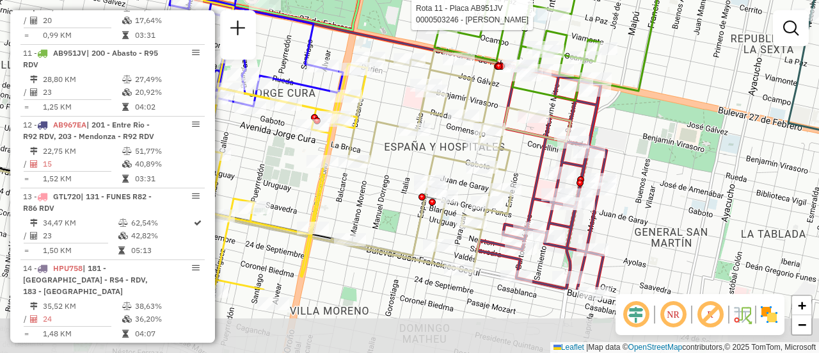
drag, startPoint x: 630, startPoint y: 219, endPoint x: 625, endPoint y: 104, distance: 115.3
click at [625, 109] on div "Rota 11 - Placa AB951JV 0000503246 - RODRIGUEZ CARLOS Janela de atendimento Gra…" at bounding box center [409, 176] width 819 height 353
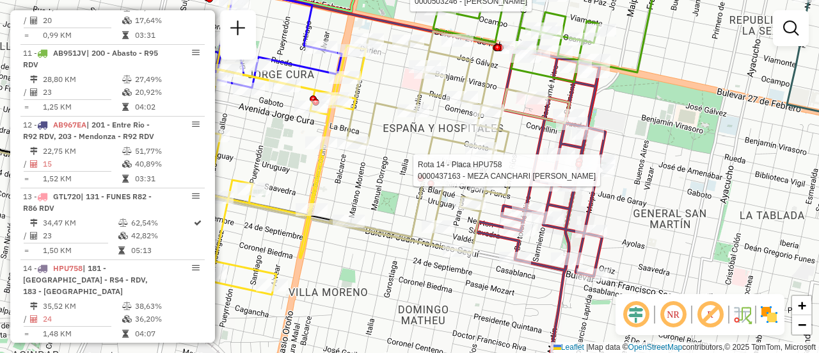
select select "**********"
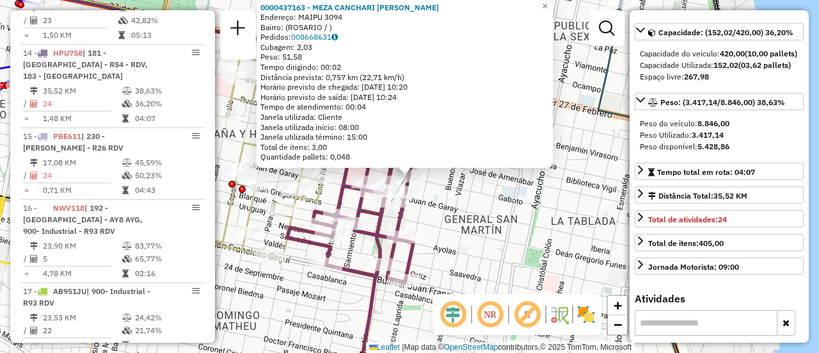
click at [532, 207] on div "0000437163 - MEZA CANCHARI GINA FIORELLA Endereço: MAIPU 3094 Bairro: (ROSARIO …" at bounding box center [409, 176] width 819 height 353
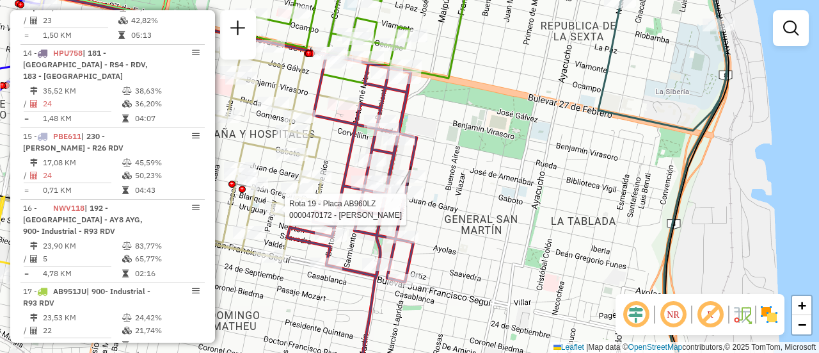
select select "**********"
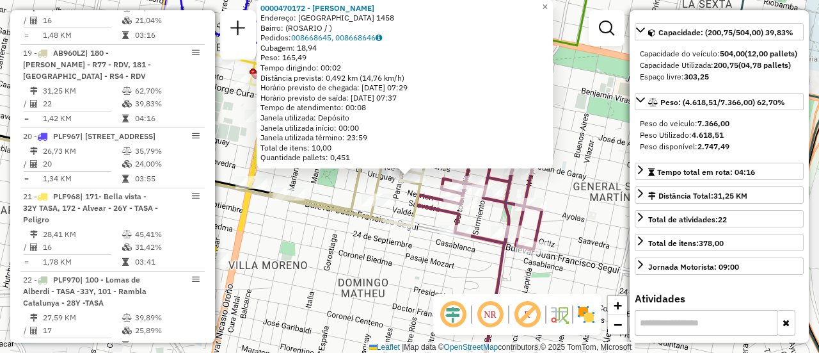
click at [426, 262] on div "0000470172 - SCOPONI MARIA JIMENA Endereço: URUGUAY 1458 Bairro: (ROSARIO / ) P…" at bounding box center [409, 176] width 819 height 353
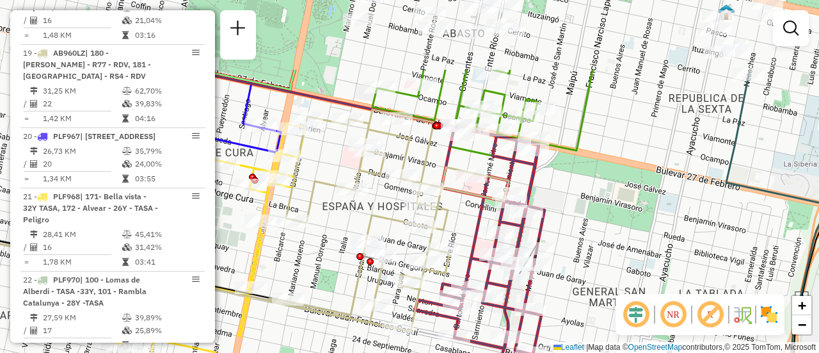
drag, startPoint x: 573, startPoint y: 98, endPoint x: 567, endPoint y: 203, distance: 105.1
click at [578, 216] on div "Janela de atendimento Grade de atendimento Capacidade Transportadoras Veículos …" at bounding box center [409, 176] width 819 height 353
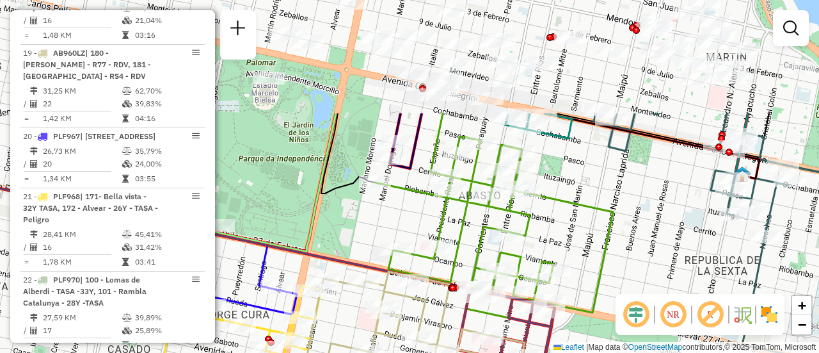
drag, startPoint x: 390, startPoint y: 75, endPoint x: 404, endPoint y: 232, distance: 157.5
click at [402, 230] on div "Janela de atendimento Grade de atendimento Capacidade Transportadoras Veículos …" at bounding box center [409, 176] width 819 height 353
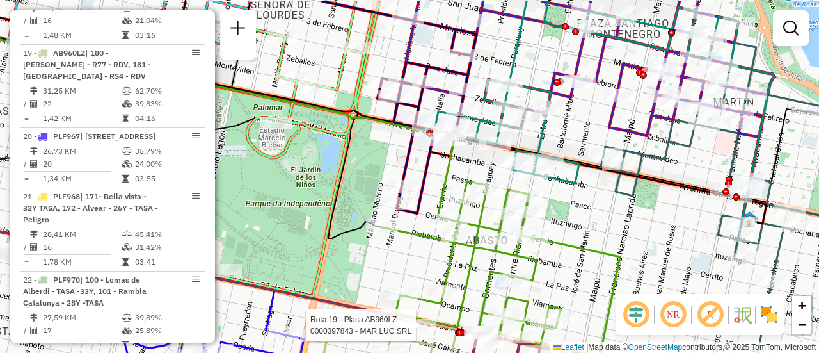
drag, startPoint x: 383, startPoint y: 159, endPoint x: 423, endPoint y: 271, distance: 118.8
click at [410, 296] on div "Rota 19 - Placa AB960LZ 0000397843 - MAR LUC SRL Janela de atendimento Grade de…" at bounding box center [409, 176] width 819 height 353
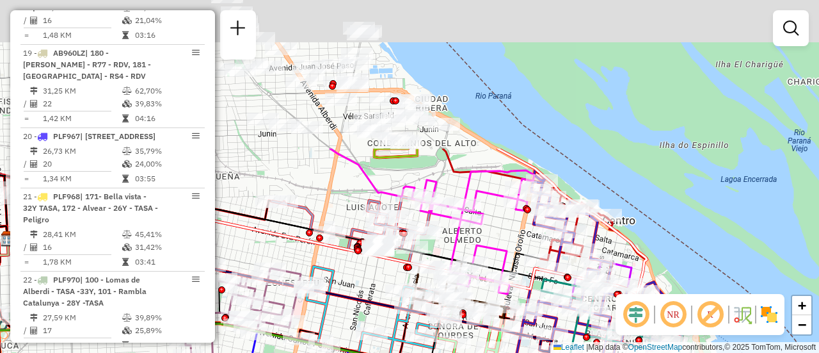
drag, startPoint x: 433, startPoint y: 50, endPoint x: 520, endPoint y: 253, distance: 220.7
click at [514, 252] on div "Rota 19 - Placa AB960LZ 0000397843 - MAR LUC SRL Rota 12 - Placa AB967EA 000035…" at bounding box center [409, 176] width 819 height 353
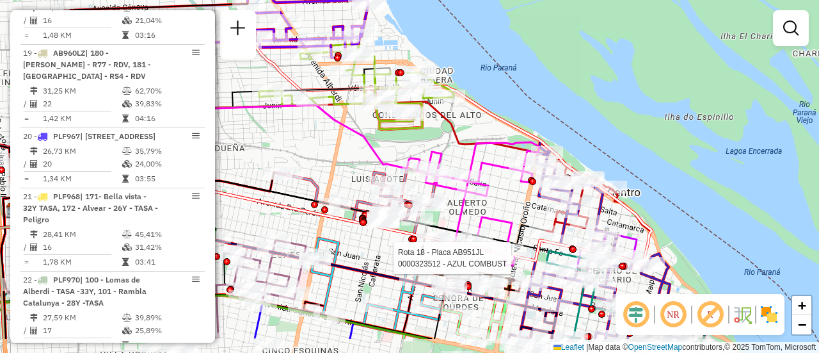
drag, startPoint x: 383, startPoint y: 208, endPoint x: 375, endPoint y: 159, distance: 49.9
click at [375, 159] on icon at bounding box center [216, 160] width 407 height 111
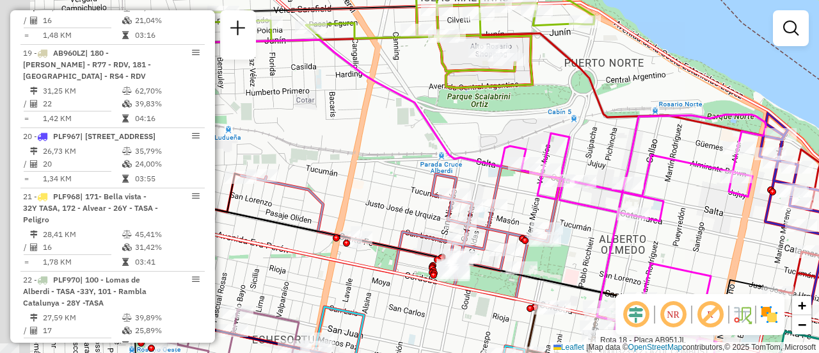
drag, startPoint x: 545, startPoint y: 157, endPoint x: 682, endPoint y: 159, distance: 136.9
click at [694, 162] on icon at bounding box center [644, 238] width 244 height 247
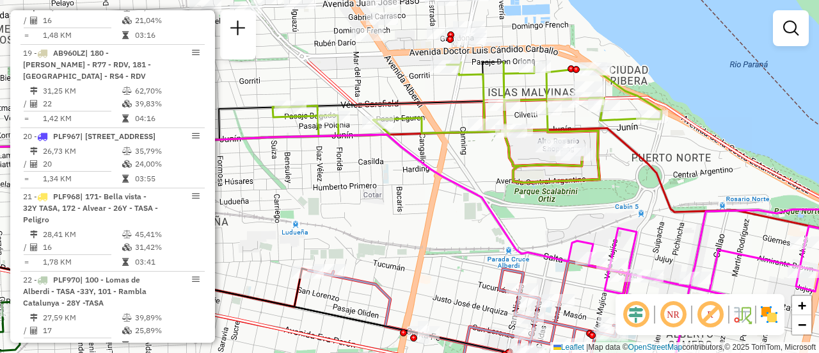
drag, startPoint x: 405, startPoint y: 148, endPoint x: 464, endPoint y: 271, distance: 136.2
click at [464, 271] on div "Rota 19 - Placa AB960LZ 0000397843 - MAR LUC SRL Rota 12 - Placa AB967EA 000035…" at bounding box center [409, 176] width 819 height 353
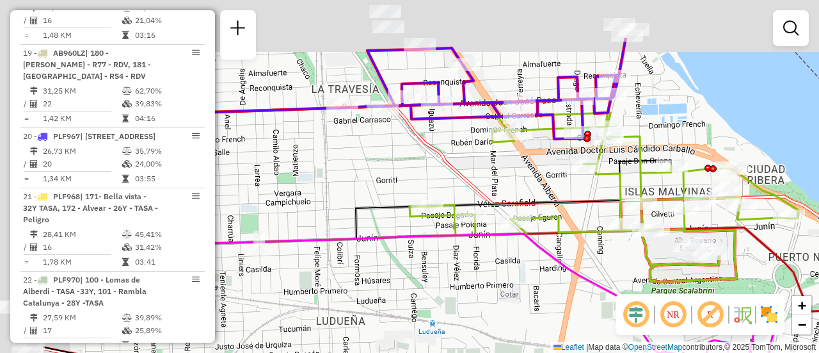
drag, startPoint x: 383, startPoint y: 100, endPoint x: 507, endPoint y: 173, distance: 144.5
click at [507, 173] on div "Rota 19 - Placa AB960LZ 0000397843 - MAR LUC SRL Rota 12 - Placa AB967EA 000035…" at bounding box center [409, 176] width 819 height 353
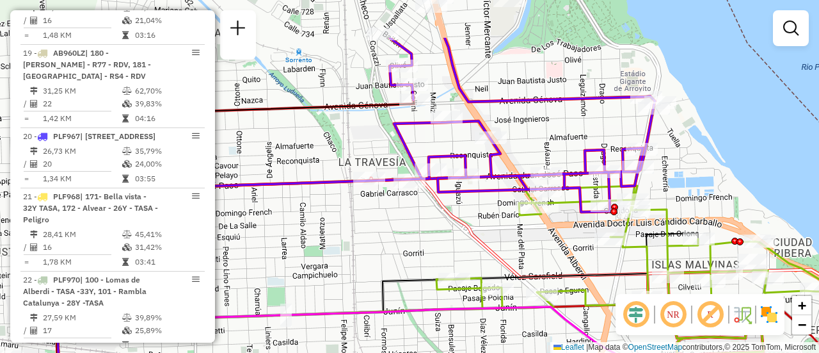
drag, startPoint x: 468, startPoint y: 162, endPoint x: 495, endPoint y: 235, distance: 77.7
click at [495, 235] on div "Rota 19 - Placa AB960LZ 0000397843 - MAR LUC SRL Rota 12 - Placa AB967EA 000035…" at bounding box center [409, 176] width 819 height 353
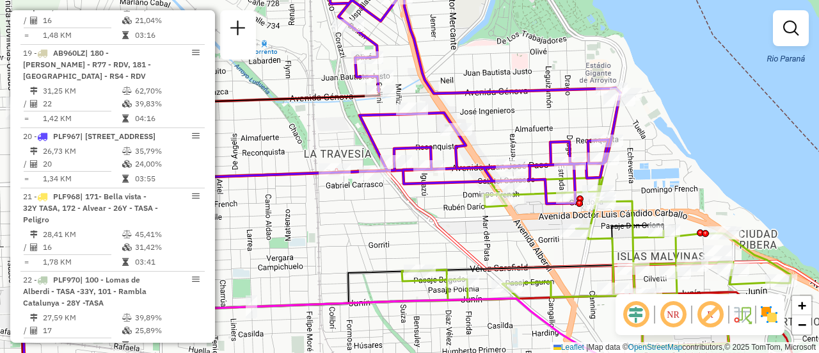
drag, startPoint x: 368, startPoint y: 208, endPoint x: 333, endPoint y: 200, distance: 35.5
click at [333, 200] on div "Rota 19 - Placa AB960LZ 0000397843 - MAR LUC SRL Rota 12 - Placa AB967EA 000035…" at bounding box center [409, 176] width 819 height 353
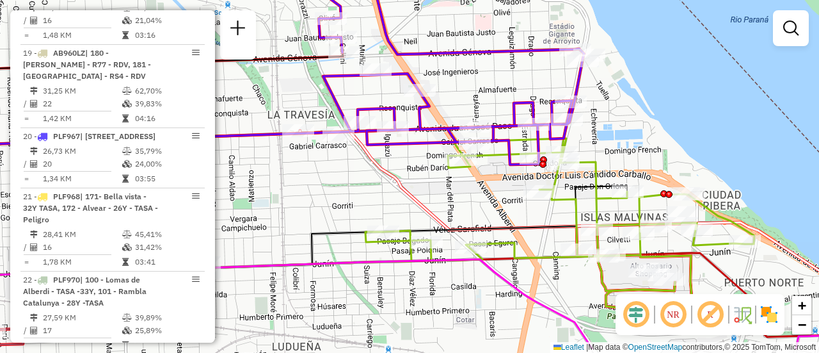
drag, startPoint x: 518, startPoint y: 239, endPoint x: 457, endPoint y: 191, distance: 77.5
click at [457, 191] on div "Rota 19 - Placa AB960LZ 0000397843 - MAR LUC SRL Rota 12 - Placa AB967EA 000035…" at bounding box center [409, 176] width 819 height 353
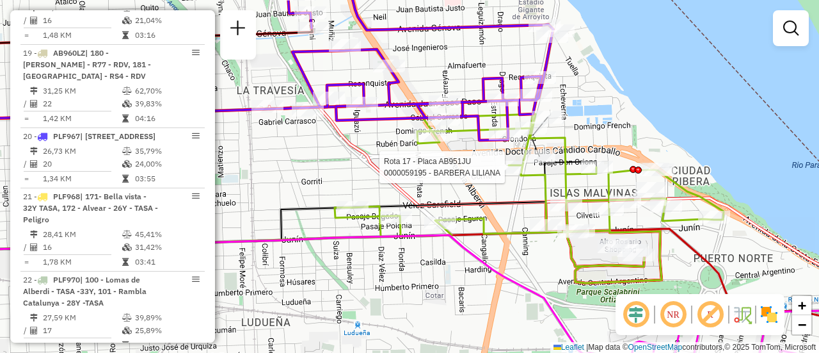
select select "**********"
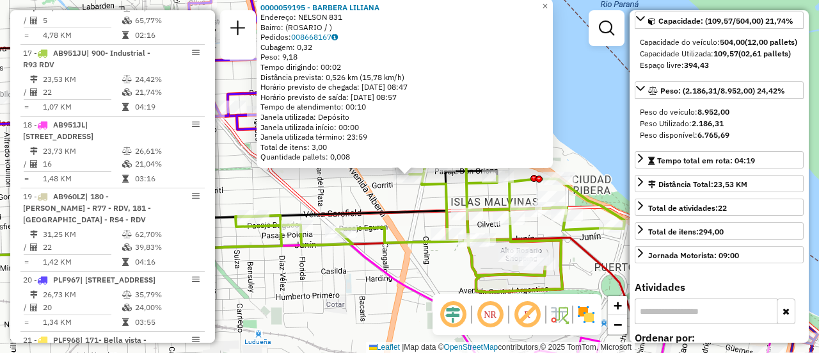
click at [403, 199] on div "0000059195 - BARBERA LILIANA Endereço: NELSON 831 Bairro: (ROSARIO / ) Pedidos:…" at bounding box center [409, 176] width 819 height 353
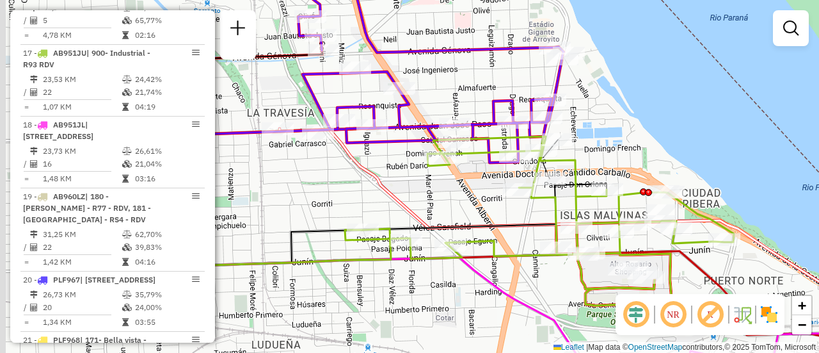
drag, startPoint x: 274, startPoint y: 181, endPoint x: 435, endPoint y: 200, distance: 162.4
click at [435, 200] on icon at bounding box center [639, 265] width 718 height 273
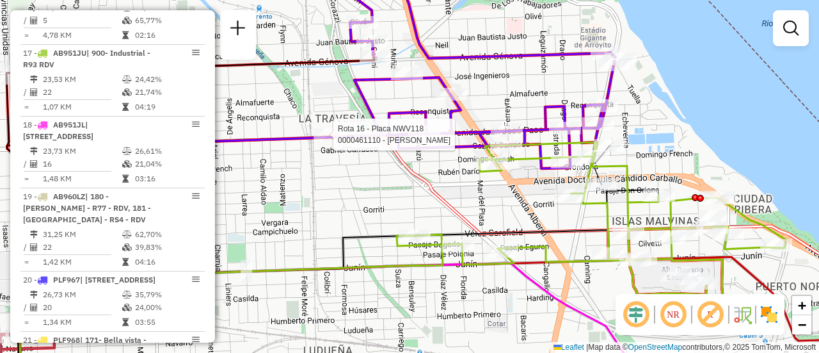
select select "**********"
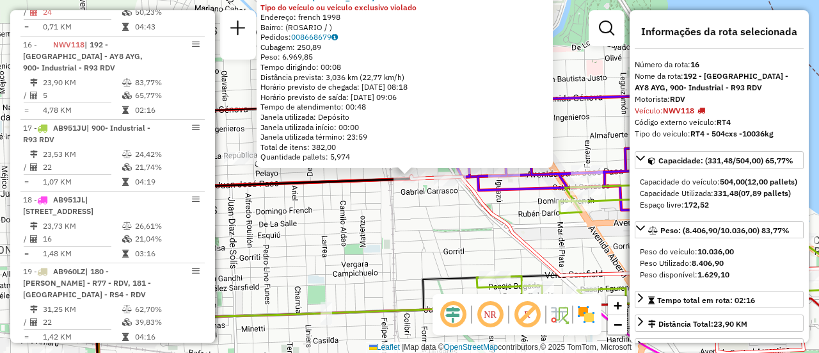
scroll to position [1703, 0]
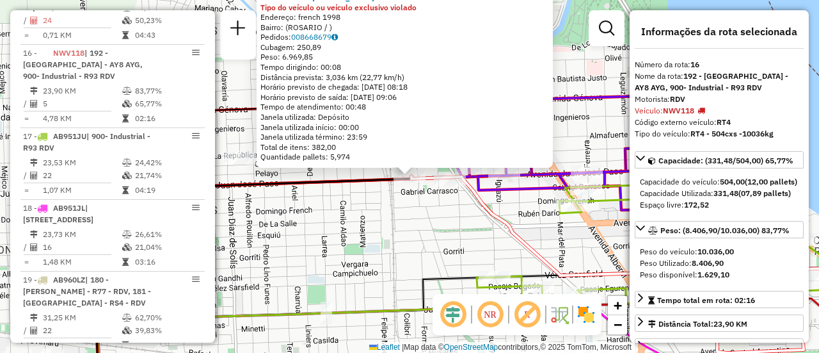
click at [465, 245] on div "0000461110 - Gonzales Emanuel - RDV Tipo do veículo ou veículo exclusivo violad…" at bounding box center [409, 176] width 819 height 353
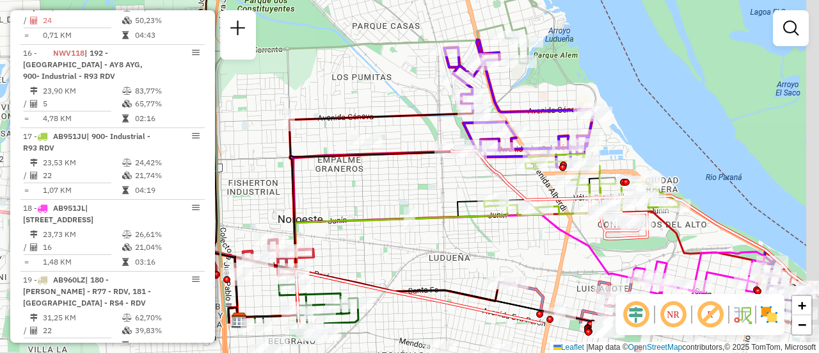
drag, startPoint x: 609, startPoint y: 289, endPoint x: 548, endPoint y: 225, distance: 88.7
click at [478, 214] on icon at bounding box center [441, 268] width 407 height 109
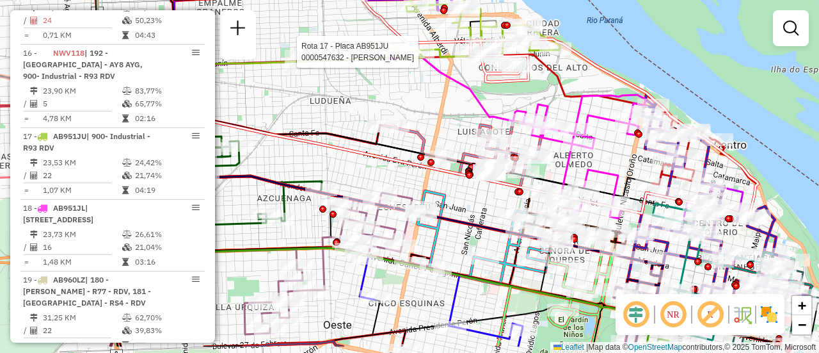
drag, startPoint x: 662, startPoint y: 202, endPoint x: 551, endPoint y: 108, distance: 145.3
click at [562, 111] on div "Rota 17 - Placa AB951JU 0000547632 - WANG QINGMEI Janela de atendimento Grade d…" at bounding box center [409, 176] width 819 height 353
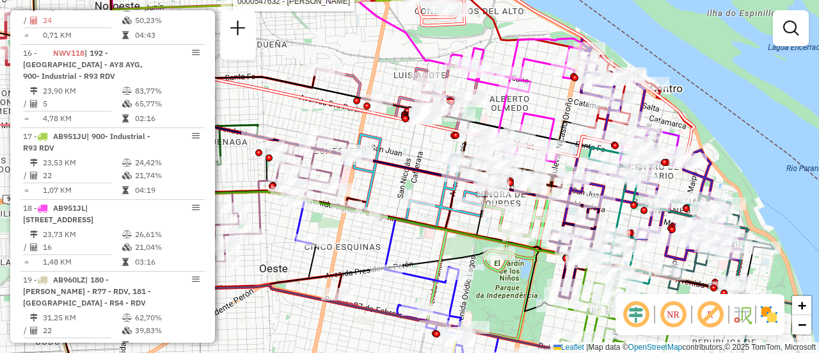
drag, startPoint x: 616, startPoint y: 213, endPoint x: 596, endPoint y: 171, distance: 45.8
click at [597, 173] on icon at bounding box center [654, 215] width 152 height 136
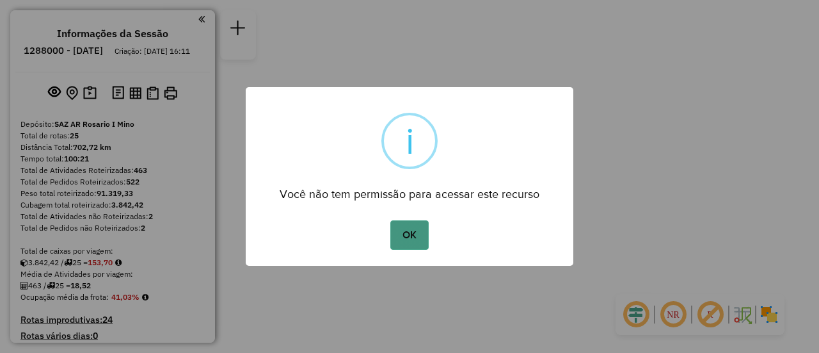
click at [408, 232] on button "OK" at bounding box center [409, 234] width 38 height 29
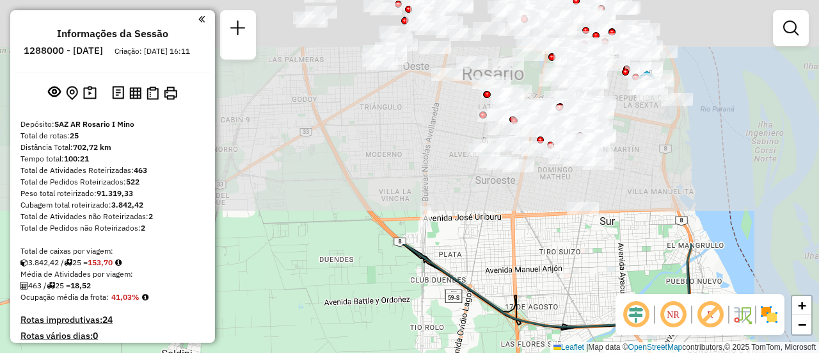
drag, startPoint x: 534, startPoint y: 82, endPoint x: 445, endPoint y: 244, distance: 185.3
click at [407, 352] on html "Aguarde... Pop-up bloqueado! Seu navegador bloqueou automáticamente a abertura …" at bounding box center [409, 176] width 819 height 353
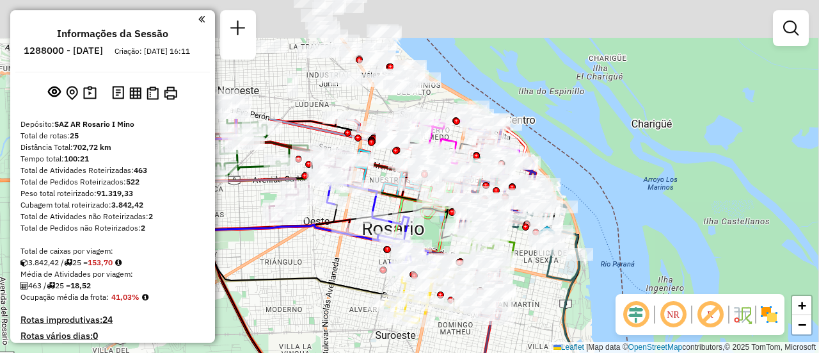
drag, startPoint x: 448, startPoint y: 158, endPoint x: 353, endPoint y: 316, distance: 184.6
click at [348, 319] on div "Janela de atendimento Grade de atendimento Capacidade Transportadoras Veículos …" at bounding box center [409, 176] width 819 height 353
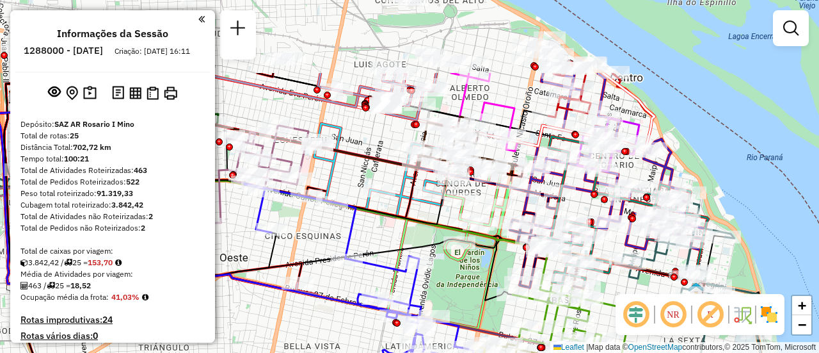
drag, startPoint x: 508, startPoint y: 180, endPoint x: 474, endPoint y: 299, distance: 124.6
click at [460, 314] on div "Janela de atendimento Grade de atendimento Capacidade Transportadoras Veículos …" at bounding box center [409, 176] width 819 height 353
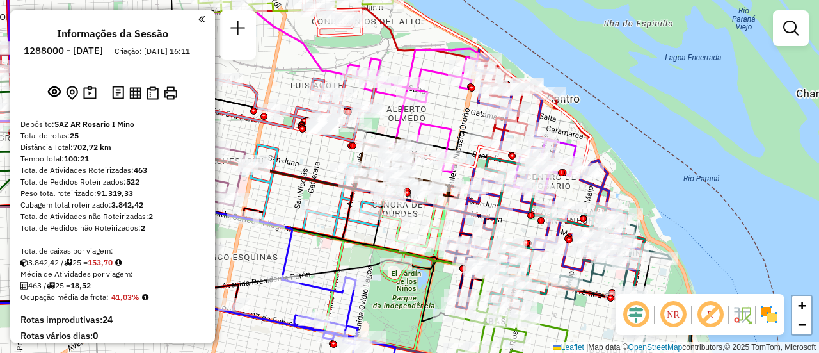
drag, startPoint x: 361, startPoint y: 177, endPoint x: 299, endPoint y: 170, distance: 61.9
click at [290, 174] on icon at bounding box center [155, 153] width 406 height 72
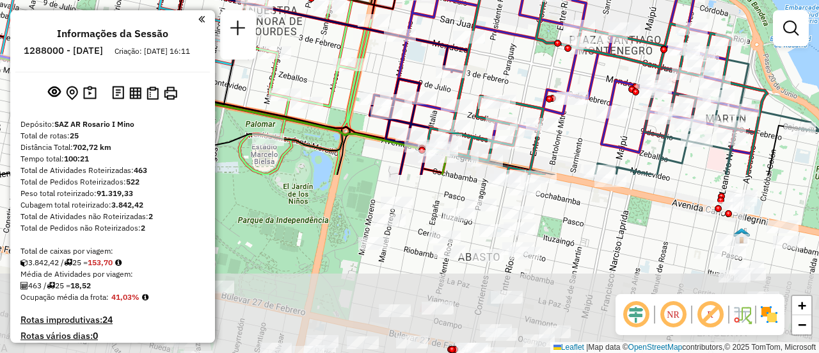
drag, startPoint x: 575, startPoint y: 264, endPoint x: 526, endPoint y: 47, distance: 222.3
click at [526, 47] on div "Janela de atendimento Grade de atendimento Capacidade Transportadoras Veículos …" at bounding box center [409, 176] width 819 height 353
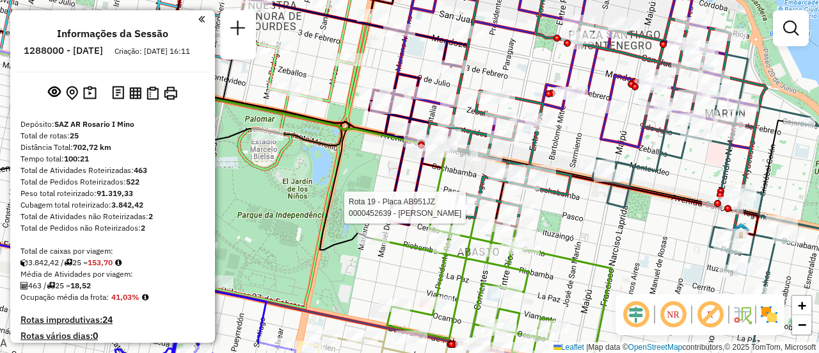
select select "**********"
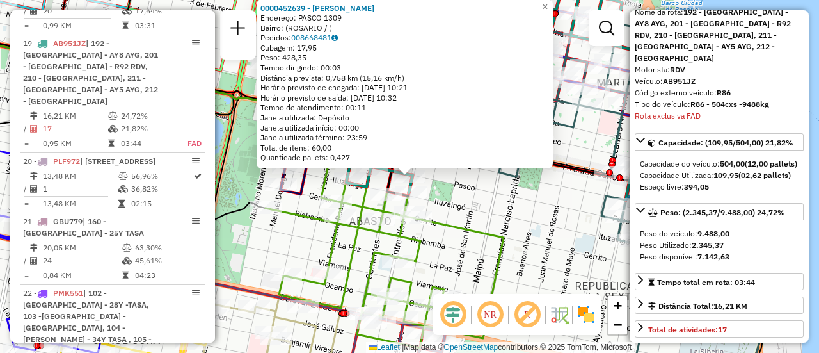
scroll to position [128, 0]
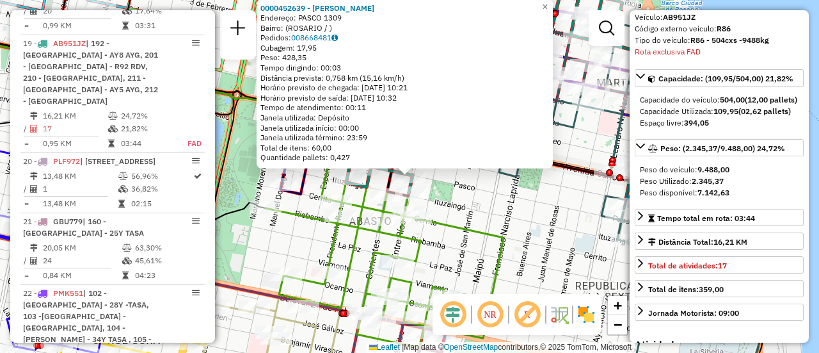
click at [500, 221] on div "0000452639 - [PERSON_NAME]: PASCO 1309 Bairro: ([GEOGRAPHIC_DATA] / ) Pedidos: …" at bounding box center [409, 176] width 819 height 353
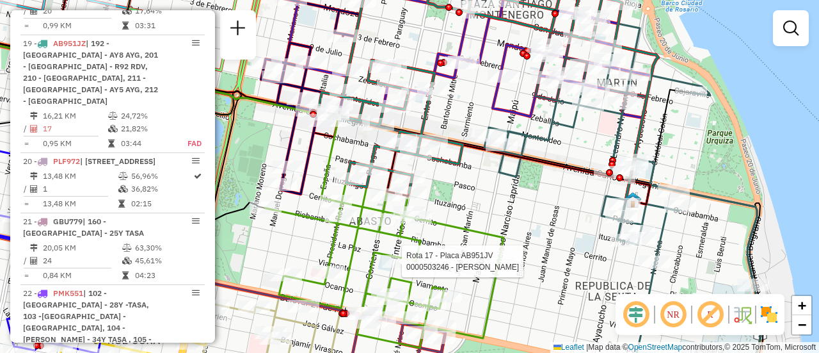
select select "**********"
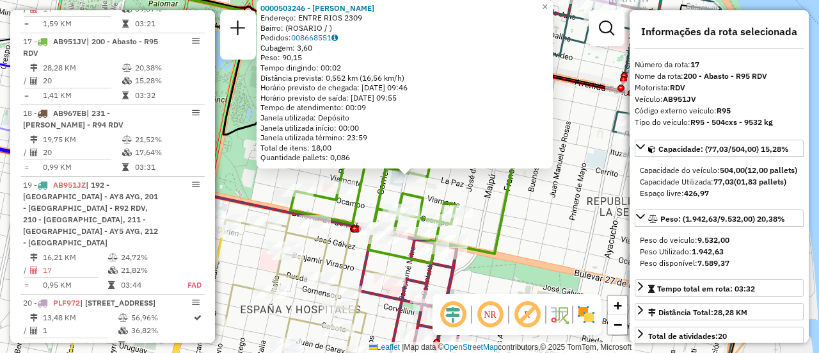
scroll to position [64, 0]
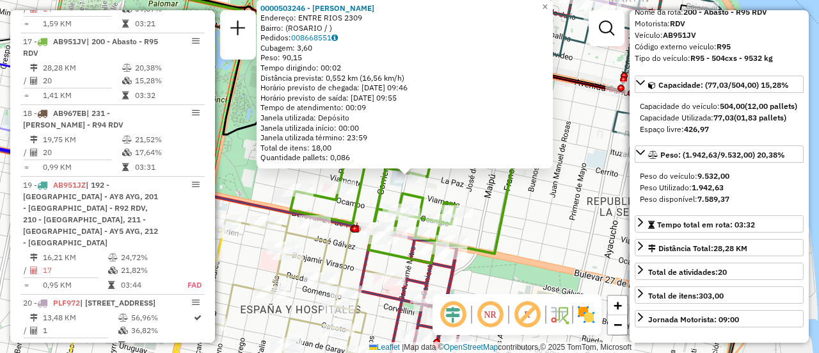
drag, startPoint x: 530, startPoint y: 227, endPoint x: 489, endPoint y: 215, distance: 42.7
click at [529, 227] on div "0000503246 - RODRIGUEZ CARLOS Endereço: ENTRE RIOS 2309 Bairro: (ROSARIO / ) Pe…" at bounding box center [409, 176] width 819 height 353
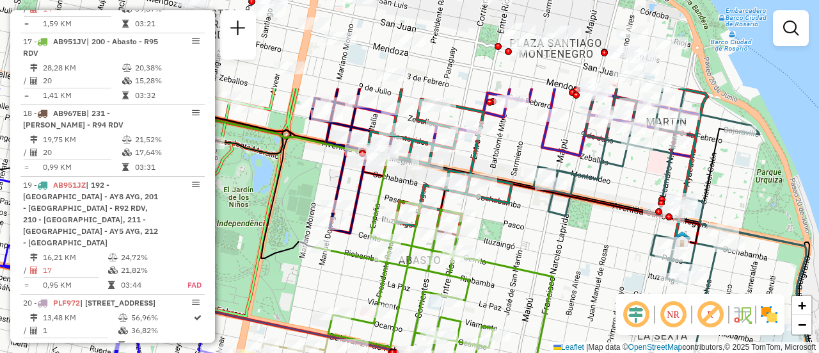
drag, startPoint x: 335, startPoint y: 148, endPoint x: 372, endPoint y: 228, distance: 89.0
click at [375, 273] on div "Janela de atendimento Grade de atendimento Capacidade Transportadoras Veículos …" at bounding box center [409, 176] width 819 height 353
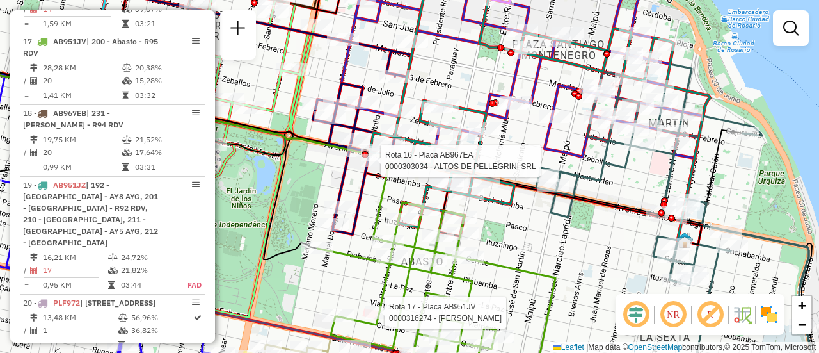
select select "**********"
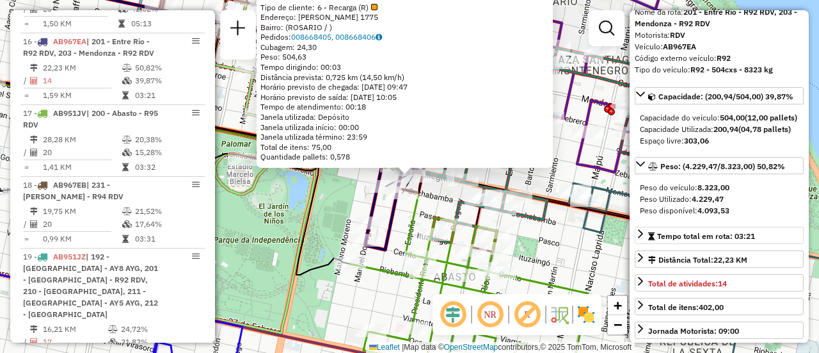
scroll to position [128, 0]
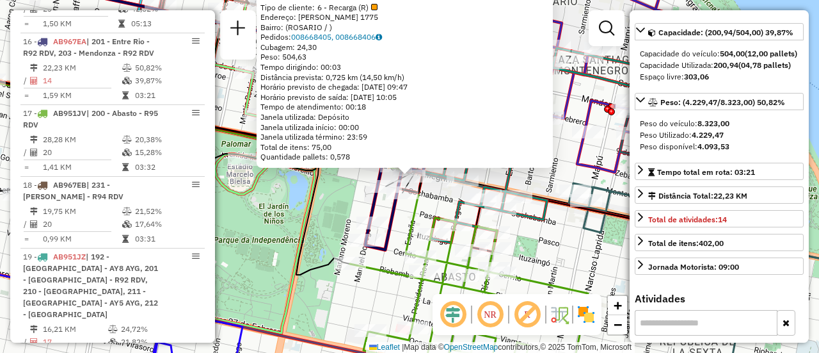
click at [347, 213] on div "0000303034 - ALTOS DE PELLEGRINI SRL Tipo de cliente: 6 - Recarga (R) Endereço:…" at bounding box center [409, 176] width 819 height 353
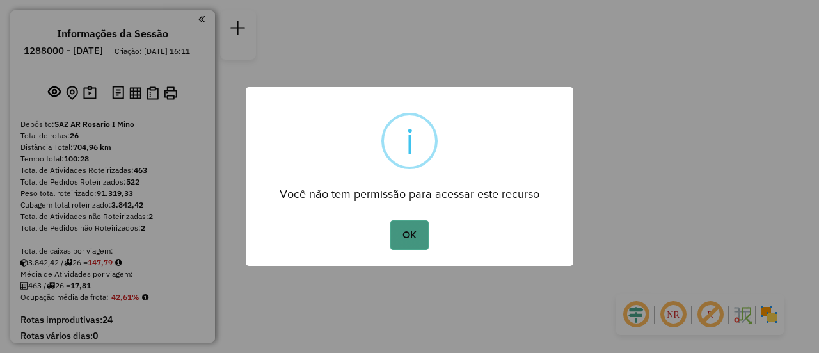
click at [411, 234] on button "OK" at bounding box center [409, 234] width 38 height 29
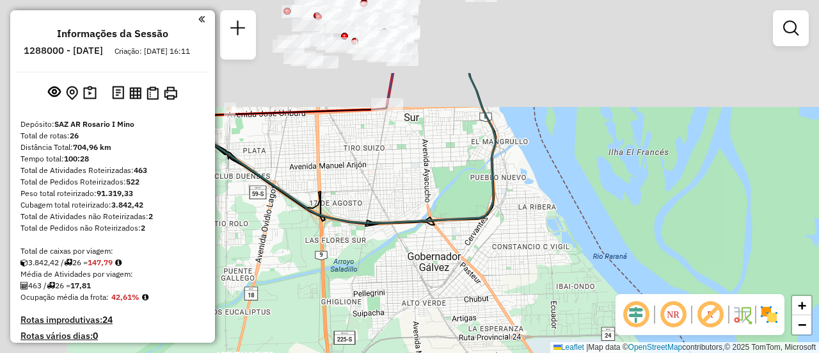
drag, startPoint x: 538, startPoint y: 216, endPoint x: 657, endPoint y: 300, distance: 146.0
click at [811, 352] on html "Aguarde... Pop-up bloqueado! Seu navegador bloqueou automáticamente a abertura …" at bounding box center [409, 176] width 819 height 353
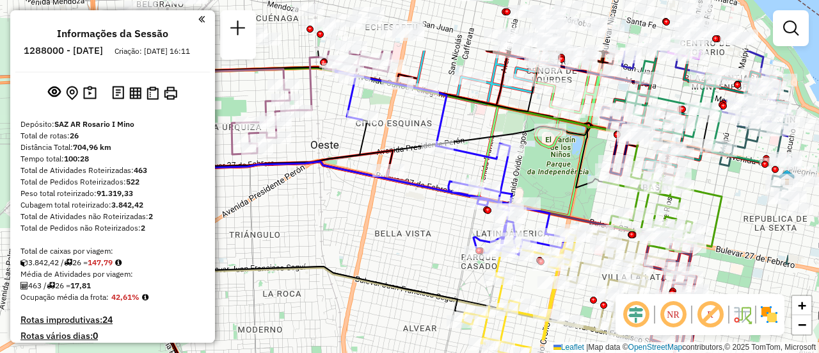
drag, startPoint x: 635, startPoint y: 89, endPoint x: 416, endPoint y: 255, distance: 275.0
click at [396, 260] on div "Rota 25 - Placa PLF967 0000407259 - GUAN JINHUO Janela de atendimento Grade de …" at bounding box center [409, 176] width 819 height 353
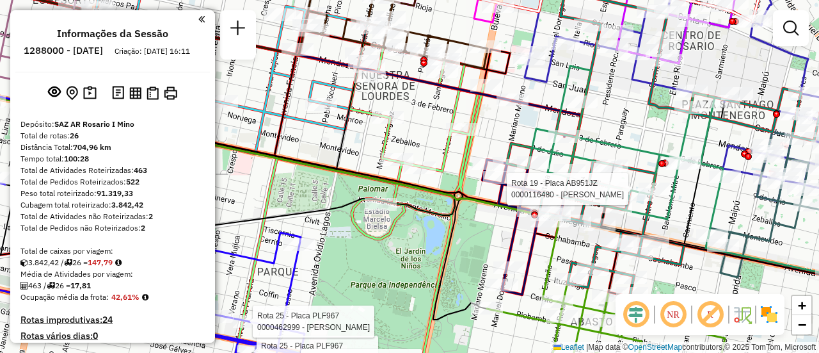
select select "**********"
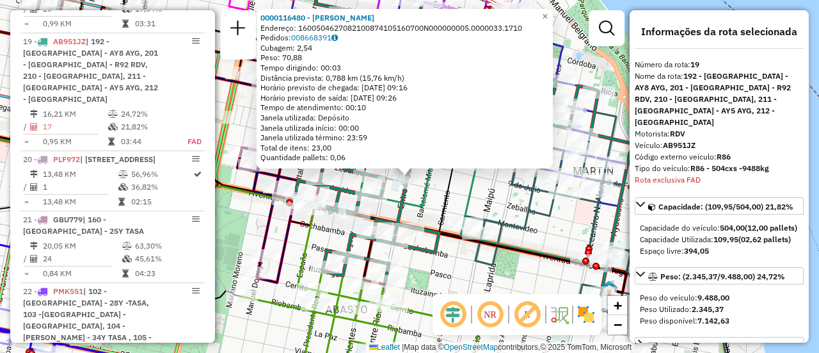
scroll to position [128, 0]
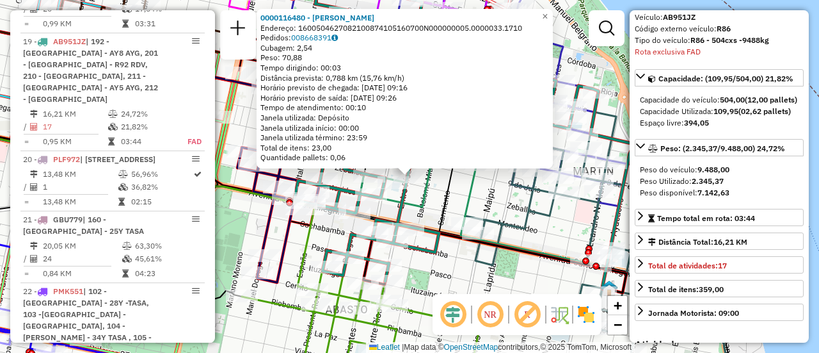
click at [554, 233] on div "0000116480 - [PERSON_NAME]: 1600504627082100874105160700N000000005.0000033.1710…" at bounding box center [409, 176] width 819 height 353
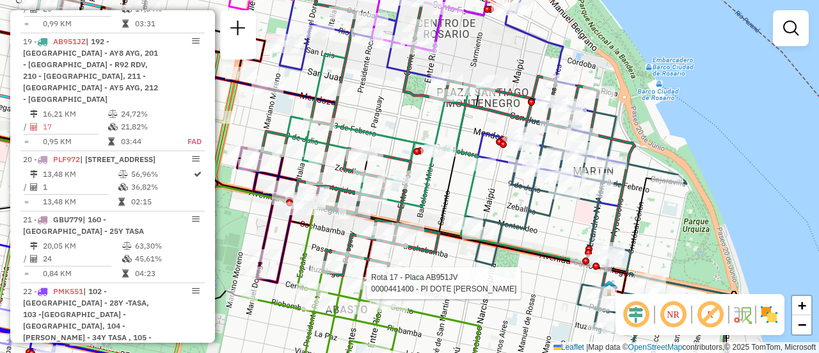
select select "**********"
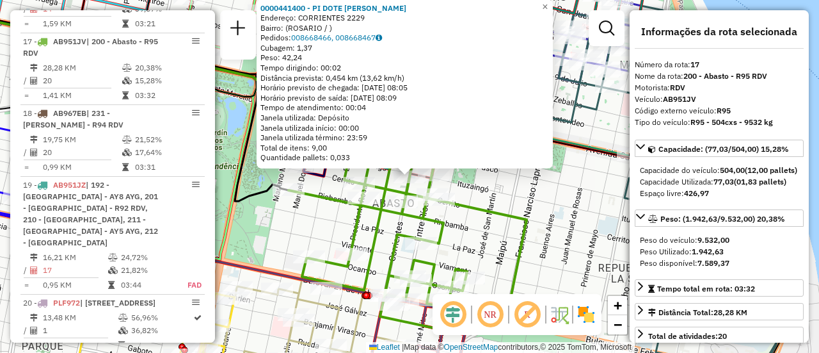
scroll to position [64, 0]
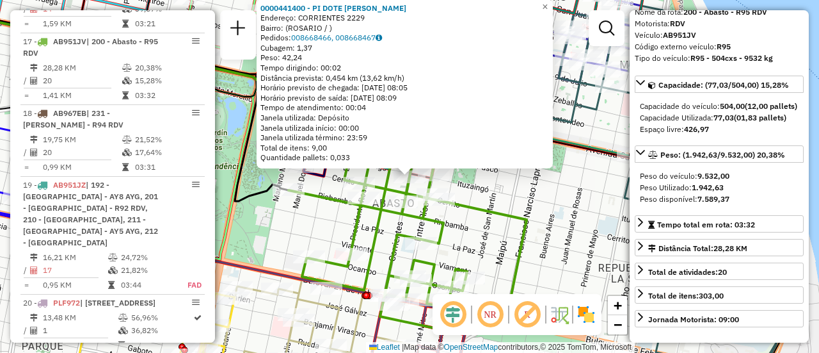
click at [564, 244] on div "0000441400 - PI DOTE NOELIA GISELE Endereço: CORRIENTES 2229 Bairro: (ROSARIO /…" at bounding box center [409, 176] width 819 height 353
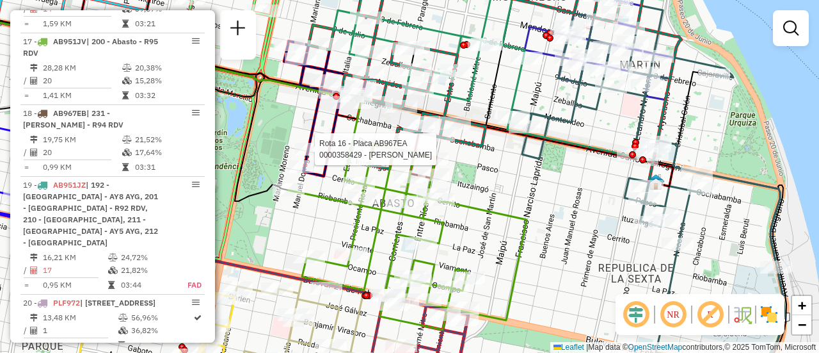
select select "**********"
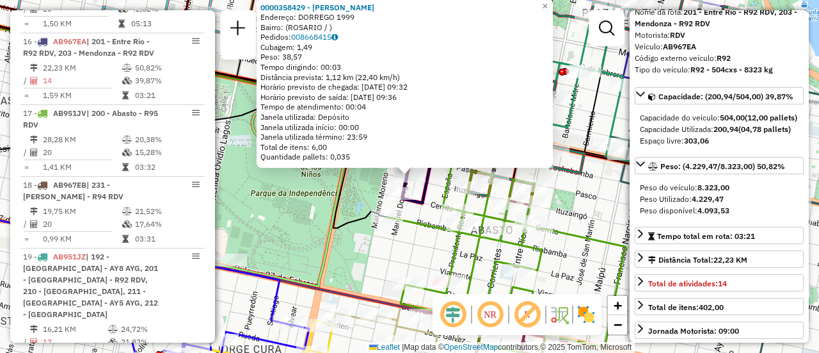
click at [397, 252] on div "0000358429 - ALEXANDER LE Endereço: DORREGO 1999 Bairro: (ROSARIO / ) Pedidos: …" at bounding box center [409, 176] width 819 height 353
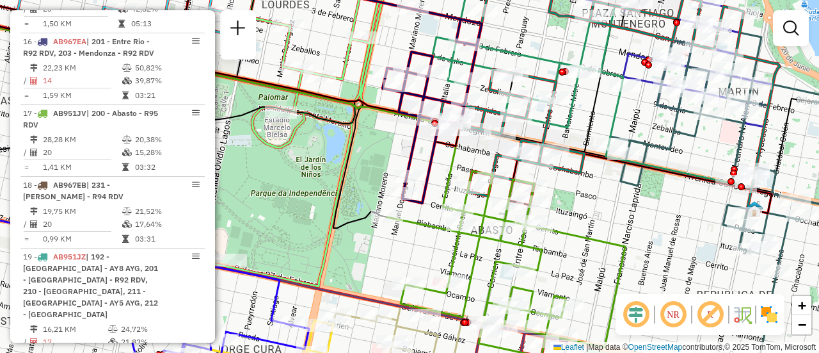
click at [598, 211] on div "Janela de atendimento Grade de atendimento Capacidade Transportadoras Veículos …" at bounding box center [409, 176] width 819 height 353
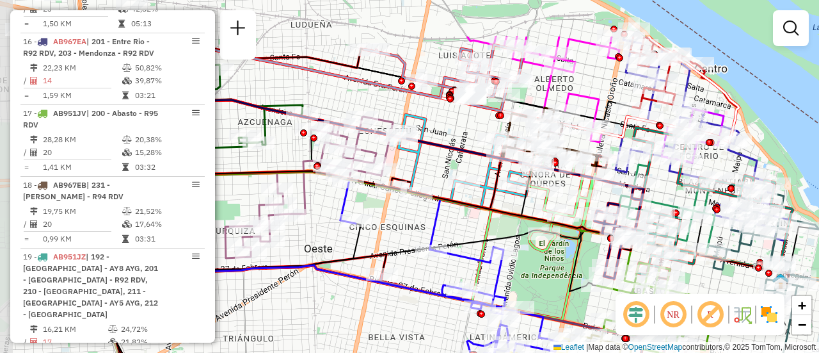
drag, startPoint x: 353, startPoint y: 148, endPoint x: 458, endPoint y: 219, distance: 126.6
click at [458, 219] on div "Janela de atendimento Grade de atendimento Capacidade Transportadoras Veículos …" at bounding box center [409, 176] width 819 height 353
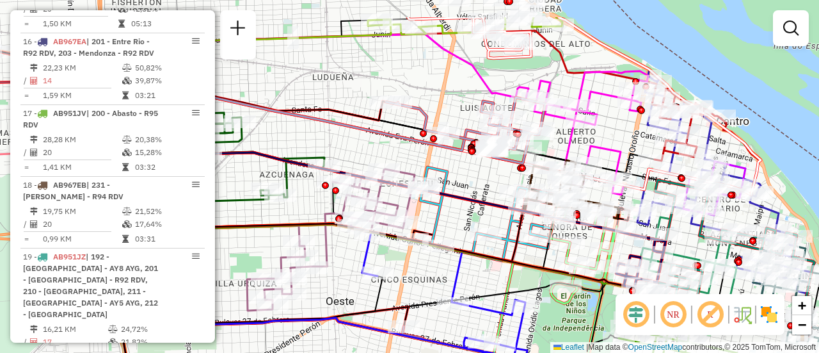
drag, startPoint x: 450, startPoint y: 122, endPoint x: 484, endPoint y: 196, distance: 82.2
click at [484, 196] on div "Janela de atendimento Grade de atendimento Capacidade Transportadoras Veículos …" at bounding box center [409, 176] width 819 height 353
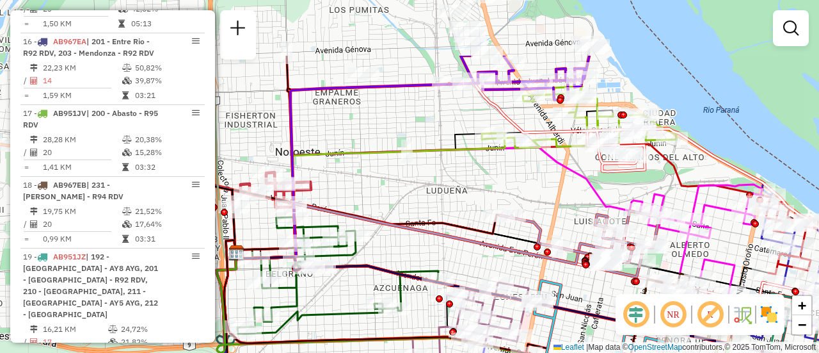
drag, startPoint x: 429, startPoint y: 106, endPoint x: 531, endPoint y: 196, distance: 136.4
click at [531, 196] on div "Janela de atendimento Grade de atendimento Capacidade Transportadoras Veículos …" at bounding box center [409, 176] width 819 height 353
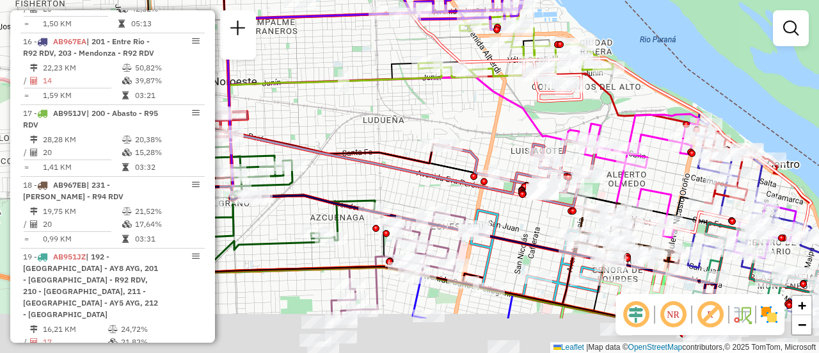
drag, startPoint x: 509, startPoint y: 115, endPoint x: 415, endPoint y: 62, distance: 107.5
click at [415, 62] on div "Janela de atendimento Grade de atendimento Capacidade Transportadoras Veículos …" at bounding box center [409, 176] width 819 height 353
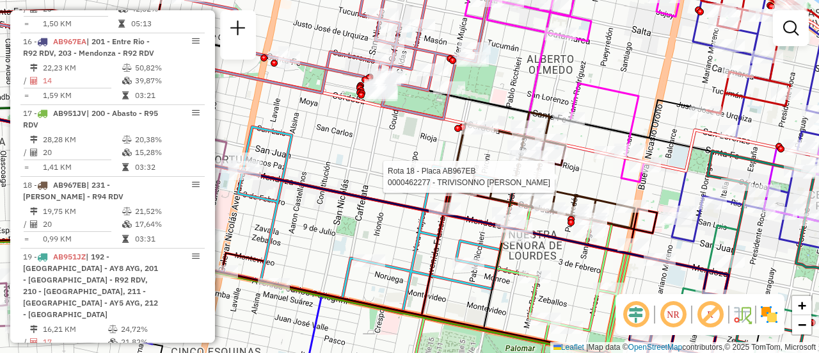
select select "**********"
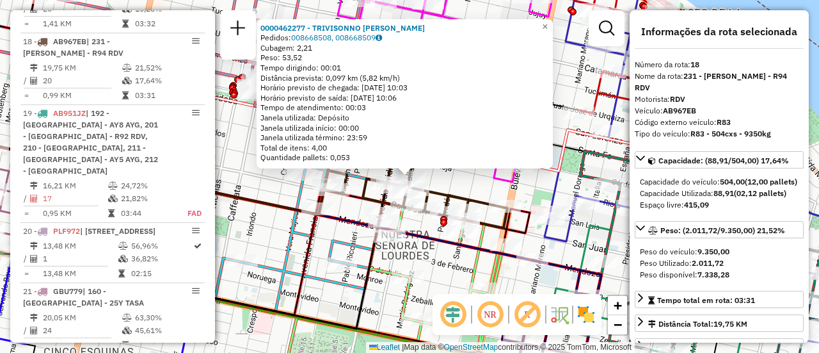
scroll to position [128, 0]
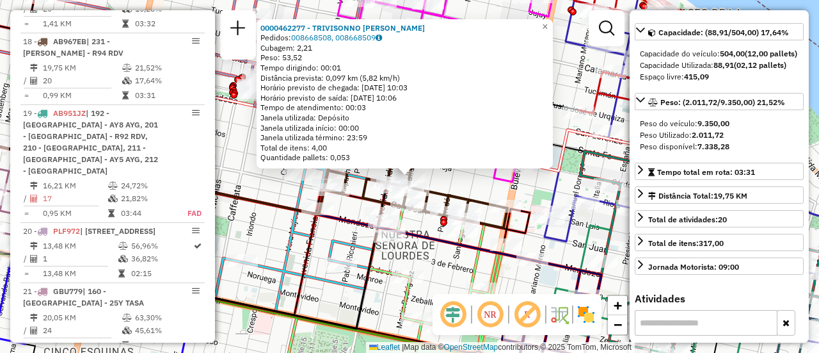
click at [261, 241] on div "0000462277 - TRIVISONNO ANA MARIA Pedidos: 008668508, 008668509 Cubagem: 2,21 P…" at bounding box center [409, 176] width 819 height 353
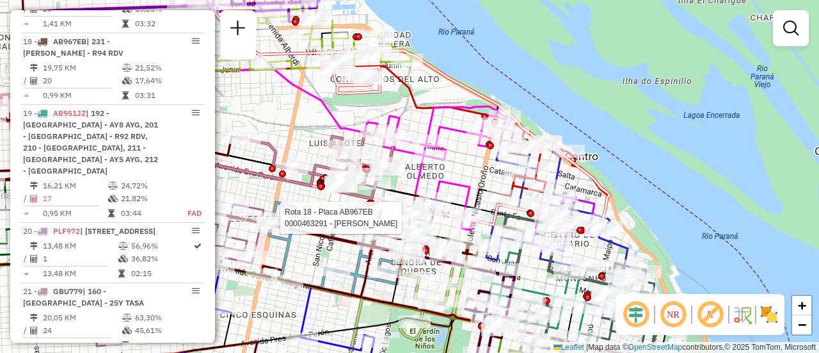
select select "**********"
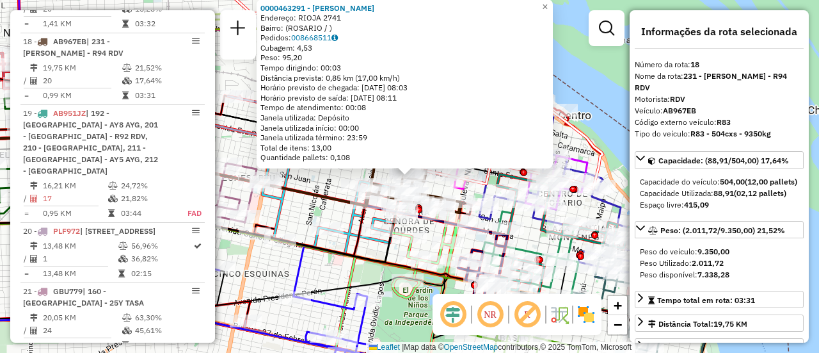
click at [336, 271] on div "0000463291 - HOYOS ZULMA SUN Endereço: RIOJA 2741 Bairro: (ROSARIO / ) Pedidos:…" at bounding box center [409, 176] width 819 height 353
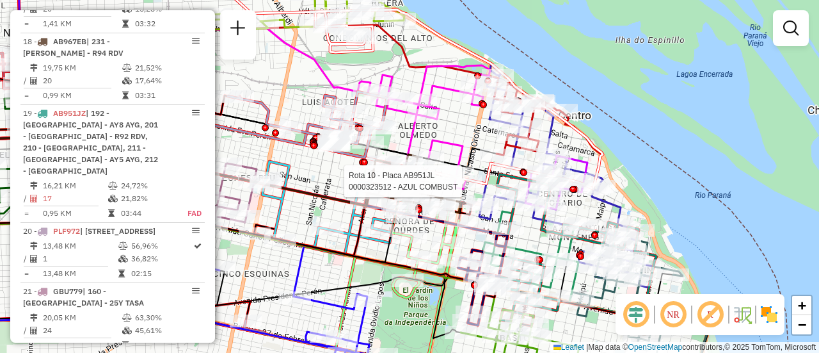
select select "**********"
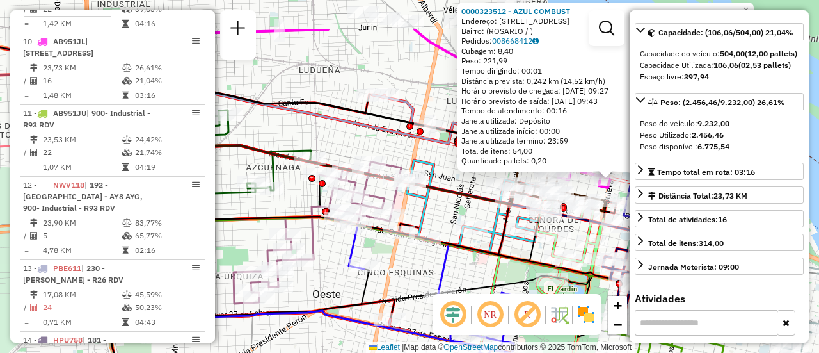
drag, startPoint x: 477, startPoint y: 157, endPoint x: 347, endPoint y: 332, distance: 218.2
click at [345, 332] on div "0000323512 - AZUL COMBUST Endereço: AVDA CORDOBA 2201 Bairro: (ROSARIO / ) Pedi…" at bounding box center [409, 176] width 819 height 353
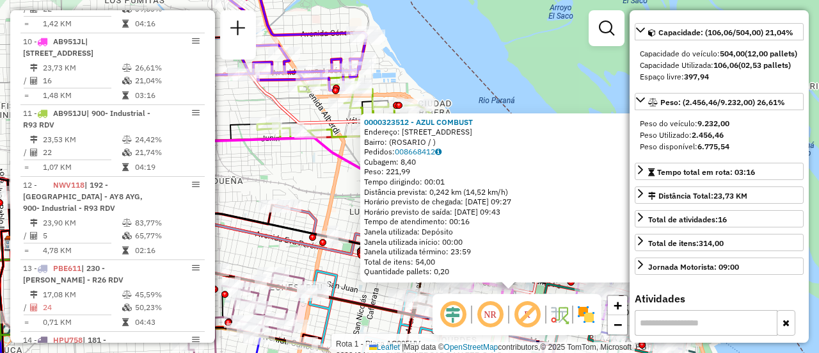
click at [333, 193] on div "Rota 1 - Placa AC995HV 0000434316 - SUPERMERCADO MAFER S.A.S. 0000323512 - AZUL…" at bounding box center [409, 176] width 819 height 353
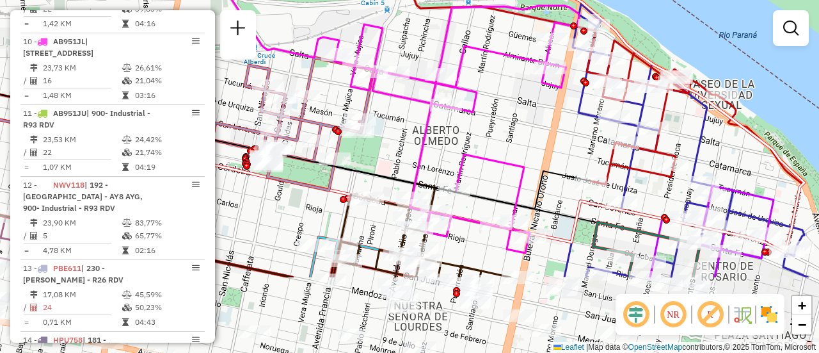
drag, startPoint x: 568, startPoint y: 260, endPoint x: 553, endPoint y: 93, distance: 167.7
click at [545, 127] on div "Janela de atendimento Grade de atendimento Capacidade Transportadoras Veículos …" at bounding box center [409, 176] width 819 height 353
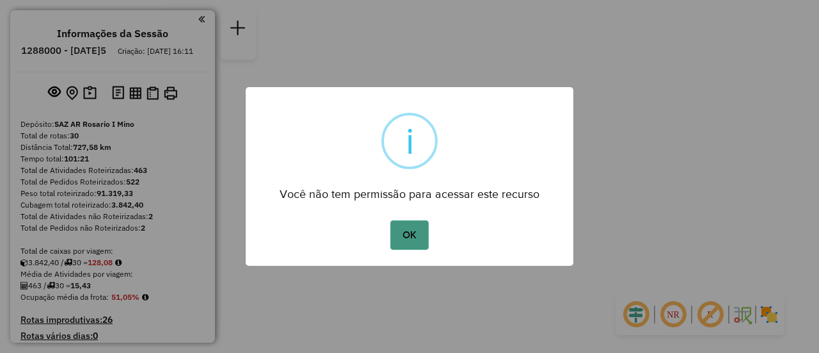
click at [410, 233] on button "OK" at bounding box center [409, 234] width 38 height 29
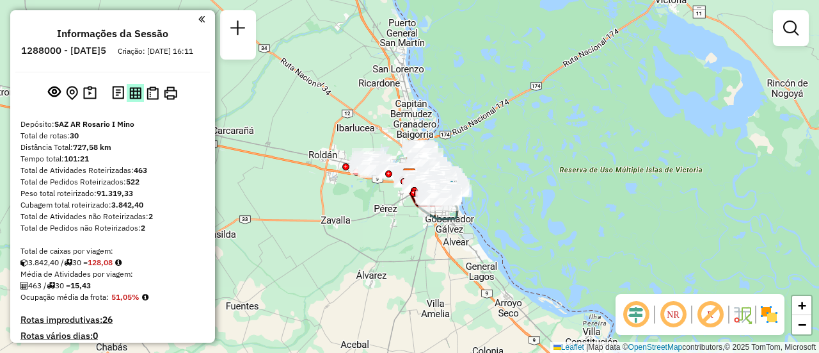
click at [134, 99] on img at bounding box center [135, 93] width 12 height 12
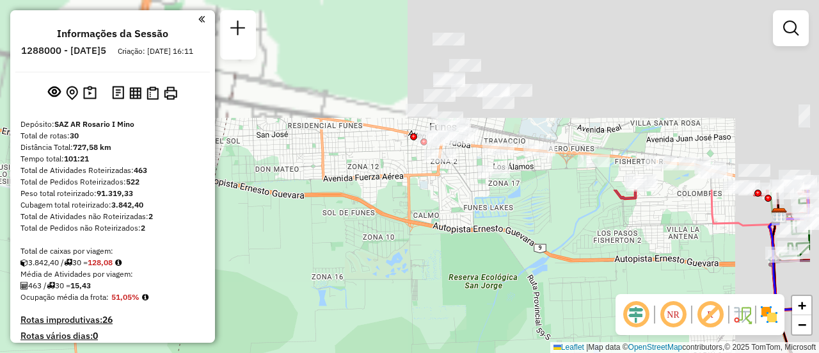
drag, startPoint x: 381, startPoint y: 70, endPoint x: 290, endPoint y: 294, distance: 241.7
click at [290, 294] on div "Janela de atendimento Grade de atendimento Capacidade Transportadoras Veículos …" at bounding box center [409, 176] width 819 height 353
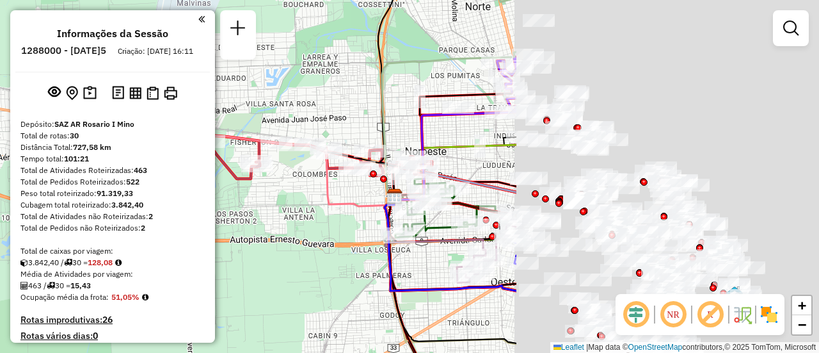
drag, startPoint x: 562, startPoint y: 203, endPoint x: 147, endPoint y: 171, distance: 416.5
click at [147, 174] on hb-router-mapa "Informações da Sessão 1288000 - 04/10/2025 Criação: 03/10/2025 16:11 Depósito: …" at bounding box center [409, 176] width 819 height 353
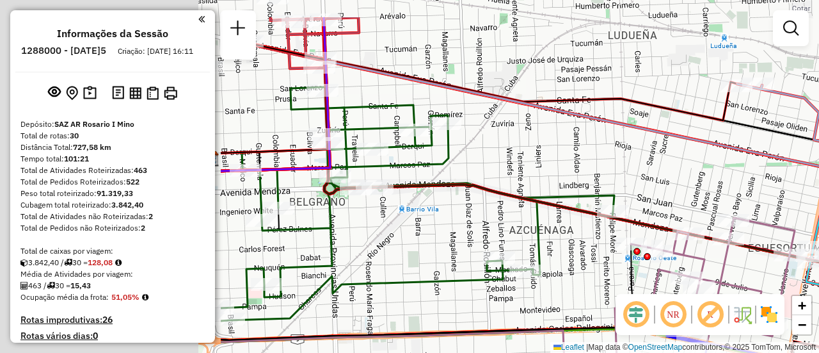
drag, startPoint x: 409, startPoint y: 147, endPoint x: 818, endPoint y: 134, distance: 409.8
click at [818, 156] on div "Janela de atendimento Grade de atendimento Capacidade Transportadoras Veículos …" at bounding box center [409, 176] width 819 height 353
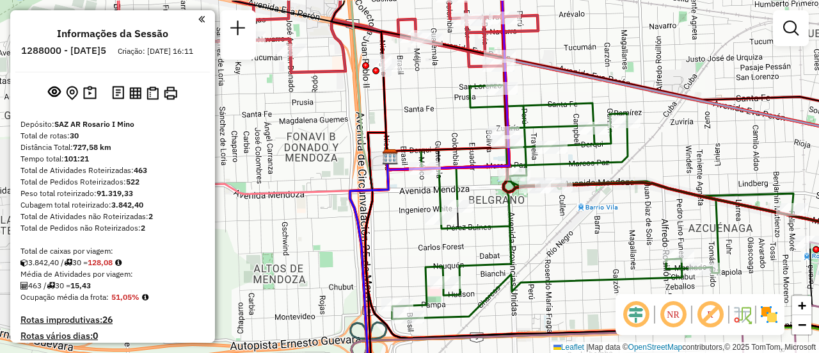
drag, startPoint x: 269, startPoint y: 147, endPoint x: 514, endPoint y: 383, distance: 339.9
click at [514, 352] on html "Aguarde... Pop-up bloqueado! Seu navegador bloqueou automáticamente a abertura …" at bounding box center [409, 176] width 819 height 353
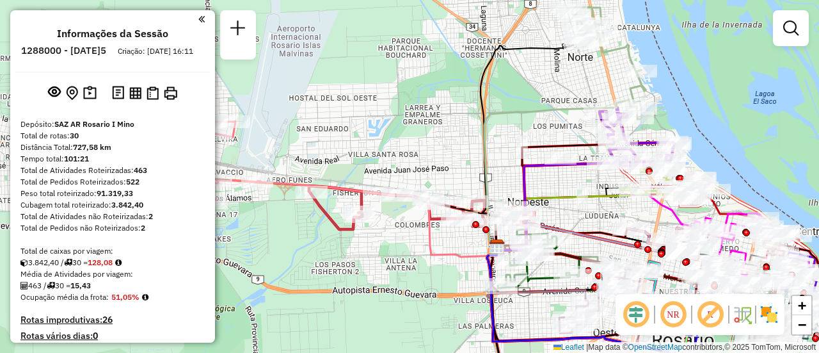
drag, startPoint x: 269, startPoint y: 144, endPoint x: 470, endPoint y: 161, distance: 202.3
click at [451, 164] on div "Janela de atendimento Grade de atendimento Capacidade Transportadoras Veículos …" at bounding box center [409, 176] width 819 height 353
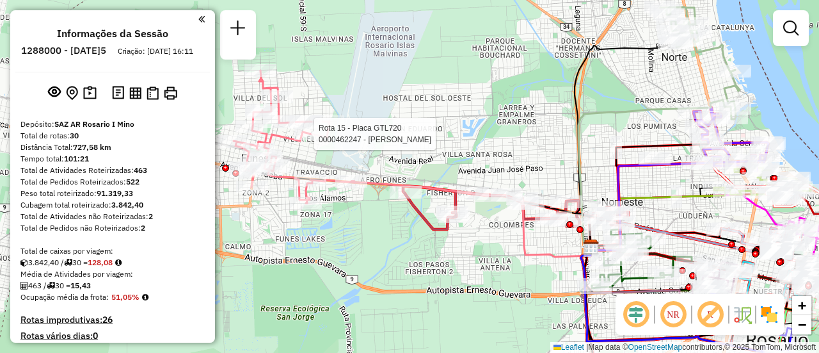
select select "**********"
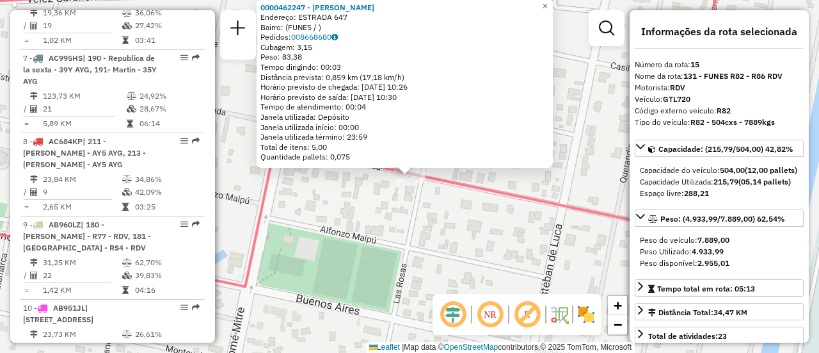
scroll to position [1620, 0]
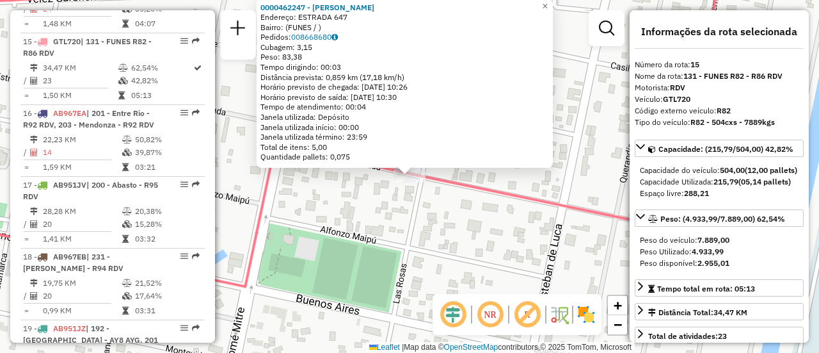
click at [449, 237] on div "0000462247 - Segovia Evelin Roxana Endereço: ESTRADA 647 Bairro: (FUNES / ) Ped…" at bounding box center [409, 176] width 819 height 353
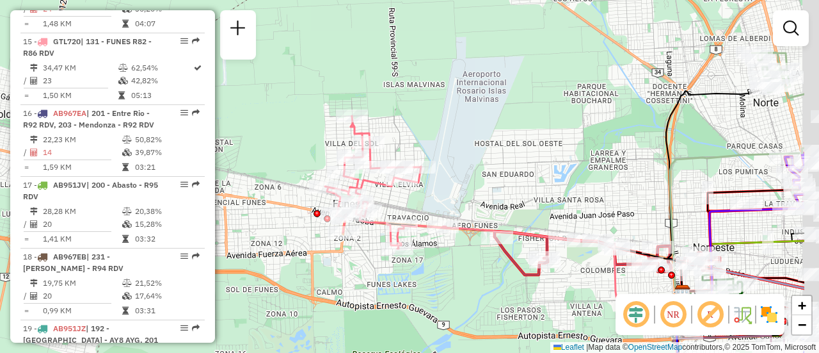
drag, startPoint x: 555, startPoint y: 194, endPoint x: 2, endPoint y: 101, distance: 561.3
click at [0, 104] on div "Janela de atendimento Grade de atendimento Capacidade Transportadoras Veículos …" at bounding box center [409, 176] width 819 height 353
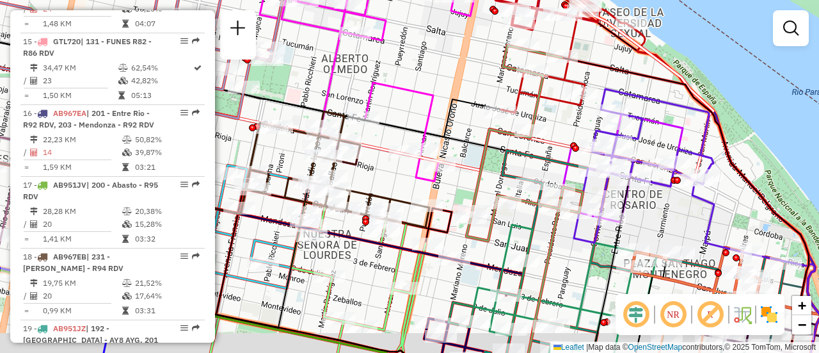
drag, startPoint x: 439, startPoint y: 195, endPoint x: 394, endPoint y: 50, distance: 152.2
click at [395, 59] on div "Rota 15 - Placa GTL720 0000450286 - CALVIN CAROLINA ANDREA Janela de atendiment…" at bounding box center [409, 176] width 819 height 353
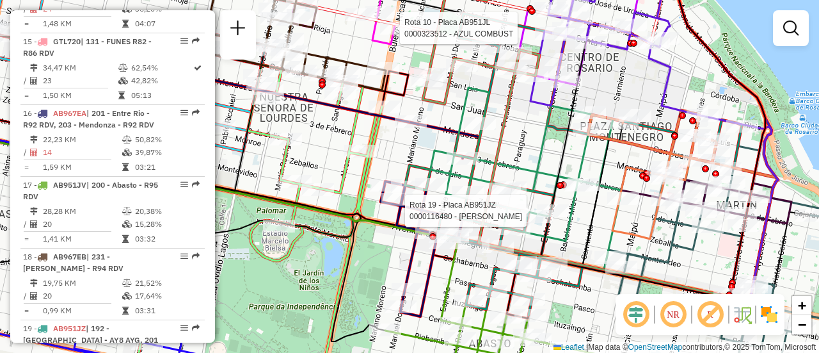
select select "**********"
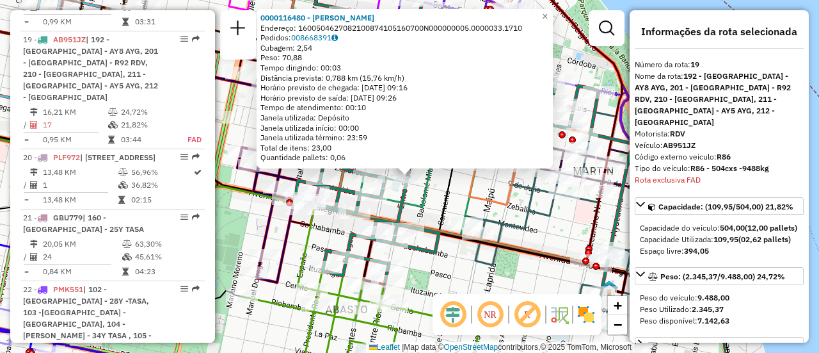
scroll to position [1907, 0]
click at [543, 230] on div "0000116480 - FRANZ SERGIO JAVIER Endereço: 1600504627082100874105160700N0000000…" at bounding box center [409, 176] width 819 height 353
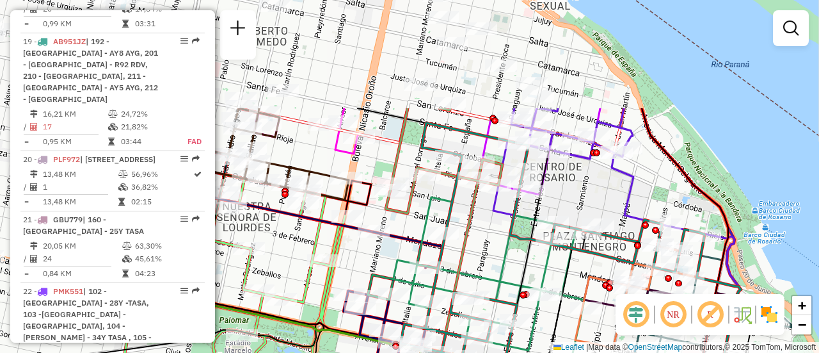
drag, startPoint x: 392, startPoint y: 105, endPoint x: 603, endPoint y: 295, distance: 284.6
click at [587, 294] on div "Janela de atendimento Grade de atendimento Capacidade Transportadoras Veículos …" at bounding box center [409, 176] width 819 height 353
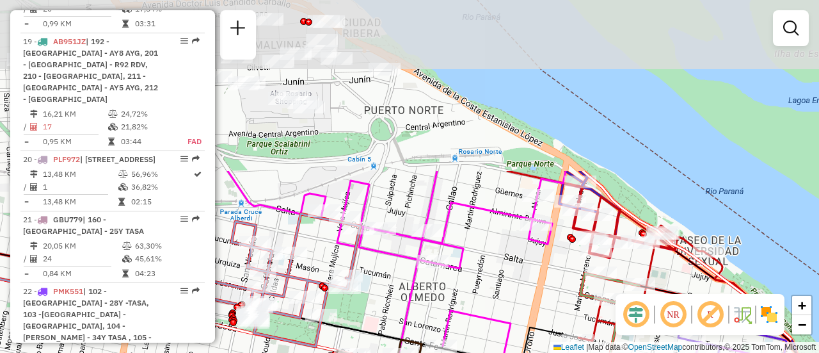
drag, startPoint x: 440, startPoint y: 33, endPoint x: 488, endPoint y: 211, distance: 184.7
click at [507, 255] on div "Janela de atendimento Grade de atendimento Capacidade Transportadoras Veículos …" at bounding box center [409, 176] width 819 height 353
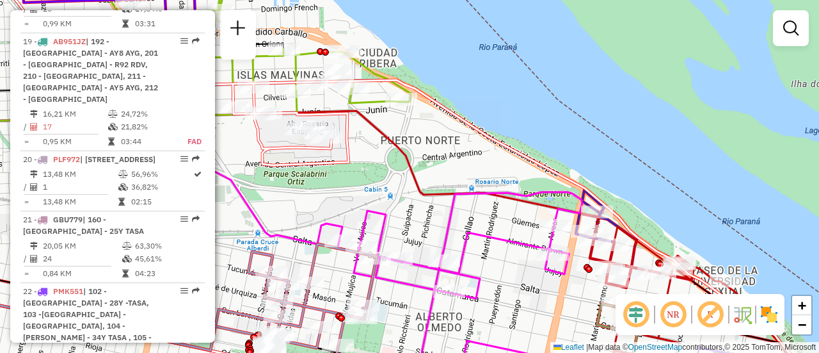
drag, startPoint x: 379, startPoint y: 170, endPoint x: 469, endPoint y: 150, distance: 92.4
click at [457, 157] on div "Janela de atendimento Grade de atendimento Capacidade Transportadoras Veículos …" at bounding box center [409, 176] width 819 height 353
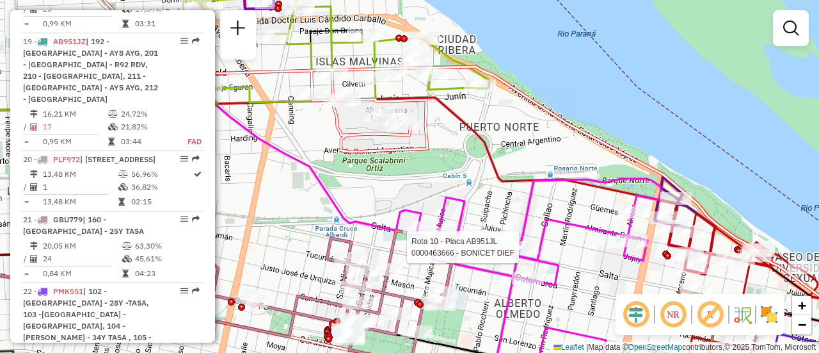
select select "**********"
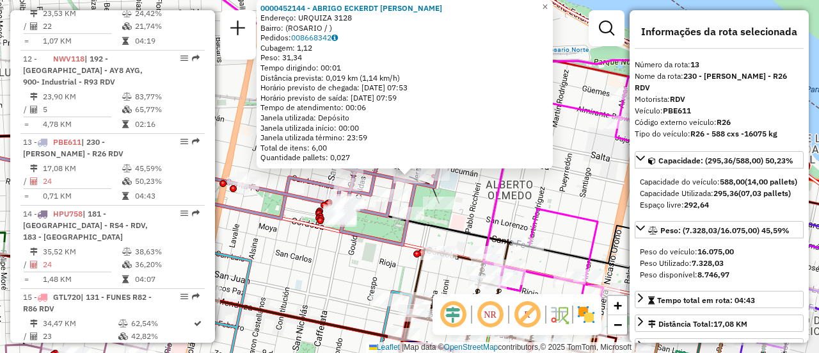
scroll to position [1465, 0]
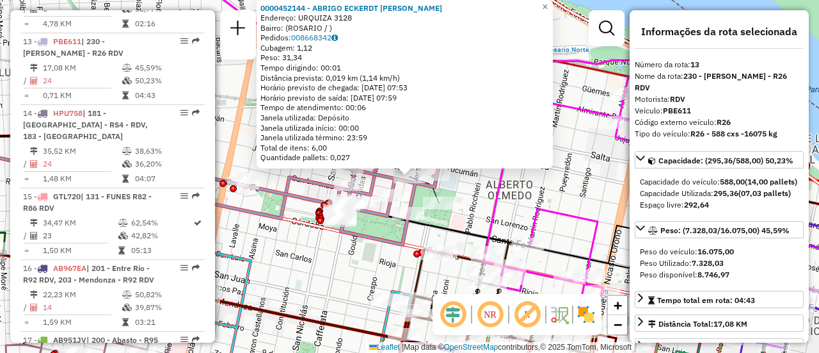
click at [323, 254] on div "0000452144 - ABRIGO ECKERDT MARCELO HECTOR Endereço: URQUIZA 3128 Bairro: (ROSA…" at bounding box center [409, 176] width 819 height 353
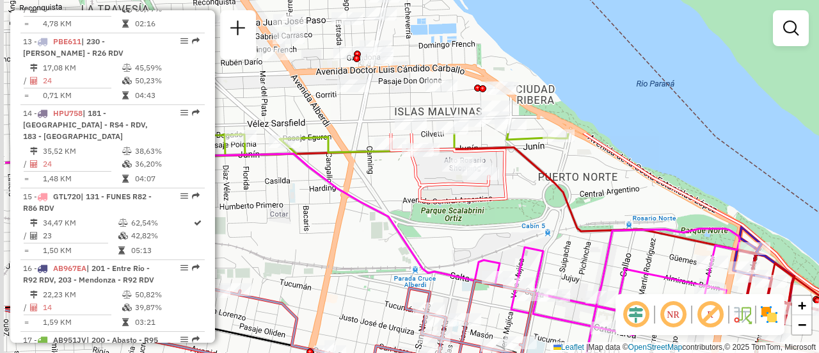
drag, startPoint x: 258, startPoint y: 144, endPoint x: 375, endPoint y: 321, distance: 212.4
click at [364, 343] on div "Janela de atendimento Grade de atendimento Capacidade Transportadoras Veículos …" at bounding box center [409, 176] width 819 height 353
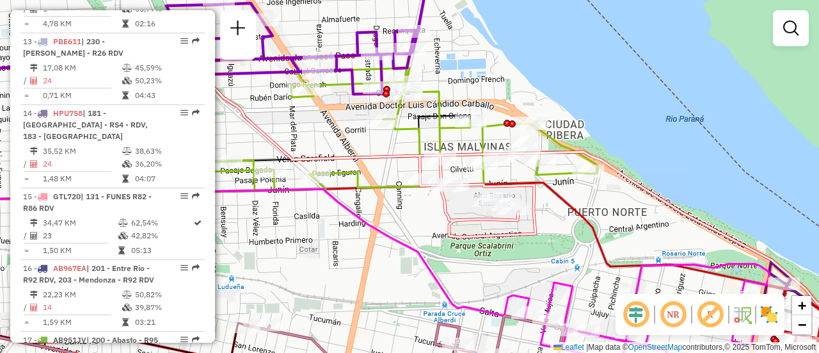
drag, startPoint x: 289, startPoint y: 230, endPoint x: 527, endPoint y: 273, distance: 242.5
click at [512, 273] on div "Janela de atendimento Grade de atendimento Capacidade Transportadoras Veículos …" at bounding box center [409, 176] width 819 height 353
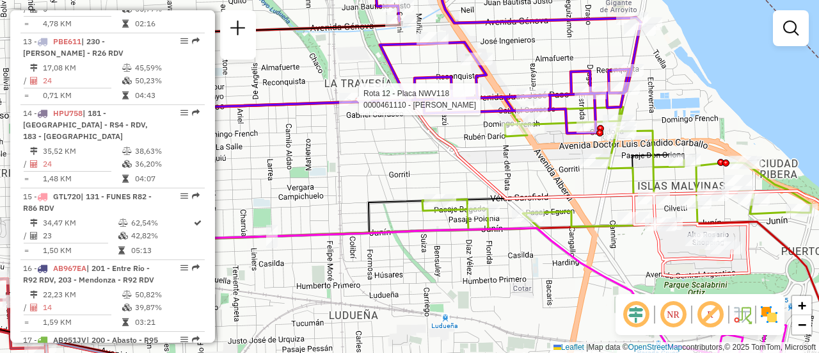
select select "**********"
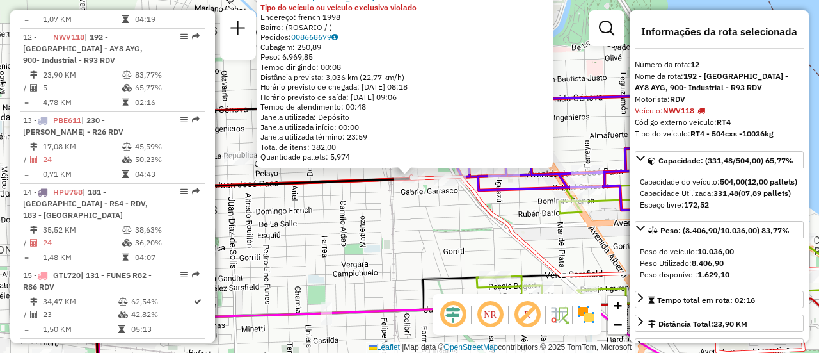
scroll to position [1382, 0]
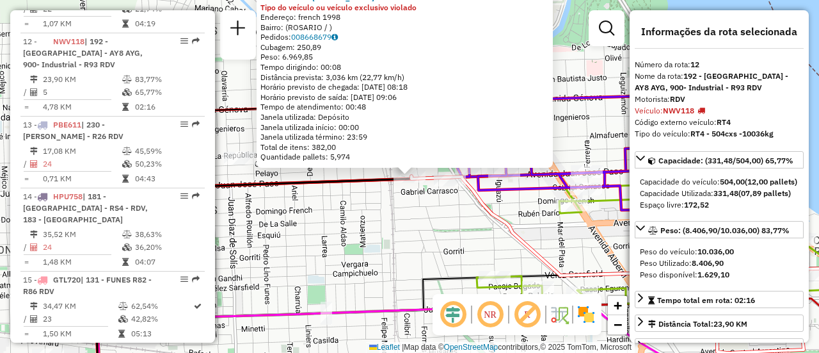
click at [398, 241] on div "0000461110 - Gonzales Emanuel - RDV Tipo do veículo ou veículo exclusivo violad…" at bounding box center [409, 176] width 819 height 353
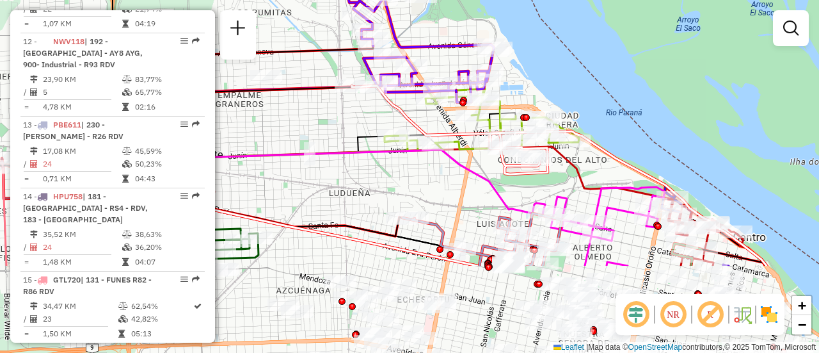
drag, startPoint x: 427, startPoint y: 246, endPoint x: 372, endPoint y: 118, distance: 139.3
click at [372, 118] on div "Janela de atendimento Grade de atendimento Capacidade Transportadoras Veículos …" at bounding box center [409, 176] width 819 height 353
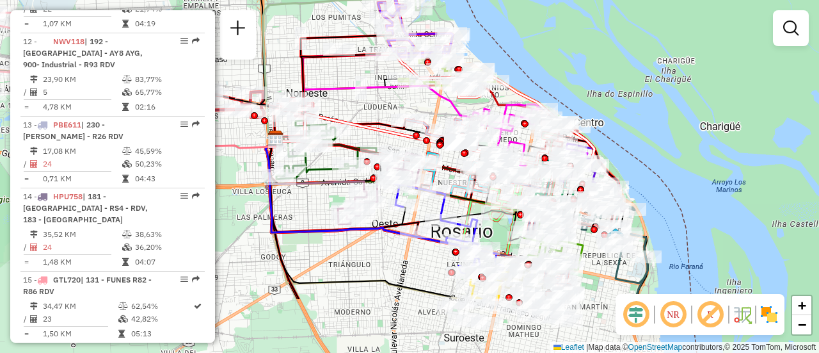
drag, startPoint x: 481, startPoint y: 232, endPoint x: 376, endPoint y: 52, distance: 208.4
click at [437, 141] on div at bounding box center [440, 144] width 7 height 7
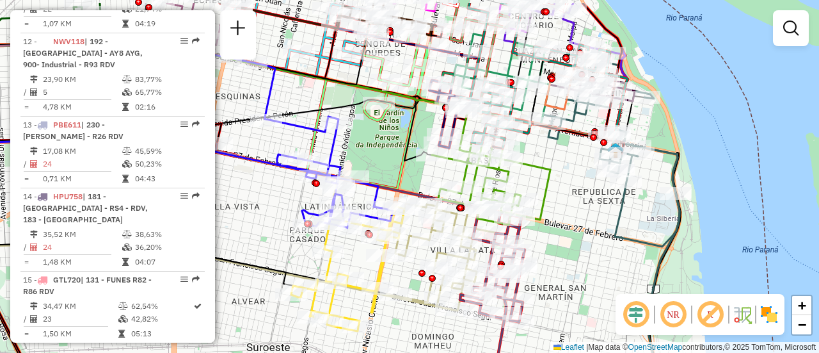
drag, startPoint x: 532, startPoint y: 134, endPoint x: 557, endPoint y: 209, distance: 79.5
click at [550, 215] on icon at bounding box center [491, 178] width 118 height 93
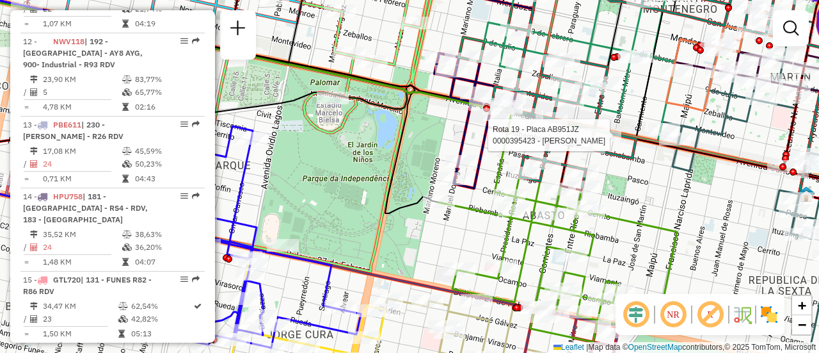
select select "**********"
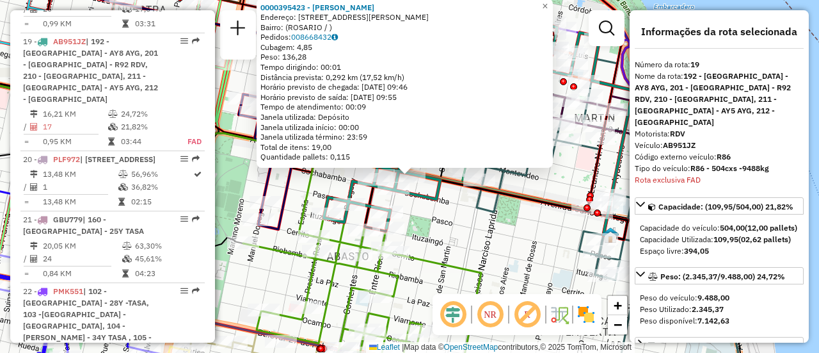
scroll to position [128, 0]
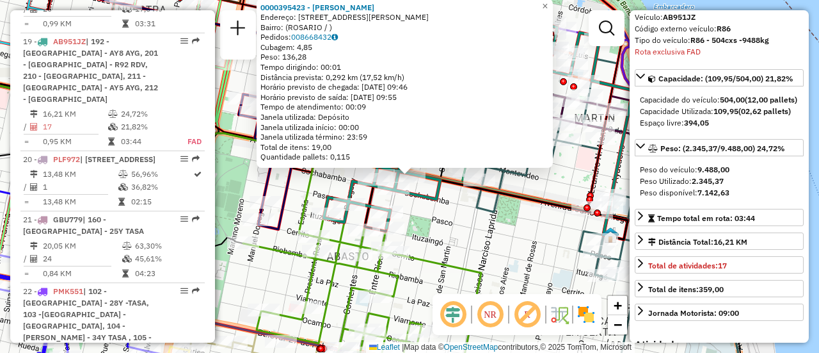
click at [454, 227] on div "0000395423 - CARBO PABLO Endereço: AV PELLEGRINI 1247 Bairro: (ROSARIO / ) Pedi…" at bounding box center [409, 176] width 819 height 353
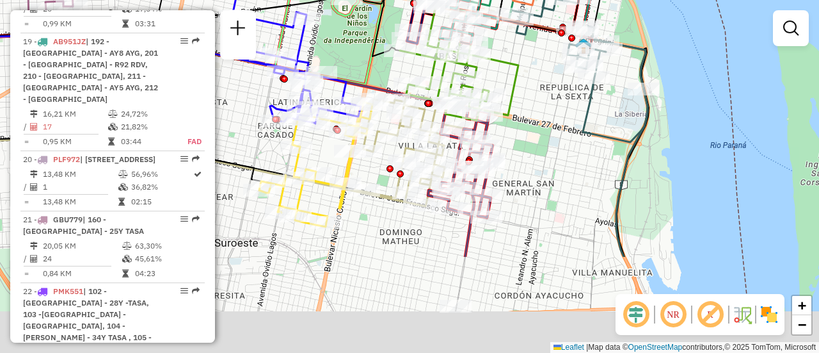
drag, startPoint x: 493, startPoint y: 270, endPoint x: 536, endPoint y: 137, distance: 140.0
click at [535, 138] on div "Janela de atendimento Grade de atendimento Capacidade Transportadoras Veículos …" at bounding box center [409, 176] width 819 height 353
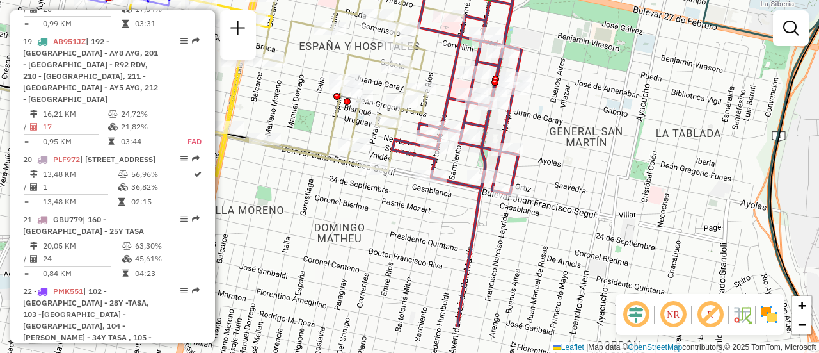
drag, startPoint x: 378, startPoint y: 138, endPoint x: 435, endPoint y: 77, distance: 83.3
click at [435, 77] on div "Janela de atendimento Grade de atendimento Capacidade Transportadoras Veículos …" at bounding box center [409, 176] width 819 height 353
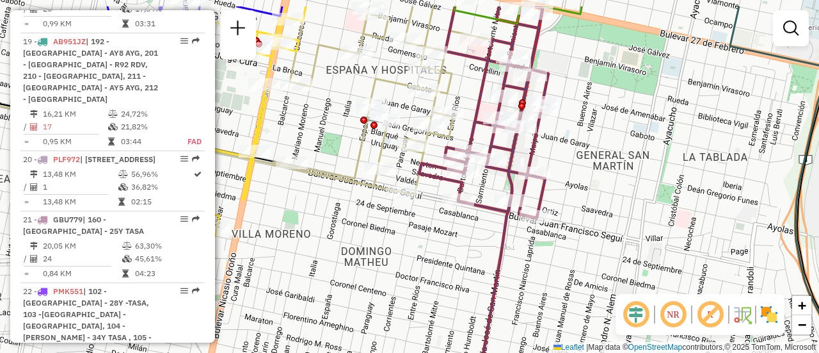
drag, startPoint x: 467, startPoint y: 73, endPoint x: 479, endPoint y: 115, distance: 43.3
click at [479, 115] on icon at bounding box center [483, 200] width 129 height 388
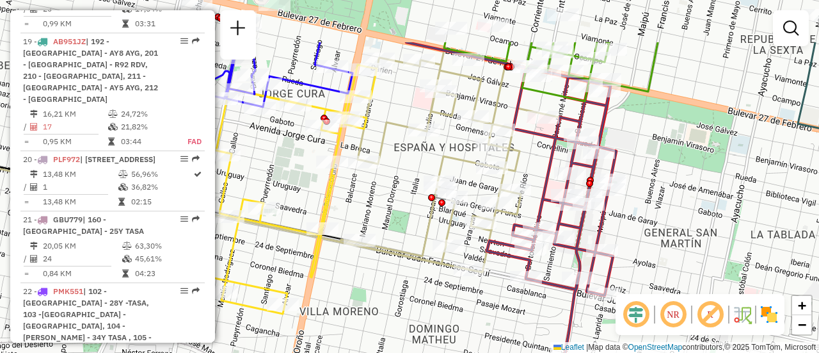
drag, startPoint x: 544, startPoint y: 43, endPoint x: 612, endPoint y: 120, distance: 102.9
click at [610, 120] on icon at bounding box center [508, 122] width 204 height 161
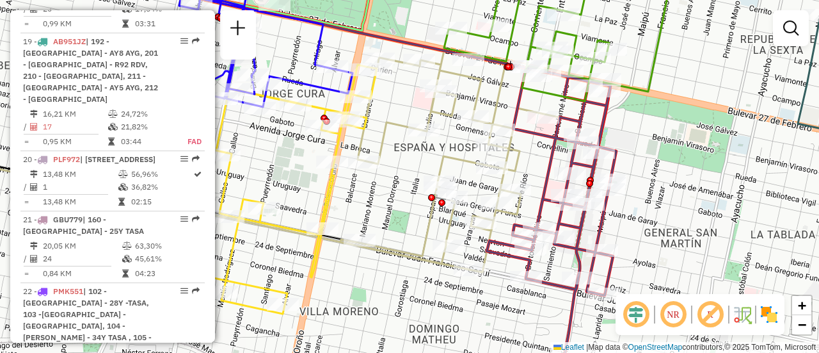
click at [662, 134] on div "Janela de atendimento Grade de atendimento Capacidade Transportadoras Veículos …" at bounding box center [409, 176] width 819 height 353
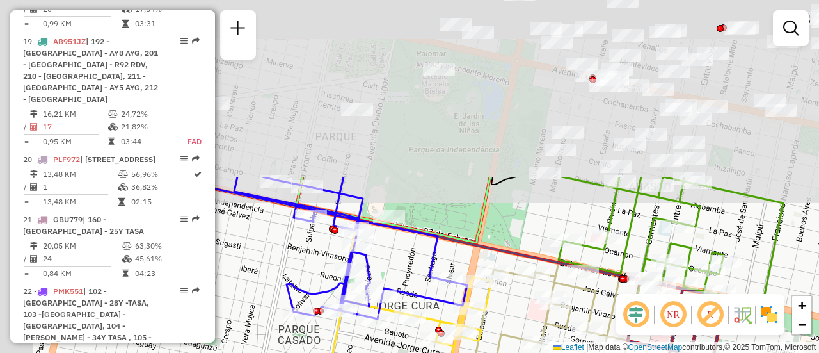
drag, startPoint x: 415, startPoint y: 116, endPoint x: 536, endPoint y: 215, distance: 156.4
click at [545, 352] on html "Aguarde... Pop-up bloqueado! Seu navegador bloqueou automáticamente a abertura …" at bounding box center [409, 176] width 819 height 353
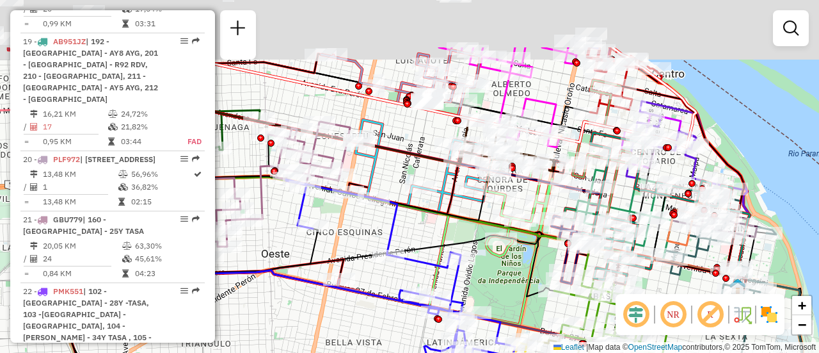
drag, startPoint x: 437, startPoint y: 150, endPoint x: 475, endPoint y: 249, distance: 106.4
click at [468, 268] on icon at bounding box center [490, 241] width 123 height 166
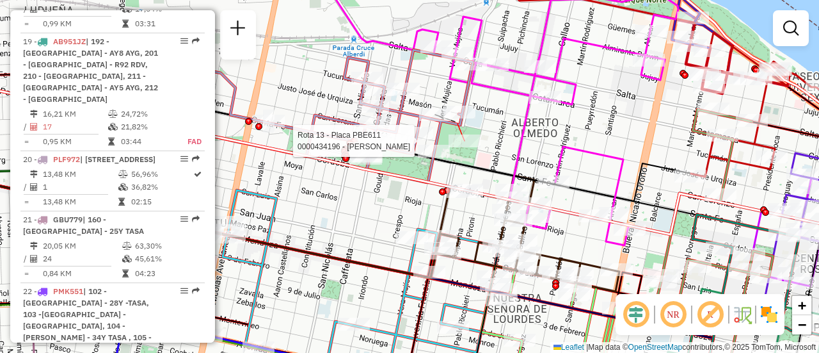
select select "**********"
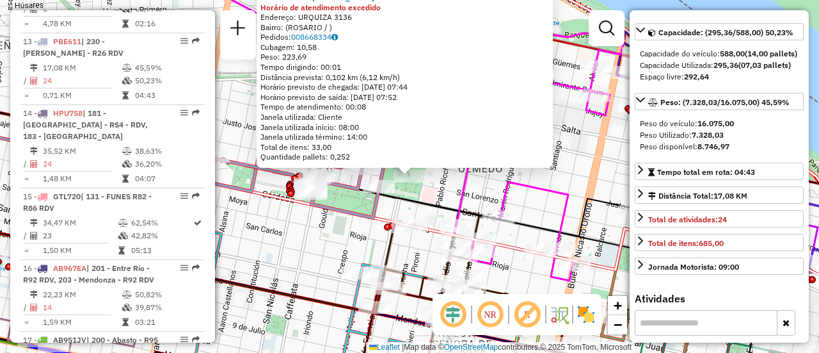
click at [318, 236] on div "0000434196 - BARREIRO MILAGROS AYLEN Horário de atendimento excedido Endereço: …" at bounding box center [409, 176] width 819 height 353
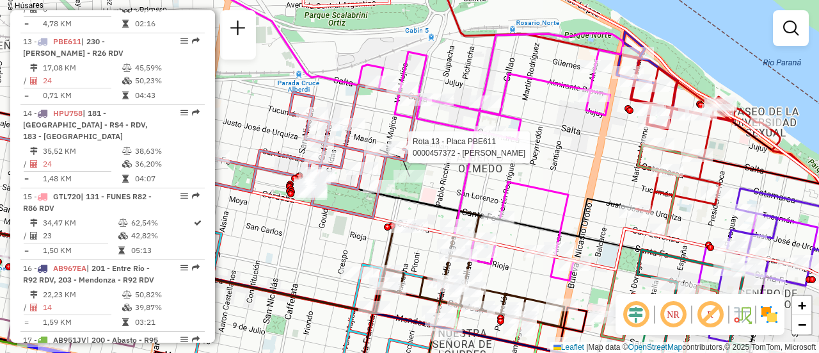
select select "**********"
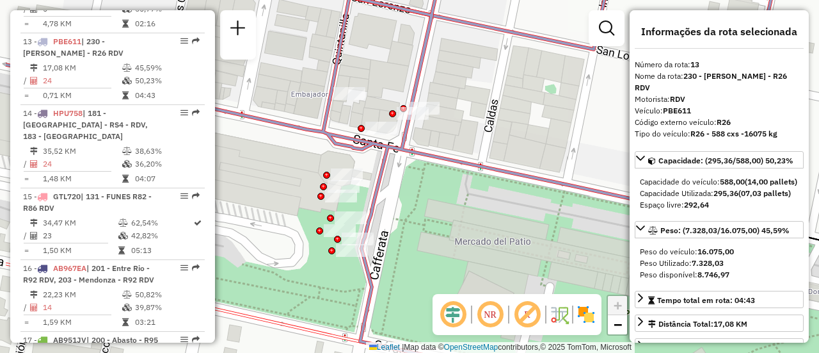
drag, startPoint x: 289, startPoint y: 201, endPoint x: 360, endPoint y: 191, distance: 72.4
click at [376, 203] on icon at bounding box center [477, 179] width 943 height 423
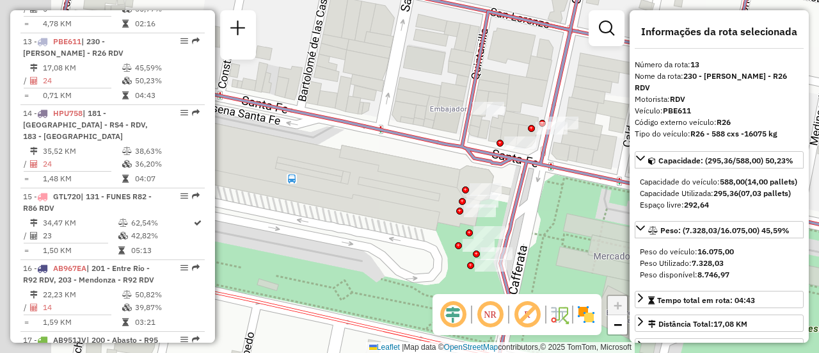
drag, startPoint x: 431, startPoint y: 202, endPoint x: 555, endPoint y: 207, distance: 124.9
click at [563, 210] on div "0000457372 - RUIZ FRANCO NICOLAS Endereço: Boulevard Rondeau, Bairro: (Rosario …" at bounding box center [409, 176] width 819 height 353
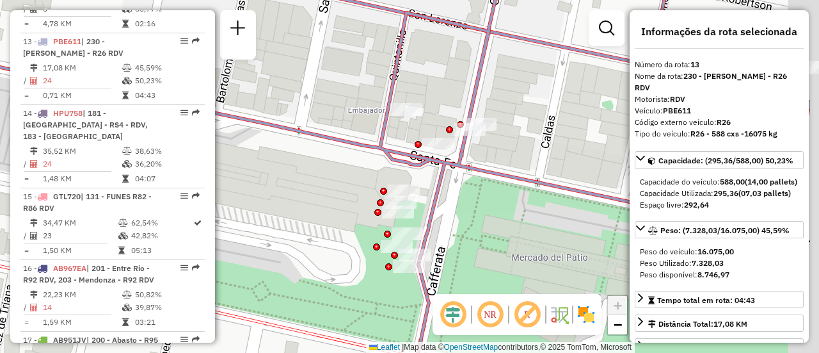
drag, startPoint x: 429, startPoint y: 184, endPoint x: 285, endPoint y: 217, distance: 147.8
click at [270, 217] on div "0000457372 - RUIZ FRANCO NICOLAS Endereço: Boulevard Rondeau, Bairro: (Rosario …" at bounding box center [409, 176] width 819 height 353
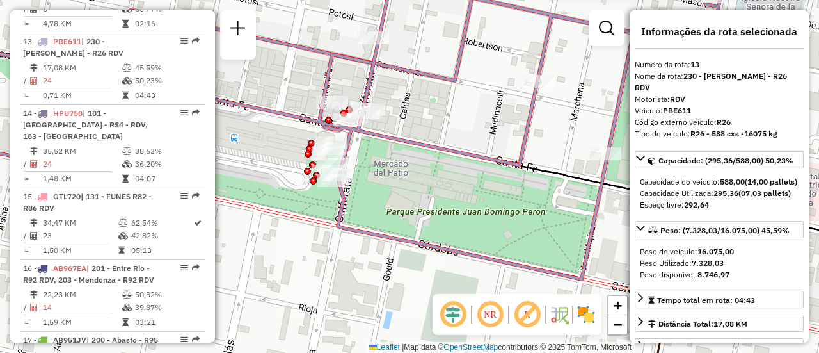
drag, startPoint x: 454, startPoint y: 125, endPoint x: 257, endPoint y: 108, distance: 197.9
click at [299, 107] on div "0000457372 - RUIZ FRANCO NICOLAS Endereço: Boulevard Rondeau, Bairro: (Rosario …" at bounding box center [409, 176] width 819 height 353
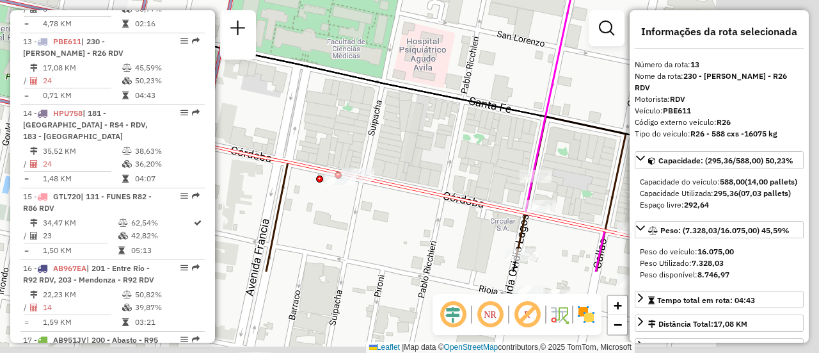
drag, startPoint x: 518, startPoint y: 159, endPoint x: 259, endPoint y: 39, distance: 285.7
click at [263, 40] on icon at bounding box center [220, 47] width 982 height 210
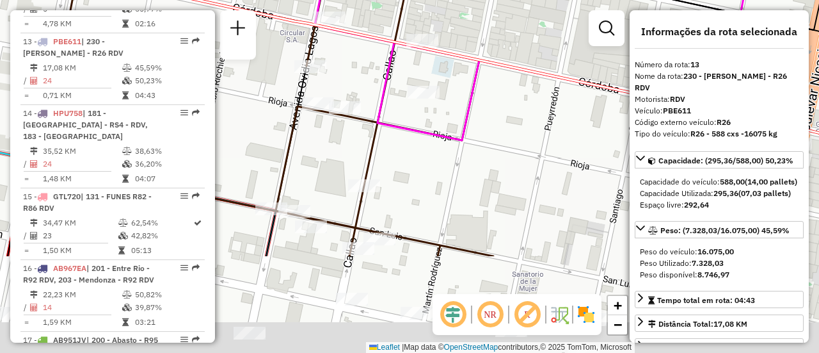
drag, startPoint x: 463, startPoint y: 192, endPoint x: 409, endPoint y: 126, distance: 85.1
click at [330, 90] on div "0000457372 - RUIZ FRANCO NICOLAS Endereço: Boulevard Rondeau, Bairro: (Rosario …" at bounding box center [409, 176] width 819 height 353
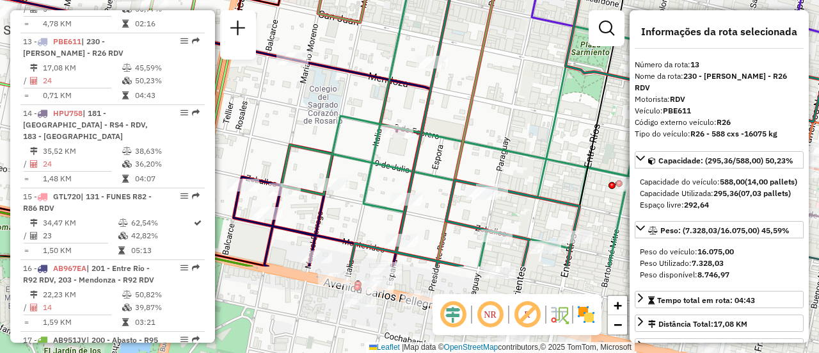
drag, startPoint x: 490, startPoint y: 205, endPoint x: 418, endPoint y: 83, distance: 142.0
click at [426, 84] on div "Rota 18 - Placa AB967EB 0000426284 - EL PUENTE PRODUCCIONES S.R.L 0000457372 - …" at bounding box center [409, 176] width 819 height 353
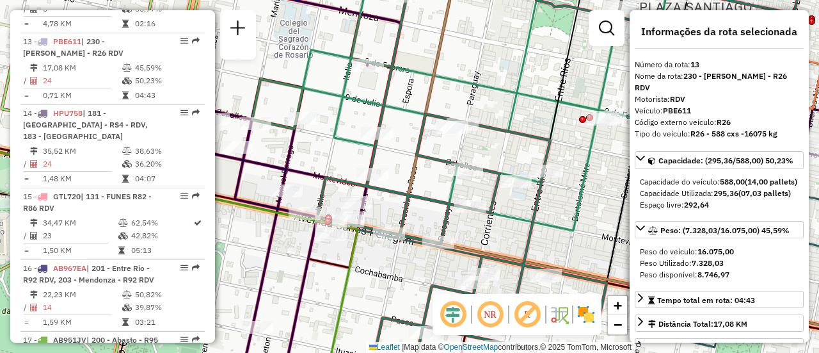
drag, startPoint x: 390, startPoint y: 226, endPoint x: 477, endPoint y: 121, distance: 136.3
click at [474, 127] on icon at bounding box center [614, 159] width 595 height 423
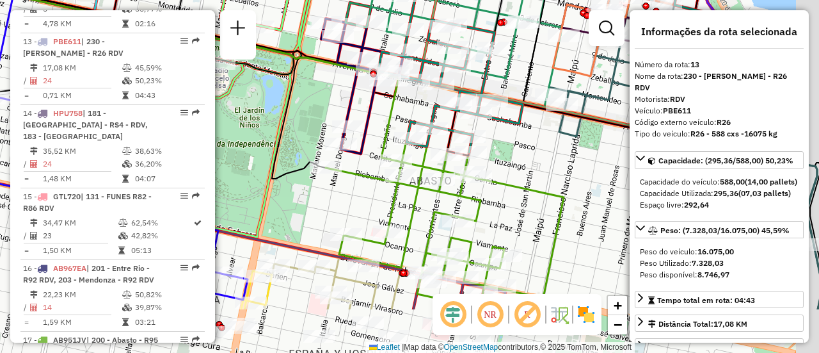
drag, startPoint x: 539, startPoint y: 161, endPoint x: 427, endPoint y: 38, distance: 166.7
click at [428, 27] on icon at bounding box center [454, 1] width 216 height 153
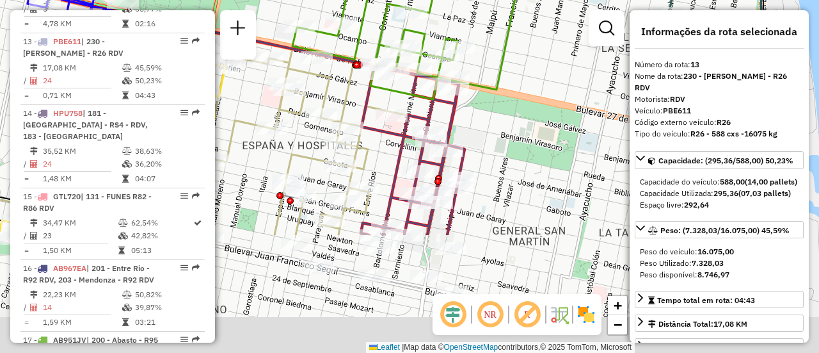
drag, startPoint x: 470, startPoint y: 163, endPoint x: 490, endPoint y: 20, distance: 143.4
click at [491, 22] on div "0000457372 - RUIZ FRANCO NICOLAS Endereço: Boulevard Rondeau, Bairro: (Rosario …" at bounding box center [409, 176] width 819 height 353
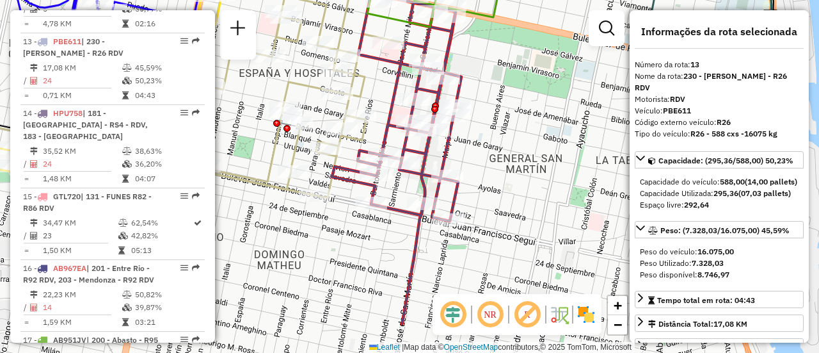
drag, startPoint x: 499, startPoint y: 182, endPoint x: 498, endPoint y: 76, distance: 106.2
click at [498, 76] on div "0000457372 - RUIZ FRANCO NICOLAS Endereço: Boulevard Rondeau, Bairro: (Rosario …" at bounding box center [409, 176] width 819 height 353
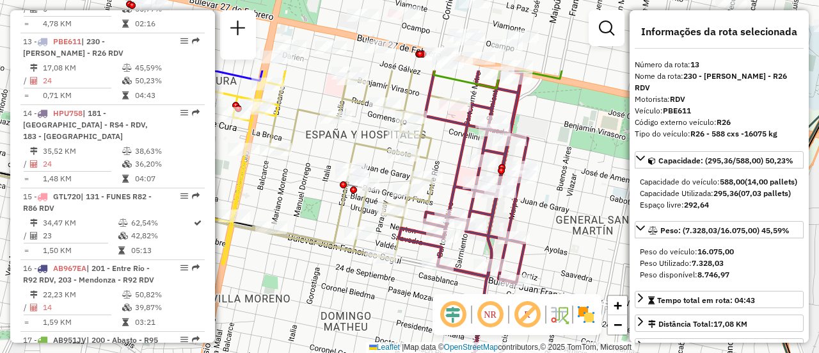
drag, startPoint x: 474, startPoint y: 109, endPoint x: 543, endPoint y: 203, distance: 116.7
click at [543, 214] on div "0000457372 - RUIZ FRANCO NICOLAS Endereço: Boulevard Rondeau, Bairro: (Rosario …" at bounding box center [409, 176] width 819 height 353
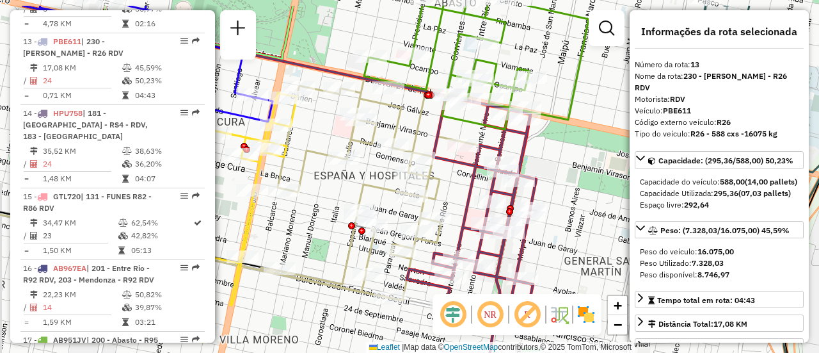
drag, startPoint x: 321, startPoint y: 162, endPoint x: 352, endPoint y: 211, distance: 57.9
click at [348, 230] on div "0000457372 - RUIZ FRANCO NICOLAS Endereço: Boulevard Rondeau, Bairro: (Rosario …" at bounding box center [409, 176] width 819 height 353
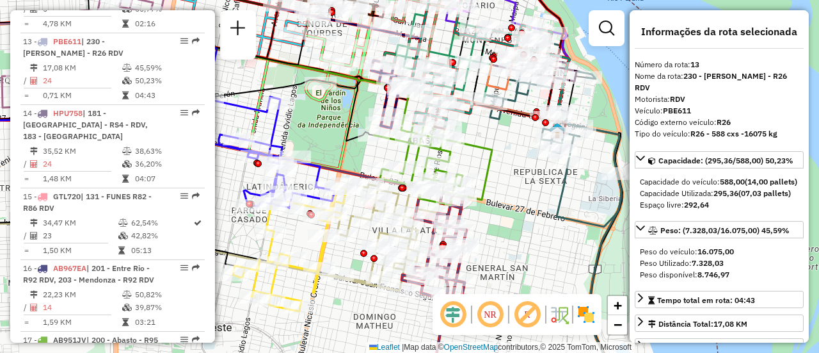
drag, startPoint x: 357, startPoint y: 134, endPoint x: 476, endPoint y: 239, distance: 159.1
click at [465, 244] on div "0000457372 - RUIZ FRANCO NICOLAS Endereço: Boulevard Rondeau, Bairro: (Rosario …" at bounding box center [409, 176] width 819 height 353
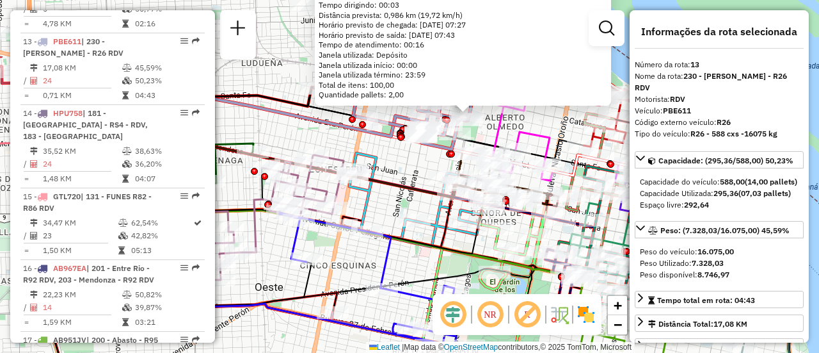
drag, startPoint x: 365, startPoint y: 150, endPoint x: 426, endPoint y: 208, distance: 83.3
click at [422, 240] on icon at bounding box center [265, 183] width 452 height 141
drag, startPoint x: 419, startPoint y: 164, endPoint x: 408, endPoint y: 211, distance: 48.1
click at [409, 217] on div "Rota 17 - Placa AB951JV 0000517133 - CACERES SOFIA MACARENA 0000457372 - RUIZ F…" at bounding box center [409, 176] width 819 height 353
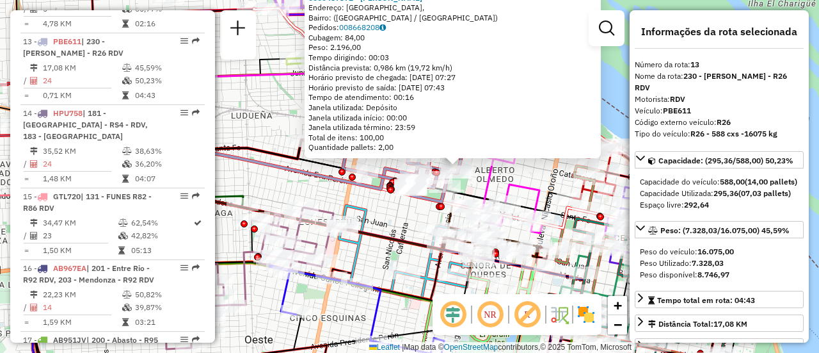
click at [408, 216] on div "Rota 17 - Placa AB951JV 0000517133 - CACERES SOFIA MACARENA 0000457372 - RUIZ F…" at bounding box center [409, 176] width 819 height 353
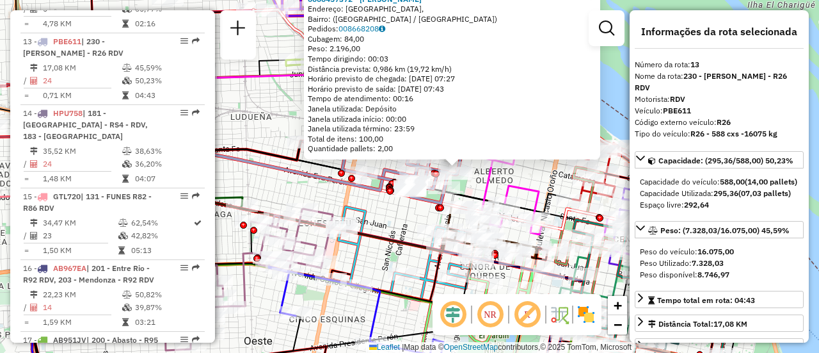
click at [319, 193] on div "Rota 17 - Placa AB951JV 0000517133 - CACERES SOFIA MACARENA 0000457372 - RUIZ F…" at bounding box center [409, 176] width 819 height 353
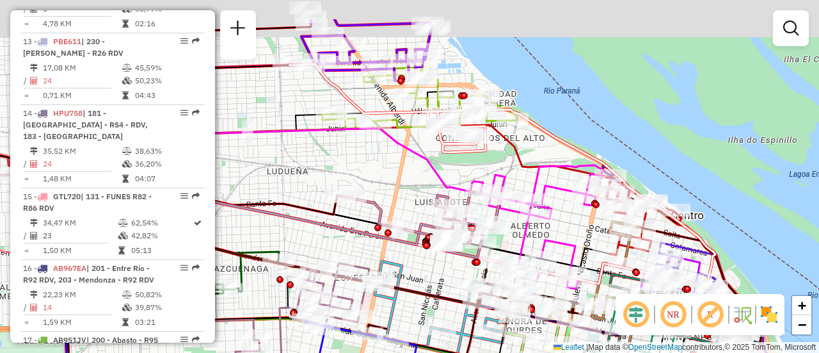
drag, startPoint x: 357, startPoint y: 140, endPoint x: 408, endPoint y: 191, distance: 72.4
click at [407, 195] on div "Janela de atendimento Grade de atendimento Capacidade Transportadoras Veículos …" at bounding box center [409, 176] width 819 height 353
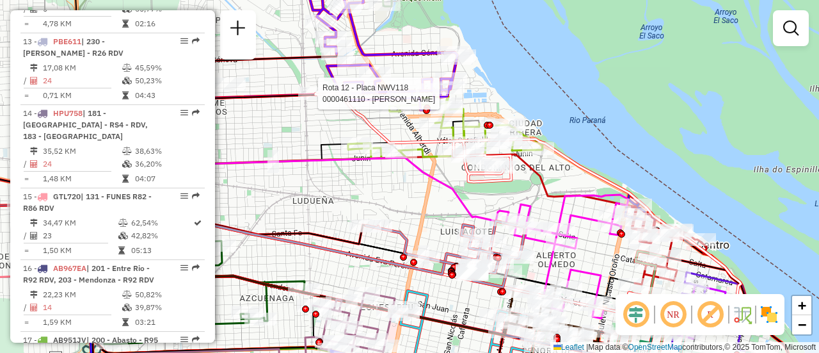
select select "**********"
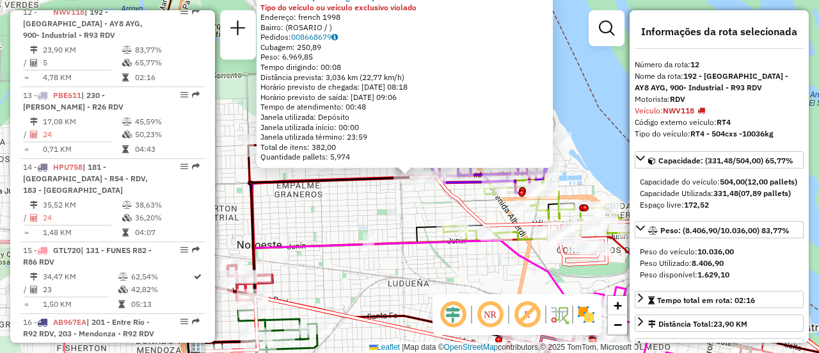
scroll to position [1382, 0]
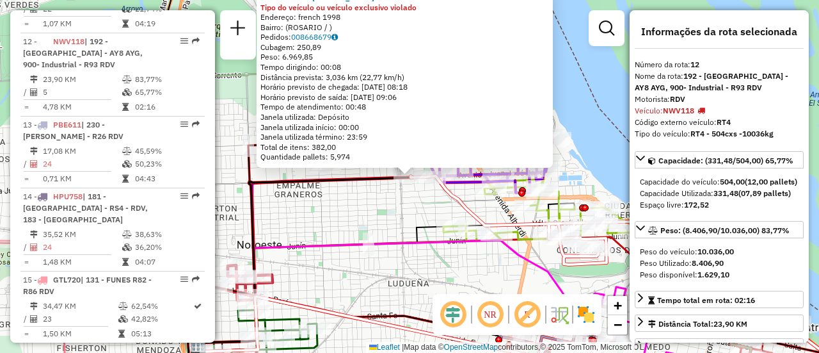
click at [376, 210] on div "0000461110 - Gonzales Emanuel - RDV Tipo do veículo ou veículo exclusivo violad…" at bounding box center [409, 176] width 819 height 353
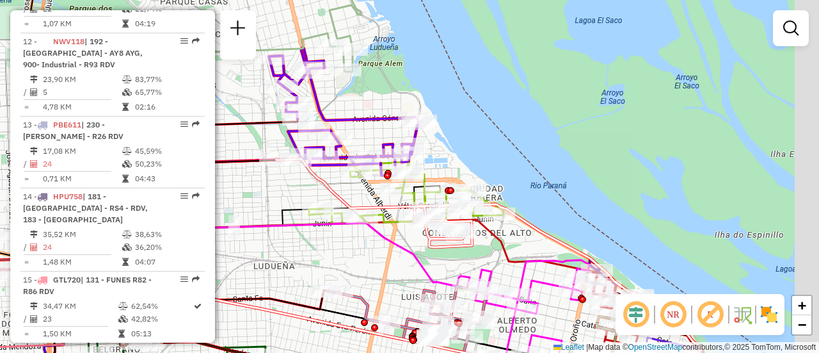
drag, startPoint x: 468, startPoint y: 196, endPoint x: 317, endPoint y: 197, distance: 151.7
click at [317, 197] on div "Janela de atendimento Grade de atendimento Capacidade Transportadoras Veículos …" at bounding box center [409, 176] width 819 height 353
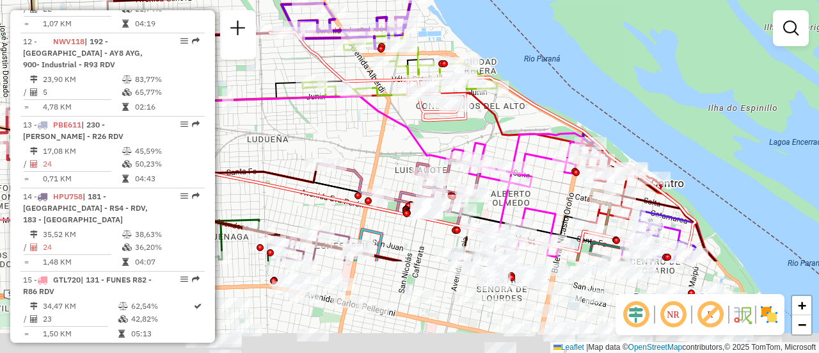
drag, startPoint x: 413, startPoint y: 274, endPoint x: 356, endPoint y: -5, distance: 284.8
click at [356, 0] on html "Aguarde... Pop-up bloqueado! Seu navegador bloqueou automáticamente a abertura …" at bounding box center [409, 176] width 819 height 353
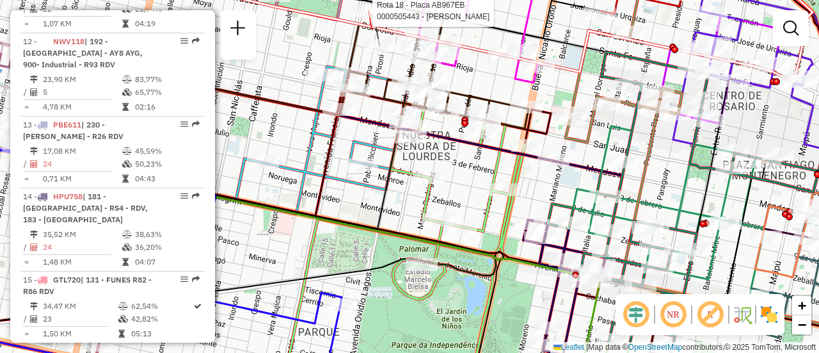
select select "**********"
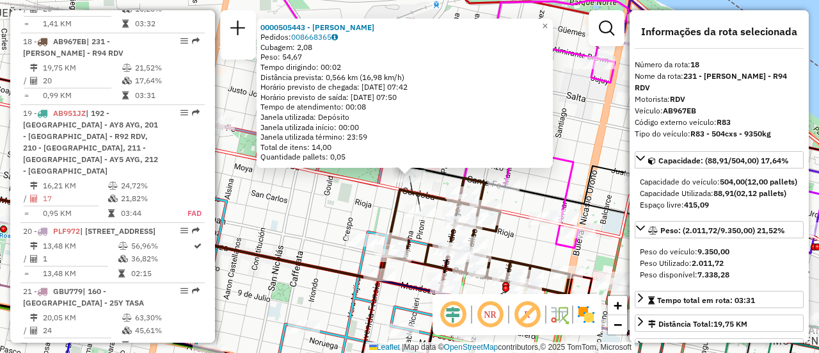
scroll to position [128, 0]
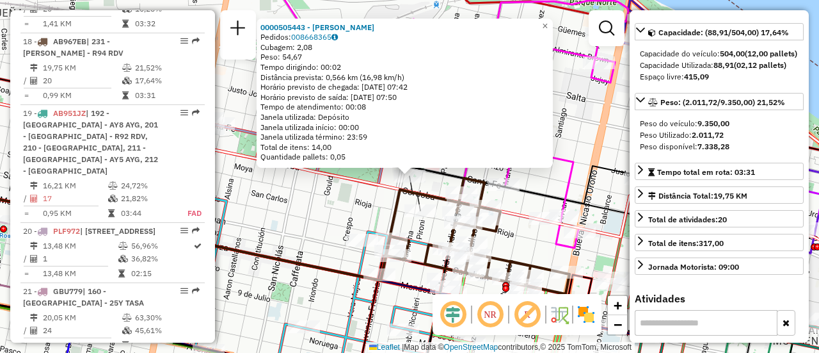
click at [374, 202] on div "0000505443 - JUAN GONZALO NICOLAS Pedidos: 008668365 Cubagem: 2,08 Peso: 54,67 …" at bounding box center [409, 176] width 819 height 353
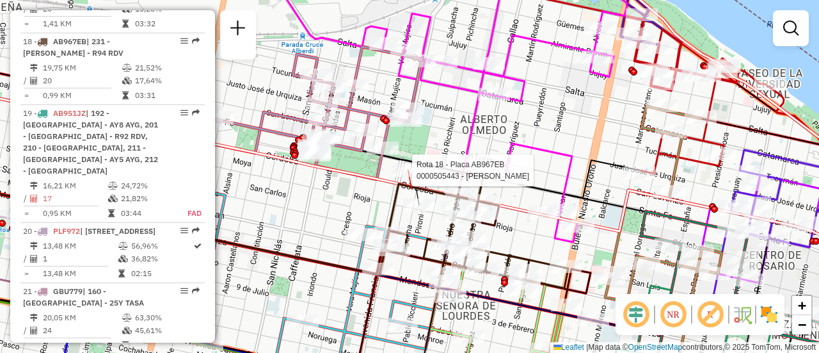
select select "**********"
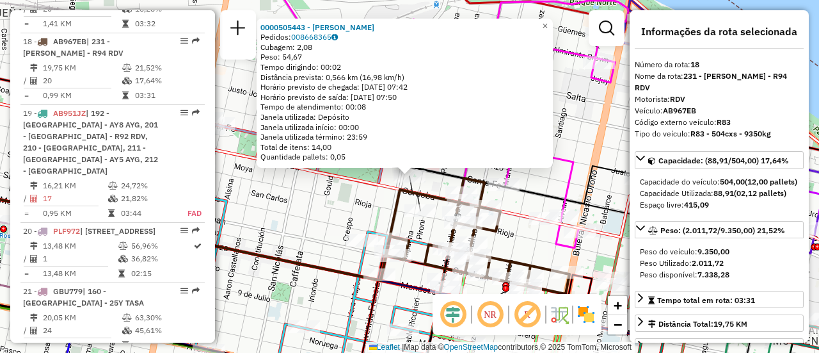
scroll to position [64, 0]
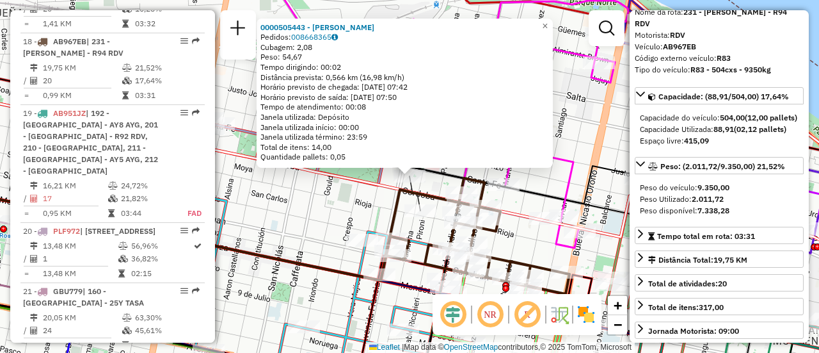
click at [539, 184] on div "0000505443 - JUAN GONZALO NICOLAS Pedidos: 008668365 Cubagem: 2,08 Peso: 54,67 …" at bounding box center [409, 176] width 819 height 353
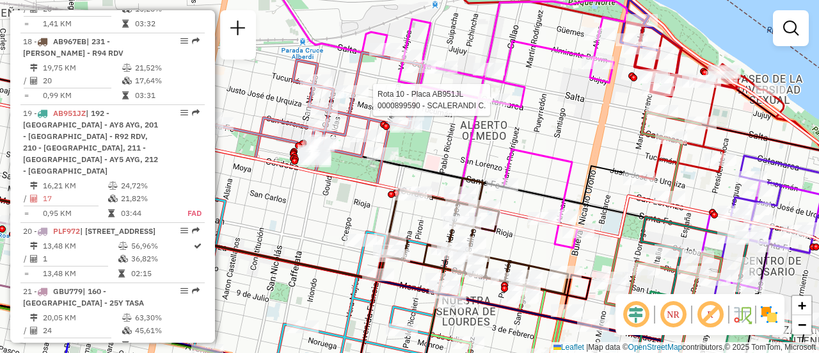
select select "**********"
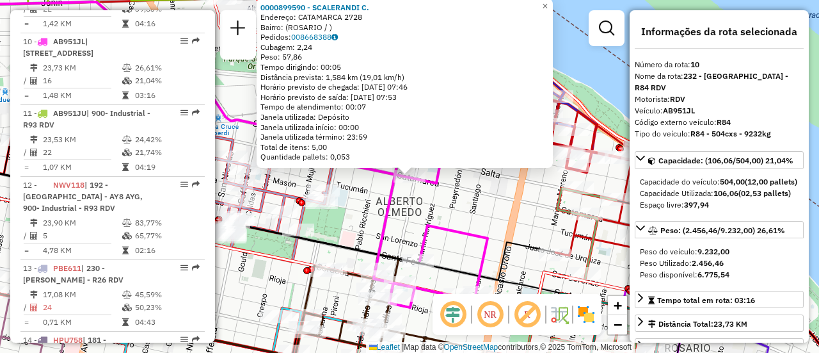
scroll to position [128, 0]
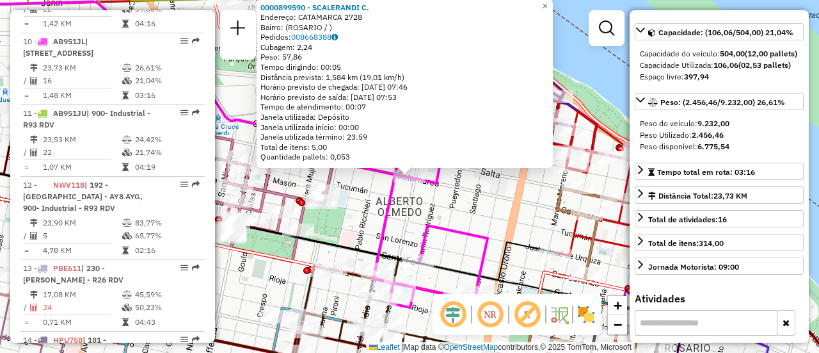
click at [475, 207] on div "0000899590 - SCALERANDI C. Endereço: CATAMARCA 2728 Bairro: (ROSARIO / ) Pedido…" at bounding box center [409, 176] width 819 height 353
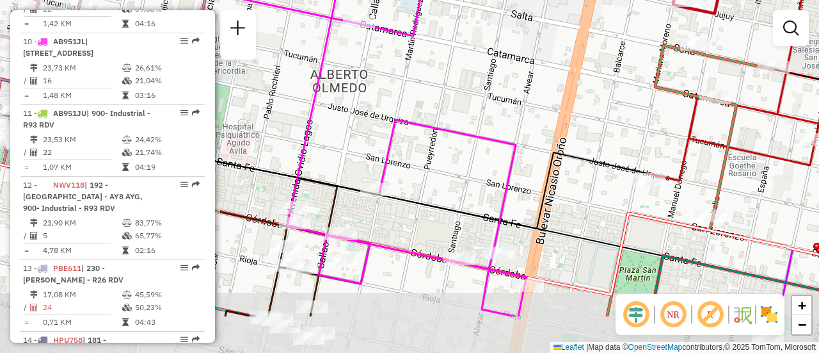
drag, startPoint x: 429, startPoint y: 241, endPoint x: 432, endPoint y: 156, distance: 85.2
click at [432, 156] on div "Janela de atendimento Grade de atendimento Capacidade Transportadoras Veículos …" at bounding box center [409, 176] width 819 height 353
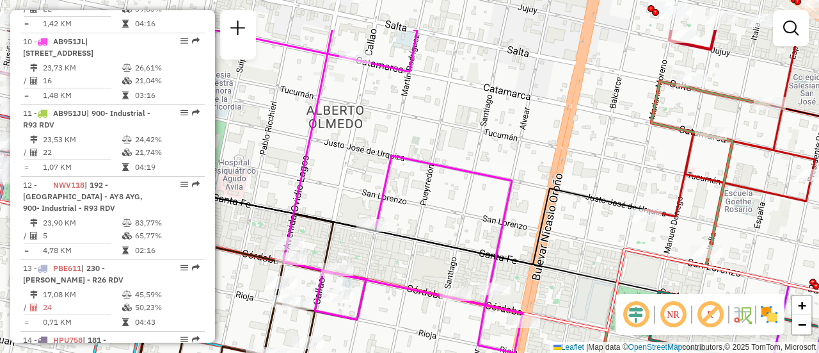
drag, startPoint x: 452, startPoint y: 140, endPoint x: 451, endPoint y: 209, distance: 69.8
click at [451, 209] on div "Janela de atendimento Grade de atendimento Capacidade Transportadoras Veículos …" at bounding box center [409, 176] width 819 height 353
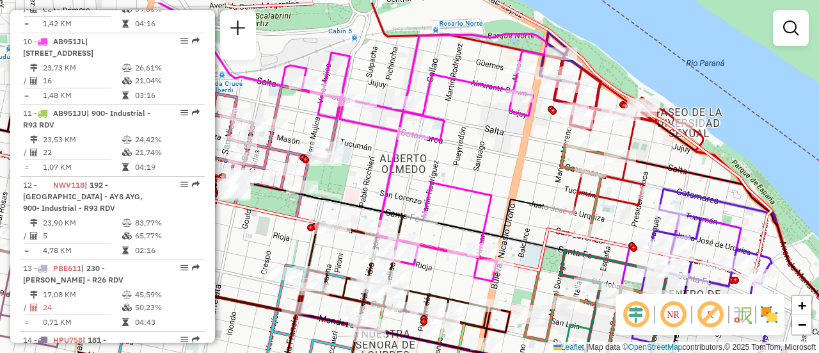
drag, startPoint x: 470, startPoint y: 143, endPoint x: 461, endPoint y: 180, distance: 37.7
click at [463, 181] on div "Janela de atendimento Grade de atendimento Capacidade Transportadoras Veículos …" at bounding box center [409, 176] width 819 height 353
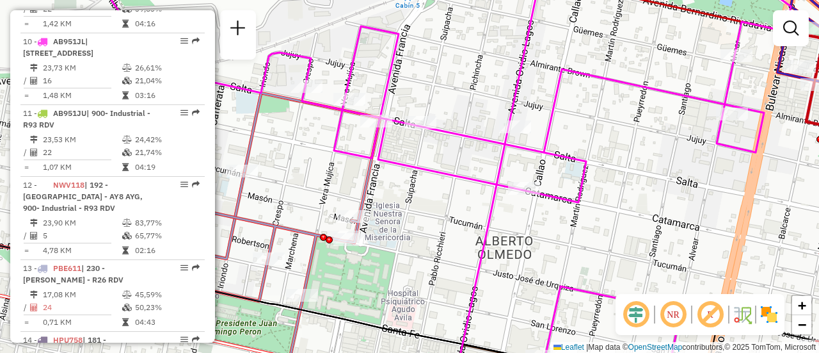
drag, startPoint x: 300, startPoint y: 135, endPoint x: 355, endPoint y: 157, distance: 59.2
click at [355, 157] on icon at bounding box center [546, 198] width 489 height 421
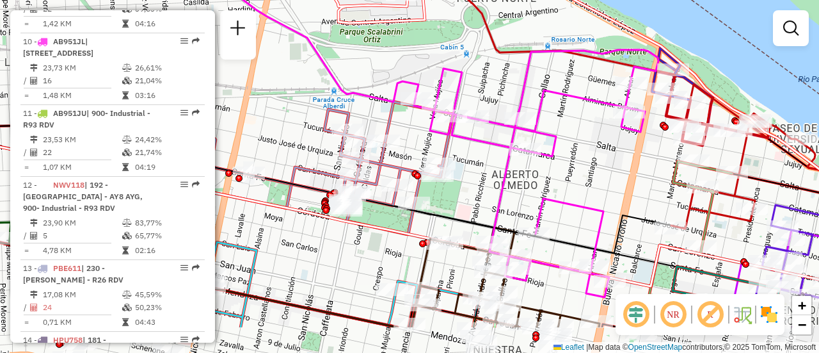
drag, startPoint x: 619, startPoint y: 247, endPoint x: 593, endPoint y: 186, distance: 66.5
click at [593, 186] on div "Janela de atendimento Grade de atendimento Capacidade Transportadoras Veículos …" at bounding box center [409, 176] width 819 height 353
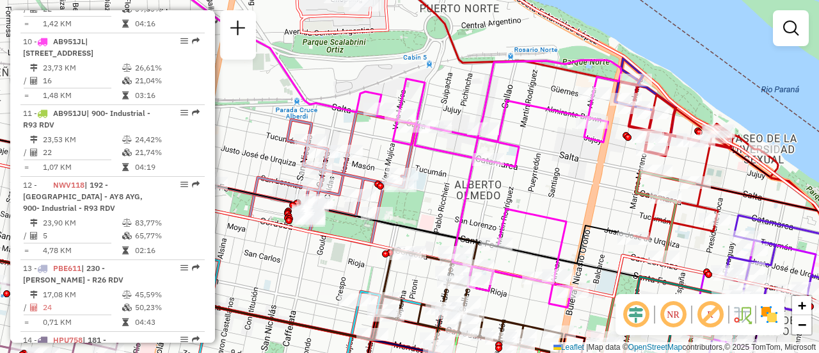
drag, startPoint x: 562, startPoint y: 140, endPoint x: 538, endPoint y: 148, distance: 26.1
click at [525, 150] on icon at bounding box center [499, 183] width 244 height 247
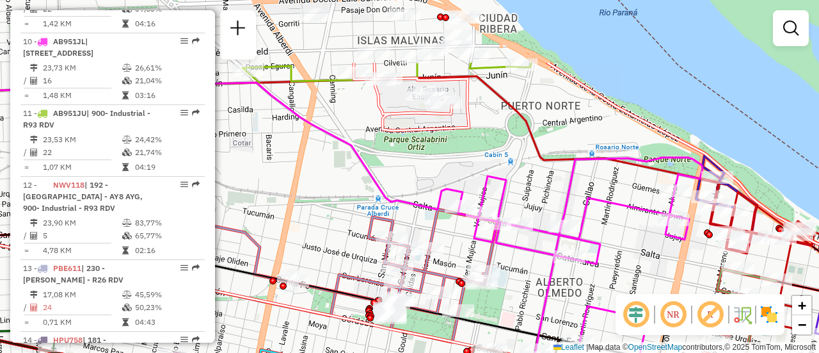
drag, startPoint x: 561, startPoint y: 159, endPoint x: 650, endPoint y: 251, distance: 127.6
click at [648, 251] on div "Janela de atendimento Grade de atendimento Capacidade Transportadoras Veículos …" at bounding box center [409, 176] width 819 height 353
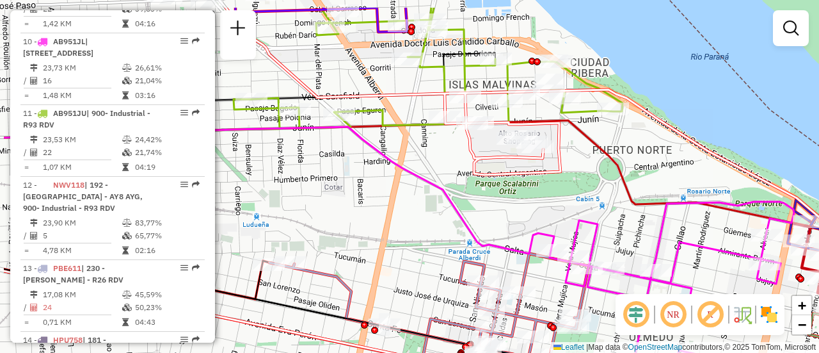
drag, startPoint x: 477, startPoint y: 163, endPoint x: 563, endPoint y: 206, distance: 95.9
click at [563, 206] on div "Janela de atendimento Grade de atendimento Capacidade Transportadoras Veículos …" at bounding box center [409, 176] width 819 height 353
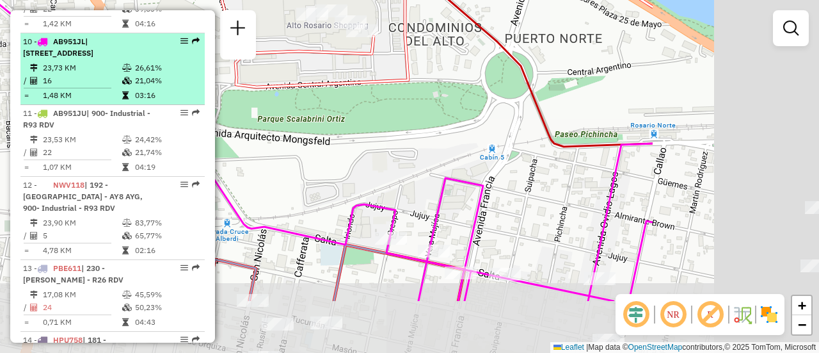
drag, startPoint x: 443, startPoint y: 140, endPoint x: 174, endPoint y: 26, distance: 292.2
click at [177, 31] on hb-router-mapa "Informações da Sessão 1288000 - 04/10/2025 Criação: 03/10/2025 16:11 Depósito: …" at bounding box center [409, 176] width 819 height 353
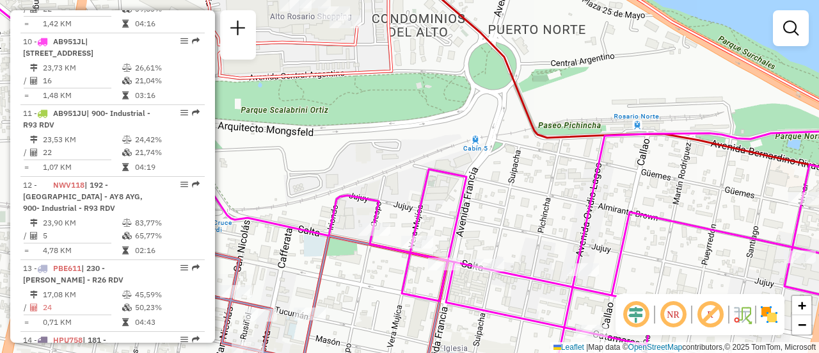
drag, startPoint x: 384, startPoint y: 43, endPoint x: 431, endPoint y: 99, distance: 72.7
click at [429, 99] on icon at bounding box center [531, 62] width 741 height 189
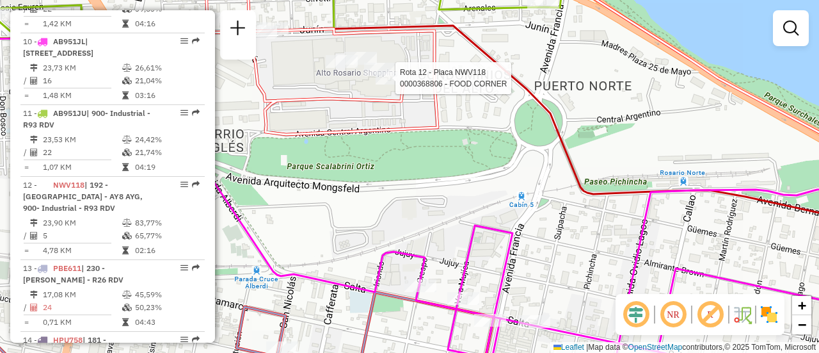
select select "**********"
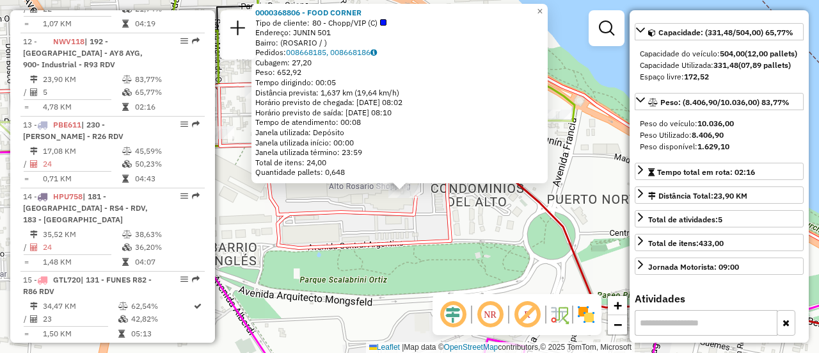
drag, startPoint x: 587, startPoint y: 179, endPoint x: 594, endPoint y: 191, distance: 14.9
click at [586, 191] on div "0000368806 - FOOD CORNER Tipo de cliente: 80 - Chopp/VIP (C) Endereço: JUNIN 50…" at bounding box center [409, 176] width 819 height 353
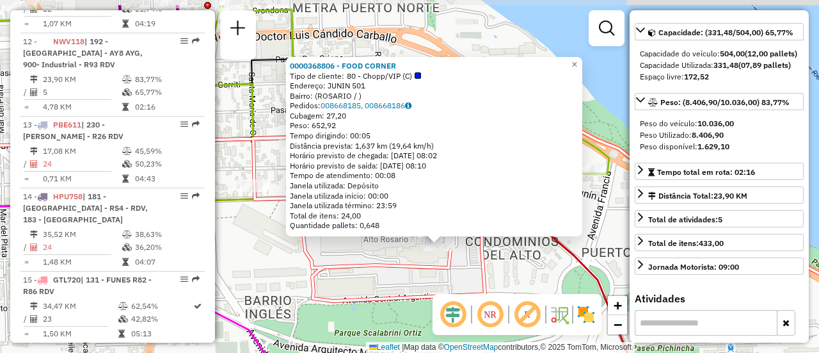
drag, startPoint x: 584, startPoint y: 186, endPoint x: 619, endPoint y: 227, distance: 53.9
click at [619, 227] on div "0000368806 - FOOD CORNER Tipo de cliente: 80 - Chopp/VIP (C) Endereço: JUNIN 50…" at bounding box center [409, 176] width 819 height 353
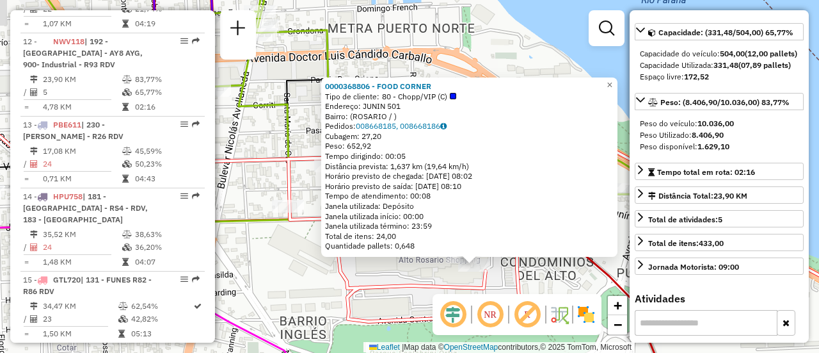
drag, startPoint x: 274, startPoint y: 162, endPoint x: 308, endPoint y: 175, distance: 36.5
click at [310, 182] on div "0000368806 - FOOD CORNER Tipo de cliente: 80 - Chopp/VIP (C) Endereço: JUNIN 50…" at bounding box center [409, 176] width 819 height 353
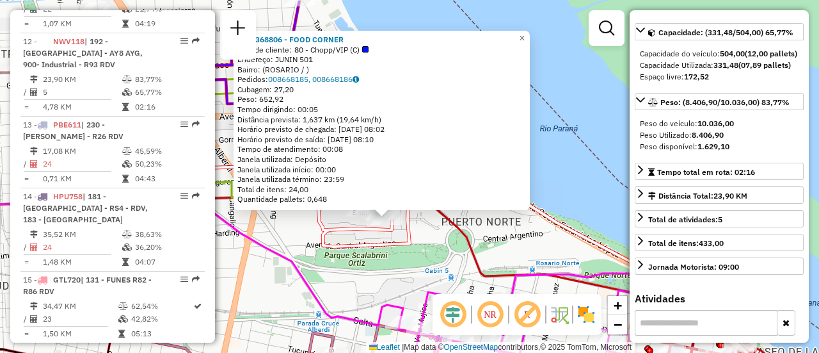
click at [494, 237] on div "0000368806 - FOOD CORNER Tipo de cliente: 80 - Chopp/VIP (C) Endereço: JUNIN 50…" at bounding box center [409, 176] width 819 height 353
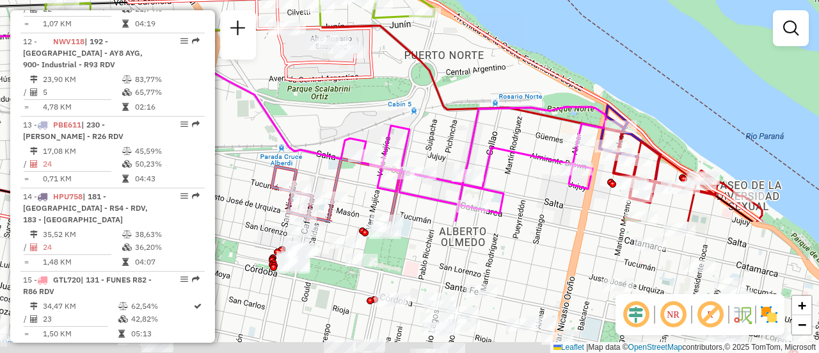
drag, startPoint x: 443, startPoint y: 239, endPoint x: 414, endPoint y: 77, distance: 165.1
click at [405, 71] on div "Janela de atendimento Grade de atendimento Capacidade Transportadoras Veículos …" at bounding box center [409, 176] width 819 height 353
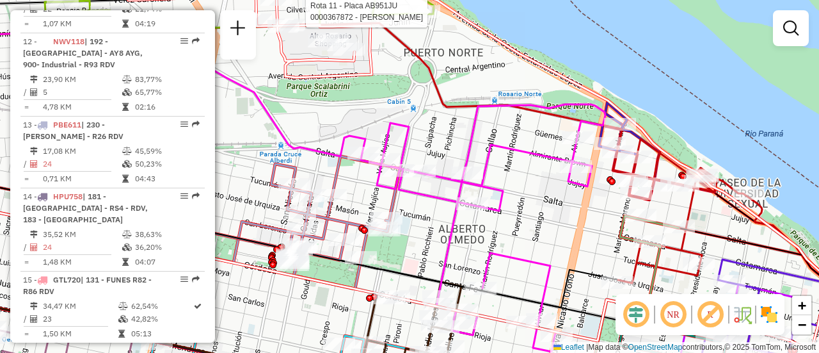
select select "**********"
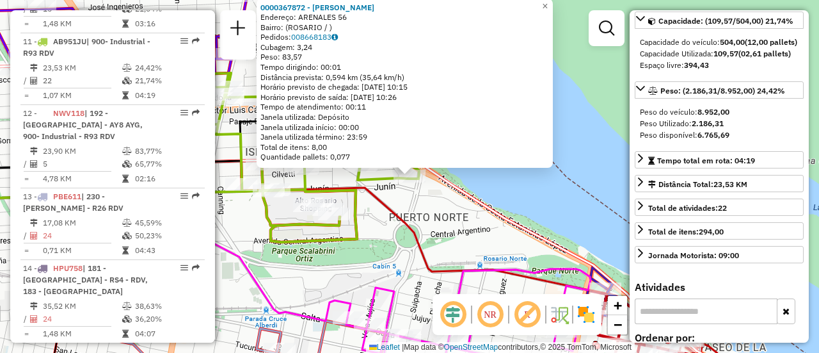
click at [448, 234] on div "0000367872 - MOREIRA HEDI Endereço: ARENALES 56 Bairro: (ROSARIO / ) Pedidos: 0…" at bounding box center [409, 176] width 819 height 353
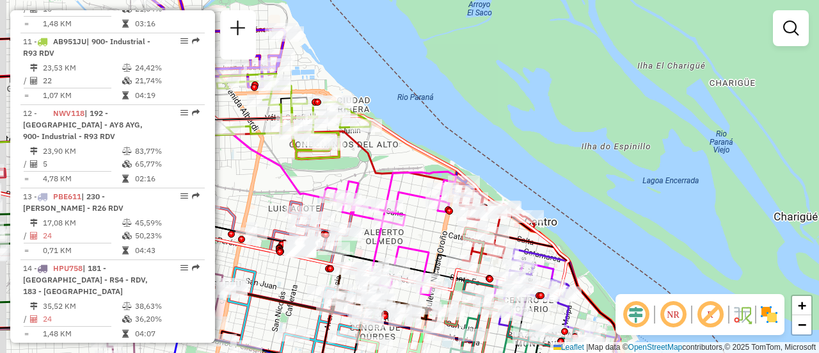
drag, startPoint x: 365, startPoint y: 191, endPoint x: 459, endPoint y: 104, distance: 128.6
click at [449, 109] on div "Janela de atendimento Grade de atendimento Capacidade Transportadoras Veículos …" at bounding box center [409, 176] width 819 height 353
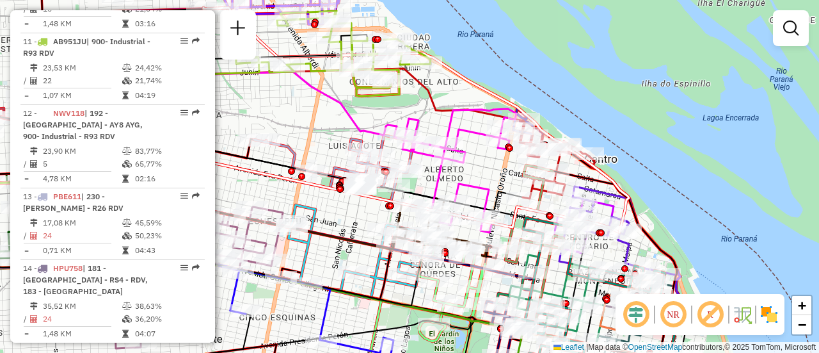
drag, startPoint x: 328, startPoint y: 140, endPoint x: 349, endPoint y: 117, distance: 31.3
click at [348, 118] on div "Janela de atendimento Grade de atendimento Capacidade Transportadoras Veículos …" at bounding box center [409, 176] width 819 height 353
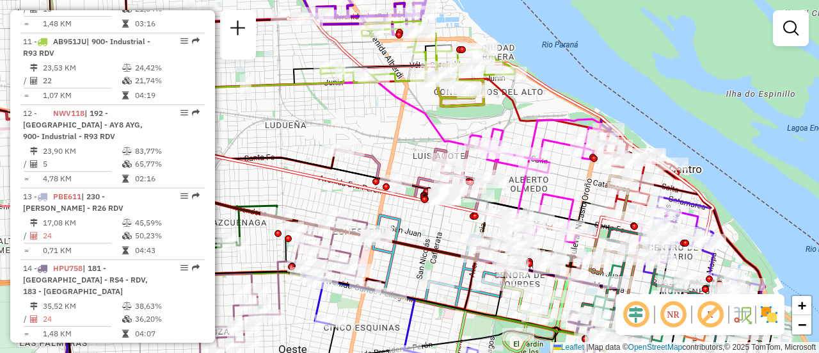
drag, startPoint x: 312, startPoint y: 109, endPoint x: 472, endPoint y: 149, distance: 164.2
click at [472, 149] on div "Janela de atendimento Grade de atendimento Capacidade Transportadoras Veículos …" at bounding box center [409, 176] width 819 height 353
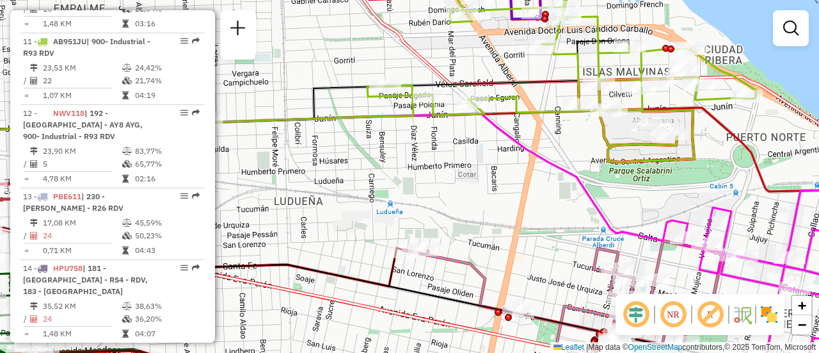
drag, startPoint x: 377, startPoint y: 60, endPoint x: 298, endPoint y: 119, distance: 98.3
click at [205, 93] on hb-router-mapa "Informações da Sessão 1288000 - 04/10/2025 Criação: 03/10/2025 16:11 Depósito: …" at bounding box center [409, 176] width 819 height 353
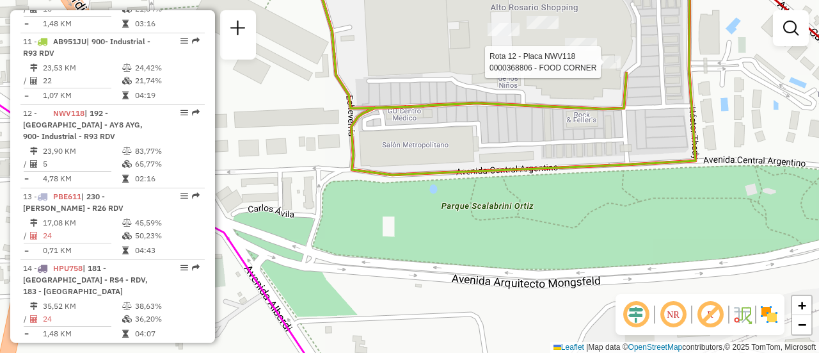
select select "**********"
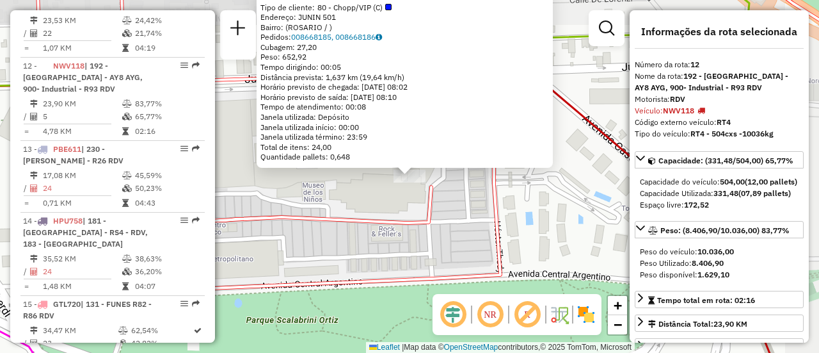
scroll to position [1382, 0]
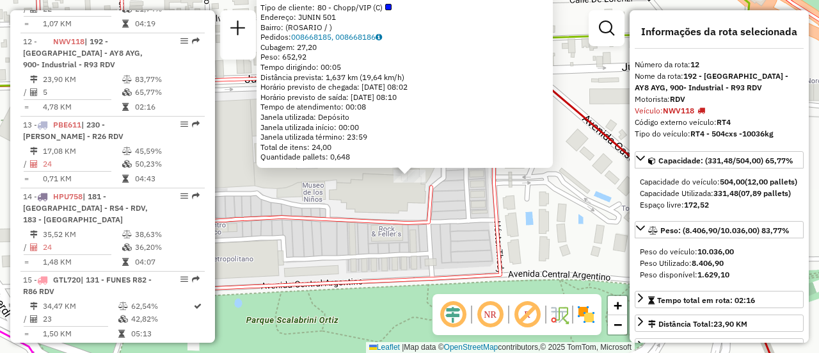
click at [530, 197] on div "0000368806 - FOOD CORNER Tipo de cliente: 80 - Chopp/VIP (C) Endereço: JUNIN 50…" at bounding box center [409, 176] width 819 height 353
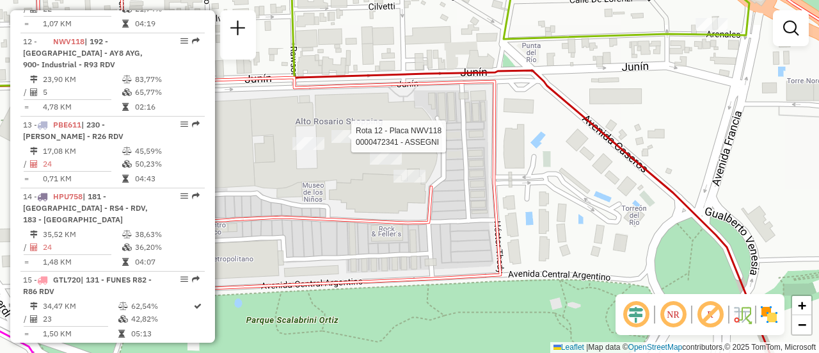
select select "**********"
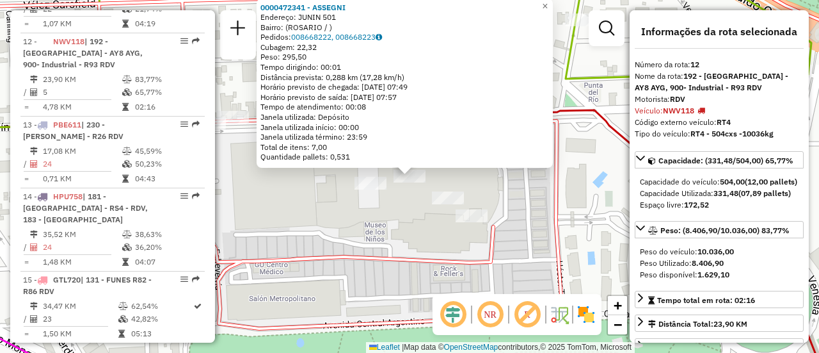
click at [499, 189] on div "0000472341 - ASSEGNI Endereço: JUNIN 501 Bairro: (ROSARIO / ) Pedidos: 00866822…" at bounding box center [409, 176] width 819 height 353
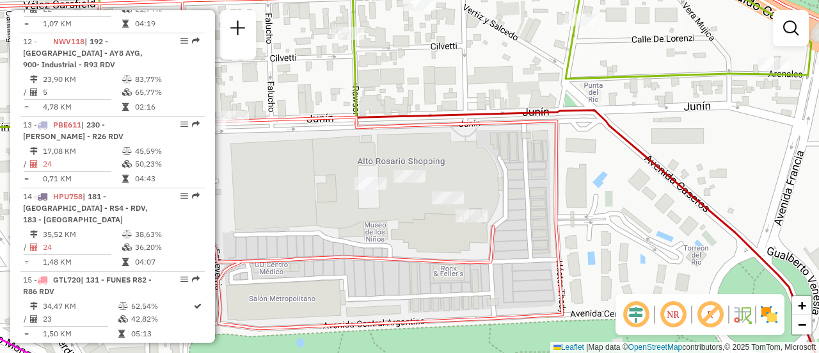
click at [593, 196] on div "Janela de atendimento Grade de atendimento Capacidade Transportadoras Veículos …" at bounding box center [409, 176] width 819 height 353
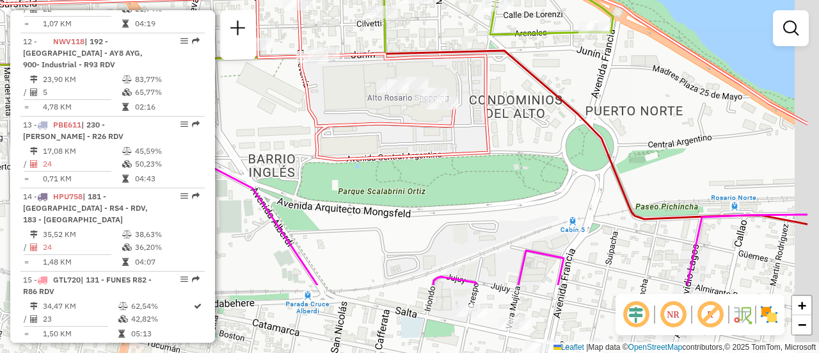
drag, startPoint x: 587, startPoint y: 182, endPoint x: 458, endPoint y: 70, distance: 171.0
click at [412, 42] on div "Janela de atendimento Grade de atendimento Capacidade Transportadoras Veículos …" at bounding box center [409, 176] width 819 height 353
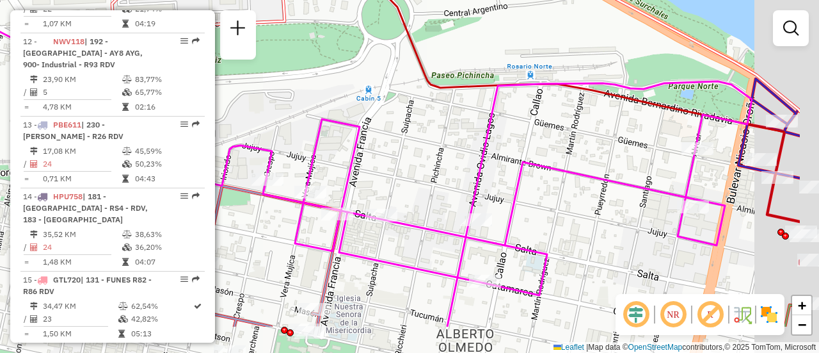
drag, startPoint x: 589, startPoint y: 194, endPoint x: 277, endPoint y: 45, distance: 345.2
click at [265, 81] on icon at bounding box center [507, 203] width 489 height 245
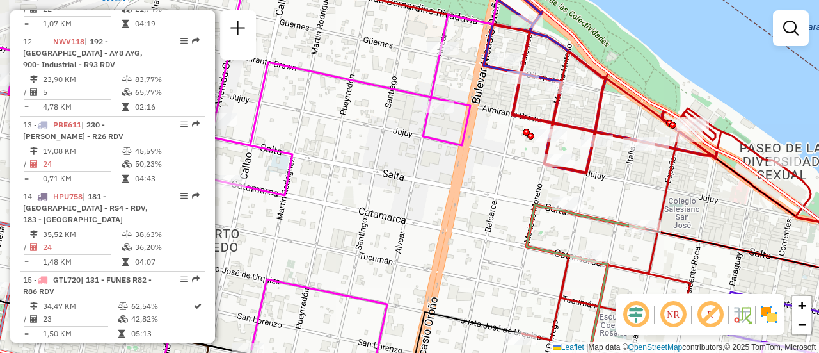
drag, startPoint x: 516, startPoint y: 169, endPoint x: 471, endPoint y: 165, distance: 45.6
click at [471, 165] on div "Janela de atendimento Grade de atendimento Capacidade Transportadoras Veículos …" at bounding box center [409, 176] width 819 height 353
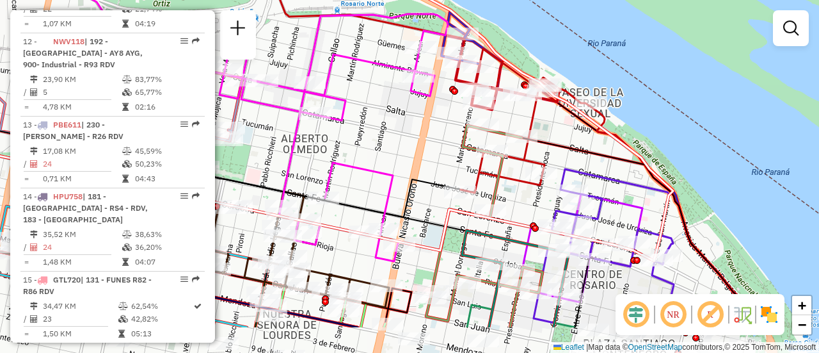
drag, startPoint x: 567, startPoint y: 173, endPoint x: 466, endPoint y: 77, distance: 139.9
click at [522, 138] on icon at bounding box center [644, 232] width 244 height 189
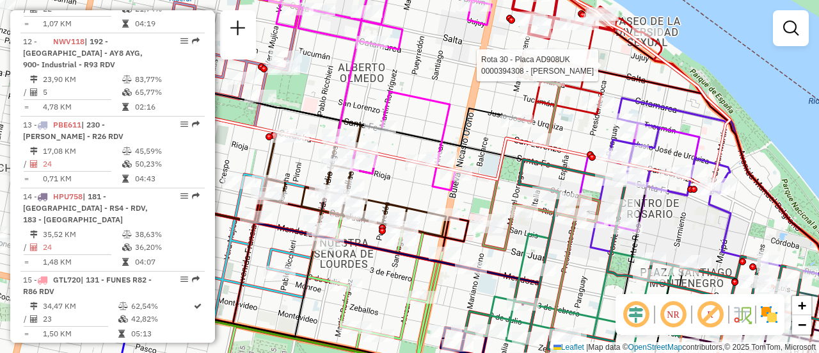
drag, startPoint x: 381, startPoint y: 82, endPoint x: 498, endPoint y: 66, distance: 117.6
click at [502, 67] on div "Rota 30 - Placa AD908UK 0000394308 - CHEN ZHI Janela de atendimento Grade de at…" at bounding box center [409, 176] width 819 height 353
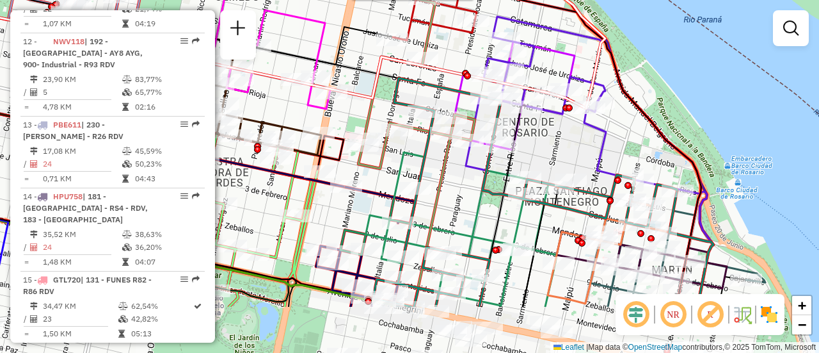
drag, startPoint x: 575, startPoint y: 124, endPoint x: 451, endPoint y: 42, distance: 148.4
click at [451, 42] on div "Rota 30 - Placa AD908UK 0000394308 - CHEN ZHI Janela de atendimento Grade de at…" at bounding box center [409, 176] width 819 height 353
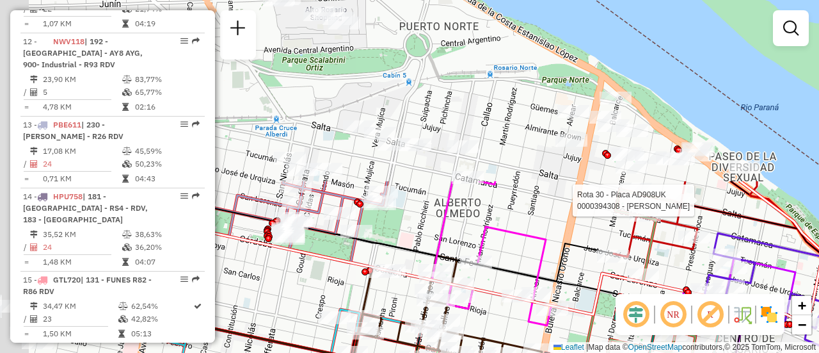
drag, startPoint x: 466, startPoint y: 57, endPoint x: 639, endPoint y: 220, distance: 237.7
click at [680, 261] on div "Rota 30 - Placa AD908UK 0000394308 - CHEN ZHI Rota 29 - Placa AD908UK 000045653…" at bounding box center [409, 176] width 819 height 353
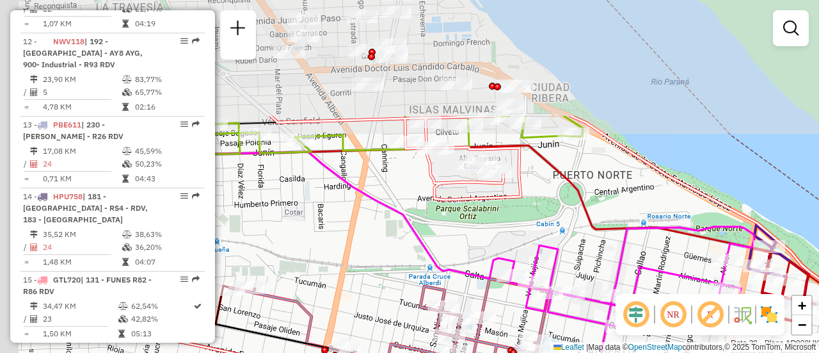
drag, startPoint x: 498, startPoint y: 121, endPoint x: 651, endPoint y: 269, distance: 212.7
click at [651, 269] on icon at bounding box center [632, 350] width 244 height 247
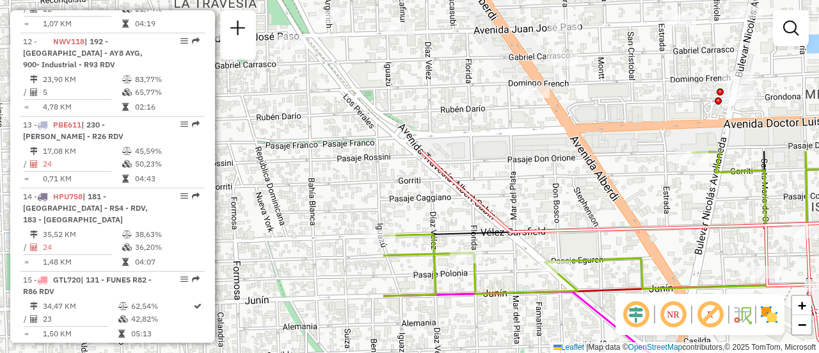
drag, startPoint x: 353, startPoint y: 165, endPoint x: 619, endPoint y: 276, distance: 288.3
click at [817, 347] on div "Rota 30 - Placa AD908UK 0000394308 - CHEN ZHI Rota 29 - Placa AD908UK 000045653…" at bounding box center [409, 176] width 819 height 353
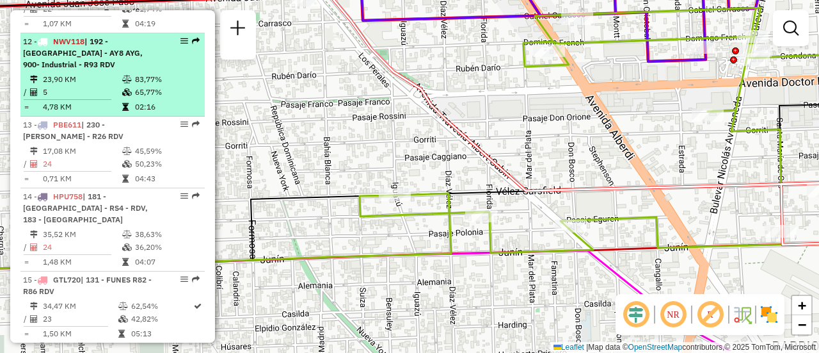
drag, startPoint x: 479, startPoint y: 201, endPoint x: 191, endPoint y: 47, distance: 325.8
click at [193, 49] on hb-router-mapa "Informações da Sessão 1288000 - 04/10/2025 Criação: 03/10/2025 16:11 Depósito: …" at bounding box center [409, 176] width 819 height 353
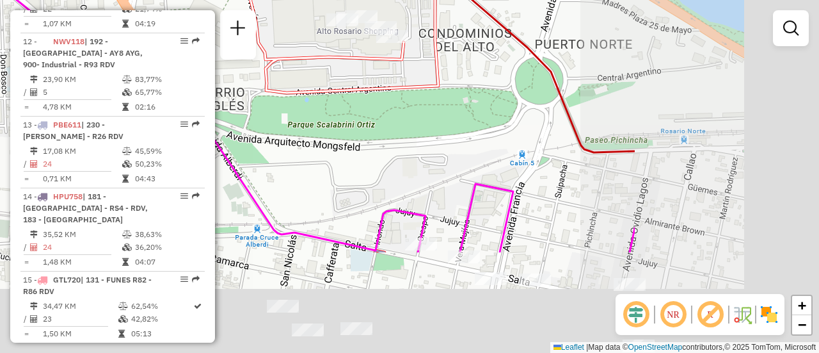
drag, startPoint x: 670, startPoint y: 223, endPoint x: 336, endPoint y: 65, distance: 369.3
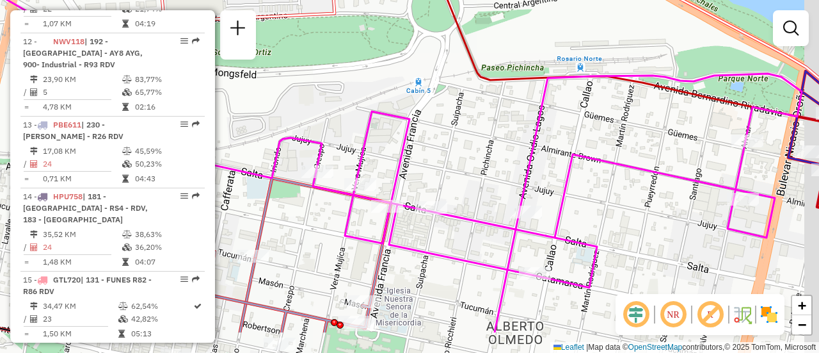
drag, startPoint x: 570, startPoint y: 145, endPoint x: 326, endPoint y: 35, distance: 266.9
click at [337, 36] on div "Rota 30 - Placa AD908UK 0000394308 - CHEN ZHI Rota 29 - Placa AD908UK 000045653…" at bounding box center [409, 176] width 819 height 353
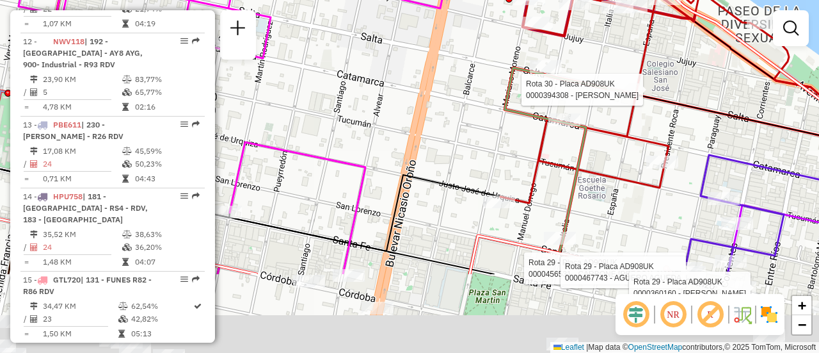
drag, startPoint x: 552, startPoint y: 153, endPoint x: 498, endPoint y: 8, distance: 154.5
click at [472, 0] on html "Aguarde... Pop-up bloqueado! Seu navegador bloqueou automáticamente a abertura …" at bounding box center [409, 176] width 819 height 353
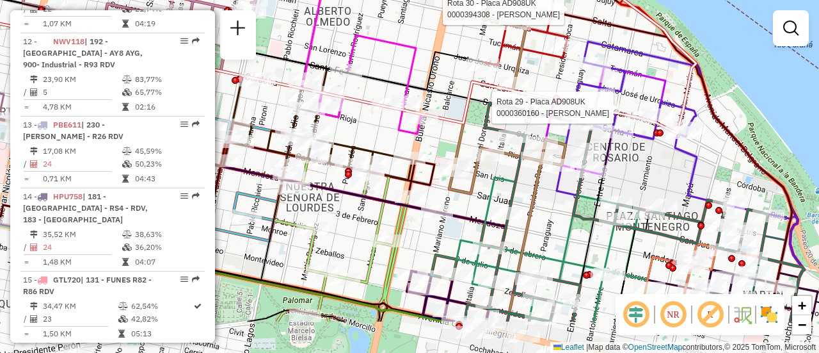
drag, startPoint x: 683, startPoint y: 201, endPoint x: 512, endPoint y: 88, distance: 205.5
click at [518, 95] on div "Rota 30 - Placa AD908UK 0000394308 - CHEN ZHI Rota 29 - Placa AD908UK 000036016…" at bounding box center [409, 176] width 819 height 353
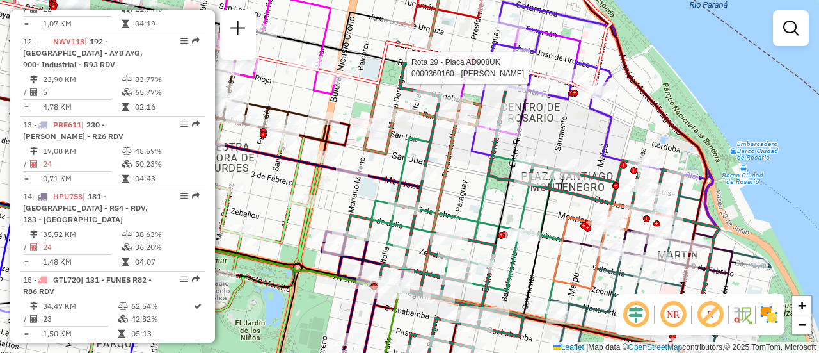
drag, startPoint x: 507, startPoint y: 133, endPoint x: 573, endPoint y: 232, distance: 118.2
click at [579, 246] on div "Rota 30 - Placa AD908UK 0000394308 - CHEN ZHI Rota 29 - Placa AD908UK 000036016…" at bounding box center [409, 176] width 819 height 353
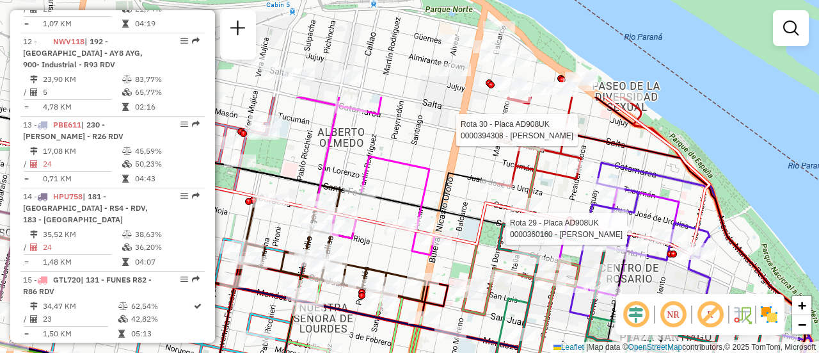
drag, startPoint x: 490, startPoint y: 187, endPoint x: 557, endPoint y: 310, distance: 140.0
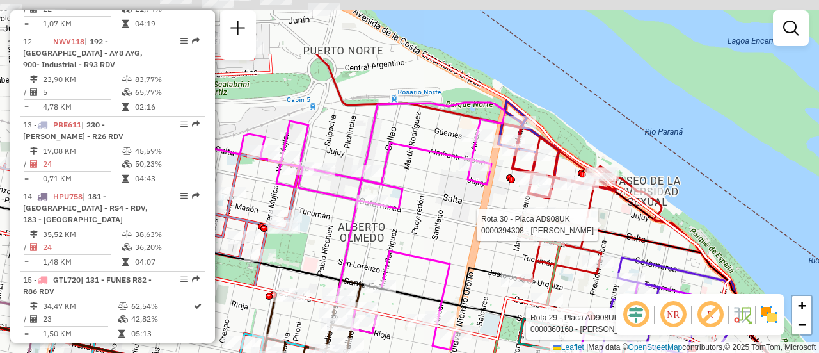
drag, startPoint x: 415, startPoint y: 174, endPoint x: 424, endPoint y: 234, distance: 60.2
click at [432, 262] on icon at bounding box center [382, 225] width 244 height 247
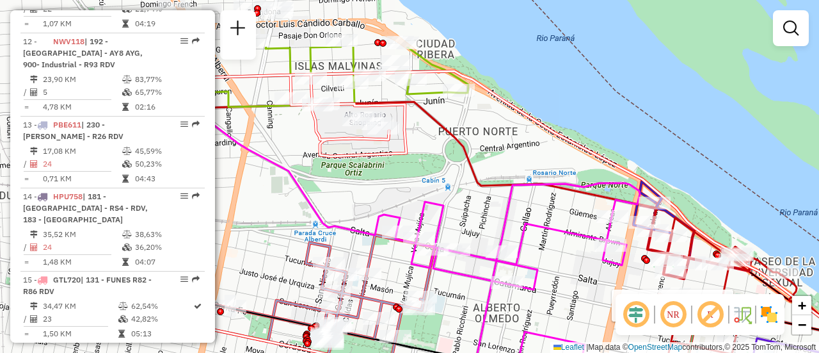
drag, startPoint x: 419, startPoint y: 168, endPoint x: 675, endPoint y: 302, distance: 289.4
click at [674, 311] on hb-router-mapa "Informações da Sessão 1288000 - 04/10/2025 Criação: 03/10/2025 16:11 Depósito: …" at bounding box center [409, 176] width 819 height 353
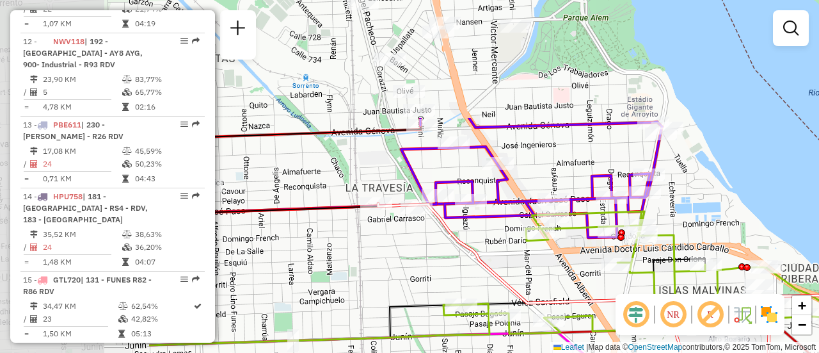
drag, startPoint x: 329, startPoint y: 136, endPoint x: 577, endPoint y: 303, distance: 299.1
click at [584, 312] on div "Rota 30 - Placa AD908UK 0000394308 - CHEN ZHI Rota 29 - Placa AD908UK 000036016…" at bounding box center [409, 176] width 819 height 353
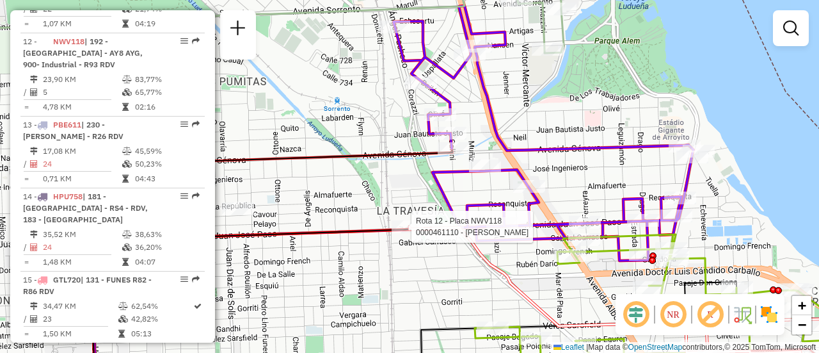
select select "**********"
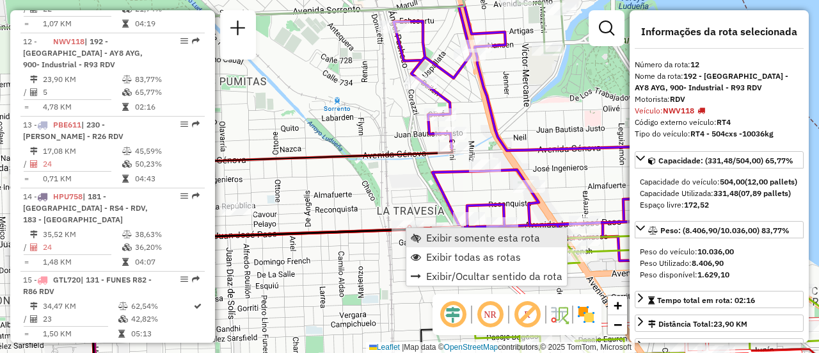
click at [468, 237] on span "Exibir somente esta rota" at bounding box center [483, 237] width 114 height 10
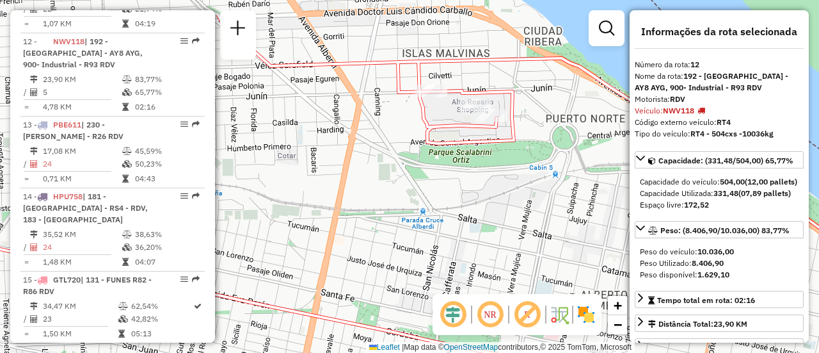
drag, startPoint x: 462, startPoint y: 147, endPoint x: 456, endPoint y: 187, distance: 40.8
click at [456, 187] on div "Janela de atendimento Grade de atendimento Capacidade Transportadoras Veículos …" at bounding box center [409, 176] width 819 height 353
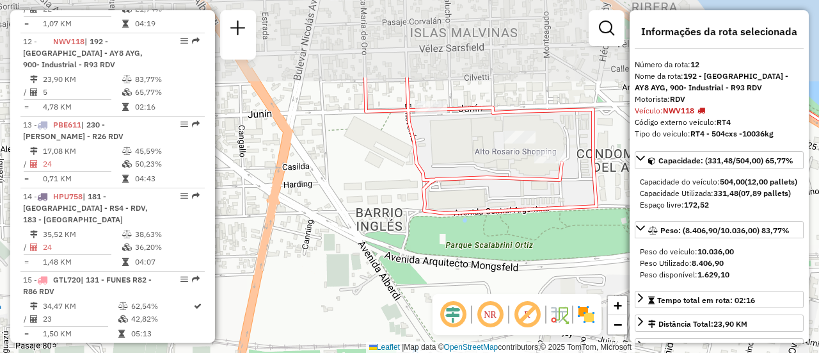
drag, startPoint x: 424, startPoint y: 33, endPoint x: 446, endPoint y: 145, distance: 113.5
click at [446, 145] on div "Janela de atendimento Grade de atendimento Capacidade Transportadoras Veículos …" at bounding box center [409, 176] width 819 height 353
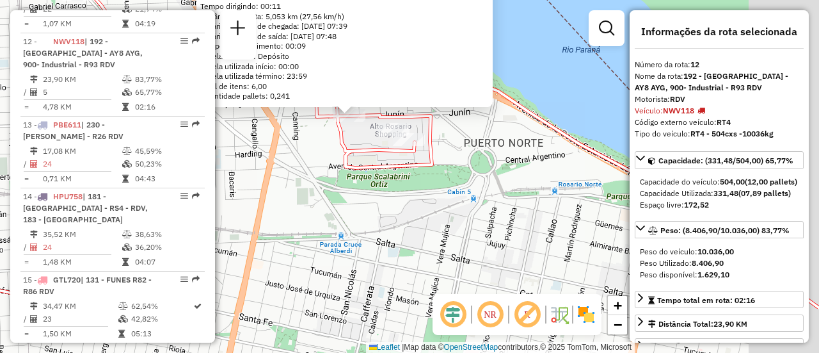
drag, startPoint x: 530, startPoint y: 239, endPoint x: 417, endPoint y: 128, distance: 158.4
click at [417, 128] on div "0000459997 - RT4 - Garage Italia Tipo de cliente: 80 - Chopp/VIP (C) Endereço: …" at bounding box center [409, 176] width 819 height 353
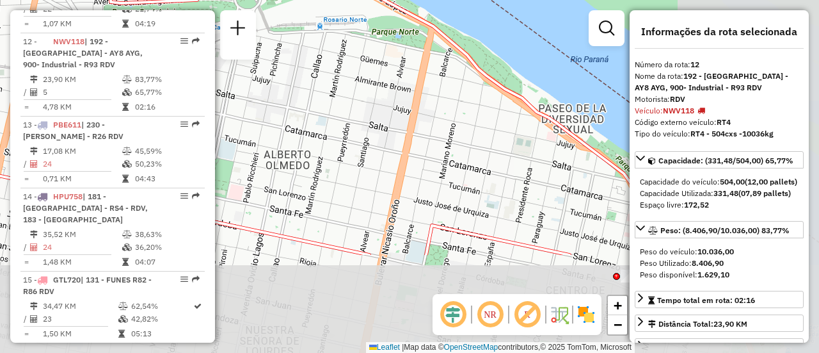
drag, startPoint x: 520, startPoint y: 218, endPoint x: 324, endPoint y: 93, distance: 231.9
click at [321, 85] on div "0000459997 - RT4 - Garage Italia Tipo de cliente: 80 - Chopp/VIP (C) Endereço: …" at bounding box center [409, 176] width 819 height 353
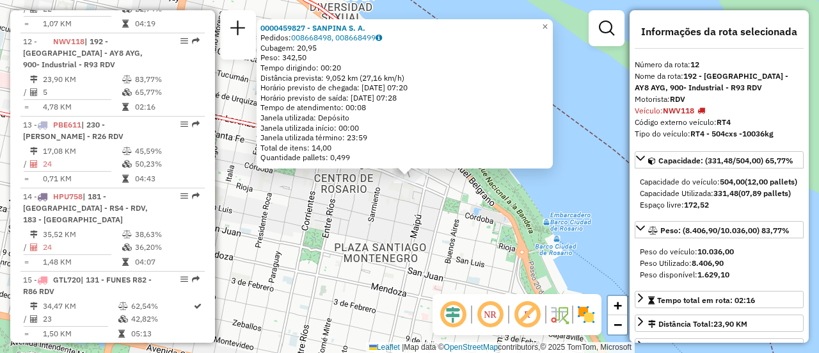
click at [383, 206] on div "0000459827 - SANPINA S. A. Pedidos: 008668498, 008668499 Cubagem: 20,95 Peso: 3…" at bounding box center [409, 176] width 819 height 353
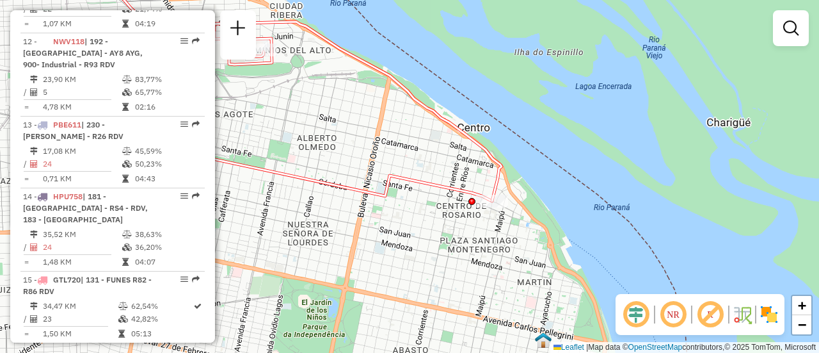
drag, startPoint x: 338, startPoint y: 204, endPoint x: 431, endPoint y: 218, distance: 94.5
click at [431, 218] on div "Janela de atendimento Grade de atendimento Capacidade Transportadoras Veículos …" at bounding box center [409, 176] width 819 height 353
drag, startPoint x: 372, startPoint y: 179, endPoint x: 383, endPoint y: 184, distance: 12.6
click at [383, 184] on div "Janela de atendimento Grade de atendimento Capacidade Transportadoras Veículos …" at bounding box center [409, 176] width 819 height 353
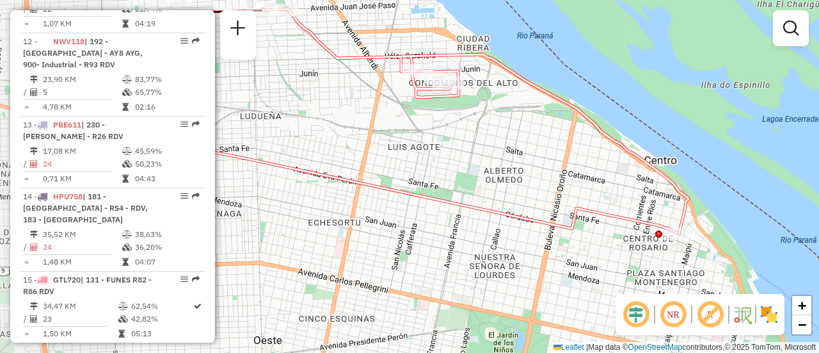
drag, startPoint x: 353, startPoint y: 157, endPoint x: 528, endPoint y: 184, distance: 177.5
click at [528, 184] on div "Janela de atendimento Grade de atendimento Capacidade Transportadoras Veículos …" at bounding box center [409, 176] width 819 height 353
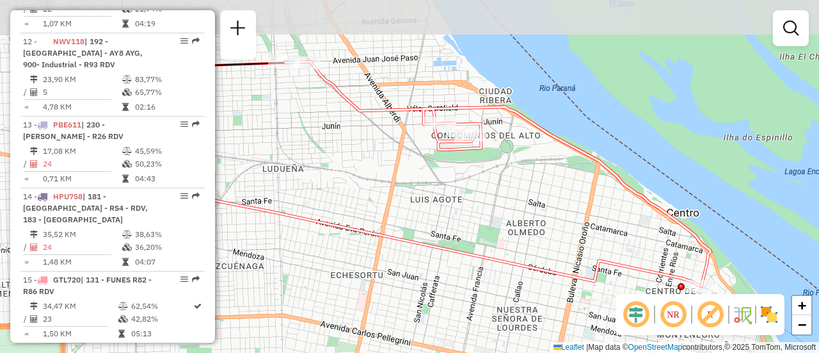
drag, startPoint x: 436, startPoint y: 138, endPoint x: 458, endPoint y: 186, distance: 53.5
click at [458, 186] on div "Janela de atendimento Grade de atendimento Capacidade Transportadoras Veículos …" at bounding box center [409, 176] width 819 height 353
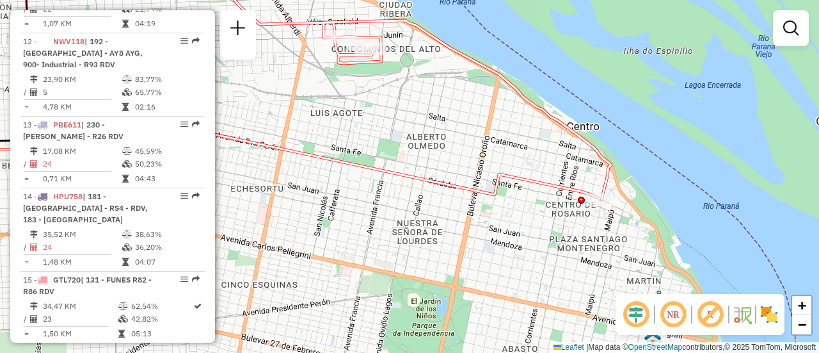
drag, startPoint x: 606, startPoint y: 238, endPoint x: 426, endPoint y: 113, distance: 219.4
click at [429, 116] on div "Janela de atendimento Grade de atendimento Capacidade Transportadoras Veículos …" at bounding box center [409, 176] width 819 height 353
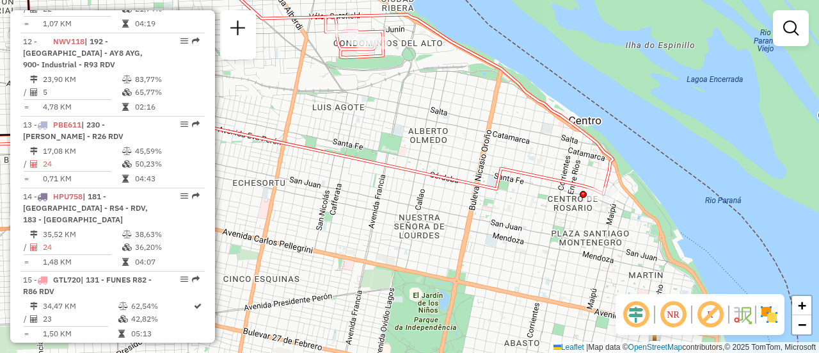
drag, startPoint x: 353, startPoint y: 118, endPoint x: 434, endPoint y: 144, distance: 84.8
click at [433, 147] on div "Janela de atendimento Grade de atendimento Capacidade Transportadoras Veículos …" at bounding box center [409, 176] width 819 height 353
click at [791, 28] on em at bounding box center [790, 27] width 15 height 15
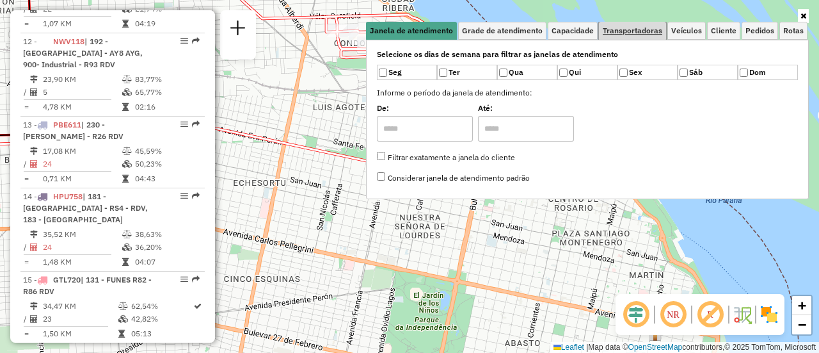
click at [651, 33] on span "Transportadoras" at bounding box center [633, 31] width 60 height 8
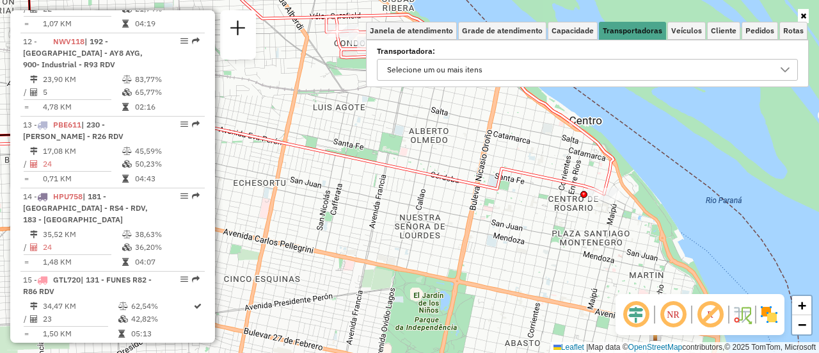
click at [788, 72] on icon at bounding box center [785, 70] width 10 height 10
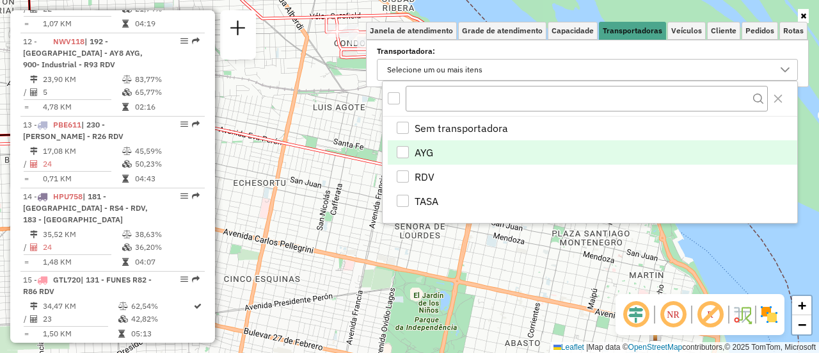
click at [405, 150] on div "AYG" at bounding box center [403, 152] width 12 height 12
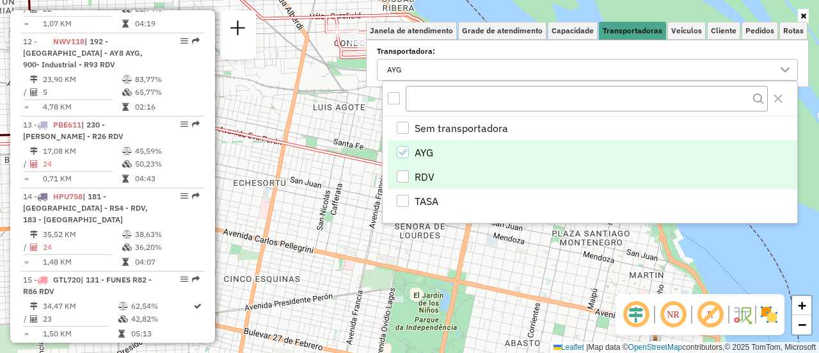
click at [403, 175] on div "RDV" at bounding box center [403, 176] width 12 height 12
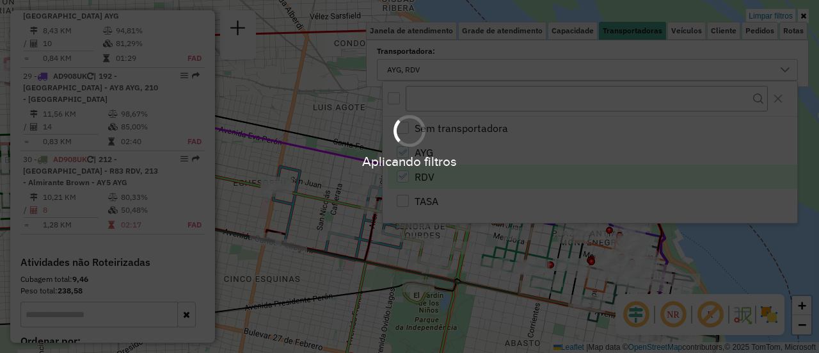
click at [406, 200] on div "TASA" at bounding box center [403, 201] width 12 height 12
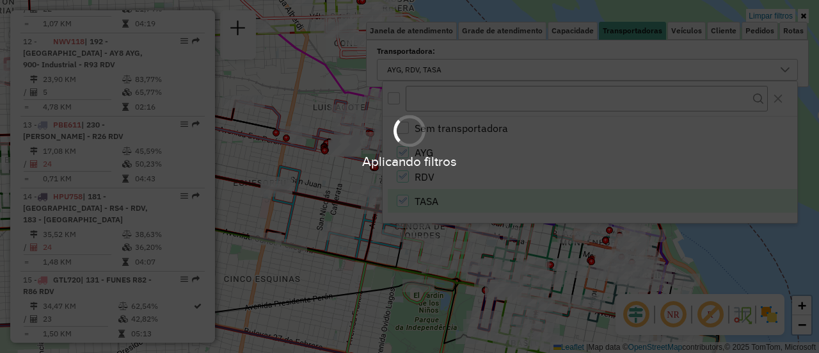
click at [340, 175] on div "Limpar filtros Janela de atendimento Grade de atendimento Capacidade Transporta…" at bounding box center [409, 176] width 819 height 353
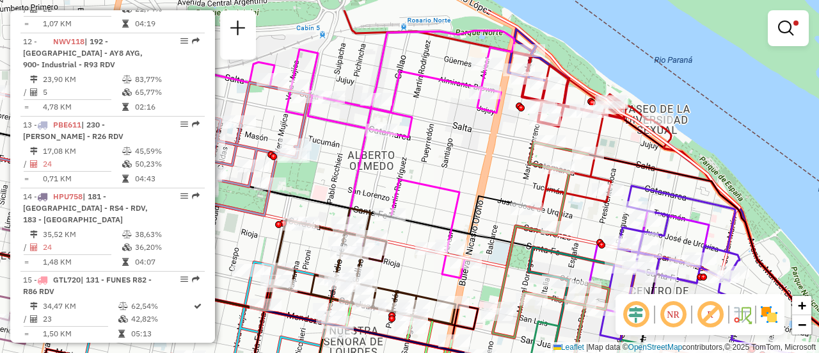
drag, startPoint x: 482, startPoint y: 124, endPoint x: 477, endPoint y: 159, distance: 35.5
click at [477, 159] on div "Limpar filtros Janela de atendimento Grade de atendimento Capacidade Transporta…" at bounding box center [409, 176] width 819 height 353
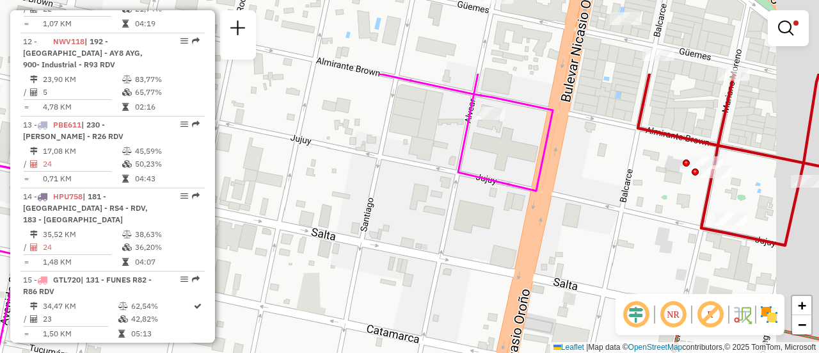
drag, startPoint x: 570, startPoint y: 63, endPoint x: 493, endPoint y: 172, distance: 134.1
click at [493, 172] on div "Limpar filtros Janela de atendimento Grade de atendimento Capacidade Transporta…" at bounding box center [409, 176] width 819 height 353
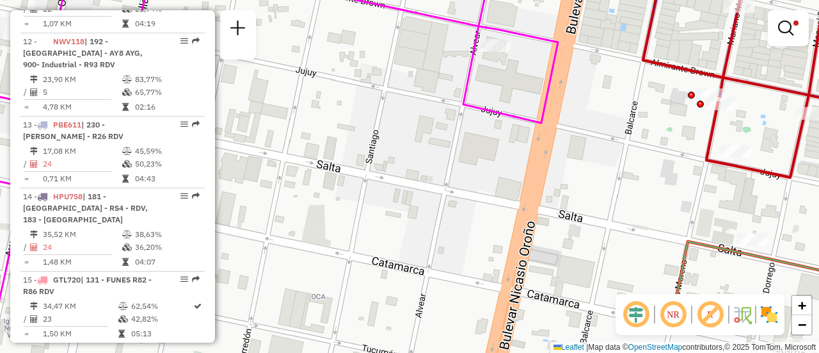
drag, startPoint x: 564, startPoint y: 198, endPoint x: 571, endPoint y: 129, distance: 68.8
click at [571, 129] on div "Limpar filtros Janela de atendimento Grade de atendimento Capacidade Transporta…" at bounding box center [409, 176] width 819 height 353
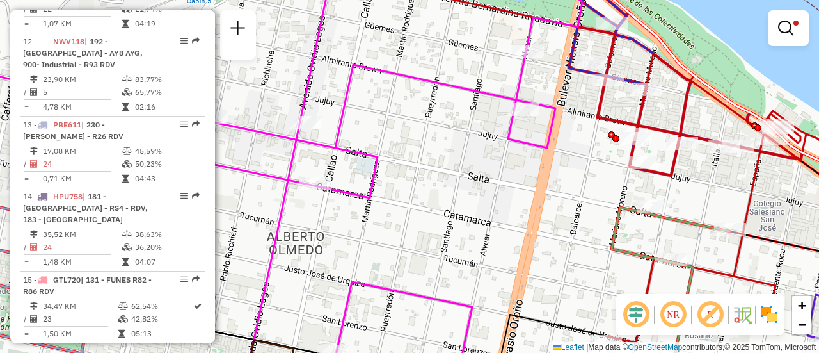
drag, startPoint x: 468, startPoint y: 78, endPoint x: 409, endPoint y: 188, distance: 125.1
click at [415, 188] on div "Limpar filtros Janela de atendimento Grade de atendimento Capacidade Transporta…" at bounding box center [409, 176] width 819 height 353
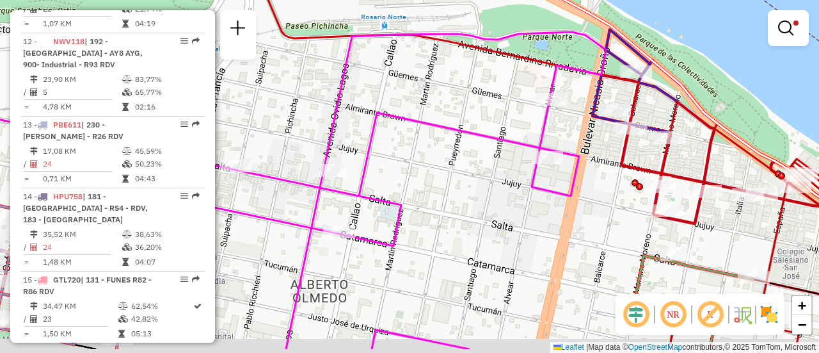
drag, startPoint x: 535, startPoint y: 232, endPoint x: 607, endPoint y: 165, distance: 97.8
click at [605, 164] on div "Limpar filtros Janela de atendimento Grade de atendimento Capacidade Transporta…" at bounding box center [409, 176] width 819 height 353
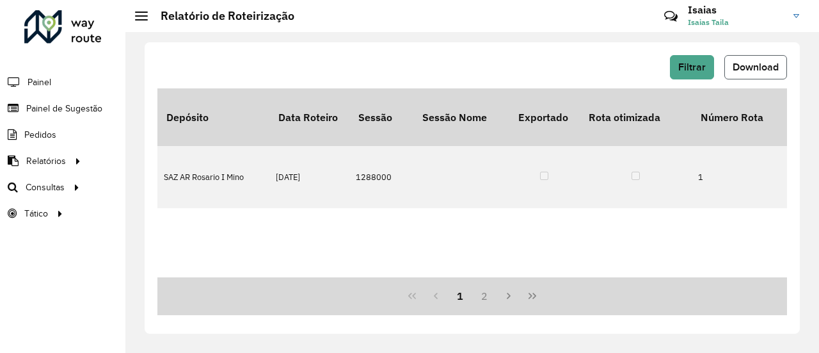
click at [752, 67] on span "Download" at bounding box center [756, 66] width 46 height 11
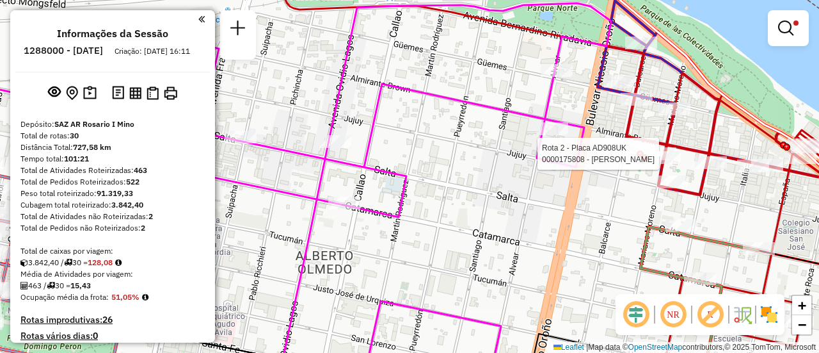
scroll to position [1382, 0]
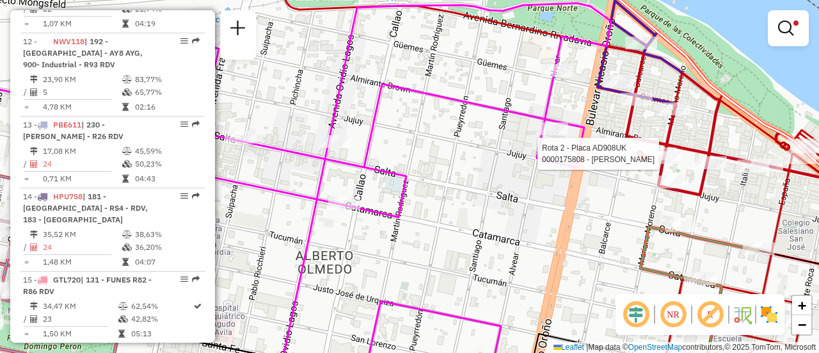
click at [600, 191] on div "Rota 2 - Placa AD908UK 0000175808 - GOCZKO [PERSON_NAME] filtros Janela de aten…" at bounding box center [409, 176] width 819 height 353
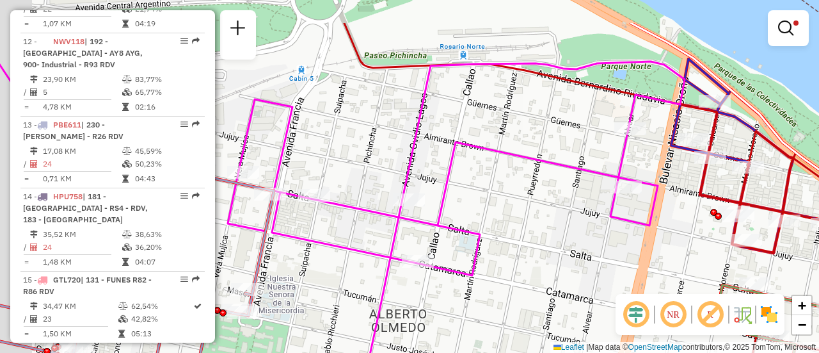
drag, startPoint x: 481, startPoint y: 183, endPoint x: 501, endPoint y: 173, distance: 22.6
click at [587, 258] on div "Limpar filtros Janela de atendimento Grade de atendimento Capacidade Transporta…" at bounding box center [409, 176] width 819 height 353
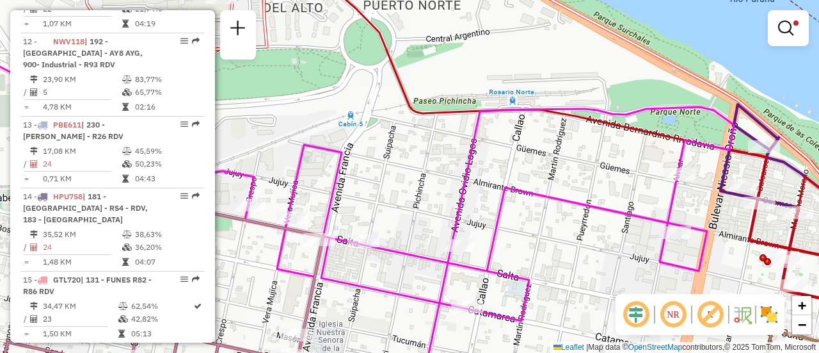
drag, startPoint x: 426, startPoint y: 165, endPoint x: 500, endPoint y: 228, distance: 97.2
click at [502, 243] on div "Limpar filtros Janela de atendimento Grade de atendimento Capacidade Transporta…" at bounding box center [409, 176] width 819 height 353
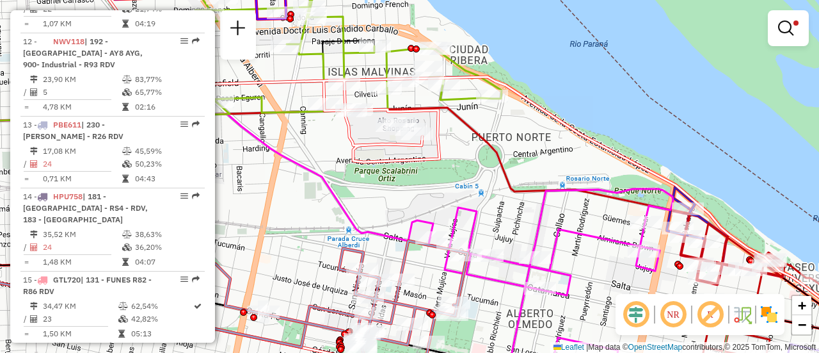
drag, startPoint x: 283, startPoint y: 122, endPoint x: 542, endPoint y: 195, distance: 269.2
click at [548, 196] on icon at bounding box center [472, 195] width 851 height 420
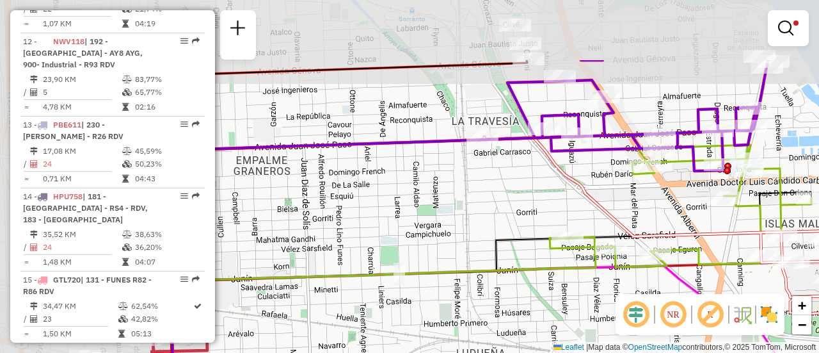
drag, startPoint x: 391, startPoint y: 116, endPoint x: 623, endPoint y: 210, distance: 250.0
click at [623, 210] on div "Limpar filtros Janela de atendimento Grade de atendimento Capacidade Transporta…" at bounding box center [409, 176] width 819 height 353
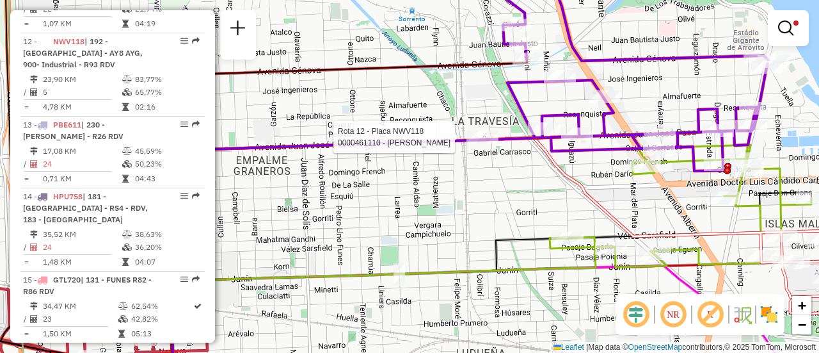
select select "**********"
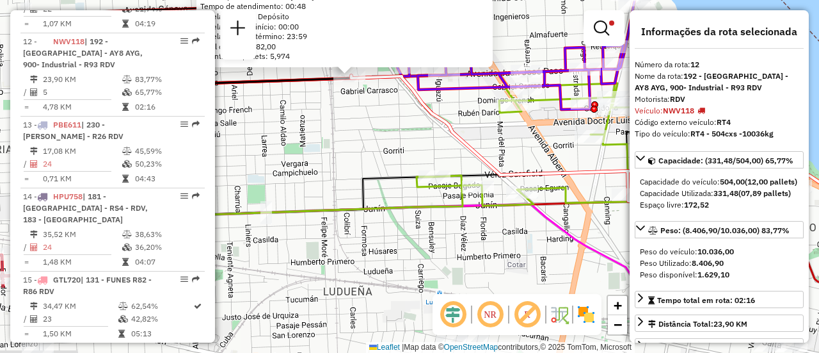
drag, startPoint x: 449, startPoint y: 245, endPoint x: 400, endPoint y: 145, distance: 111.0
click at [385, 141] on div "0000461110 - [PERSON_NAME] - RDV Tipo do veículo ou veículo exclusivo violado E…" at bounding box center [409, 176] width 819 height 353
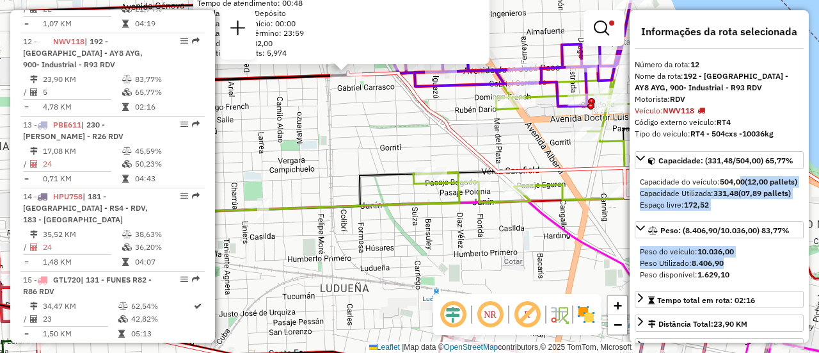
drag, startPoint x: 753, startPoint y: 242, endPoint x: 738, endPoint y: 243, distance: 14.7
click at [742, 179] on div "Capacidade: (331,48/504,00) 65,77% Capacidade do veículo: 504,00 (12,00 pallets…" at bounding box center [719, 279] width 169 height 257
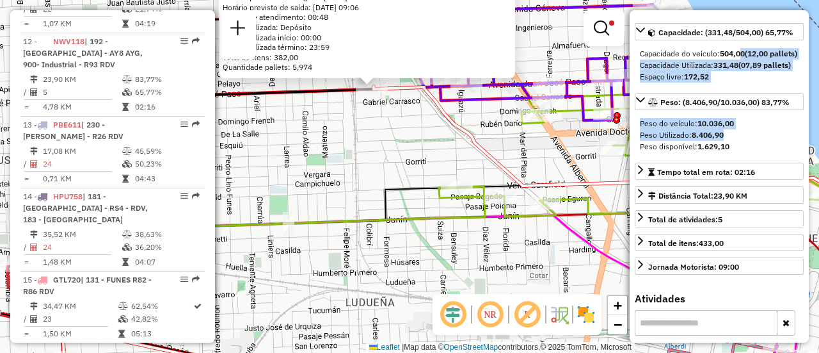
drag, startPoint x: 346, startPoint y: 129, endPoint x: 372, endPoint y: 143, distance: 29.2
click at [372, 143] on div "0000461110 - [PERSON_NAME] - RDV Tipo do veículo ou veículo exclusivo violado E…" at bounding box center [409, 176] width 819 height 353
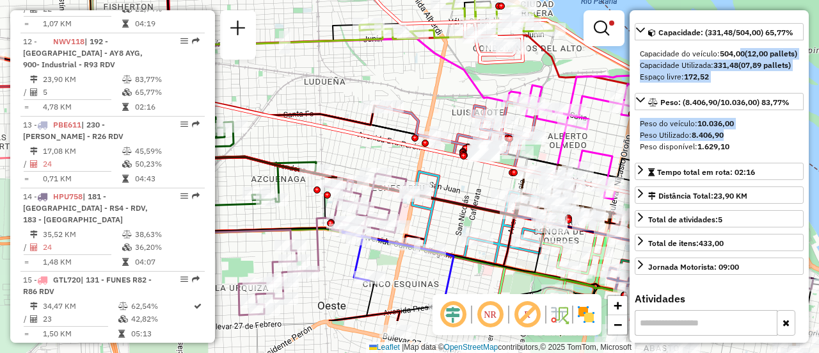
drag, startPoint x: 511, startPoint y: 241, endPoint x: 342, endPoint y: 87, distance: 228.3
click at [347, 94] on div "Rota 13 - Placa PBE611 0000312497 - SENATORE [PERSON_NAME] 0000461110 - [PERSON…" at bounding box center [409, 176] width 819 height 353
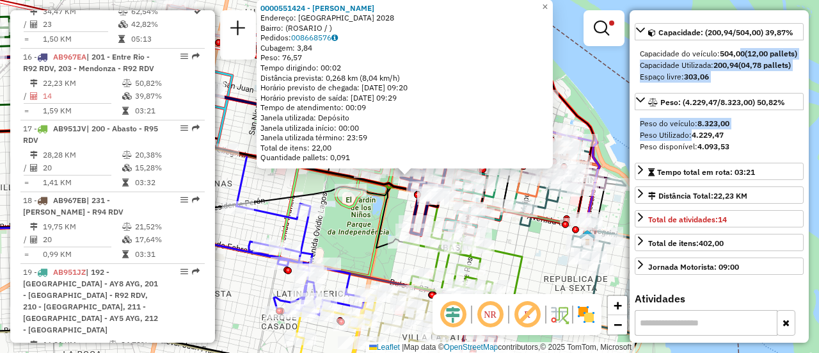
scroll to position [1692, 0]
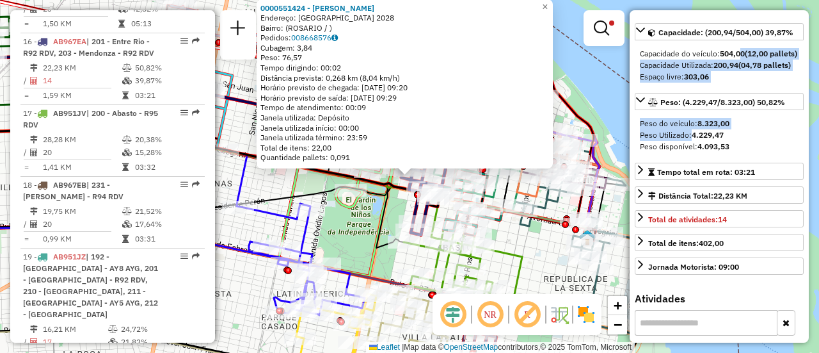
click at [522, 263] on icon at bounding box center [463, 265] width 118 height 93
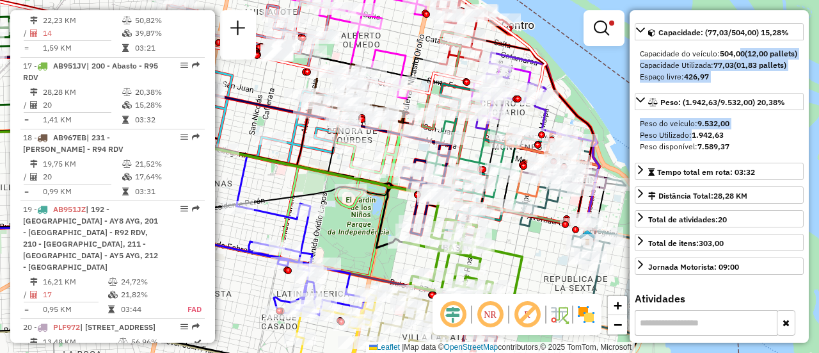
scroll to position [1764, 0]
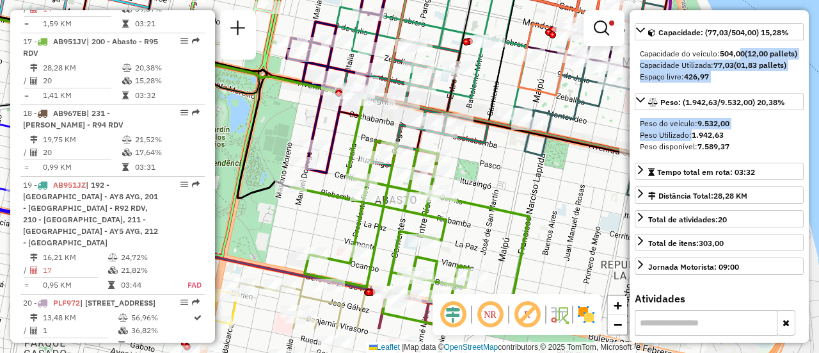
drag, startPoint x: 479, startPoint y: 200, endPoint x: 476, endPoint y: 104, distance: 96.0
click at [476, 104] on div "Limpar filtros Janela de atendimento Grade de atendimento Capacidade Transporta…" at bounding box center [409, 176] width 819 height 353
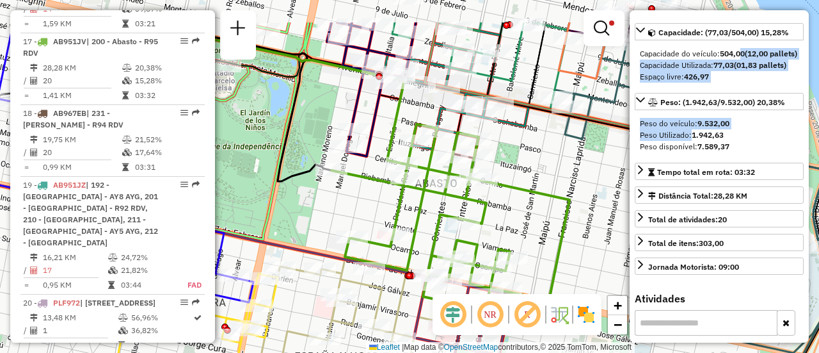
drag, startPoint x: 473, startPoint y: 73, endPoint x: 515, endPoint y: 131, distance: 71.4
click at [515, 131] on icon at bounding box center [456, 88] width 145 height 132
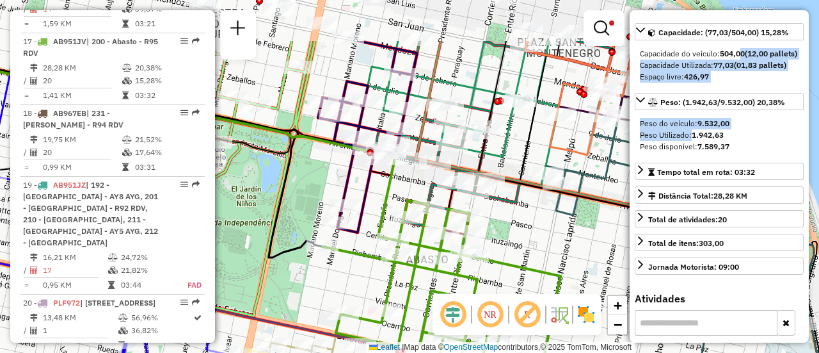
drag, startPoint x: 336, startPoint y: 91, endPoint x: 327, endPoint y: 176, distance: 85.6
click at [327, 176] on div "Limpar filtros Janela de atendimento Grade de atendimento Capacidade Transporta…" at bounding box center [409, 176] width 819 height 353
